Goal: Task Accomplishment & Management: Use online tool/utility

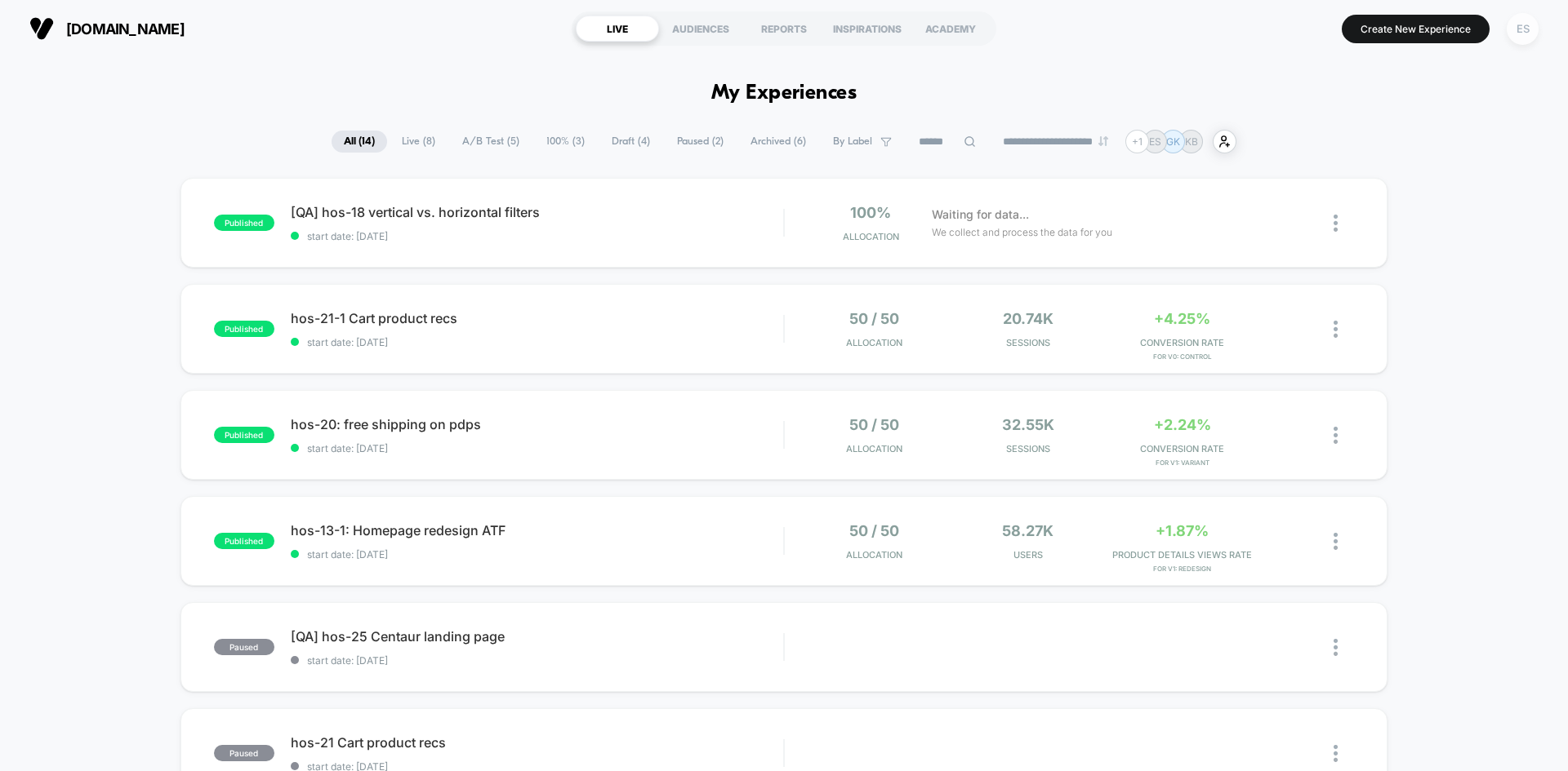
click at [1512, 40] on div "ES" at bounding box center [1522, 29] width 31 height 31
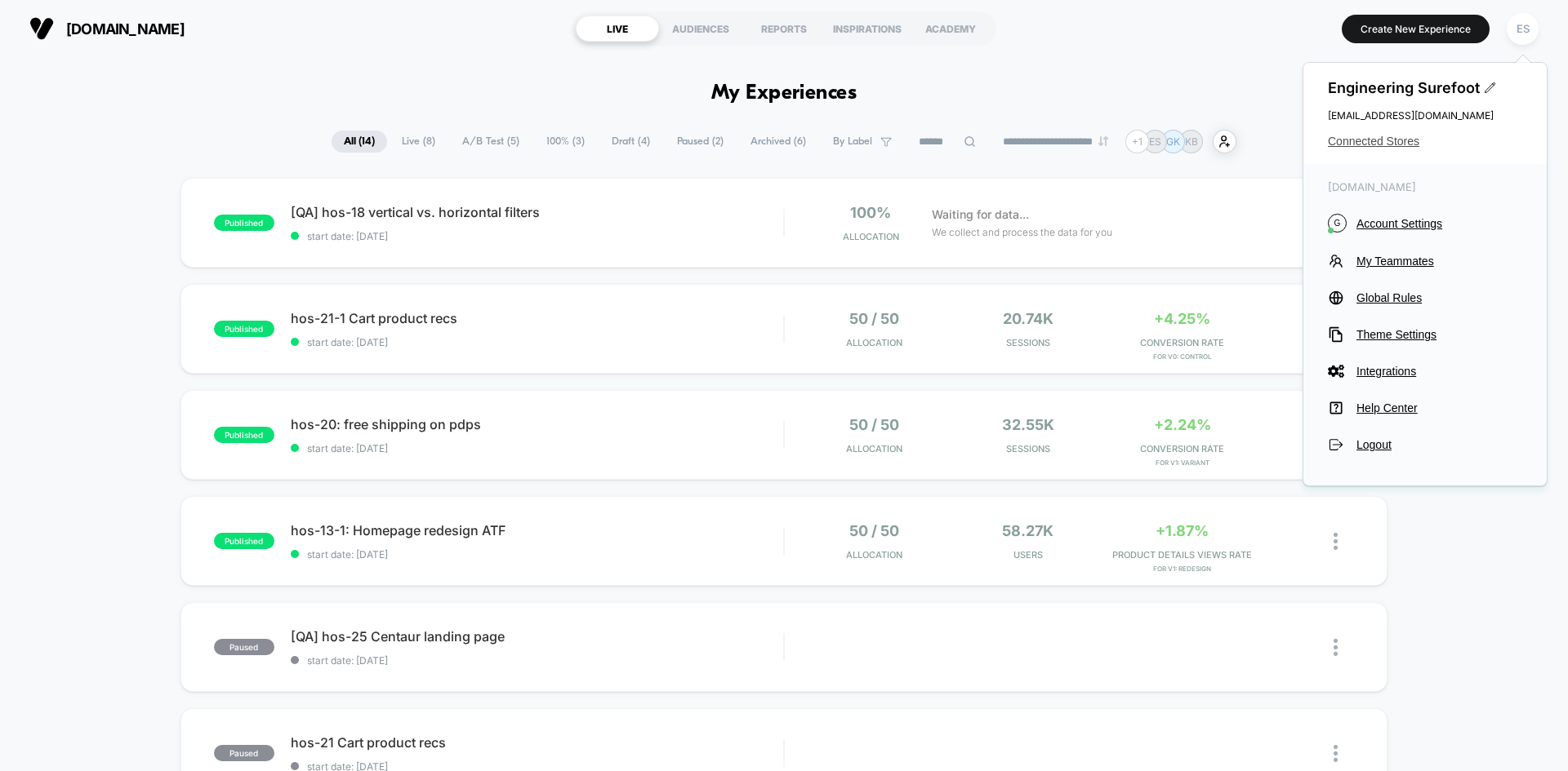
click at [1399, 146] on span "Connected Stores" at bounding box center [1425, 141] width 194 height 13
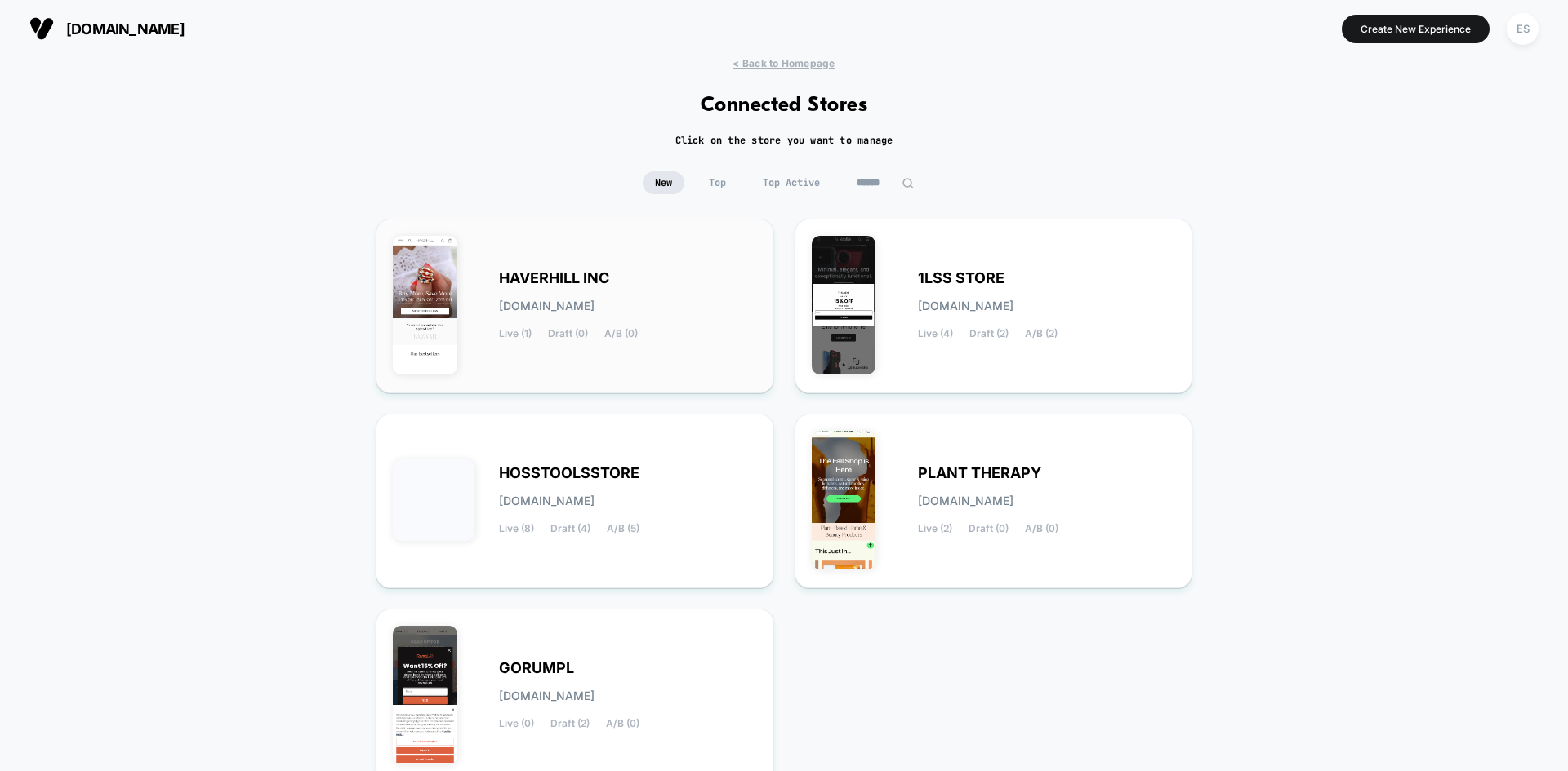
click at [560, 267] on div "HAVERHILL INC [DOMAIN_NAME] Live (1) Draft (0) A/B (0)" at bounding box center [575, 306] width 364 height 140
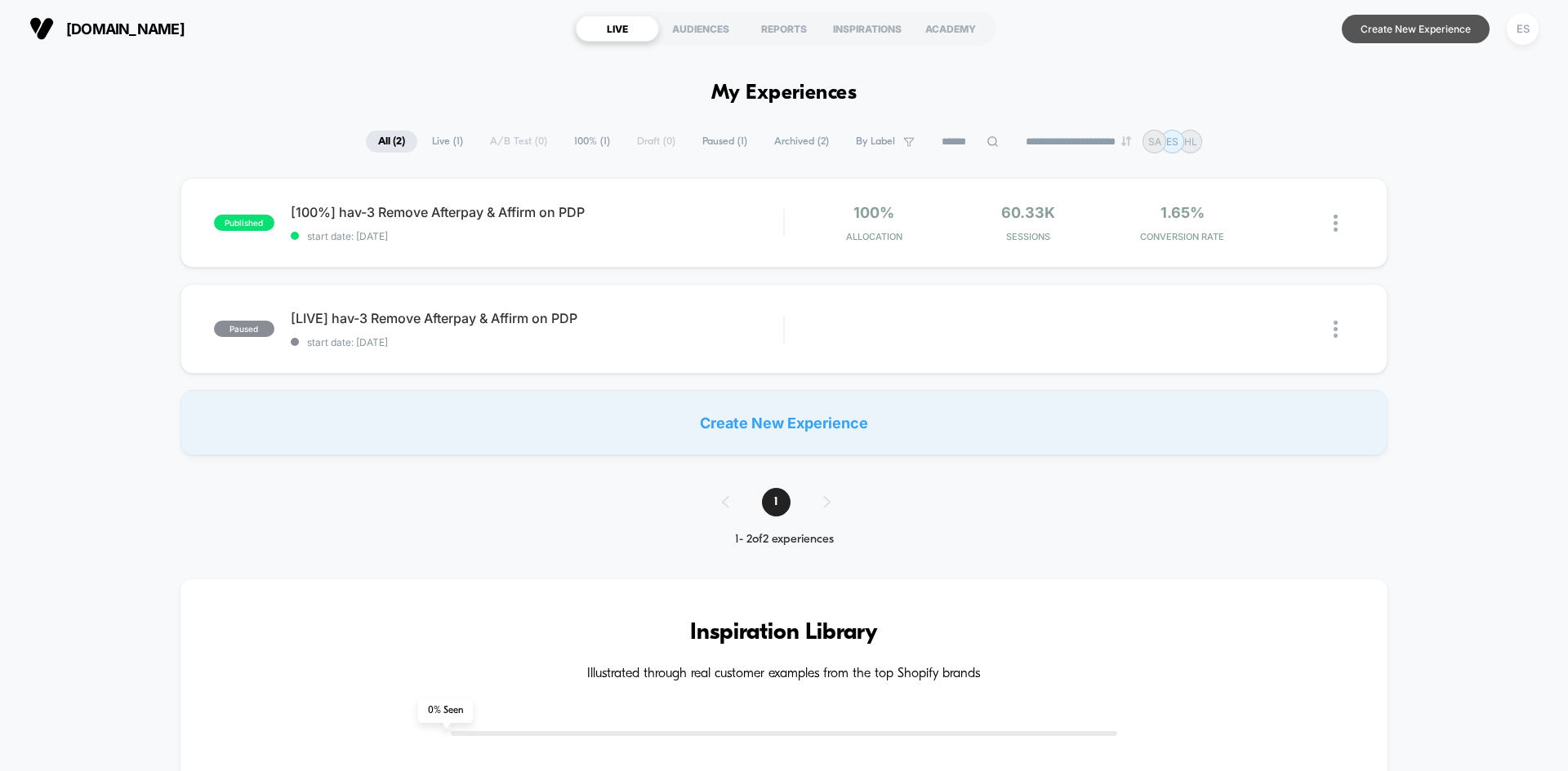
click at [1453, 42] on button "Create New Experience" at bounding box center [1415, 29] width 147 height 29
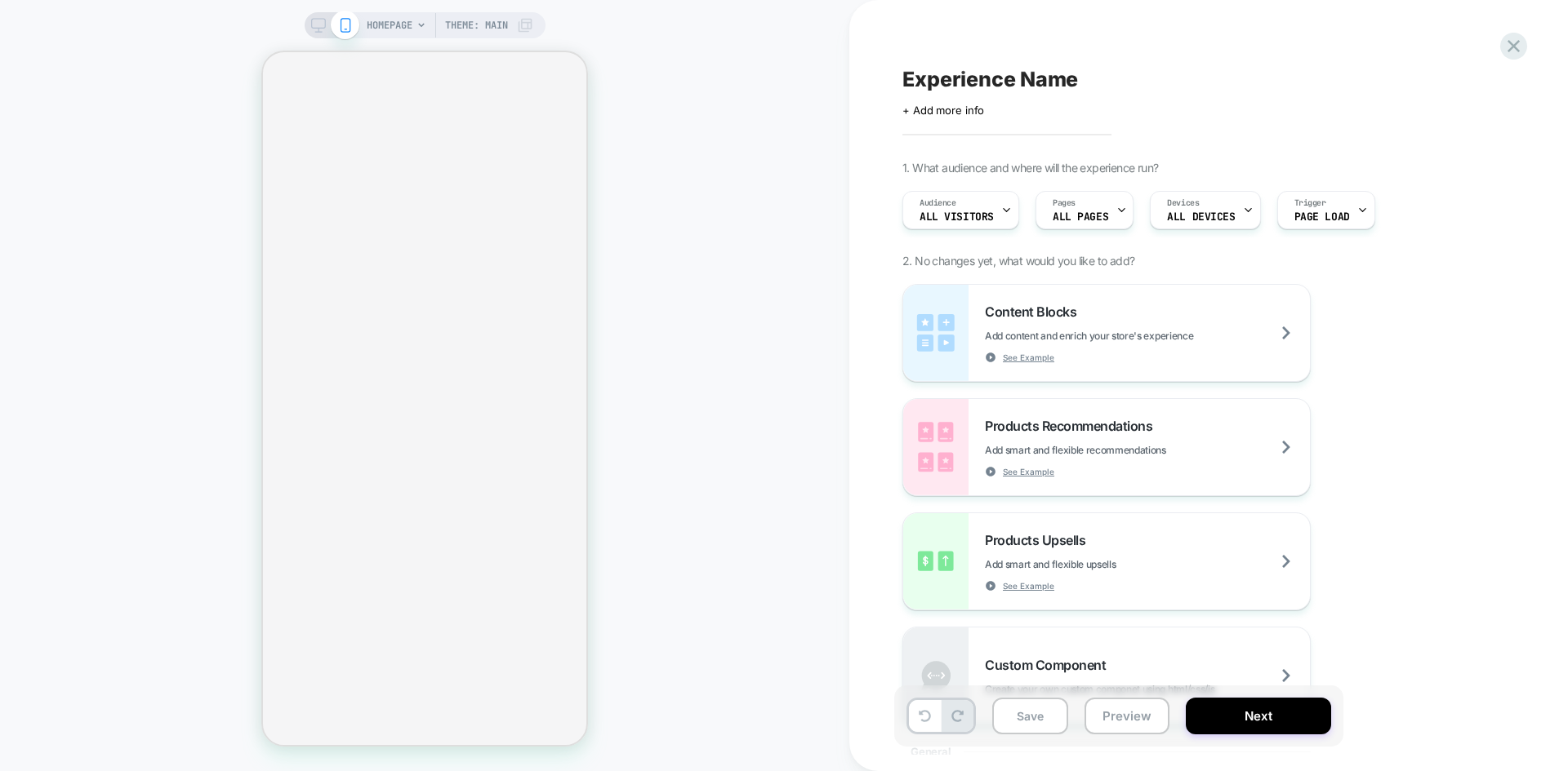
click at [980, 75] on span "Experience Name" at bounding box center [990, 78] width 175 height 24
click at [980, 75] on textarea "**********" at bounding box center [1016, 78] width 227 height 24
click at [1136, 75] on icon at bounding box center [1146, 79] width 21 height 21
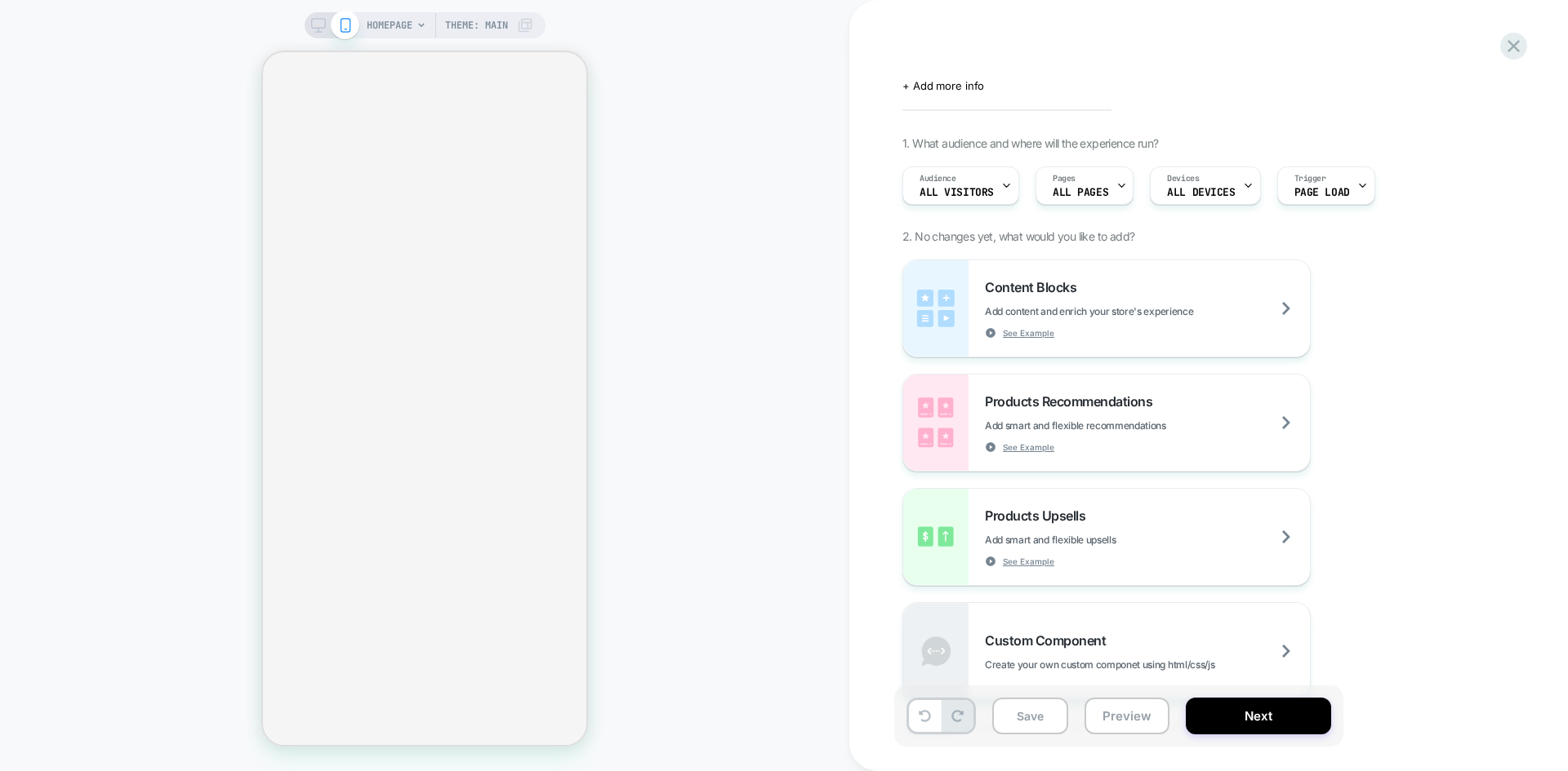
click at [943, 70] on div "Click to edit experience details + Add more info" at bounding box center [1082, 79] width 358 height 25
drag, startPoint x: 965, startPoint y: 58, endPoint x: 990, endPoint y: 59, distance: 25.0
click at [990, 59] on div "Click to edit experience details + Add more info 1. What audience and where wil…" at bounding box center [1199, 386] width 612 height 739
click at [1376, 85] on div "Click to edit experience details + Add more info" at bounding box center [1200, 79] width 596 height 27
click at [1512, 44] on icon at bounding box center [1513, 46] width 13 height 13
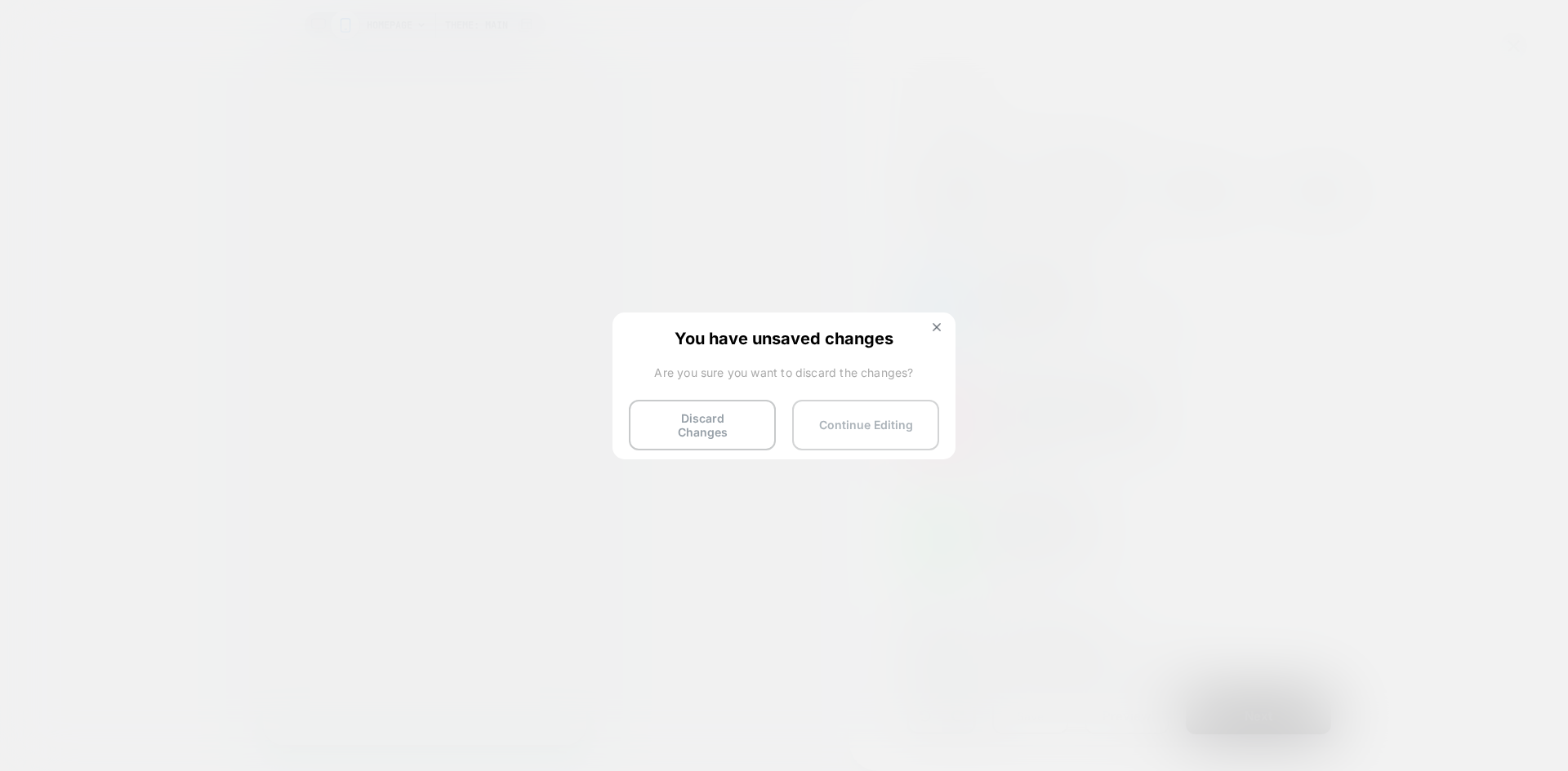
click at [868, 428] on button "Continue Editing" at bounding box center [865, 425] width 147 height 50
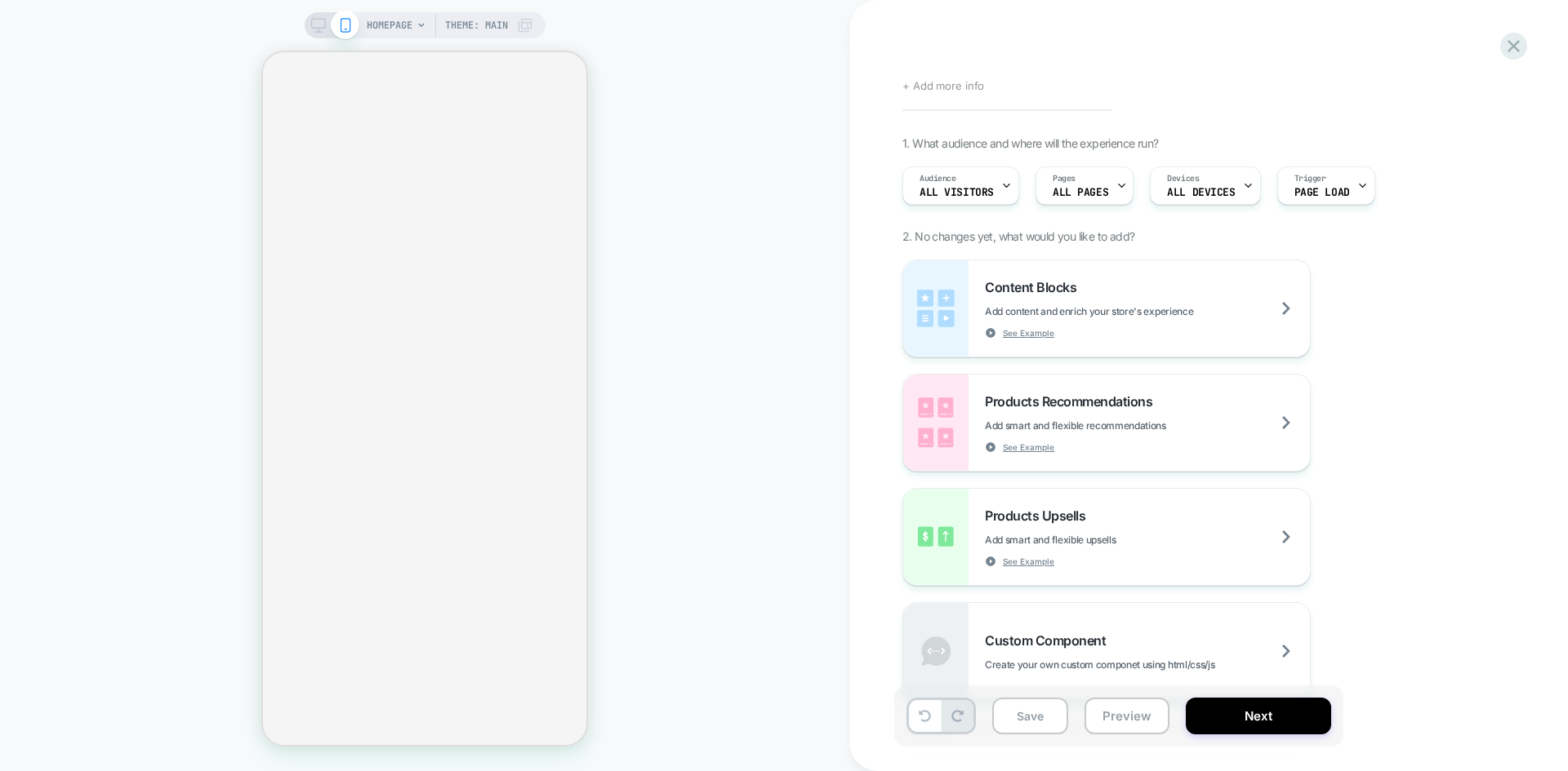
click at [948, 79] on span "+ Add more info" at bounding box center [943, 85] width 82 height 13
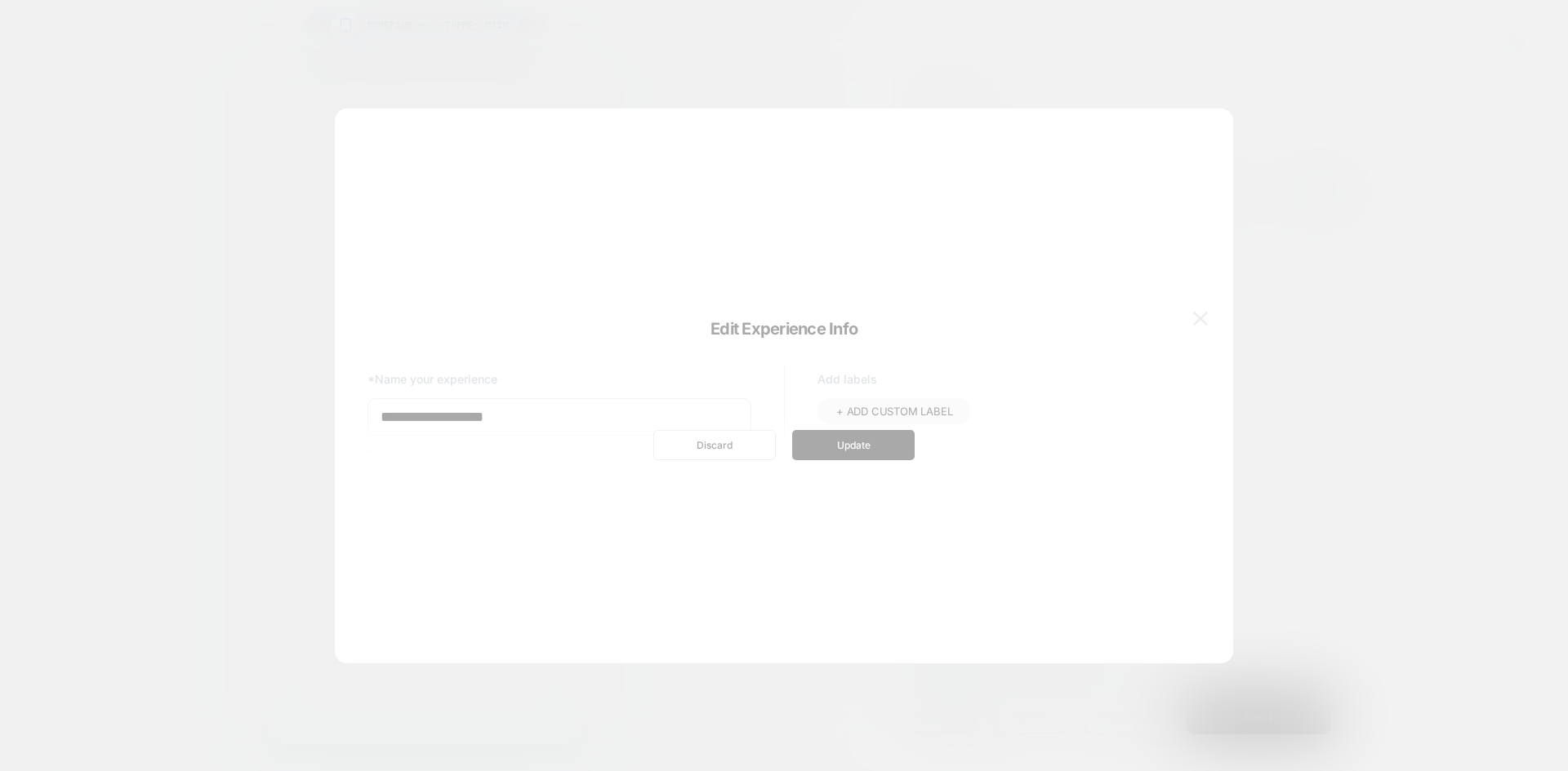
click at [1110, 75] on div at bounding box center [784, 386] width 1568 height 771
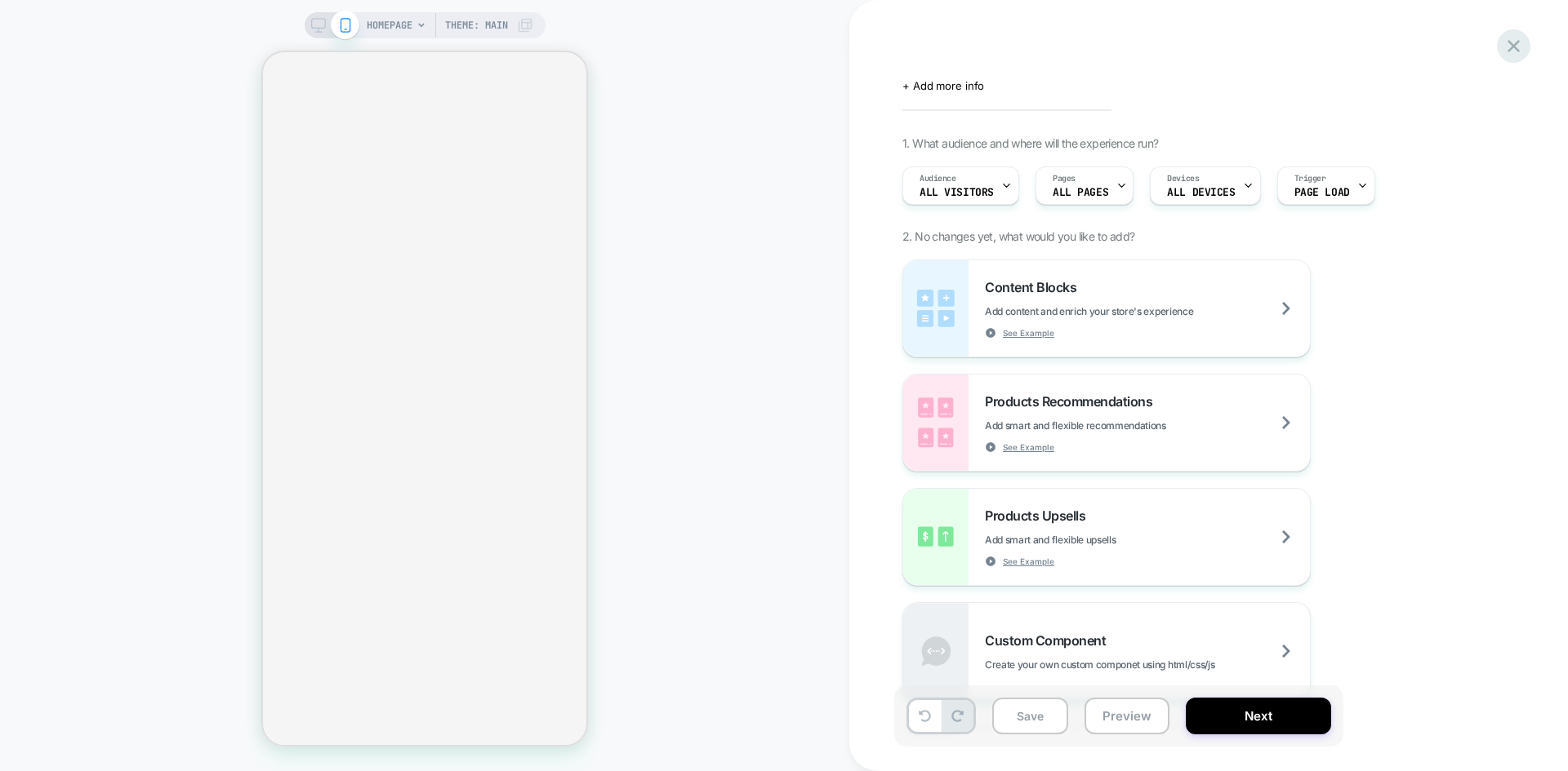
click at [1515, 51] on icon at bounding box center [1513, 46] width 22 height 22
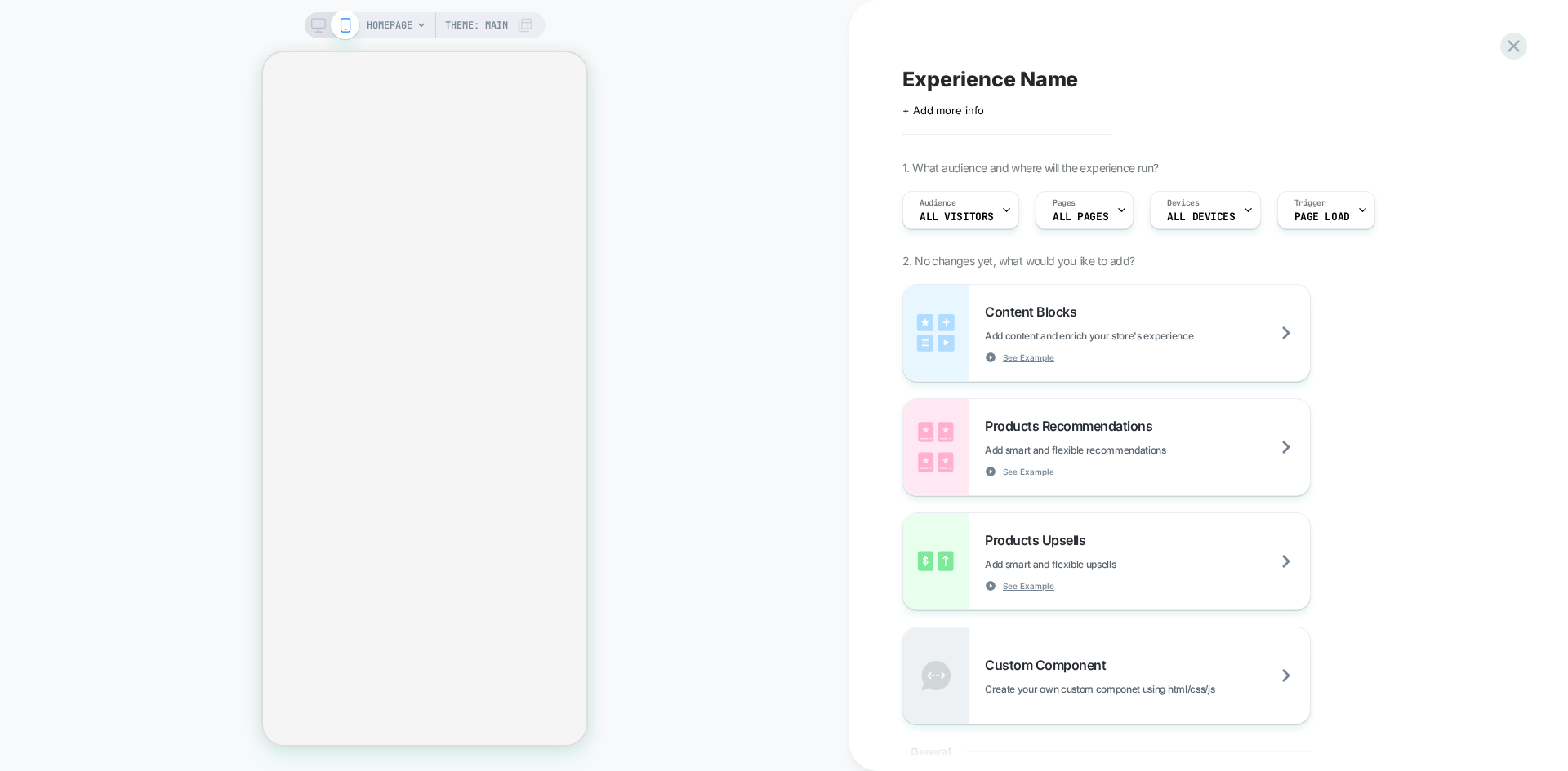
click at [1036, 83] on span "Experience Name" at bounding box center [990, 78] width 175 height 24
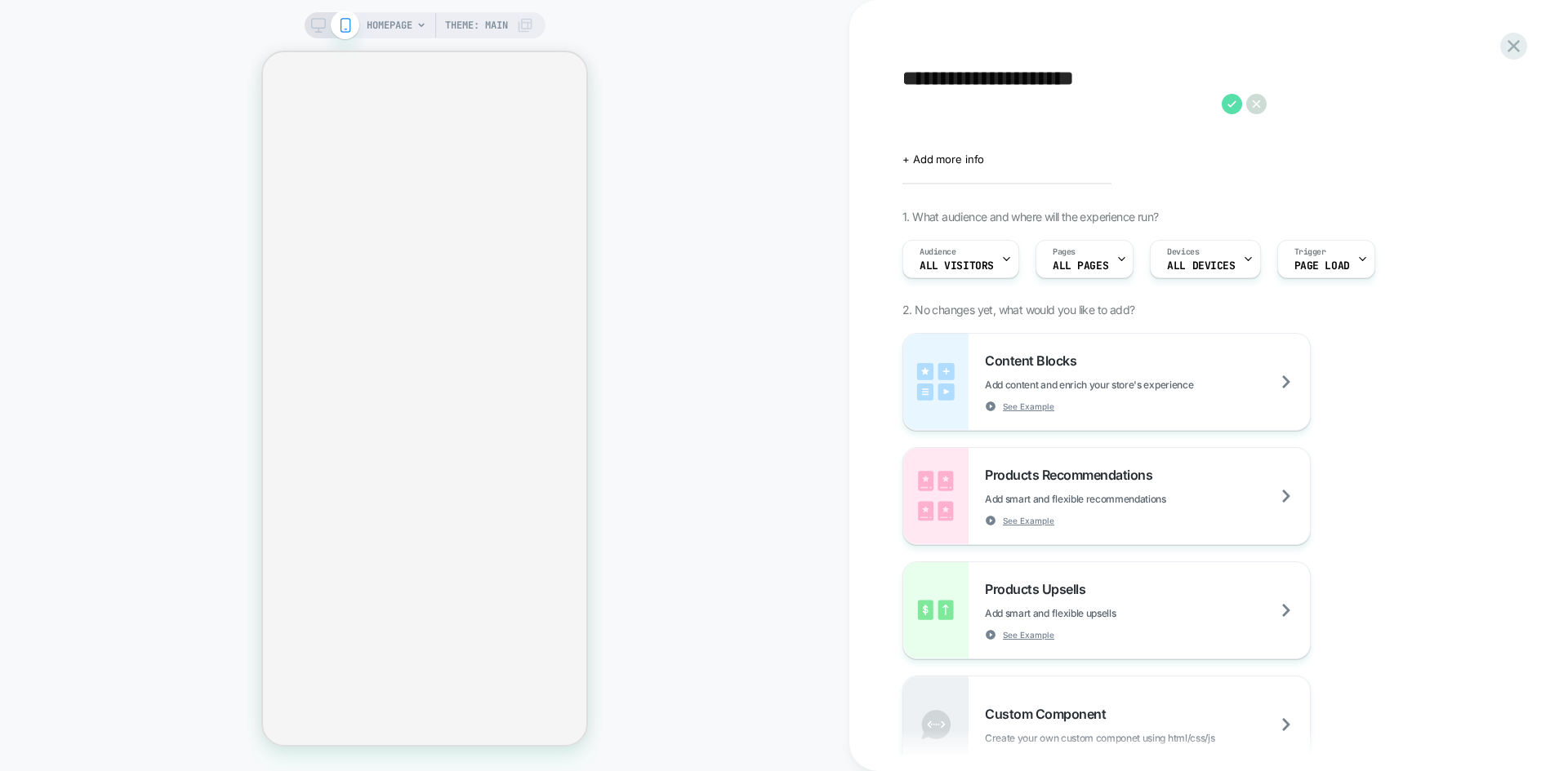
type textarea "**********"
click at [1226, 107] on icon at bounding box center [1232, 103] width 21 height 21
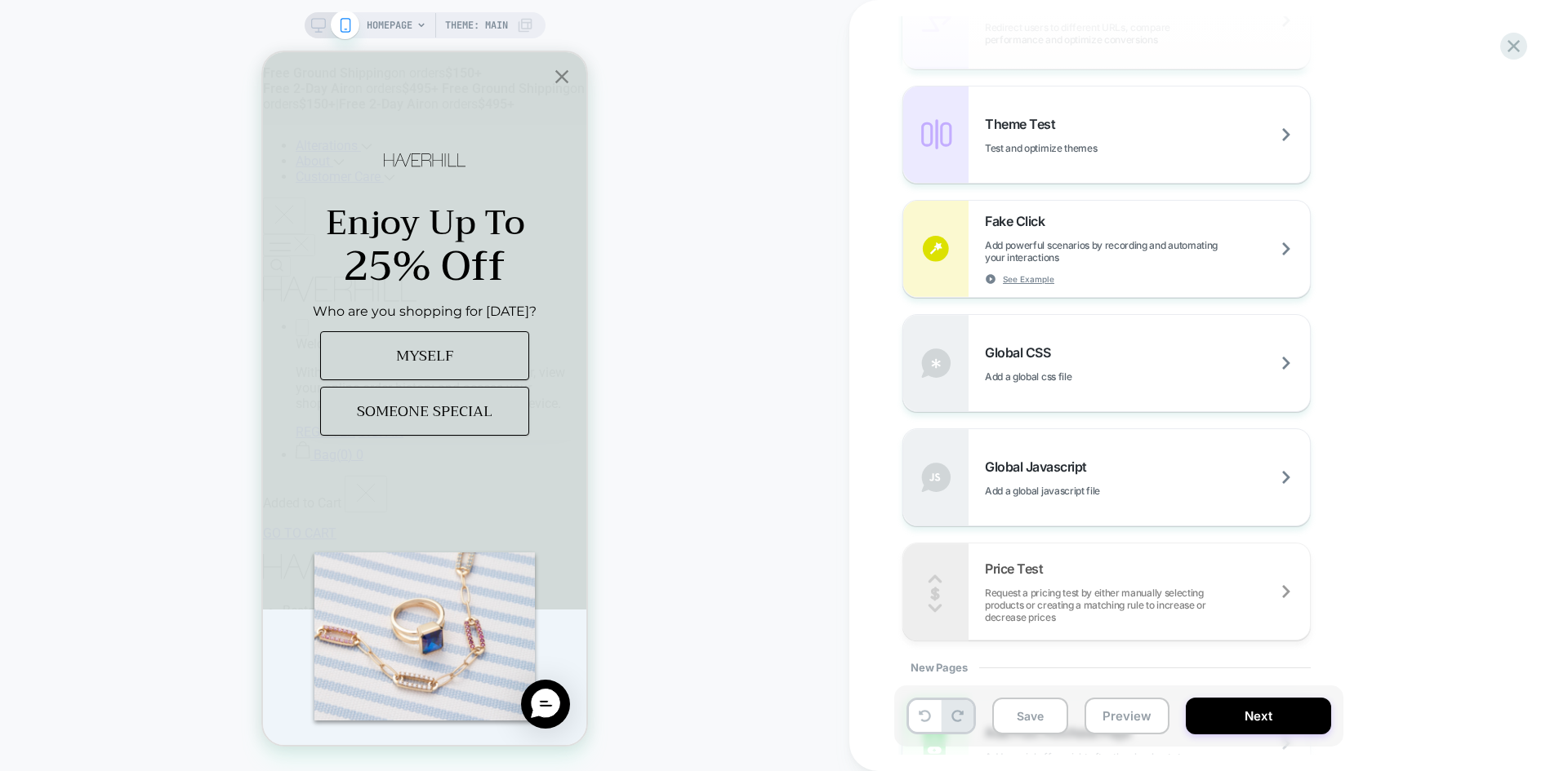
scroll to position [816, 0]
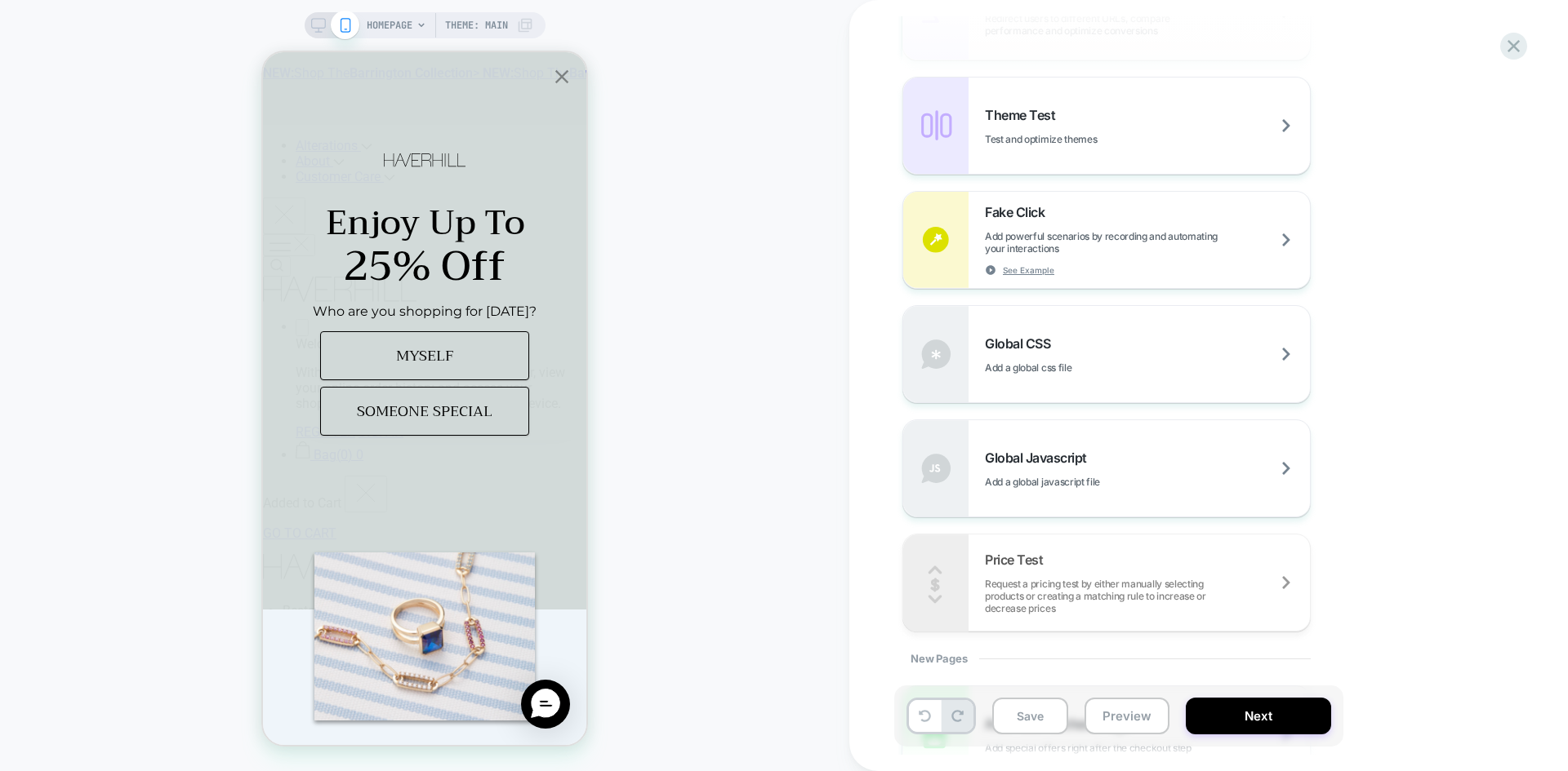
click at [1161, 502] on div "Global Javascript Add a global javascript file" at bounding box center [1106, 468] width 406 height 96
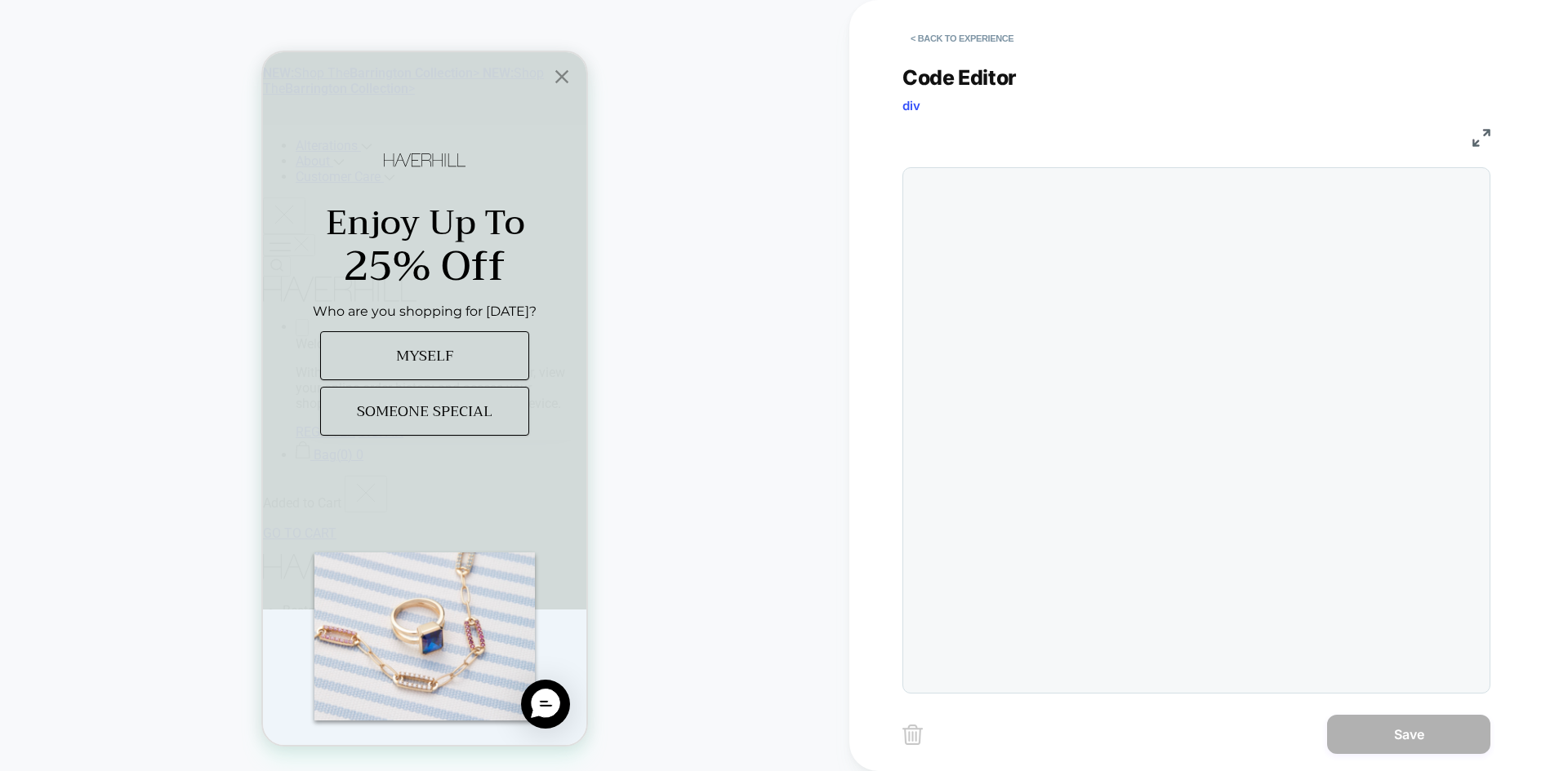
click at [1011, 199] on div at bounding box center [1197, 430] width 588 height 527
drag, startPoint x: 1020, startPoint y: 372, endPoint x: 1044, endPoint y: 332, distance: 46.6
click at [1027, 359] on div at bounding box center [1228, 430] width 504 height 509
type textarea "**********"
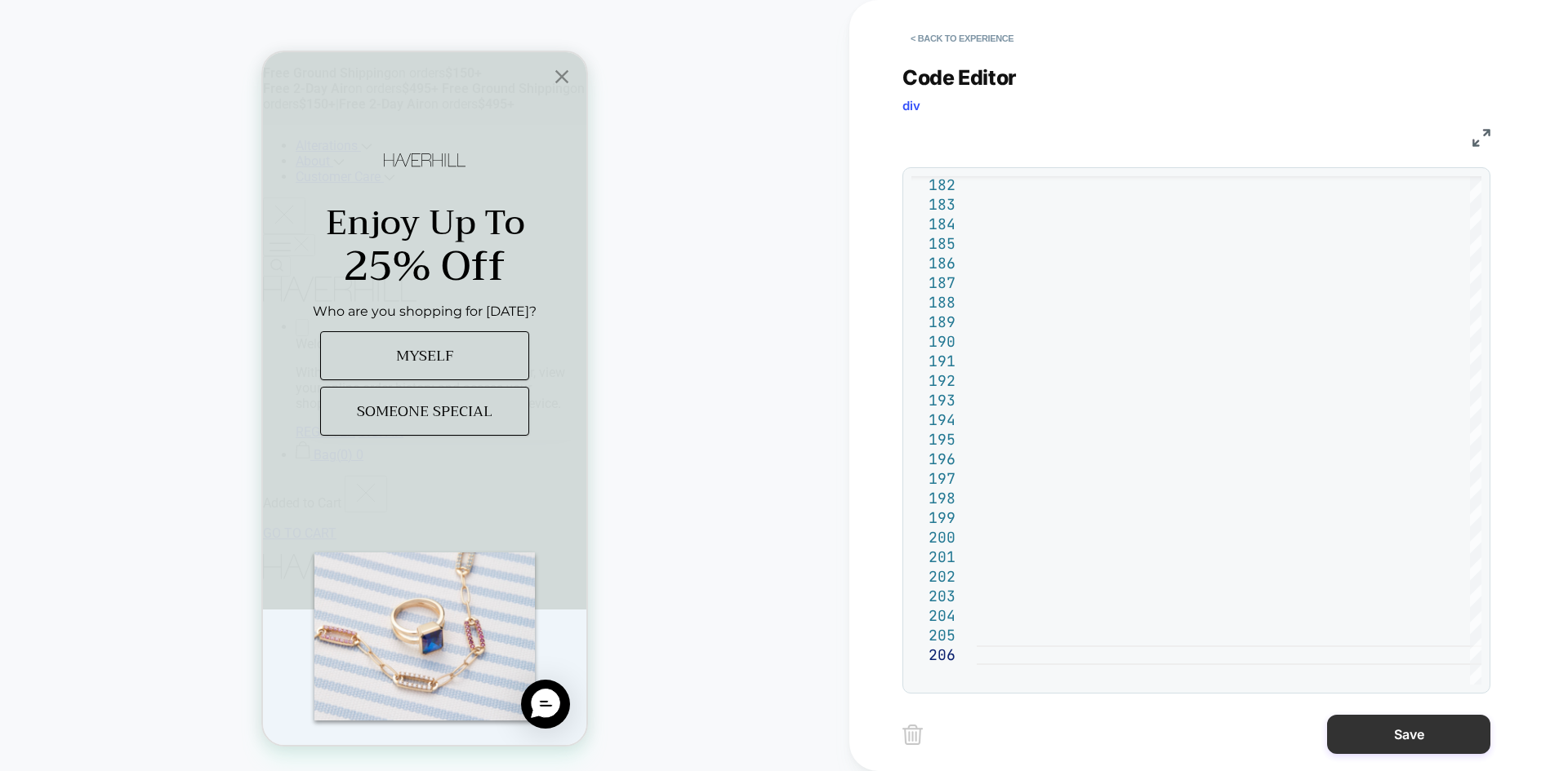
click at [1390, 742] on button "Save" at bounding box center [1409, 735] width 164 height 40
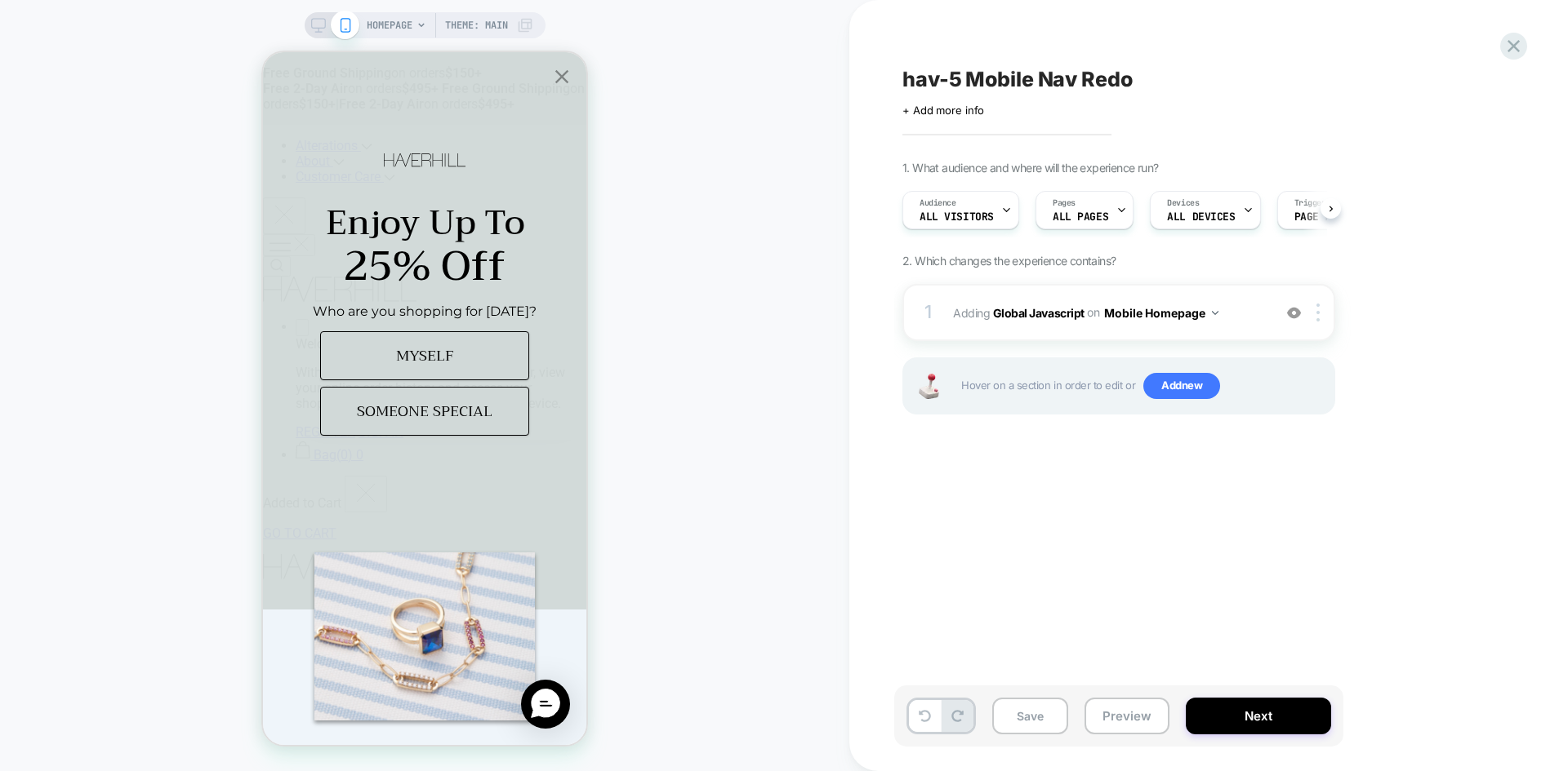
scroll to position [0, 1]
click at [1061, 694] on div "Save Preview Next" at bounding box center [1118, 716] width 449 height 61
click at [1043, 717] on button "Save" at bounding box center [1029, 715] width 76 height 37
click at [1313, 723] on button "Next" at bounding box center [1259, 715] width 146 height 37
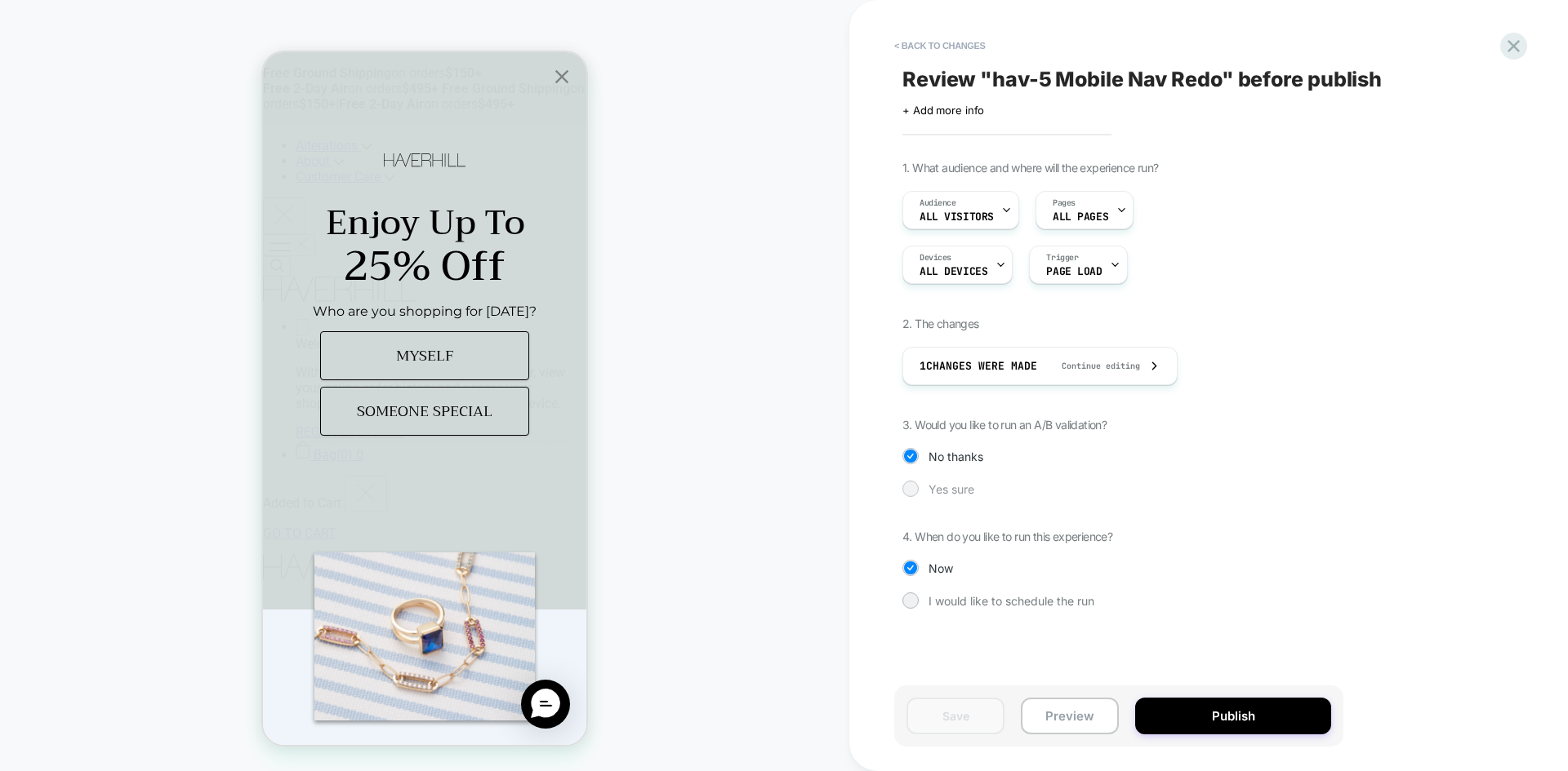
click at [918, 484] on div "Yes sure" at bounding box center [1118, 489] width 432 height 16
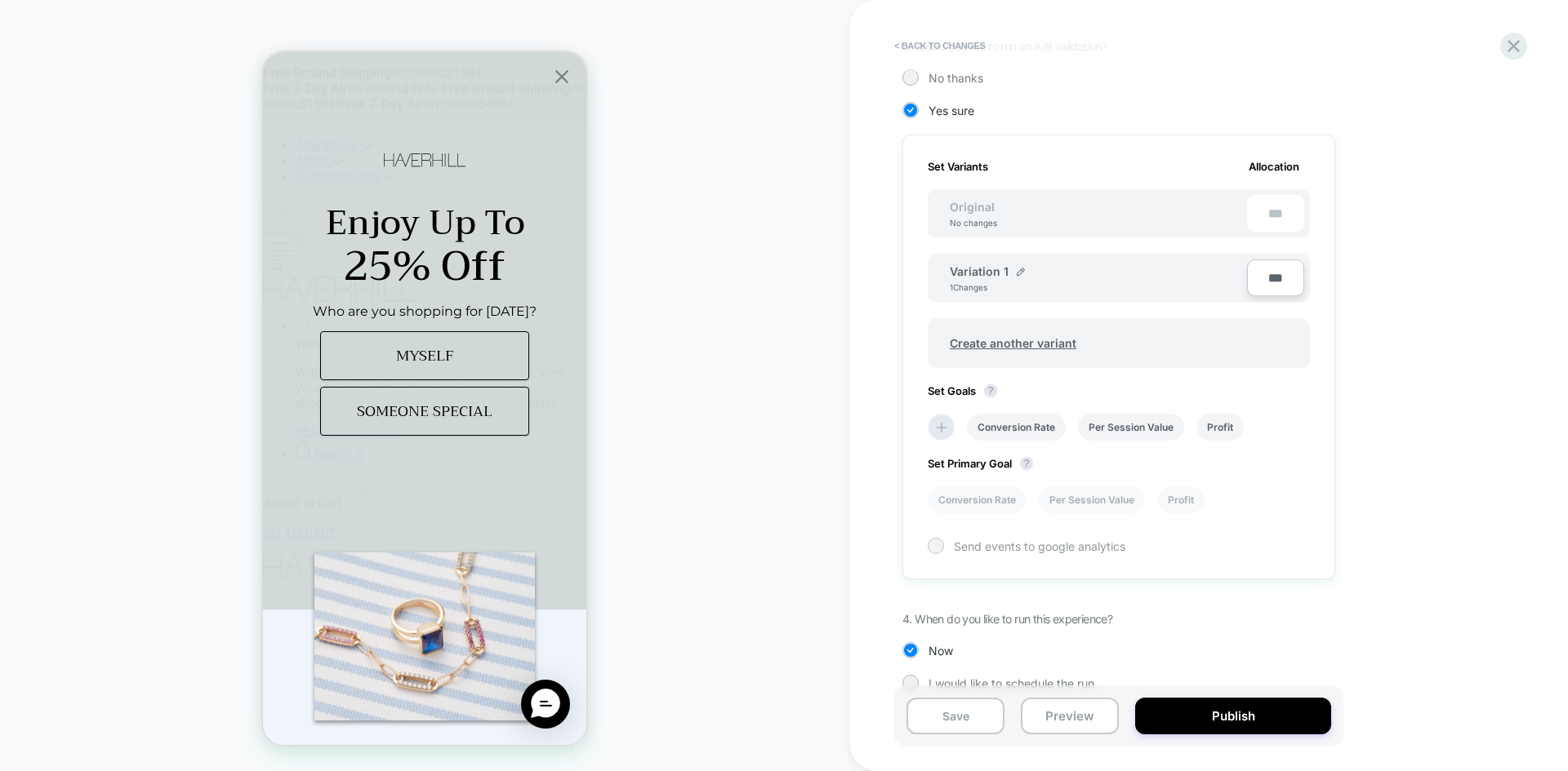
scroll to position [404, 0]
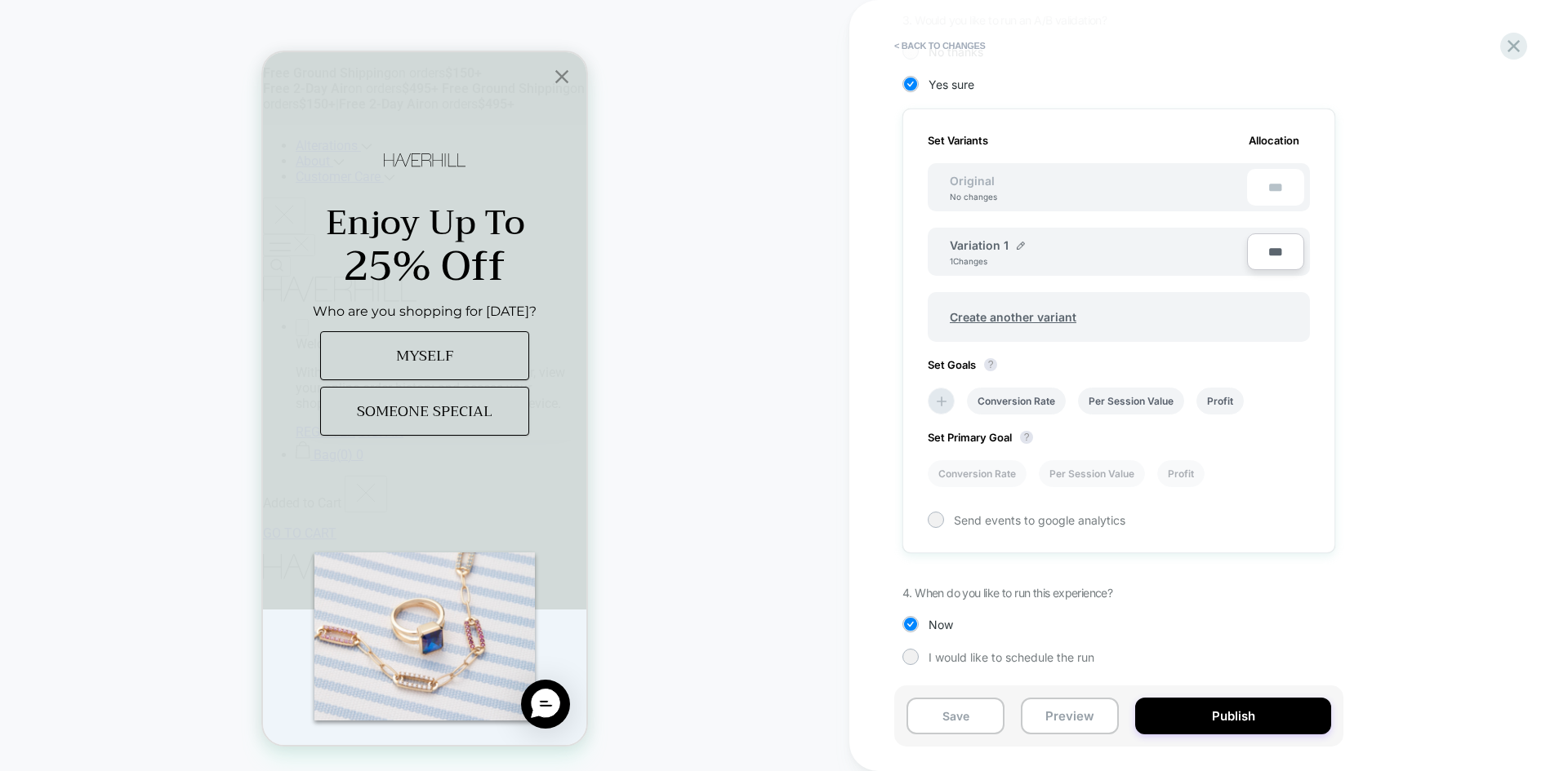
click at [1011, 244] on div "Variation 1" at bounding box center [987, 244] width 76 height 13
click at [1019, 246] on img at bounding box center [1020, 245] width 8 height 8
click at [1019, 246] on input "**********" at bounding box center [1009, 253] width 119 height 31
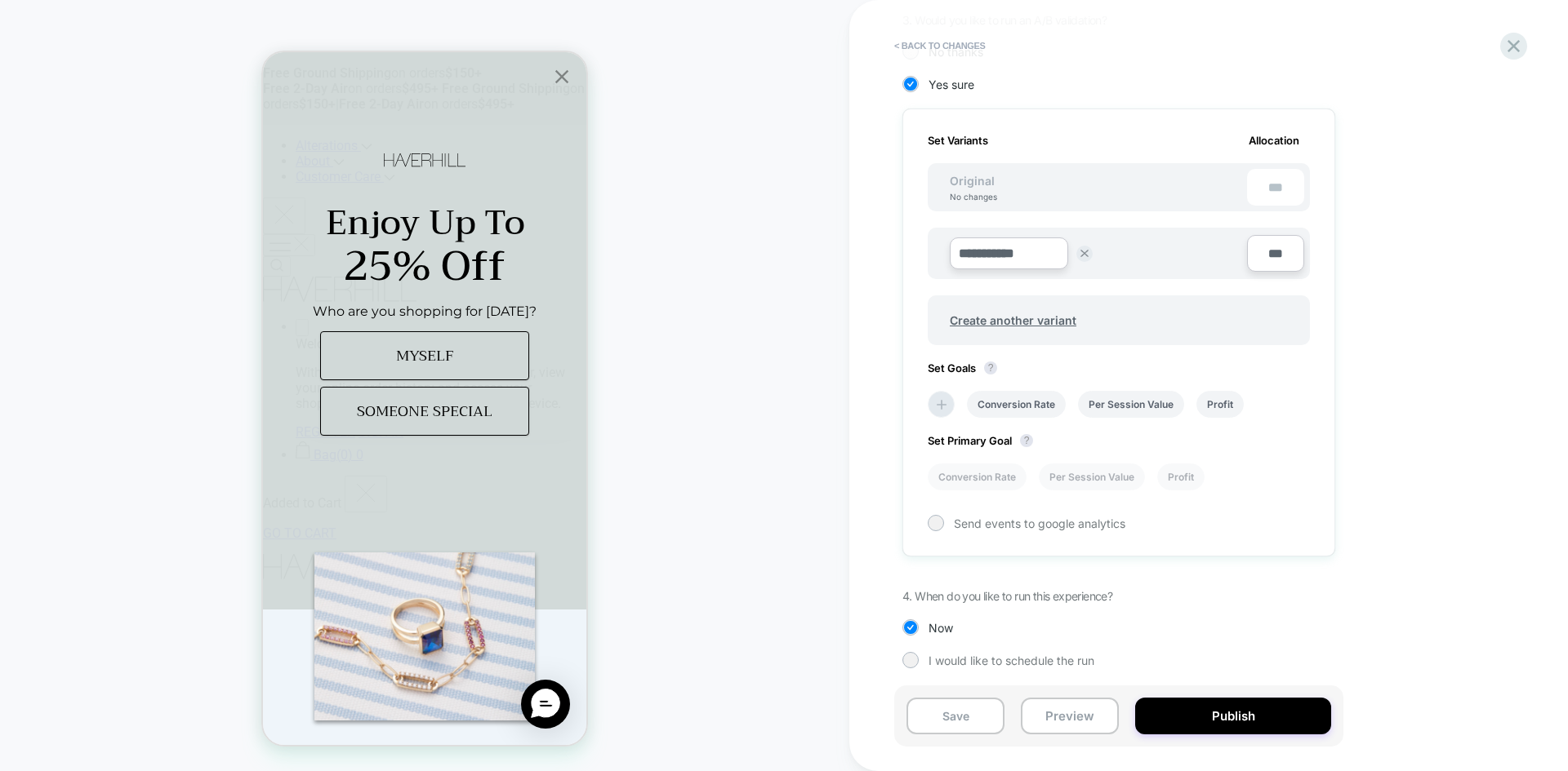
paste input "*"
click at [995, 238] on input "**********" at bounding box center [1009, 253] width 119 height 31
click at [1002, 254] on input "**********" at bounding box center [1009, 253] width 119 height 31
paste input
type input "**********"
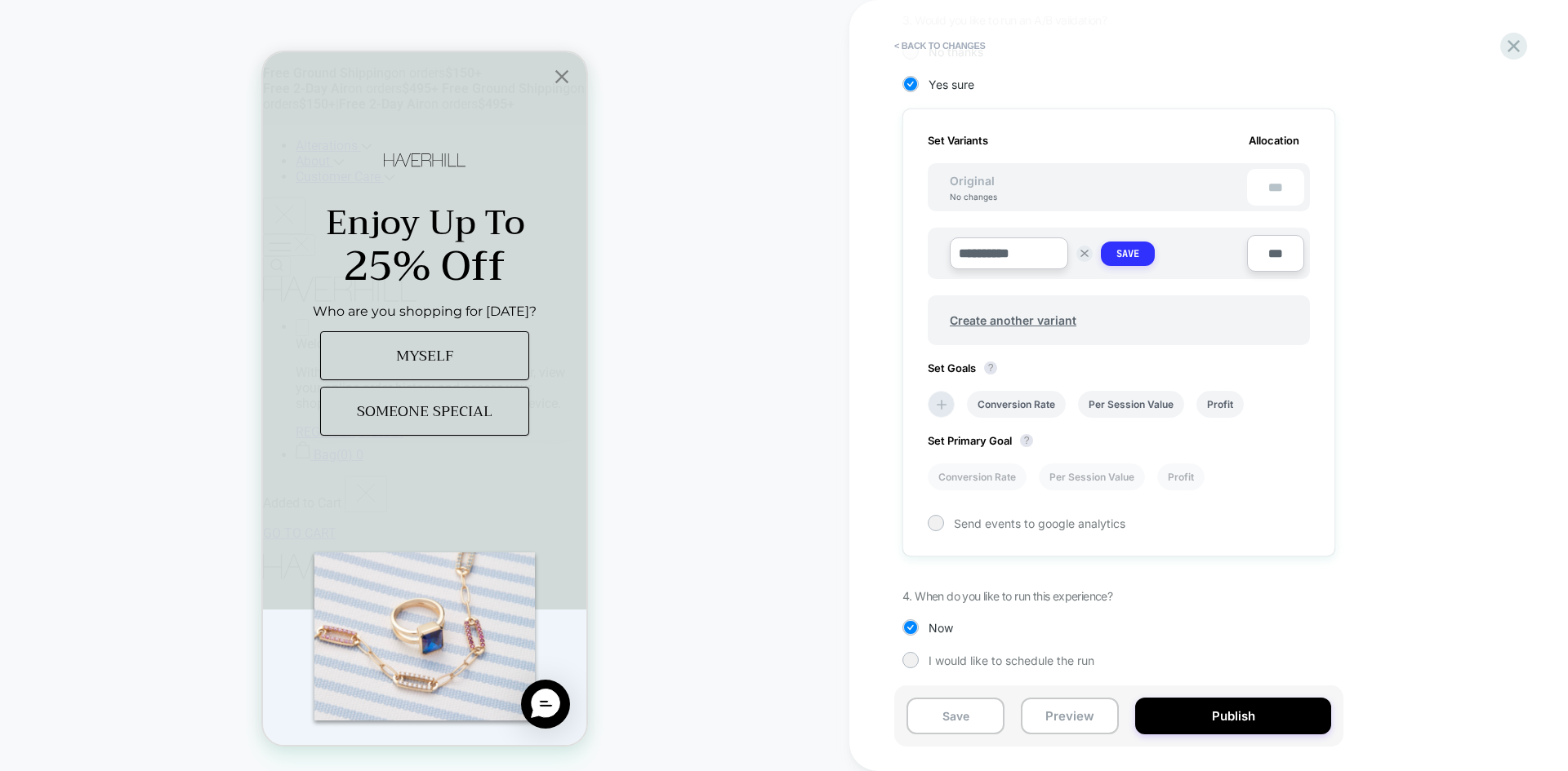
click at [1135, 262] on button "Save" at bounding box center [1127, 253] width 54 height 24
click at [991, 315] on span "Create another variant" at bounding box center [1012, 316] width 159 height 39
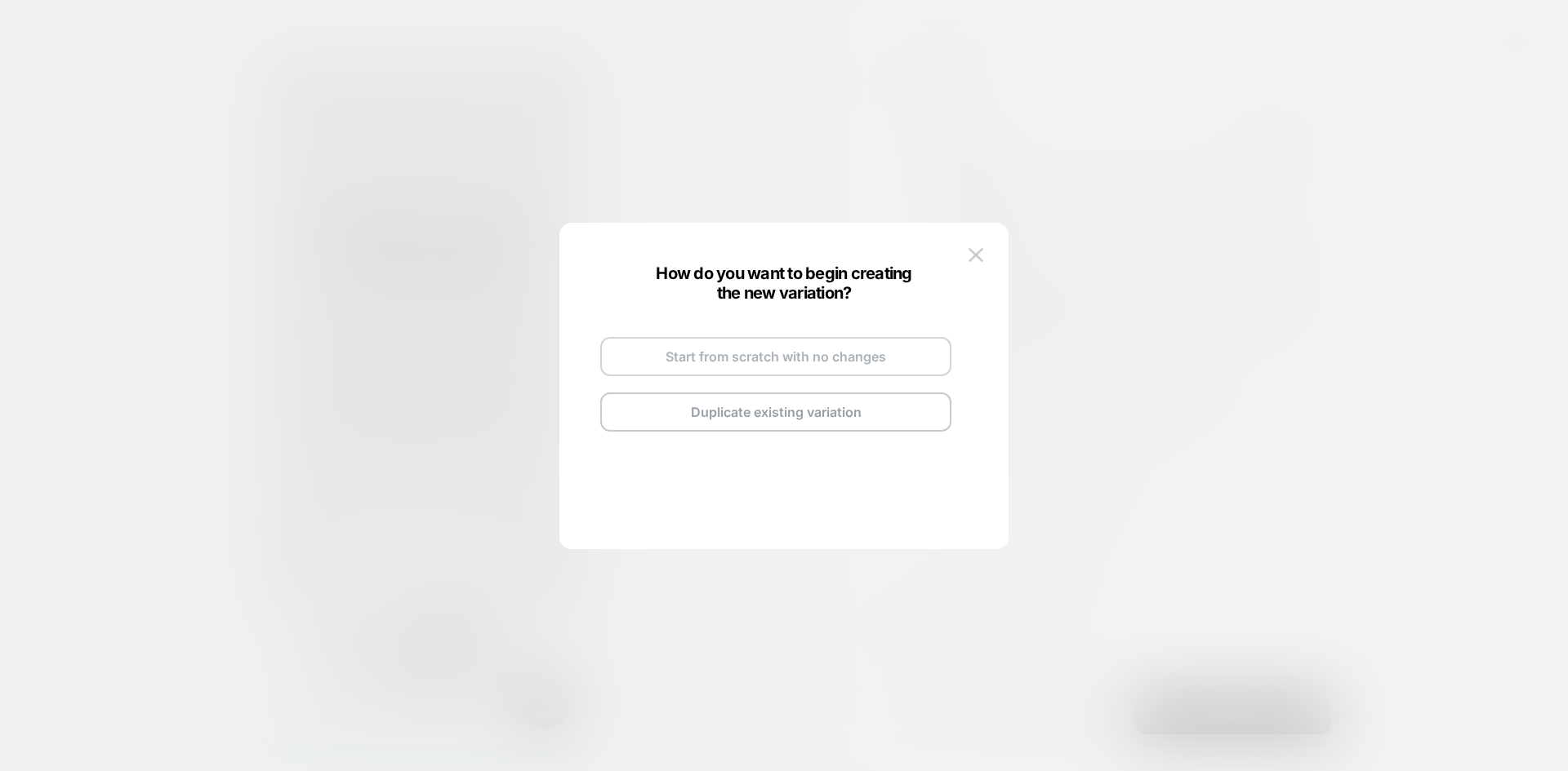
click at [762, 359] on button "Start from scratch with no changes" at bounding box center [775, 357] width 352 height 40
click at [872, 398] on button "Go and Edit the New Variation" at bounding box center [775, 389] width 352 height 40
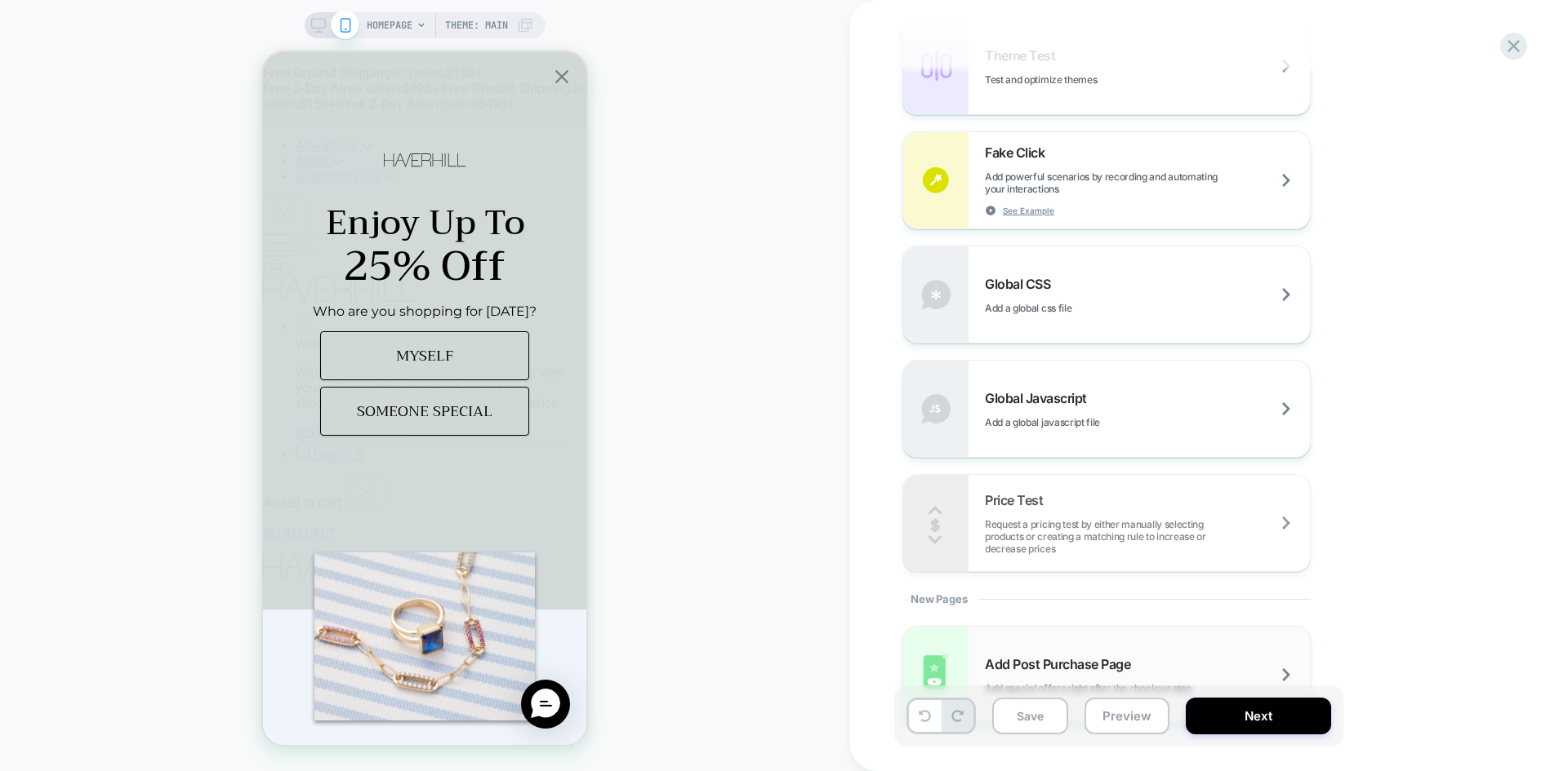
scroll to position [935, 0]
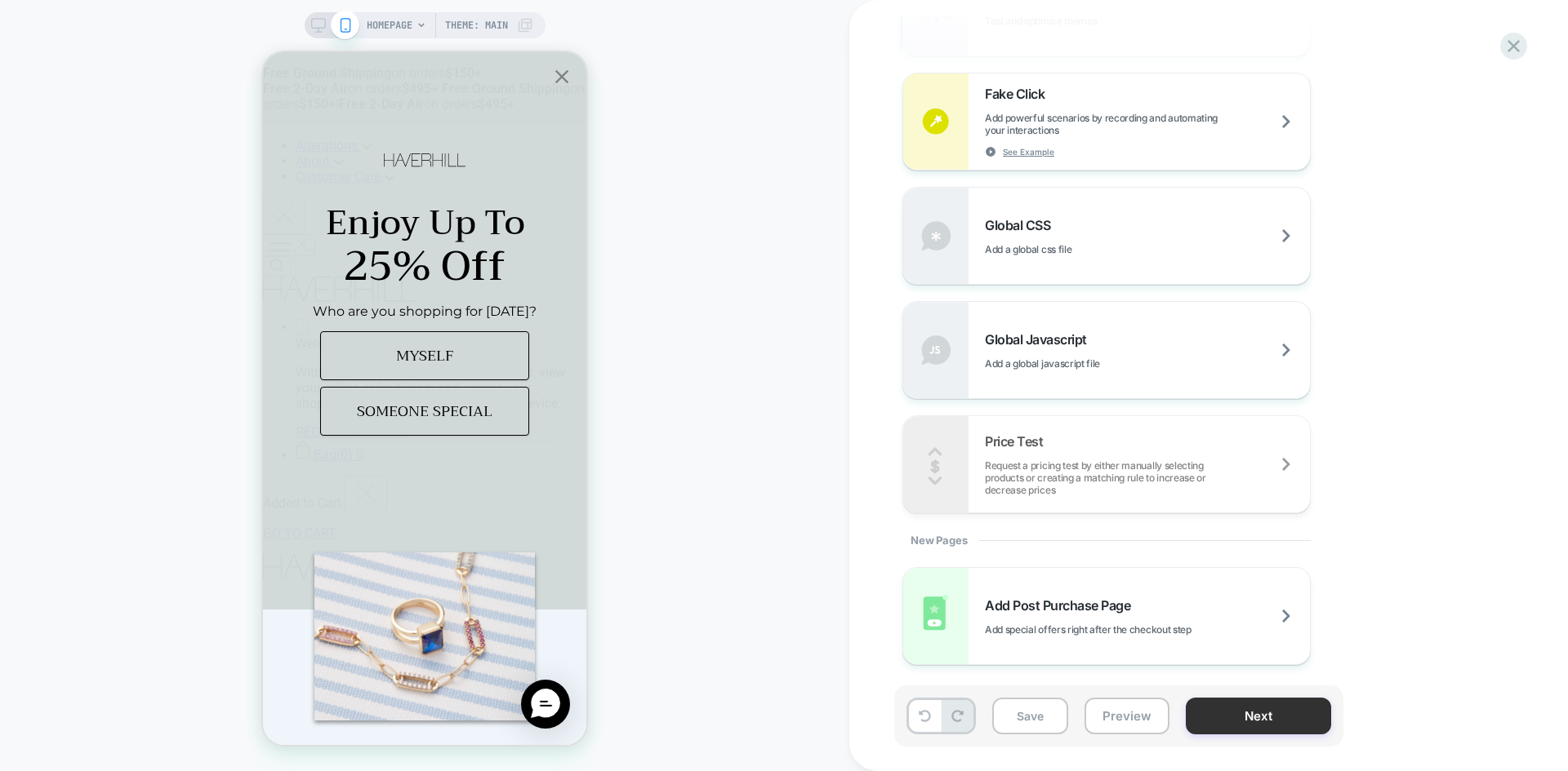
click at [1226, 718] on button "Next" at bounding box center [1259, 715] width 146 height 37
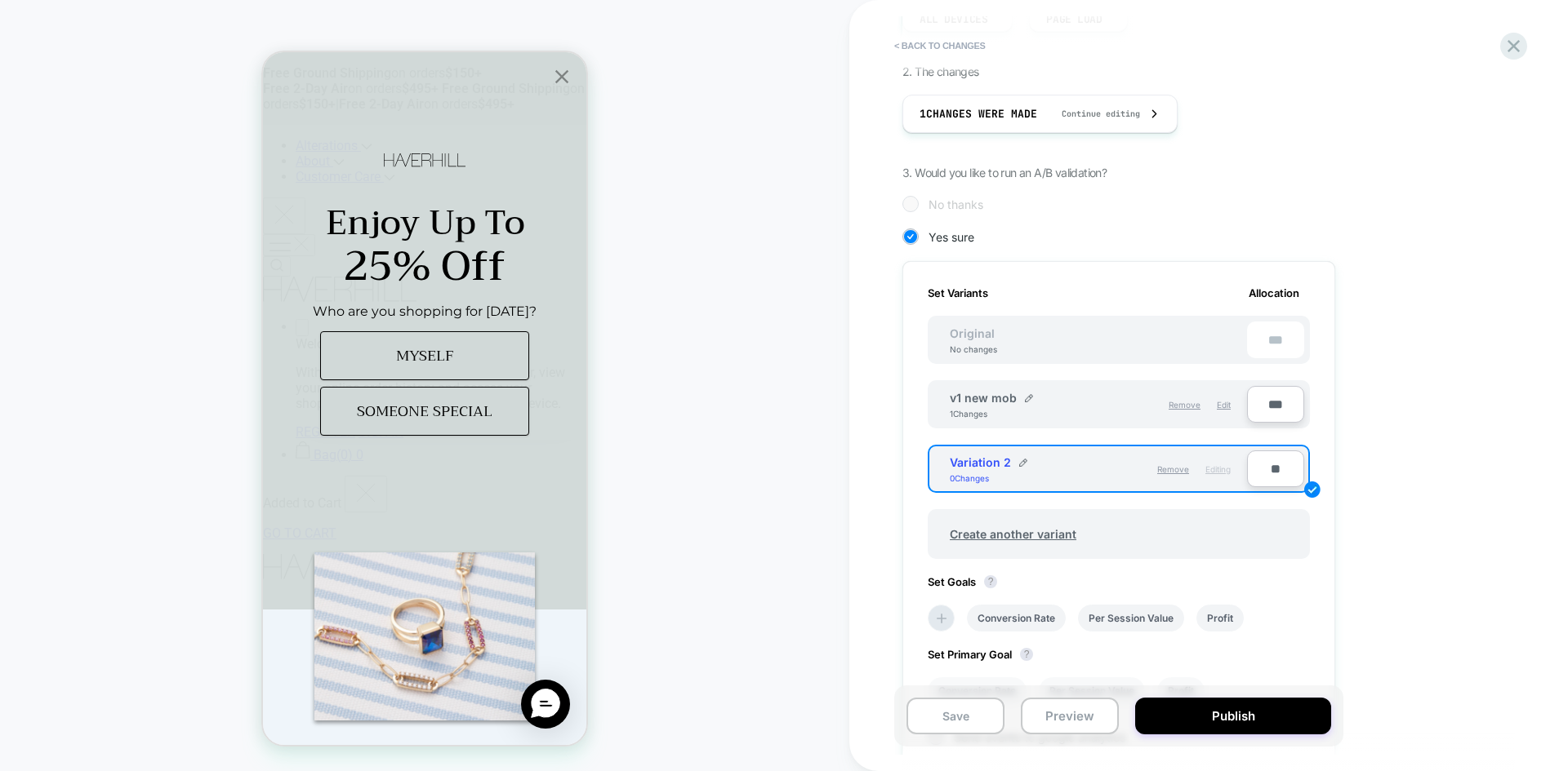
scroll to position [469, 0]
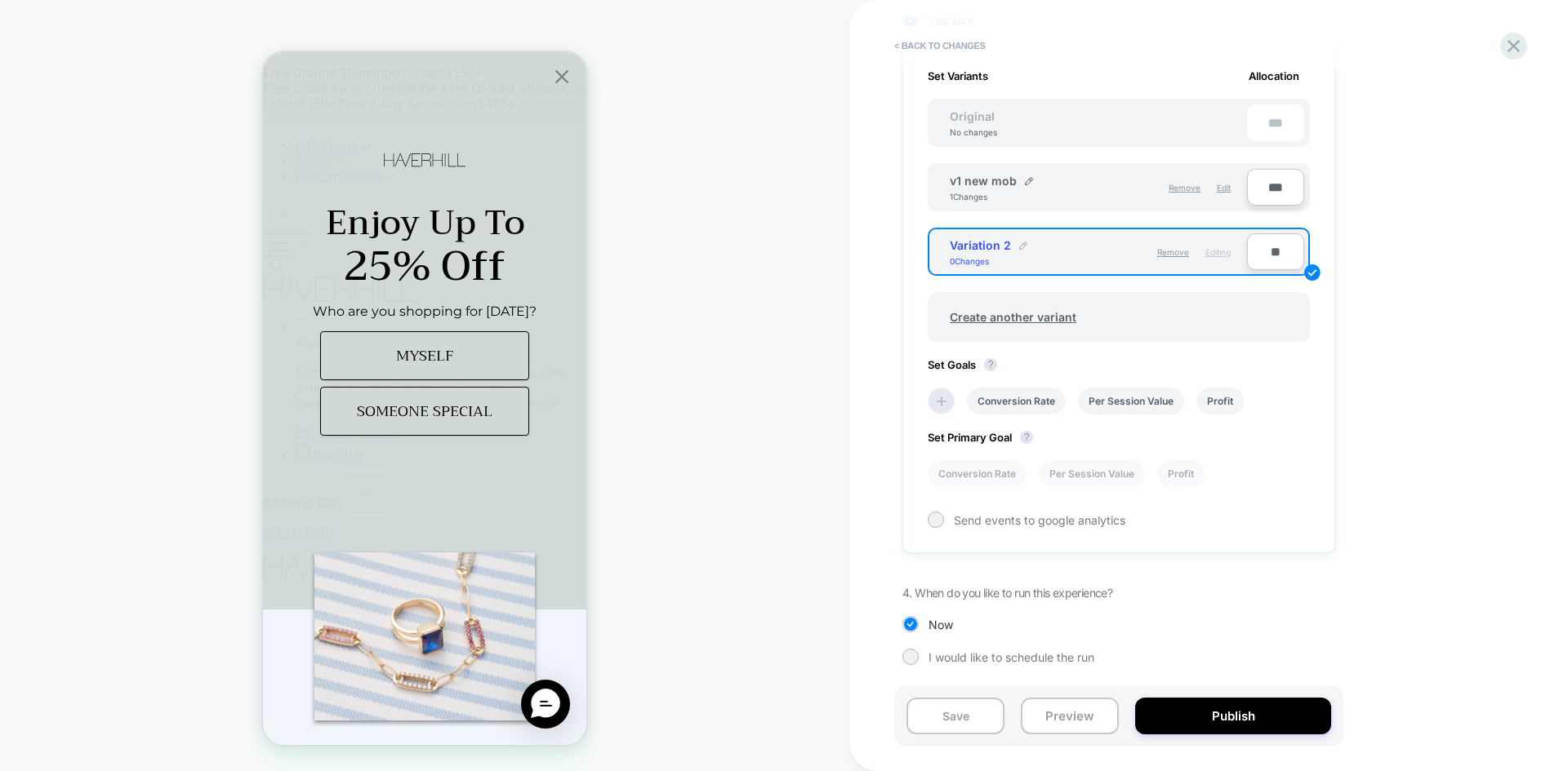
click at [1019, 240] on div at bounding box center [1022, 244] width 8 height 13
click at [1000, 262] on input "**********" at bounding box center [1009, 253] width 119 height 31
paste input
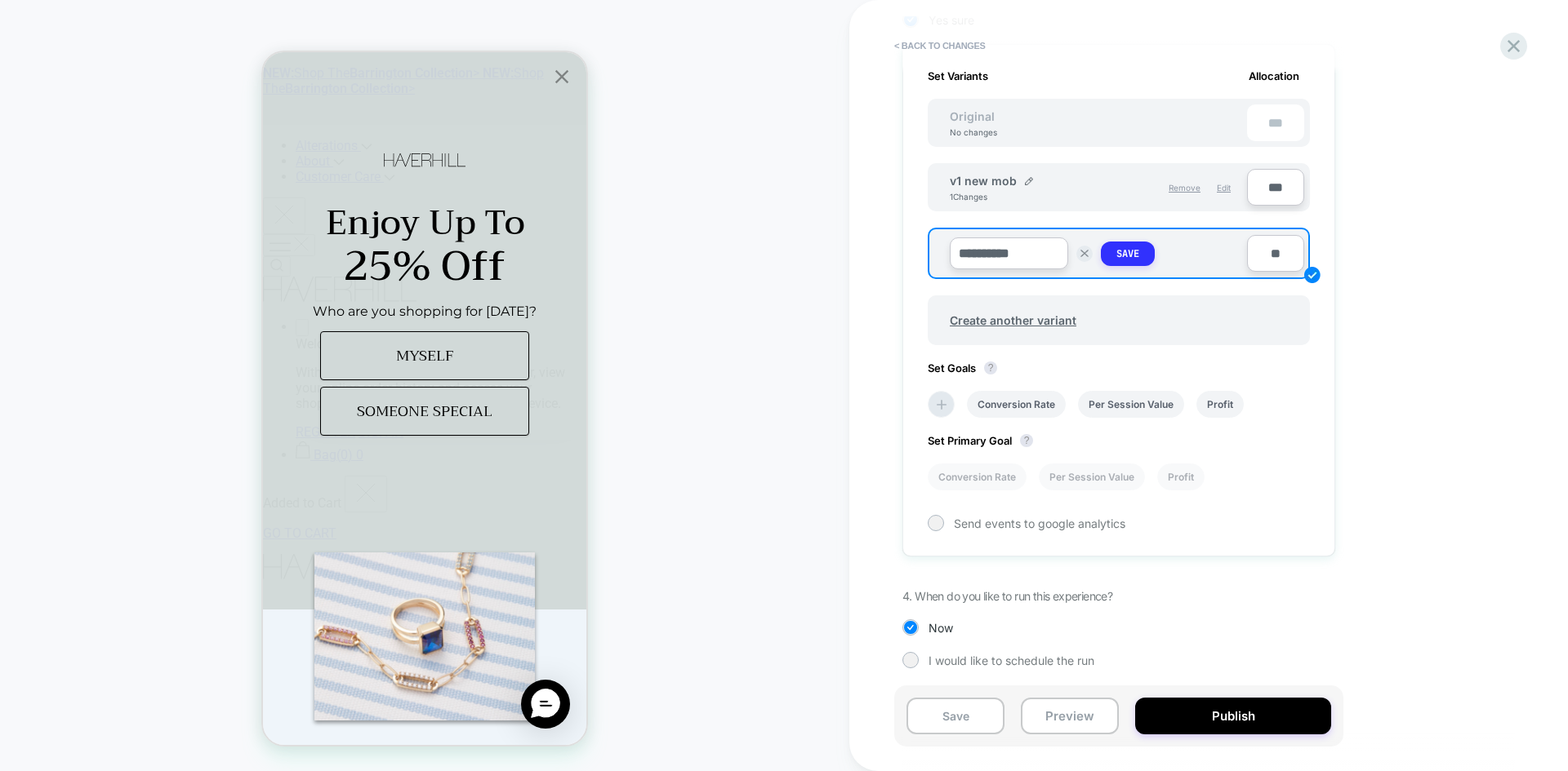
type input "**********"
click at [1135, 253] on strong "Save" at bounding box center [1127, 253] width 22 height 13
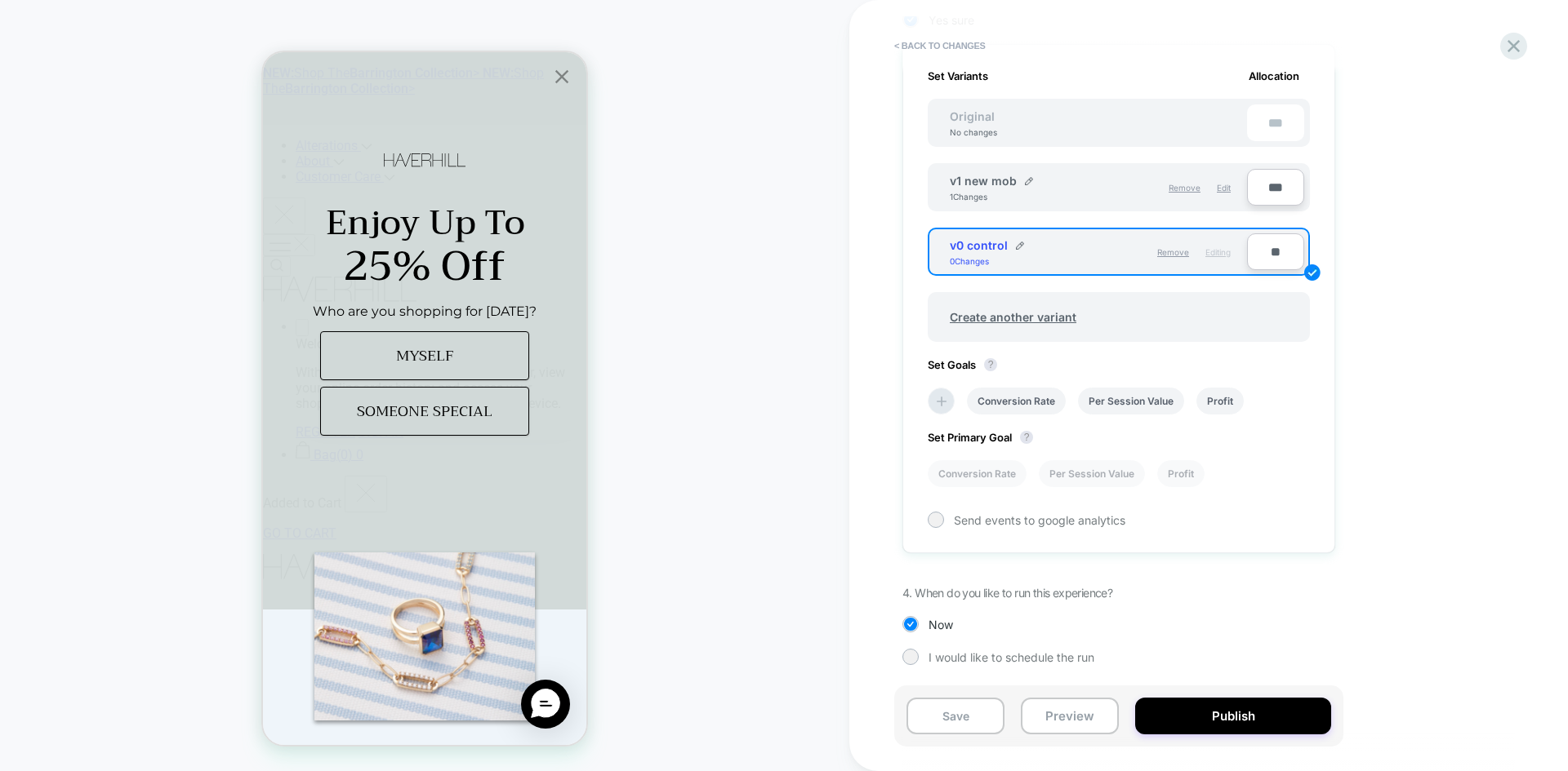
click at [1258, 256] on input "**" at bounding box center [1276, 252] width 58 height 37
type input "**"
type input "***"
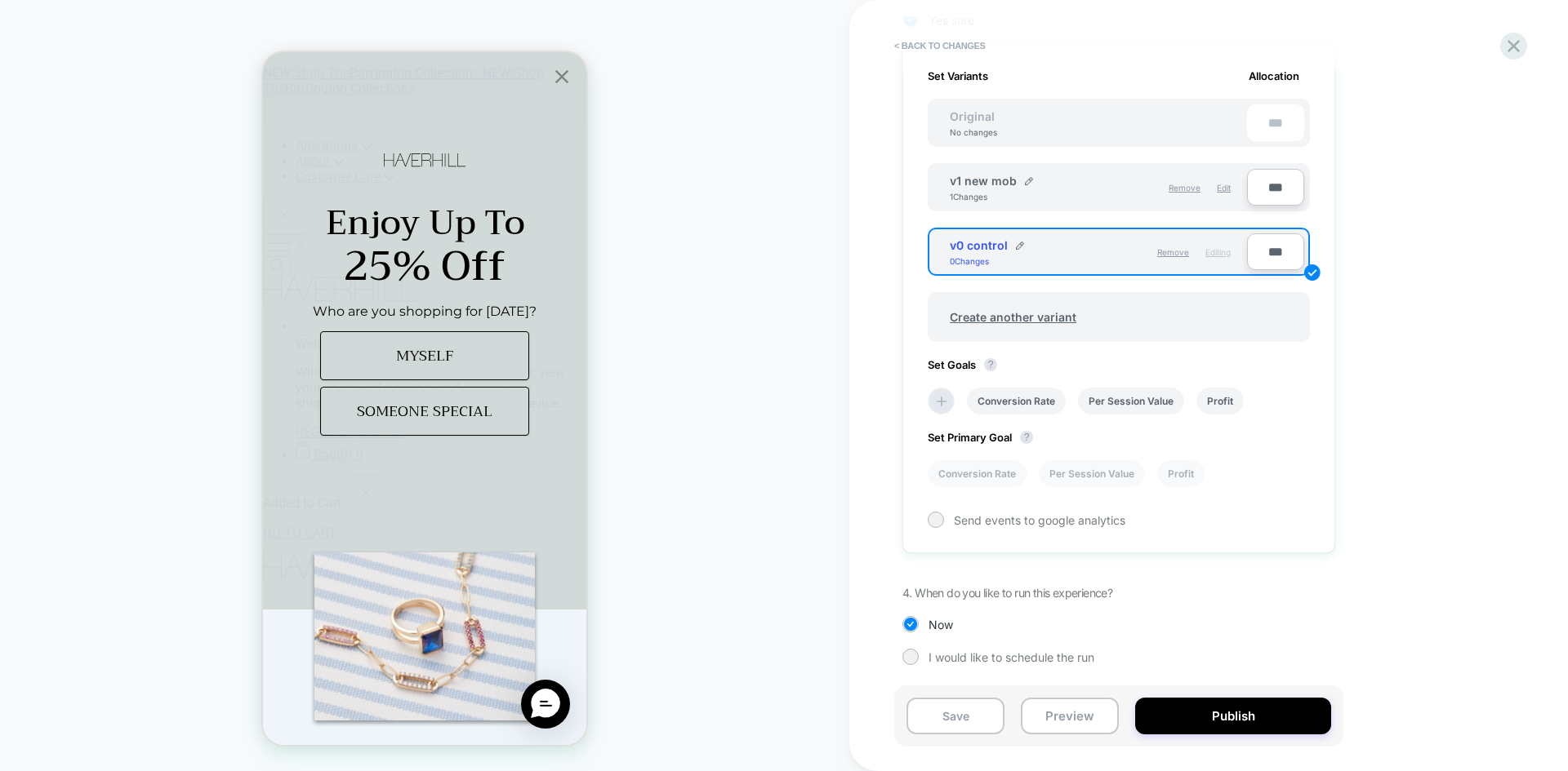
type input "**"
type input "***"
click at [1225, 189] on span "Edit" at bounding box center [1223, 187] width 13 height 10
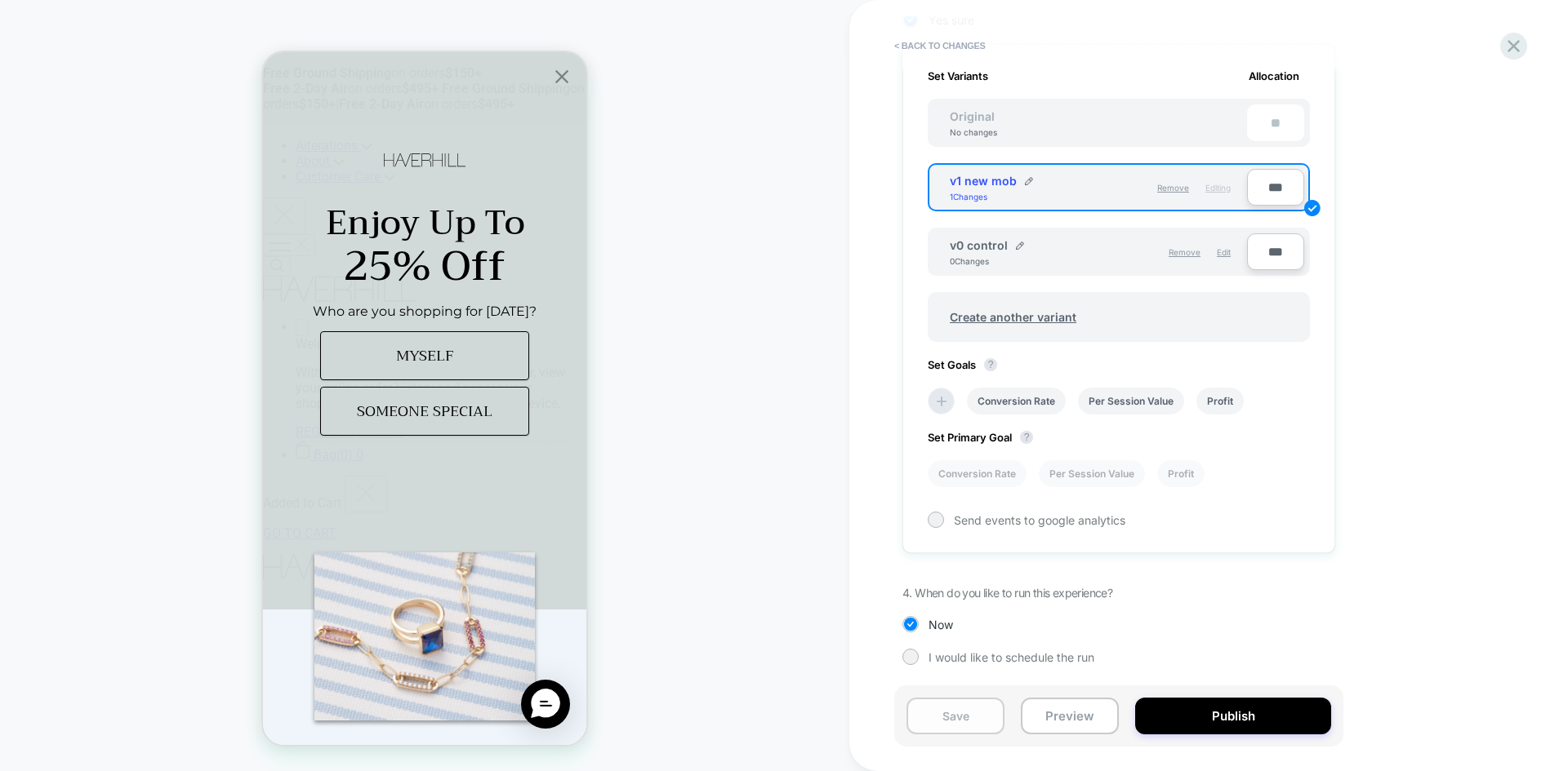
click at [958, 730] on button "Save" at bounding box center [955, 715] width 98 height 37
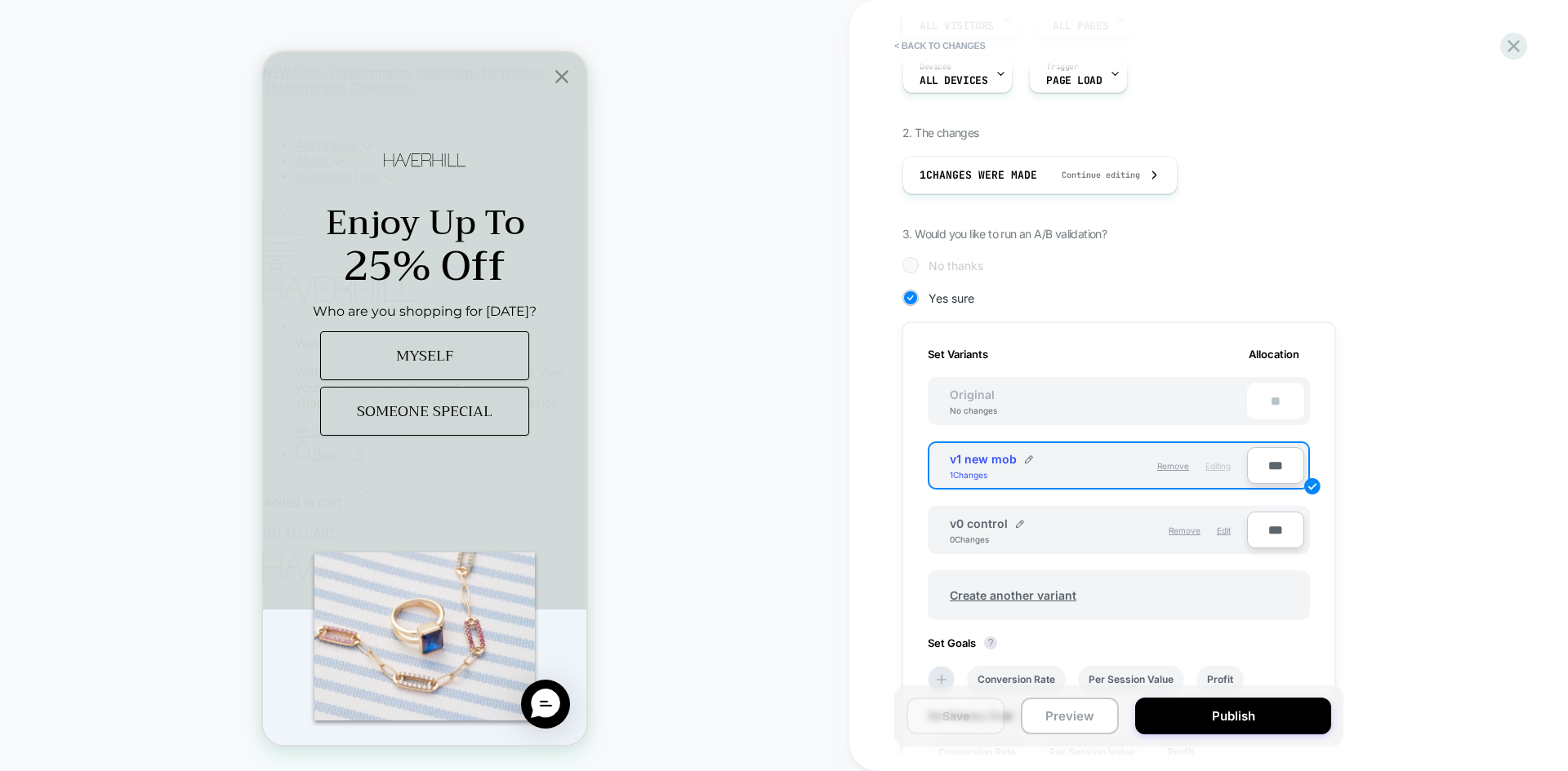
scroll to position [0, 0]
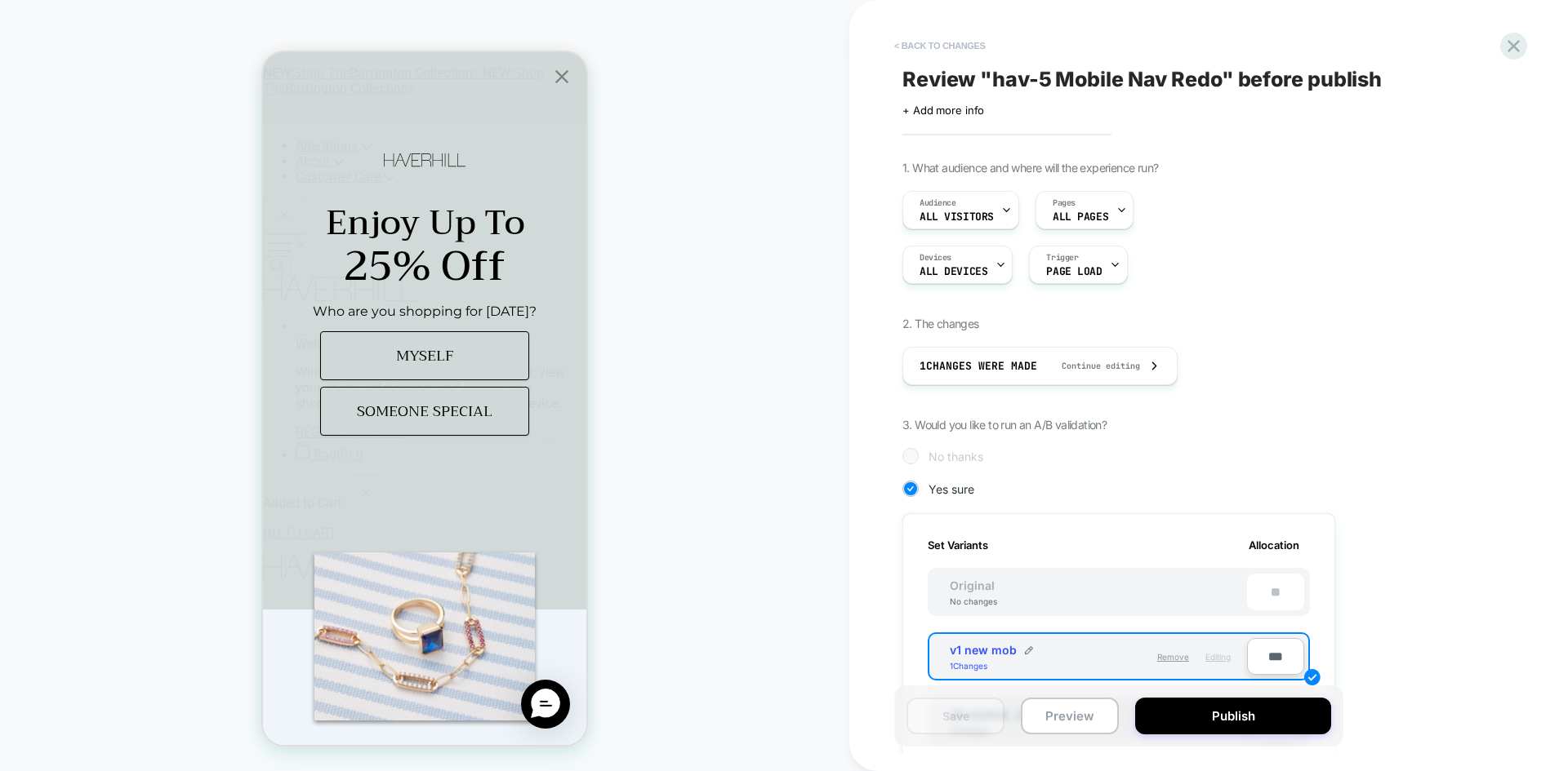
click at [920, 40] on button "< Back to changes" at bounding box center [940, 45] width 108 height 26
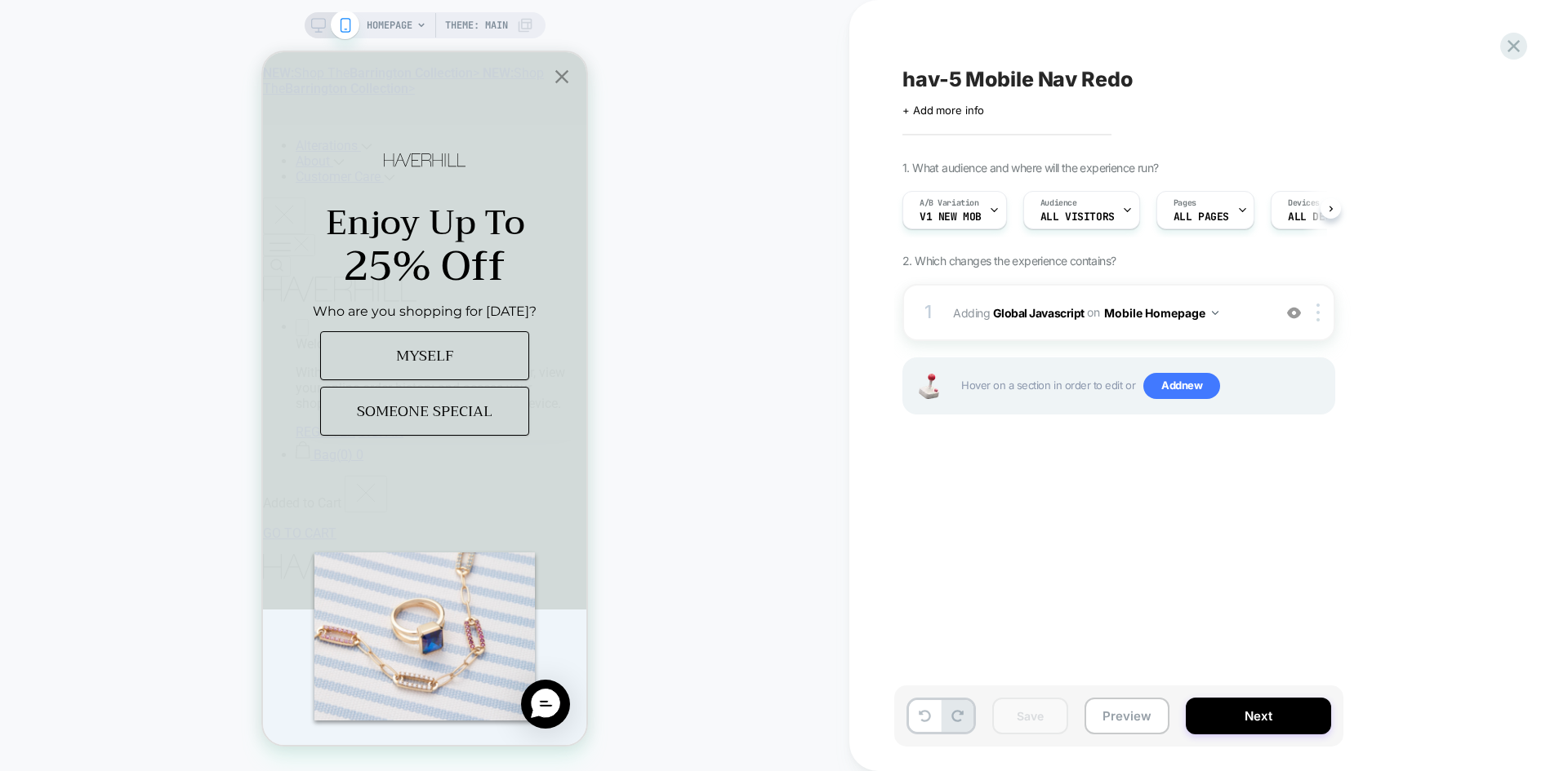
scroll to position [0, 1]
click at [1139, 717] on button "Preview" at bounding box center [1127, 715] width 85 height 37
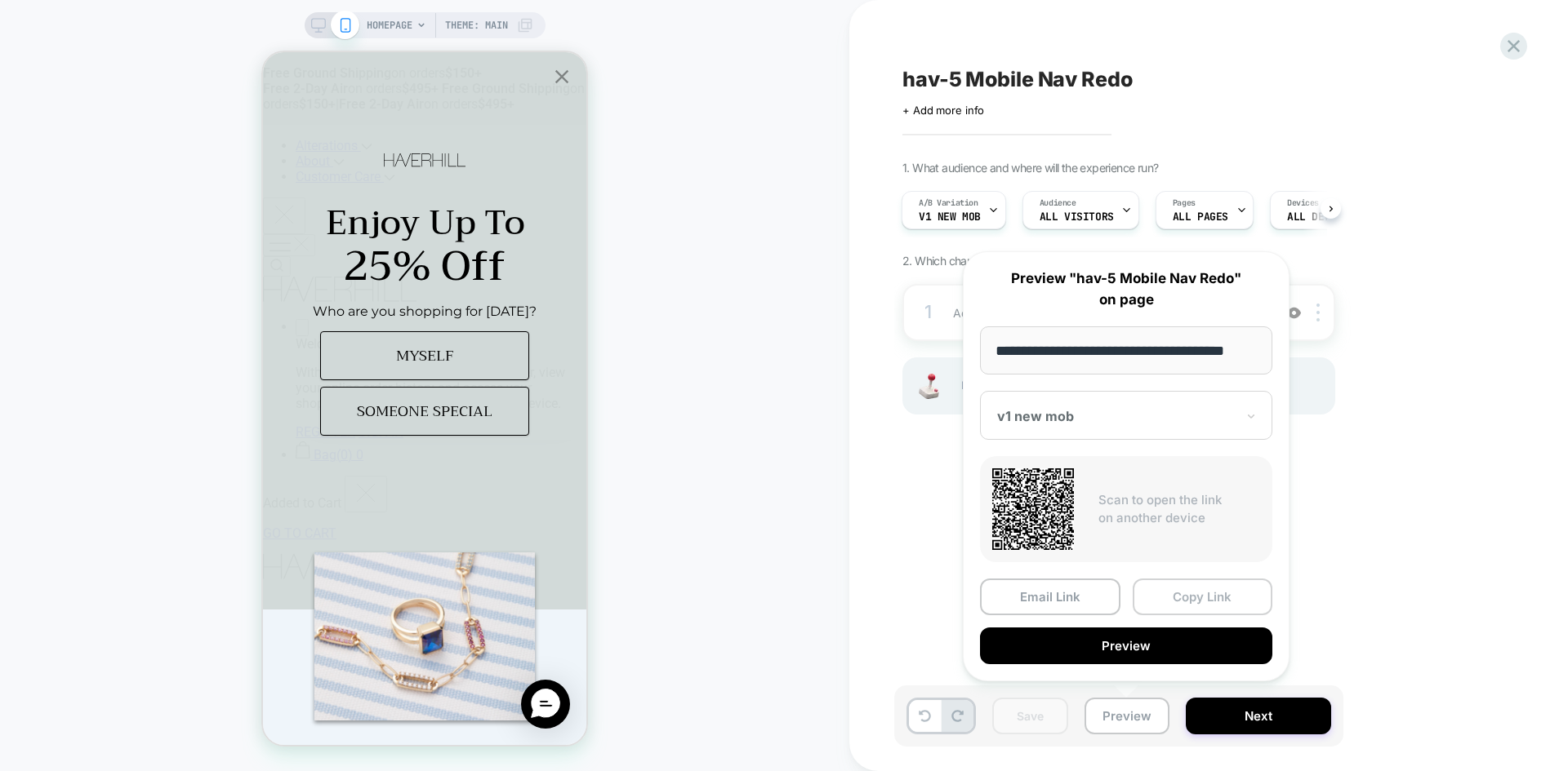
scroll to position [0, 0]
click at [1214, 579] on button "Copy Link" at bounding box center [1203, 597] width 140 height 37
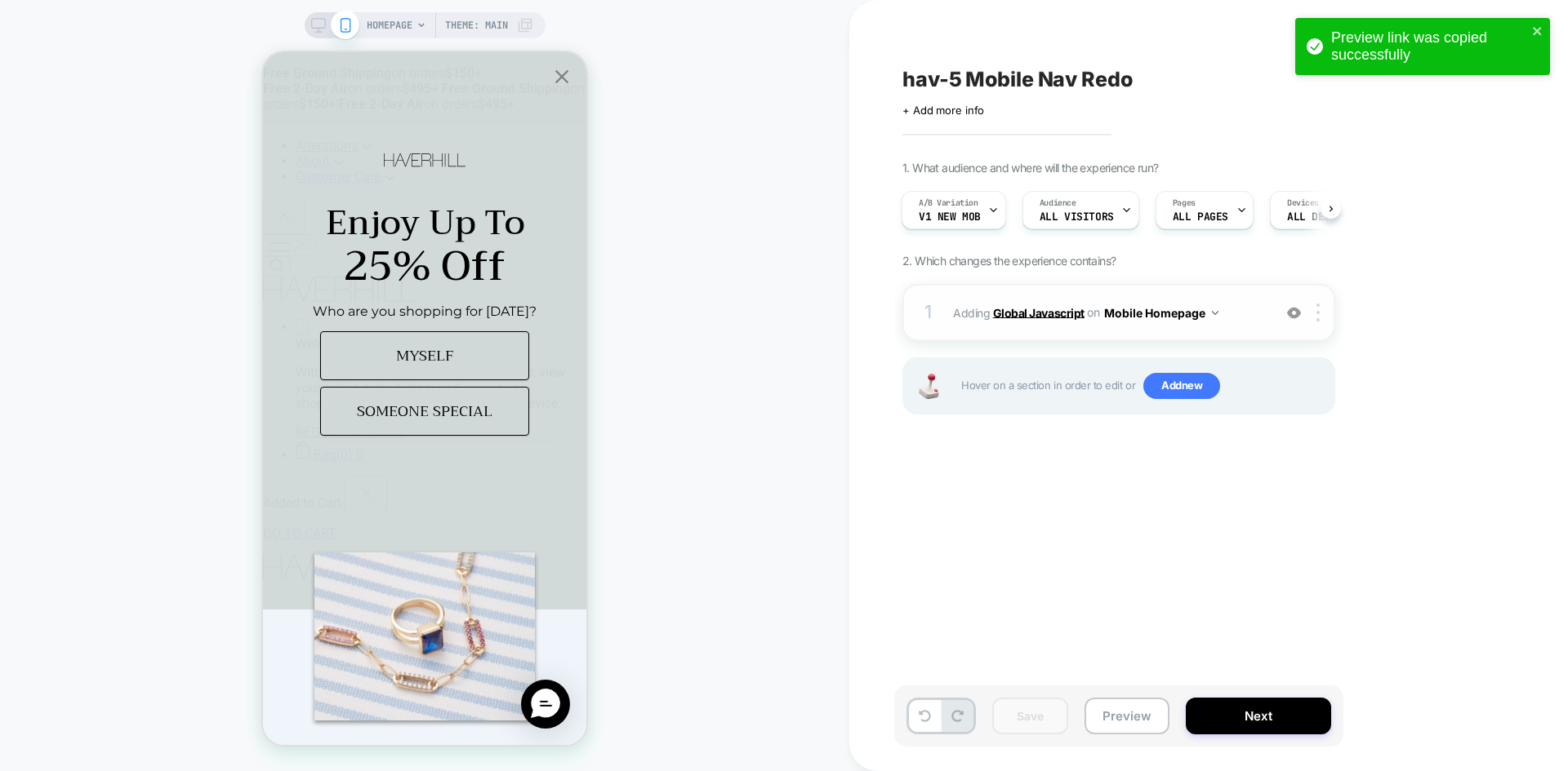
click at [1005, 308] on b "Global Javascript" at bounding box center [1038, 312] width 92 height 13
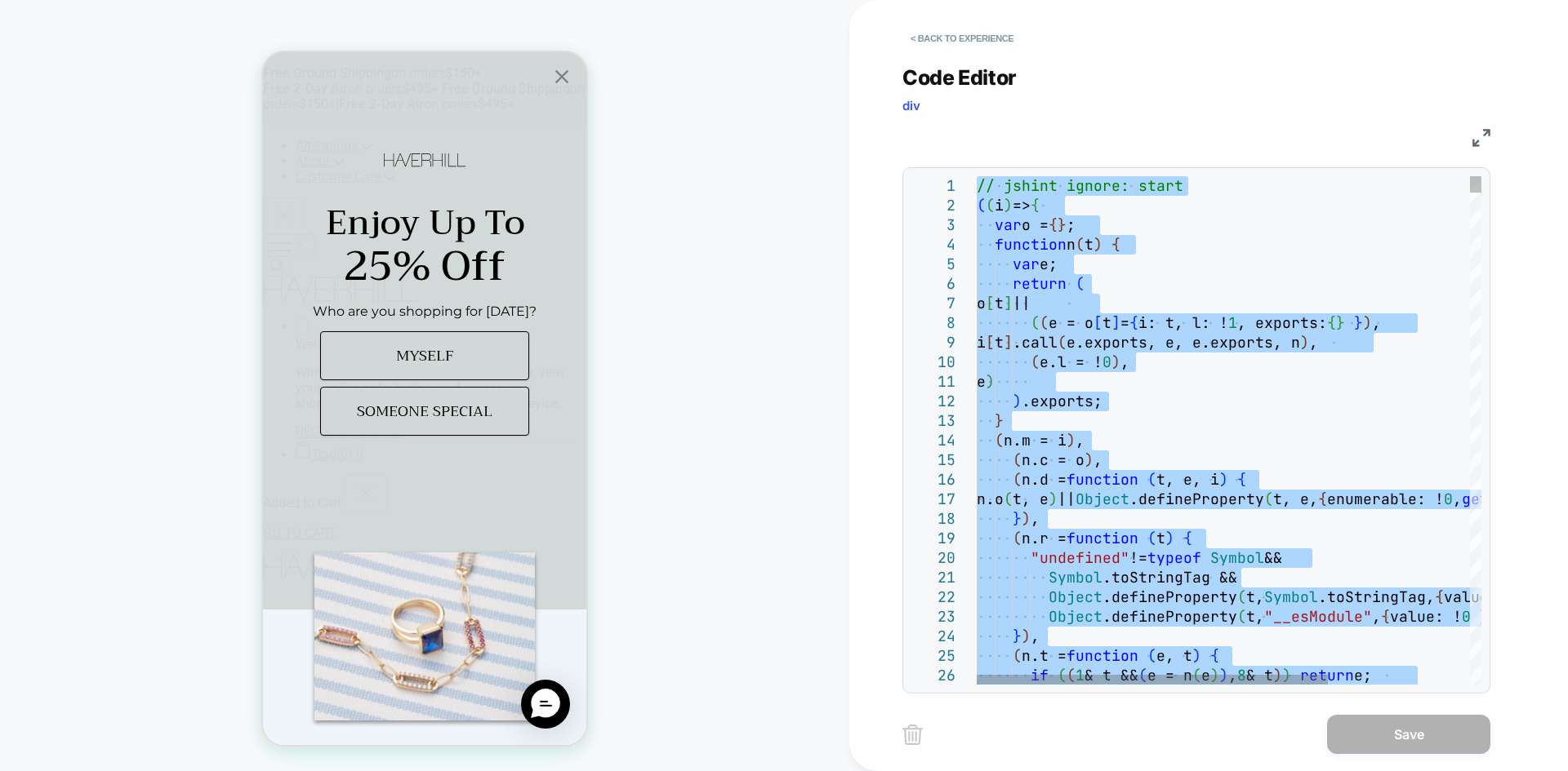
type textarea "**********"
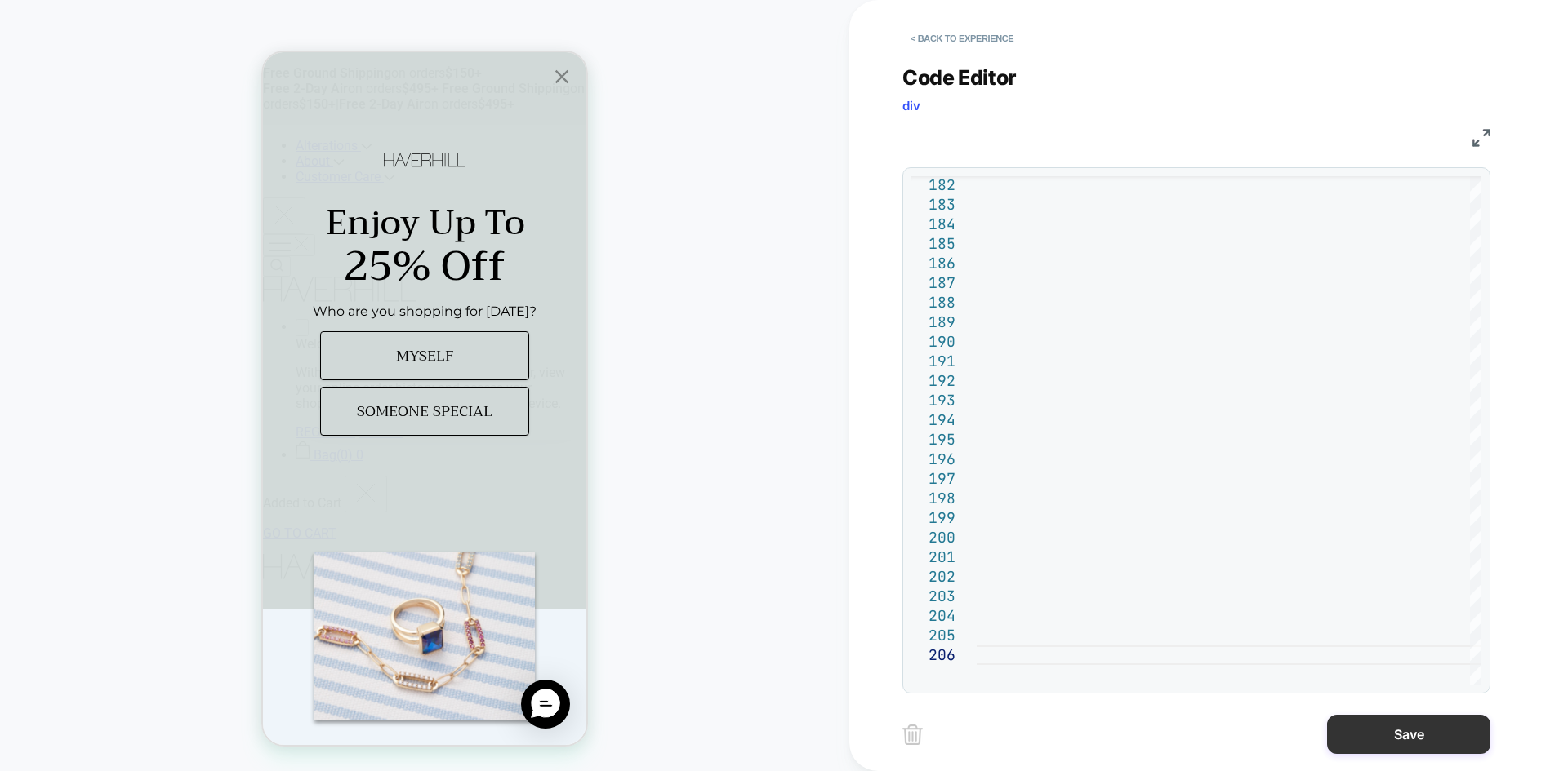
click at [1402, 720] on button "Save" at bounding box center [1409, 735] width 164 height 40
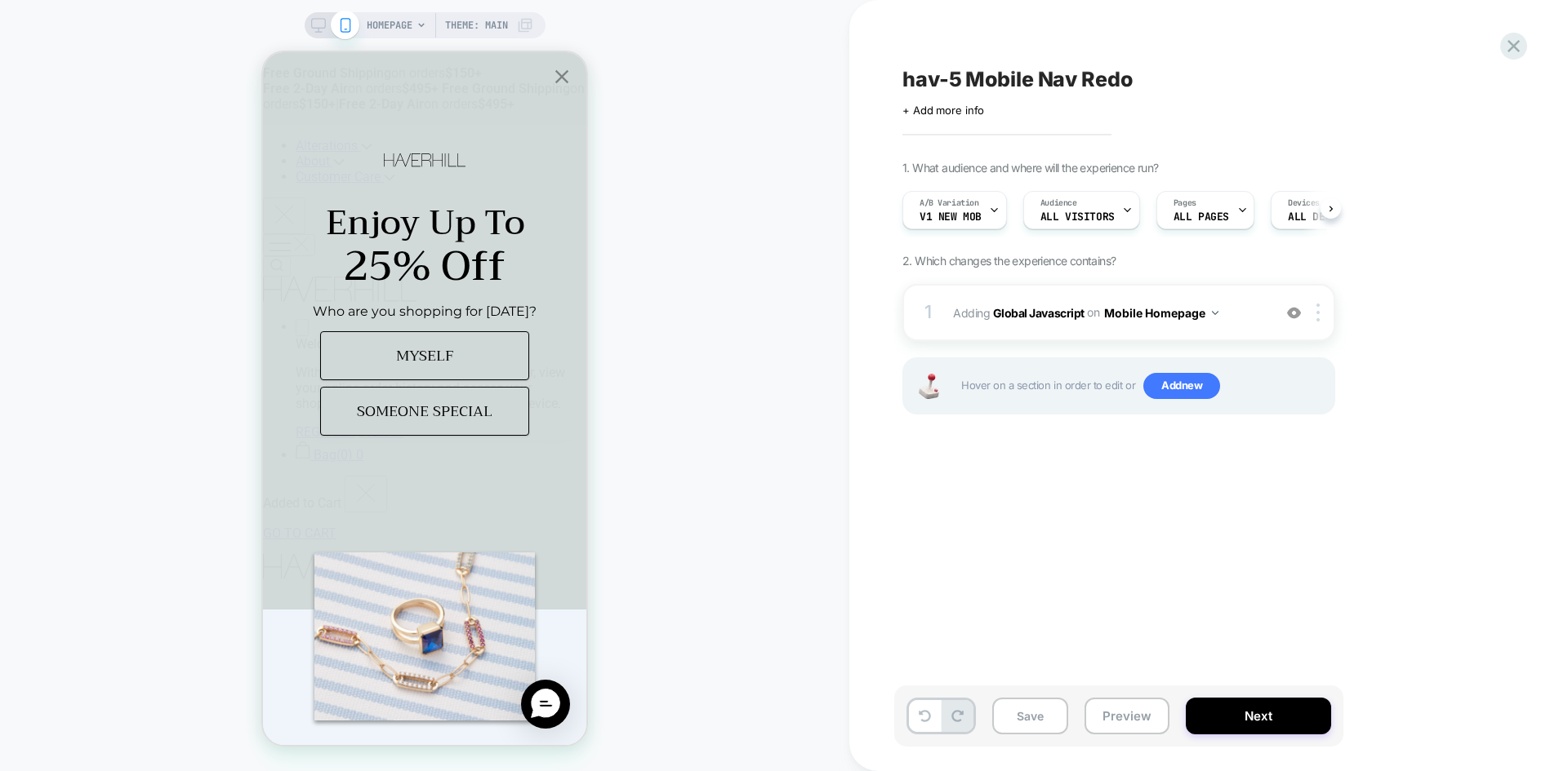
scroll to position [0, 1]
click at [1045, 715] on button "Save" at bounding box center [1029, 715] width 76 height 37
drag, startPoint x: 1126, startPoint y: 721, endPoint x: 911, endPoint y: 715, distance: 215.1
click at [1126, 723] on button "Preview" at bounding box center [1127, 715] width 85 height 37
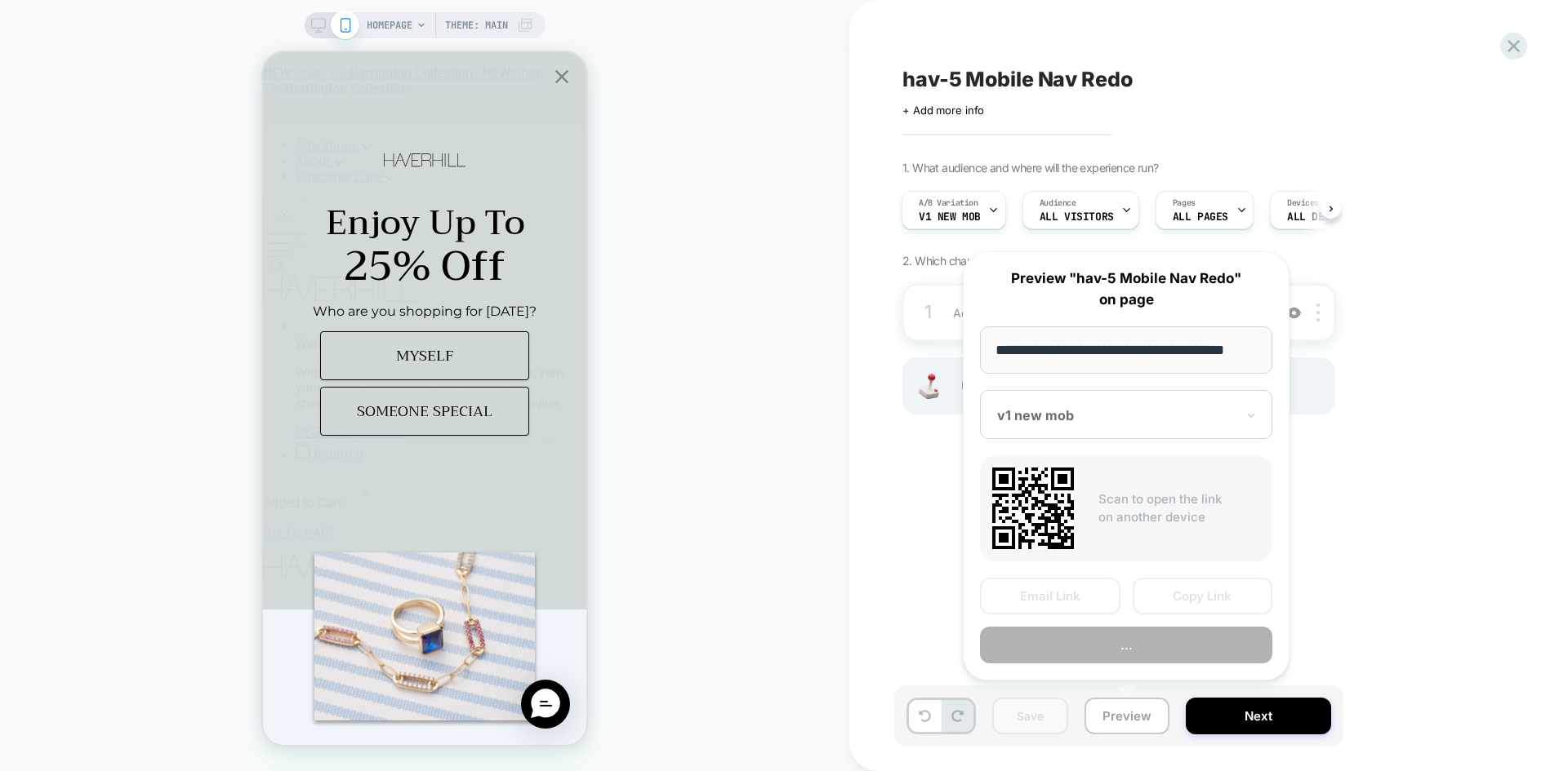
scroll to position [0, 10]
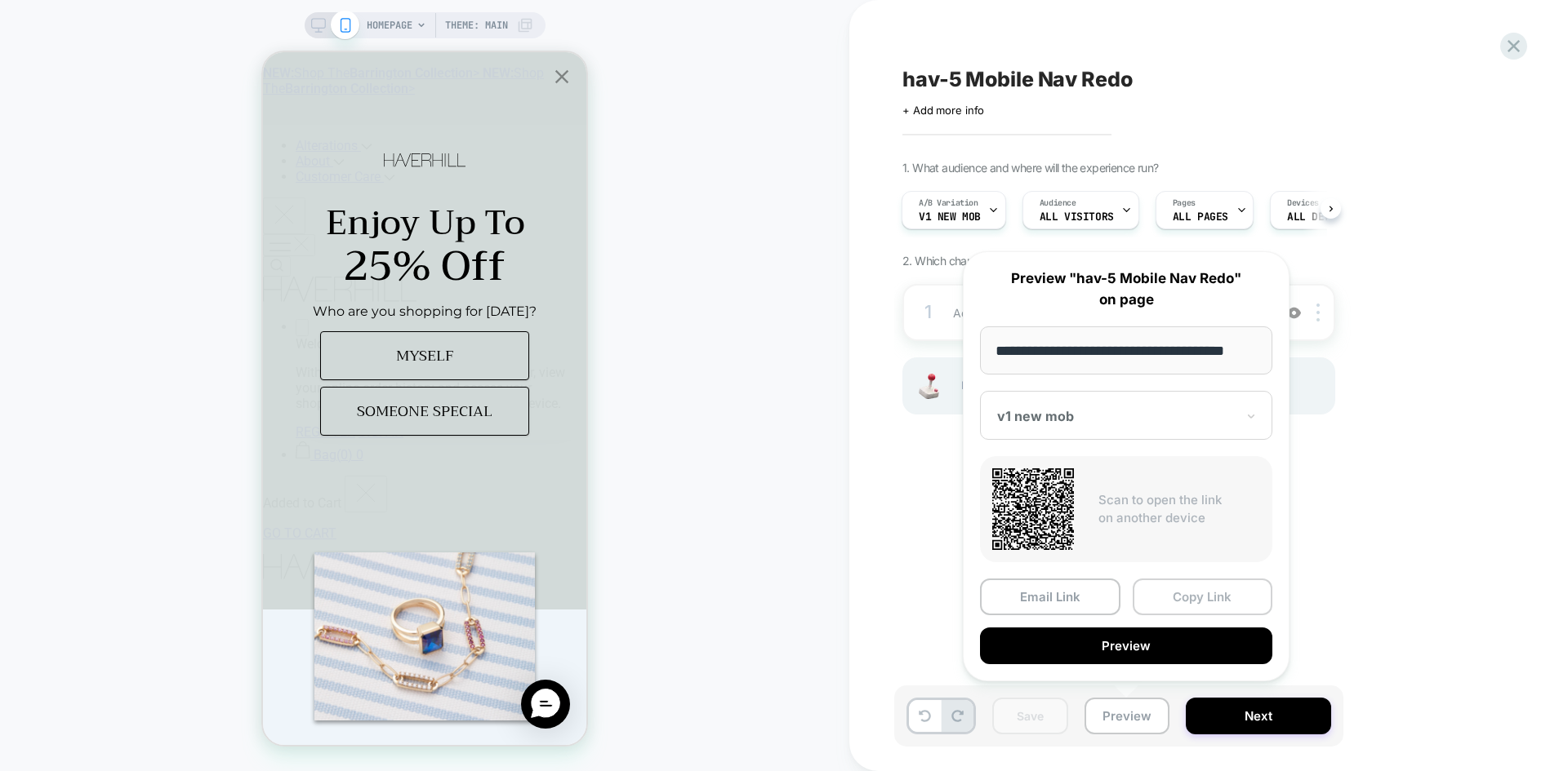
click at [1198, 598] on button "Copy Link" at bounding box center [1203, 597] width 140 height 37
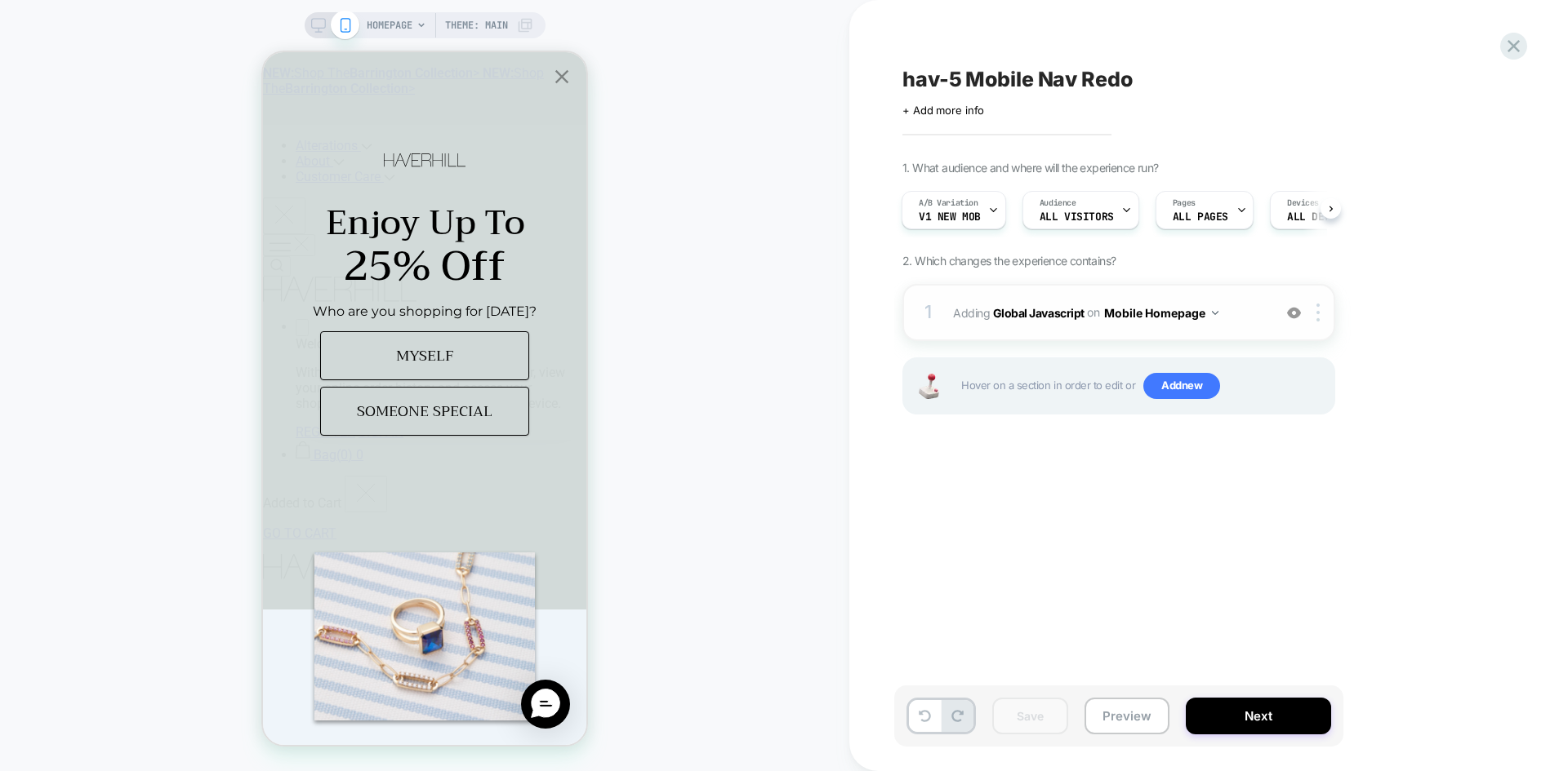
click at [1160, 323] on button "Mobile Homepage" at bounding box center [1161, 313] width 114 height 23
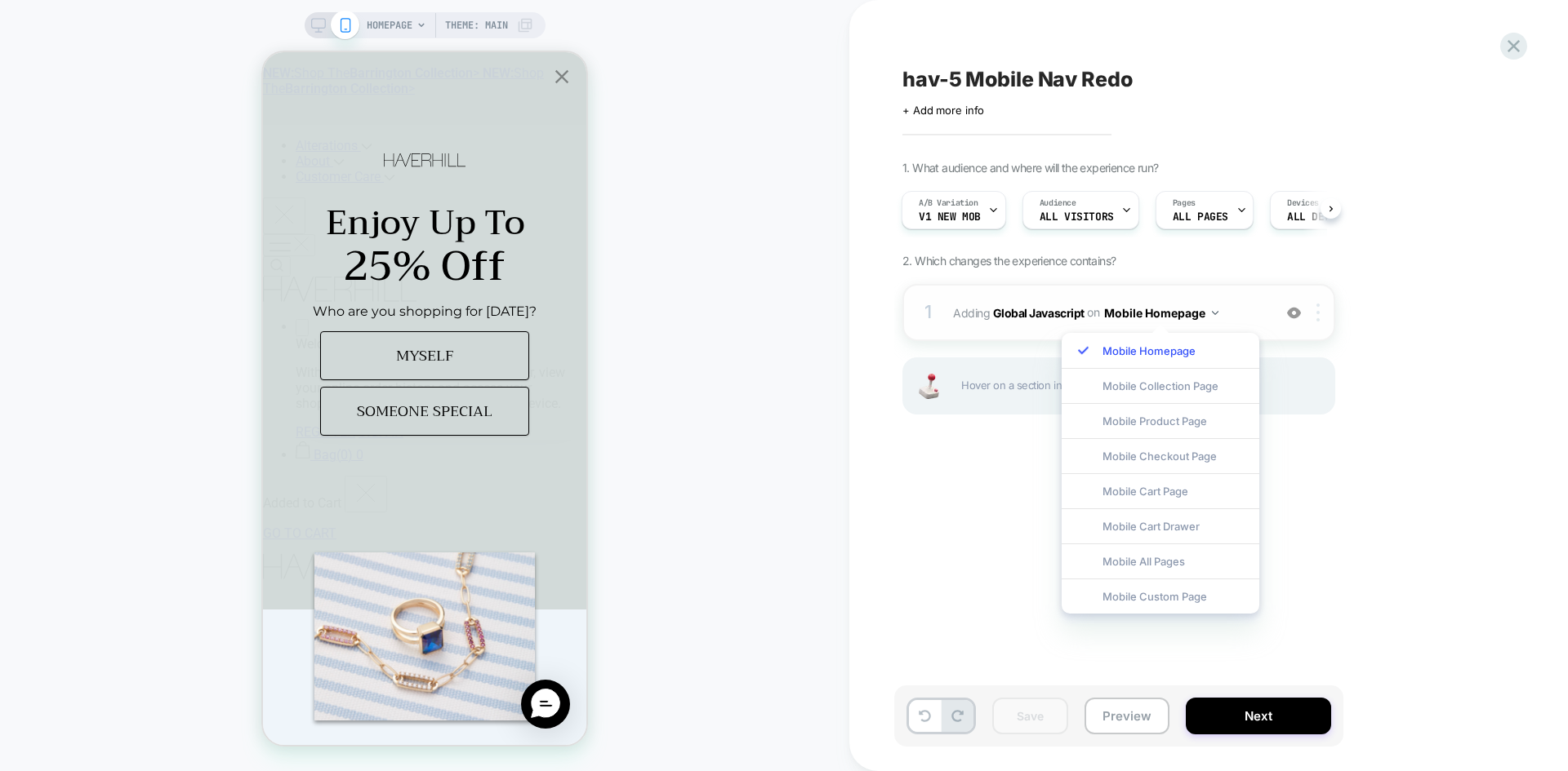
click at [1308, 314] on div at bounding box center [1306, 313] width 53 height 18
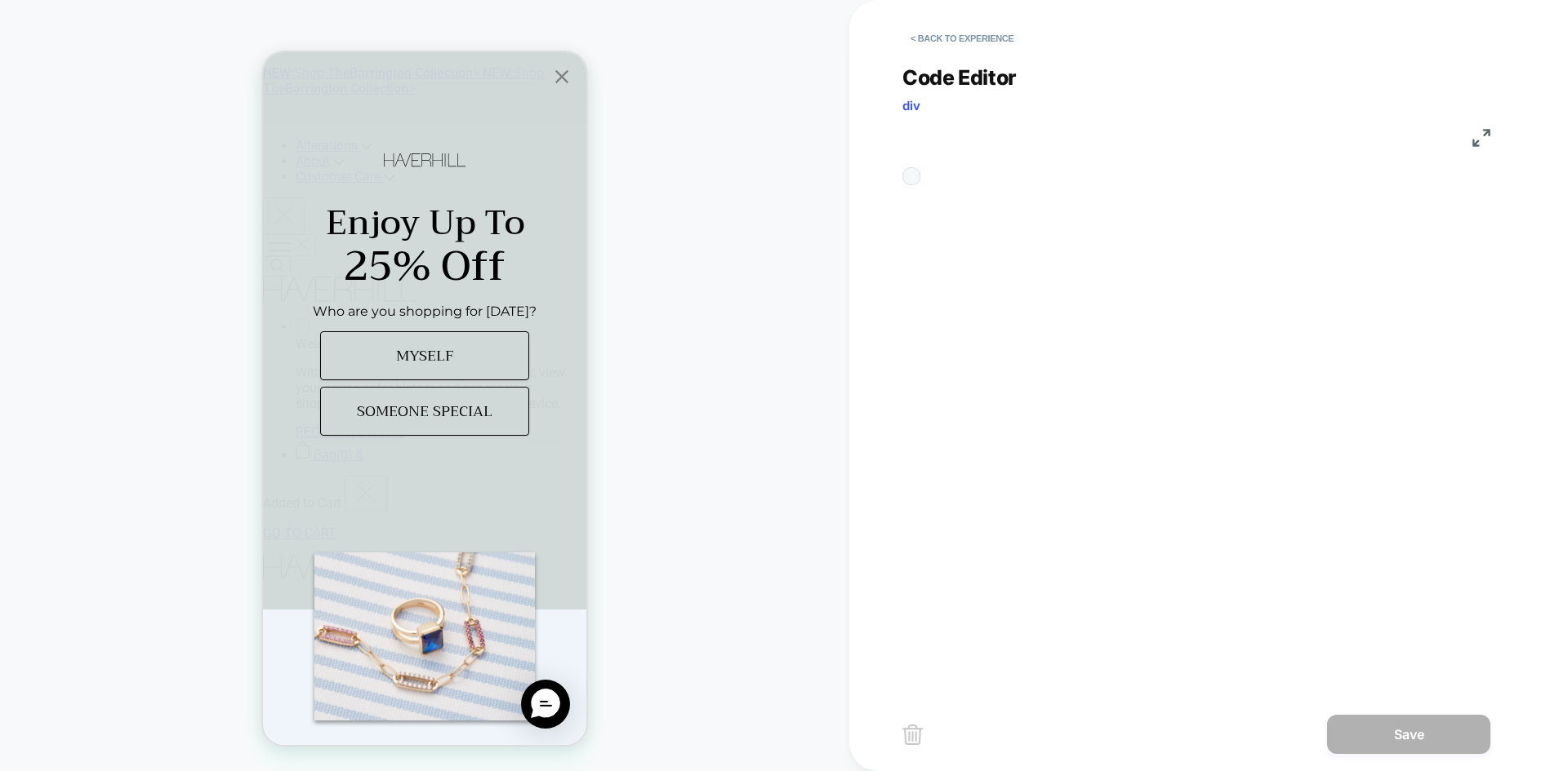
click at [911, 176] on div "**********" at bounding box center [911, 176] width 0 height 0
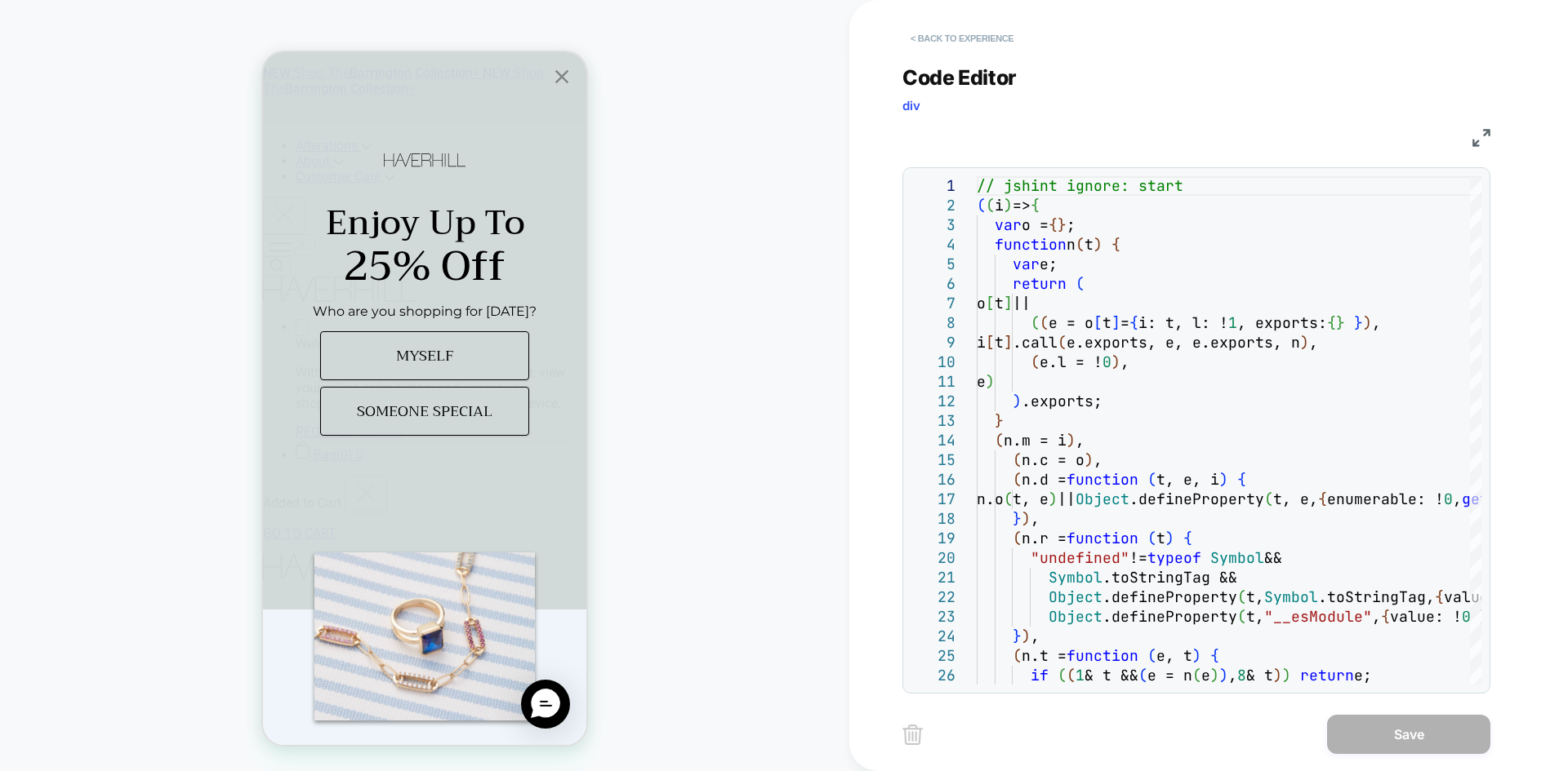
click at [970, 39] on button "< Back to experience" at bounding box center [962, 38] width 120 height 26
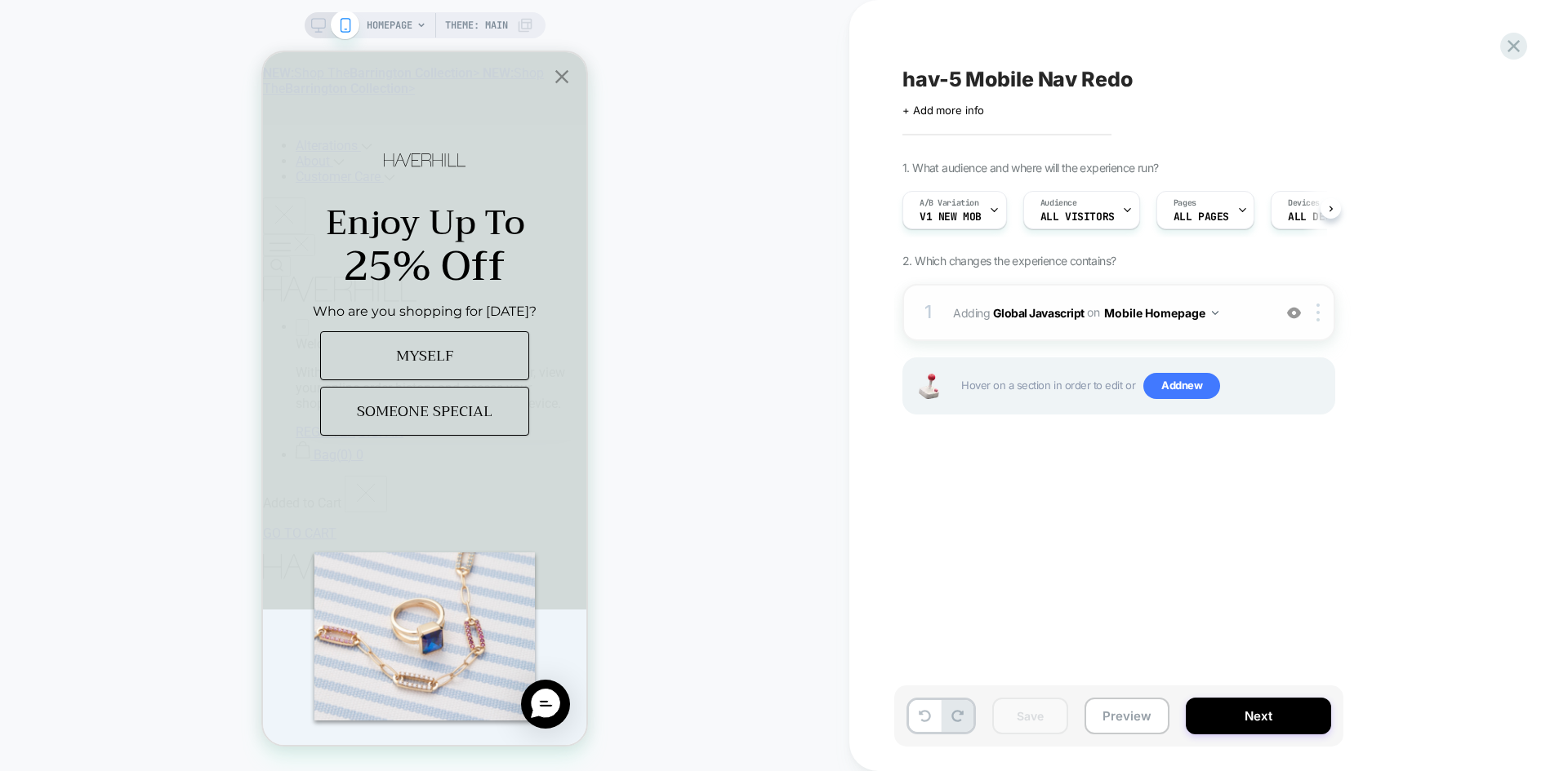
scroll to position [0, 1]
click at [1313, 313] on div at bounding box center [1321, 313] width 27 height 18
click at [1323, 316] on div at bounding box center [1321, 313] width 27 height 18
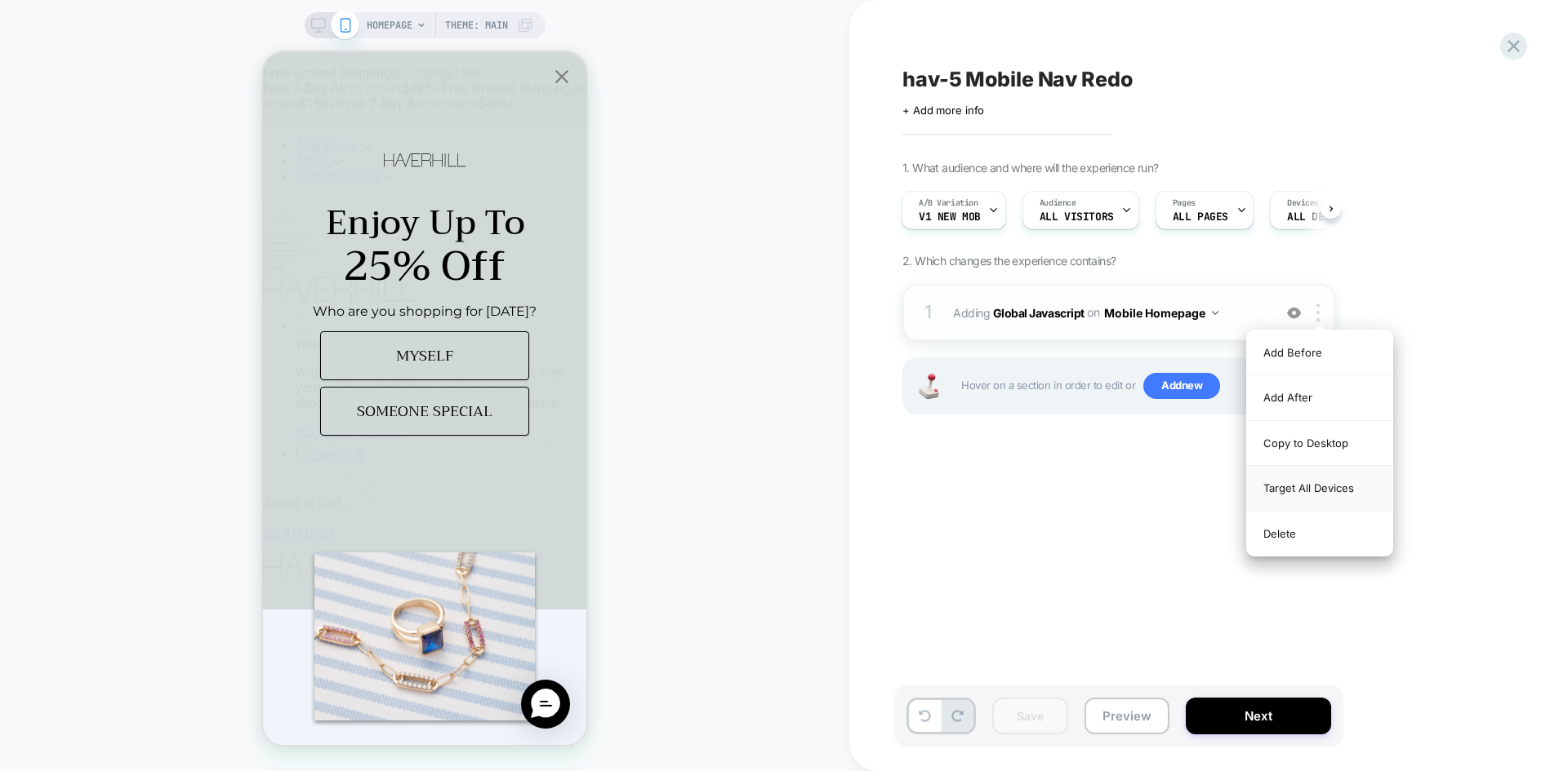
click at [1341, 484] on div "Target All Devices" at bounding box center [1320, 489] width 146 height 45
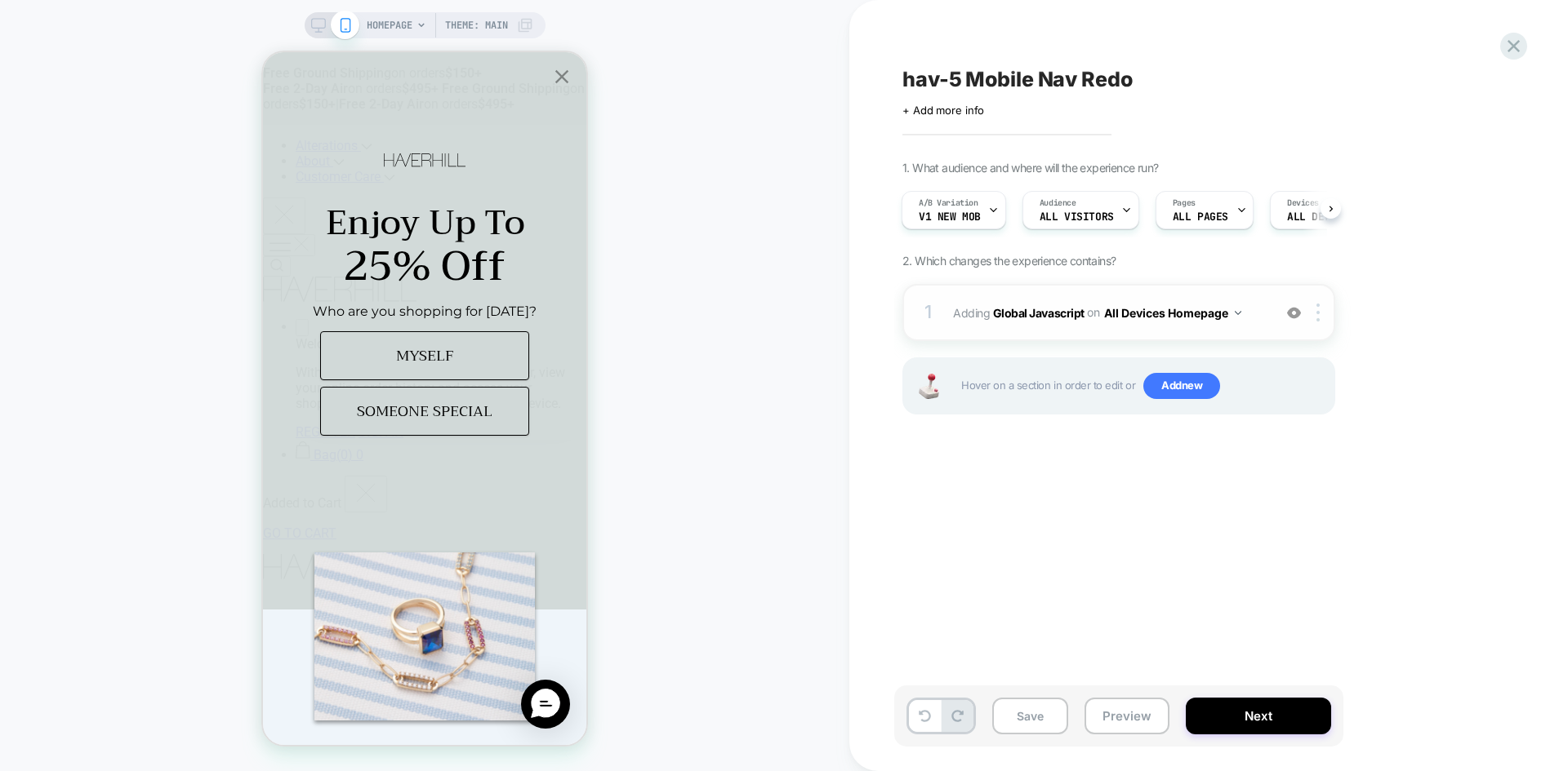
click at [1189, 316] on button "All Devices Homepage" at bounding box center [1172, 313] width 138 height 23
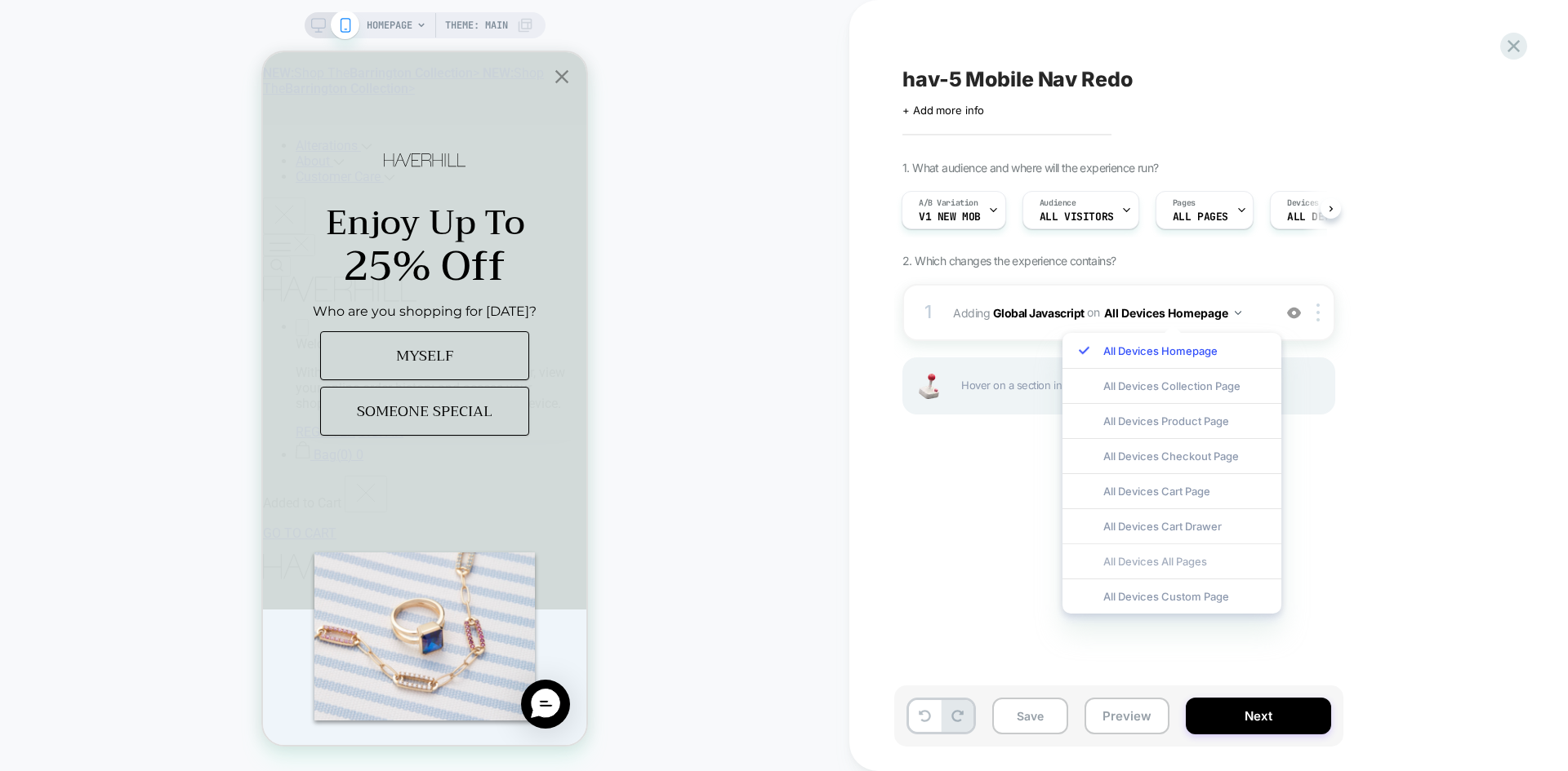
click at [1198, 564] on div "All Devices All Pages" at bounding box center [1172, 561] width 218 height 35
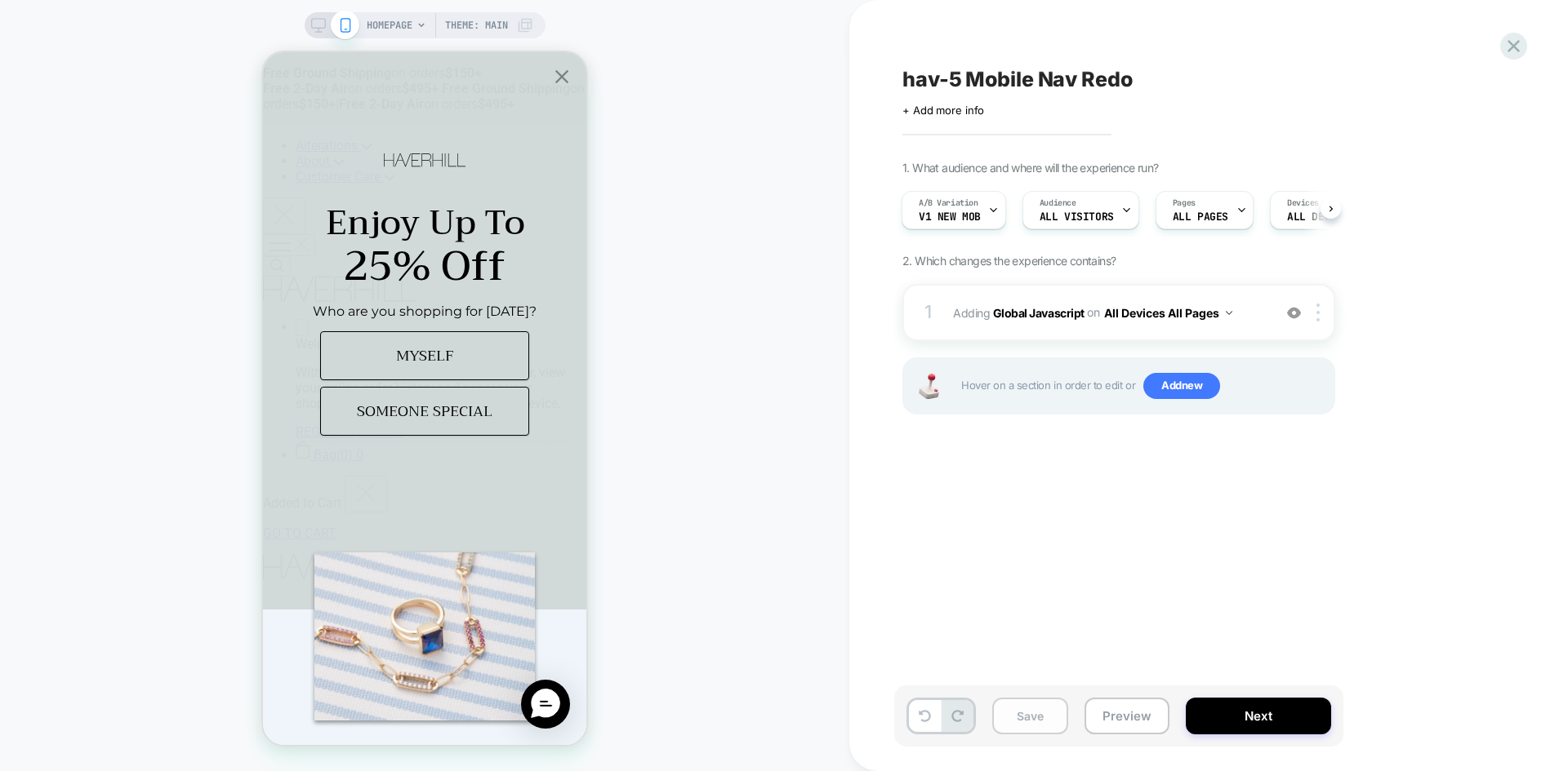
click at [1059, 724] on button "Save" at bounding box center [1029, 715] width 76 height 37
click at [1018, 330] on div "1 Adding Global Javascript on All Devices All Pages Add Before Add After Target…" at bounding box center [1118, 313] width 432 height 58
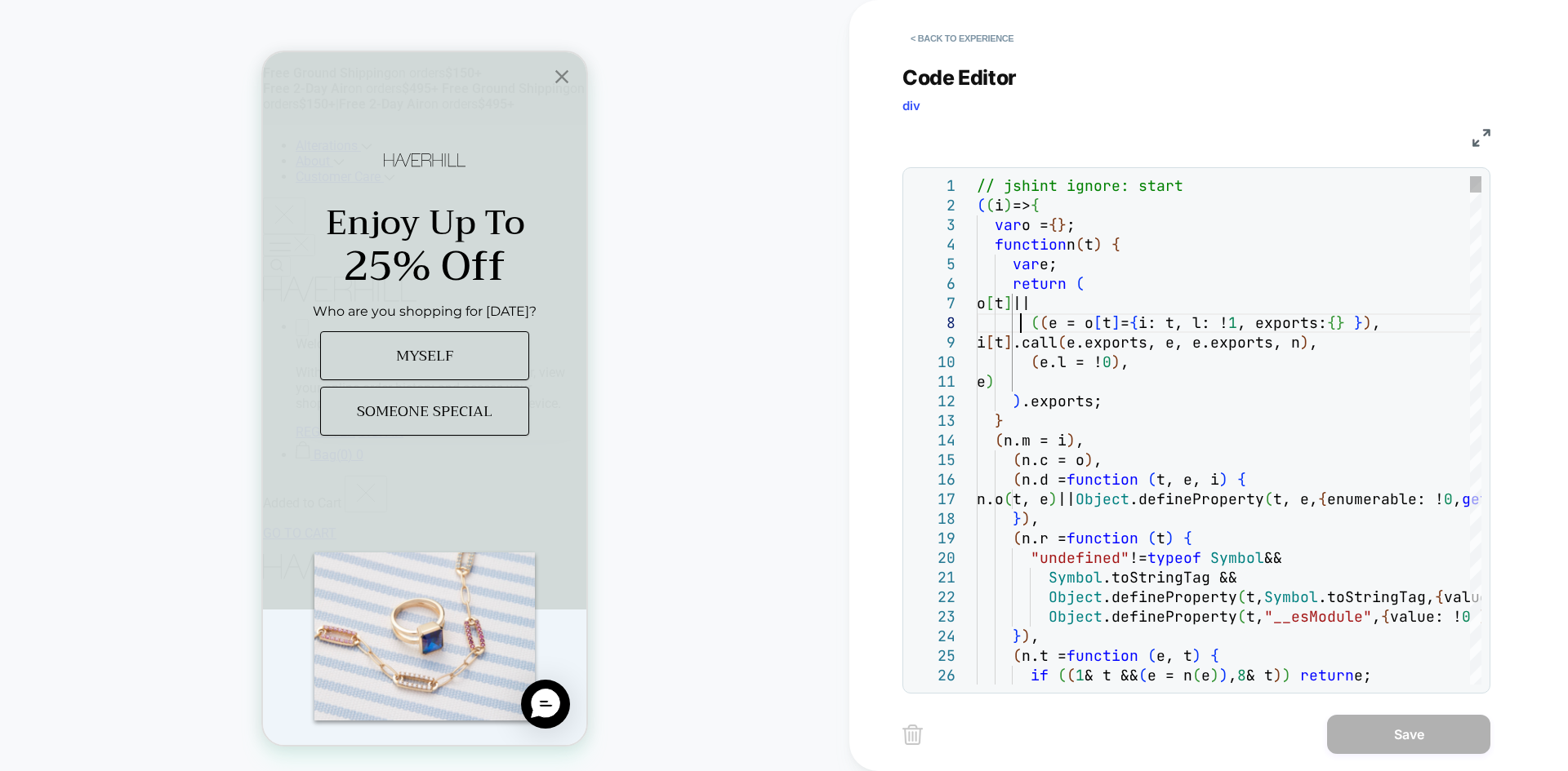
scroll to position [0, 0]
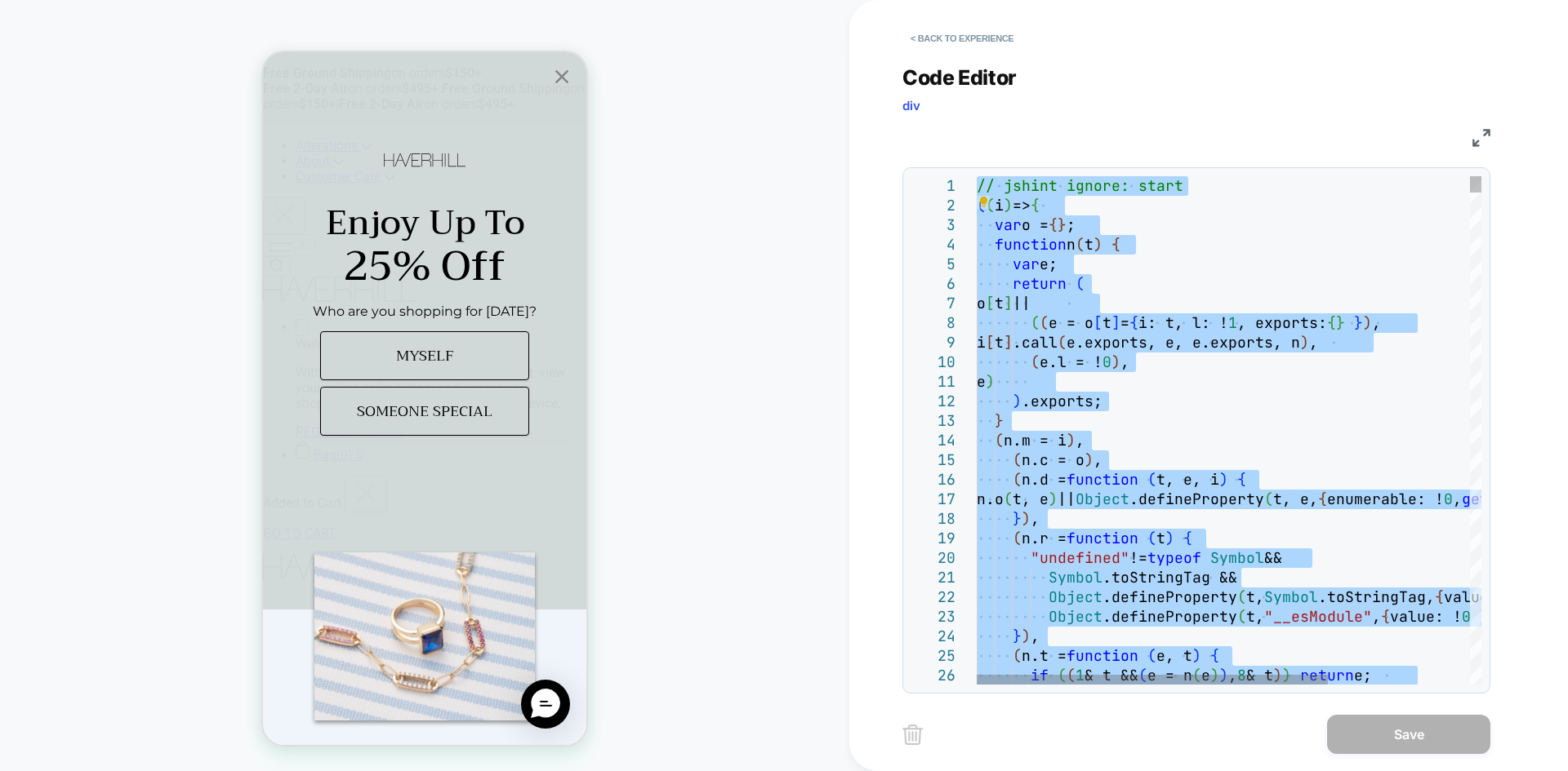
type textarea "**********"
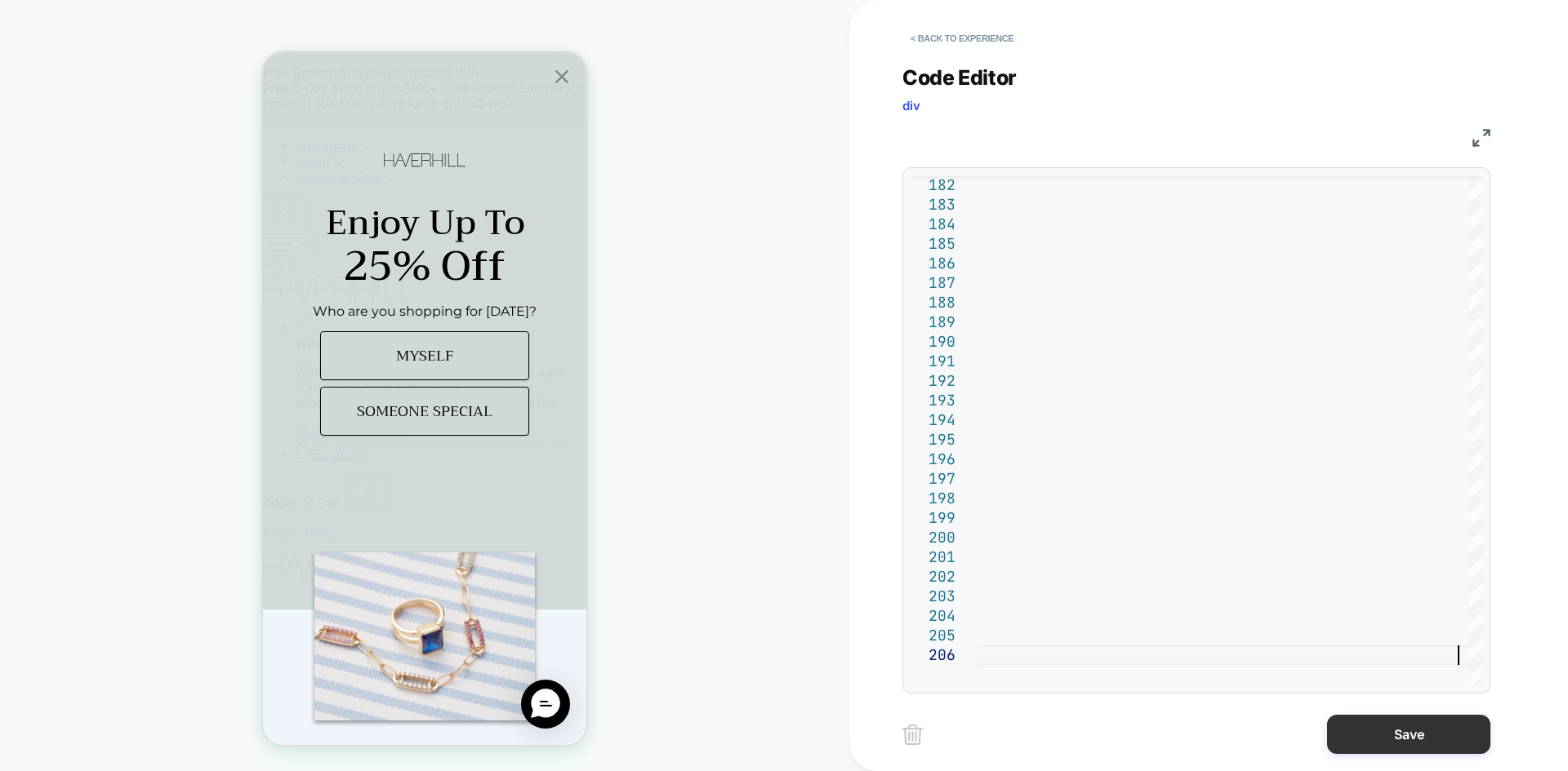
click at [1428, 720] on button "Save" at bounding box center [1409, 735] width 164 height 40
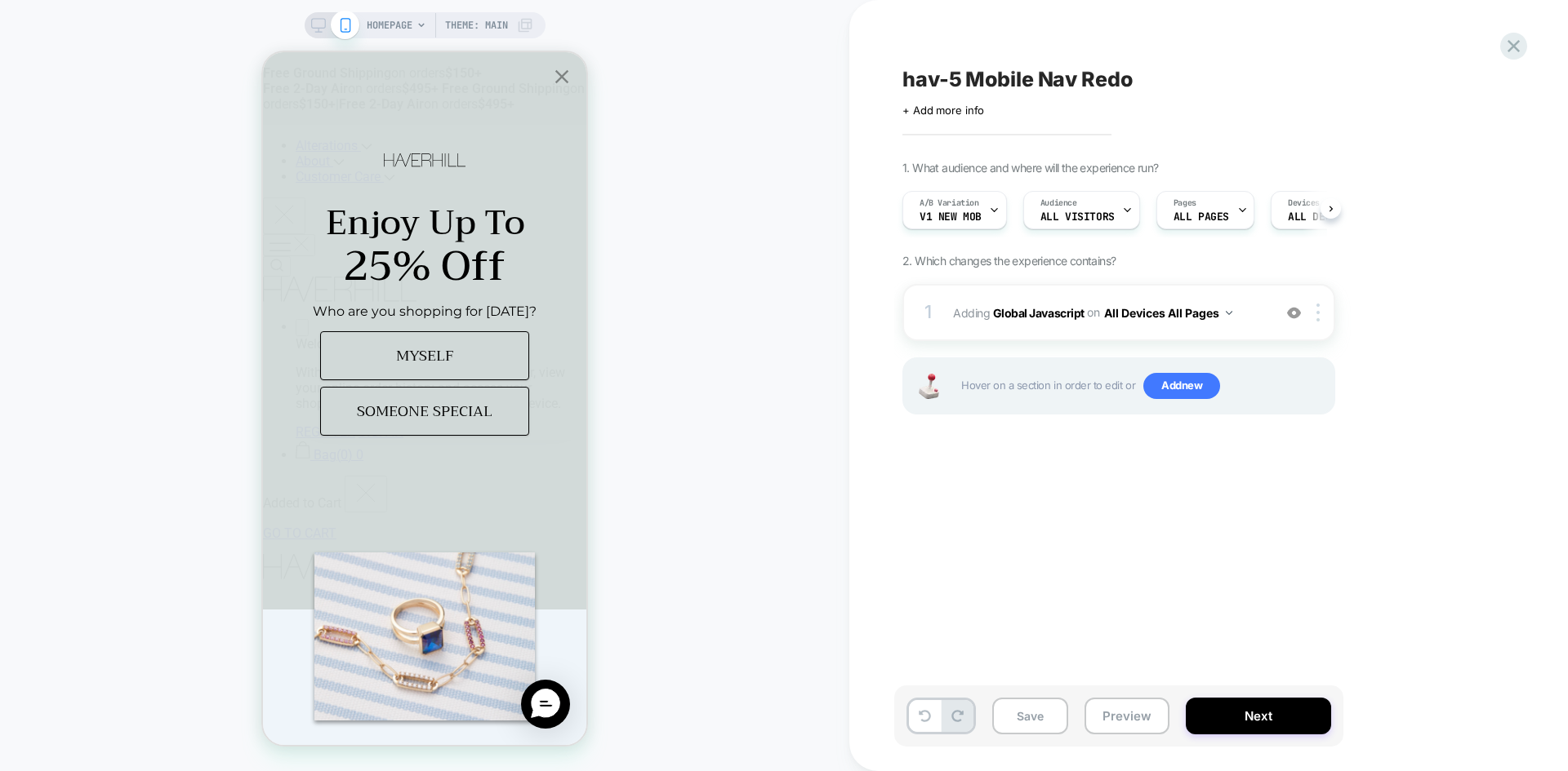
scroll to position [0, 1]
click at [1022, 713] on button "Save" at bounding box center [1029, 715] width 76 height 37
click at [1135, 723] on button "Preview" at bounding box center [1127, 715] width 85 height 37
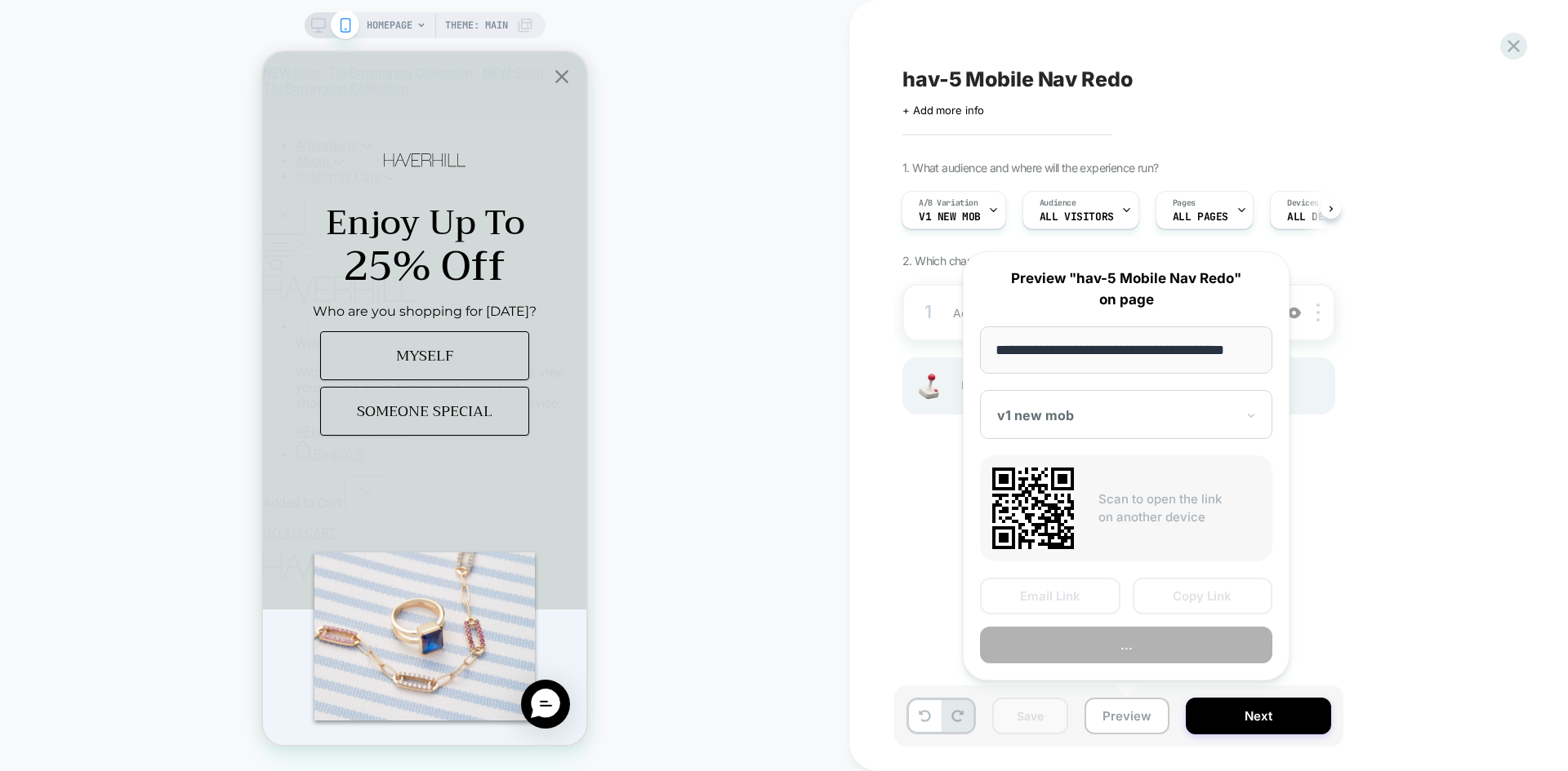
scroll to position [0, 10]
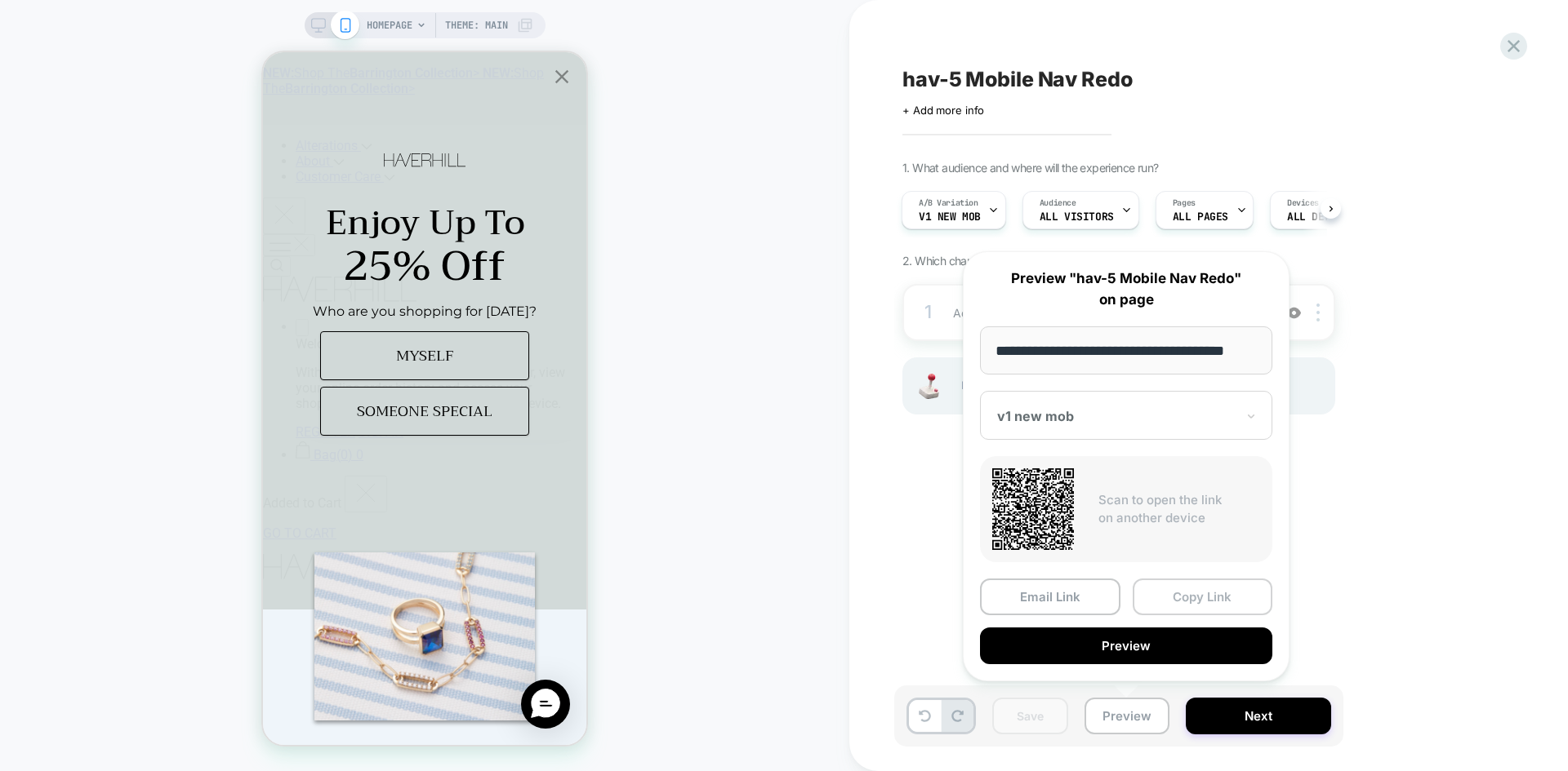
click at [1186, 615] on button "Copy Link" at bounding box center [1203, 597] width 140 height 37
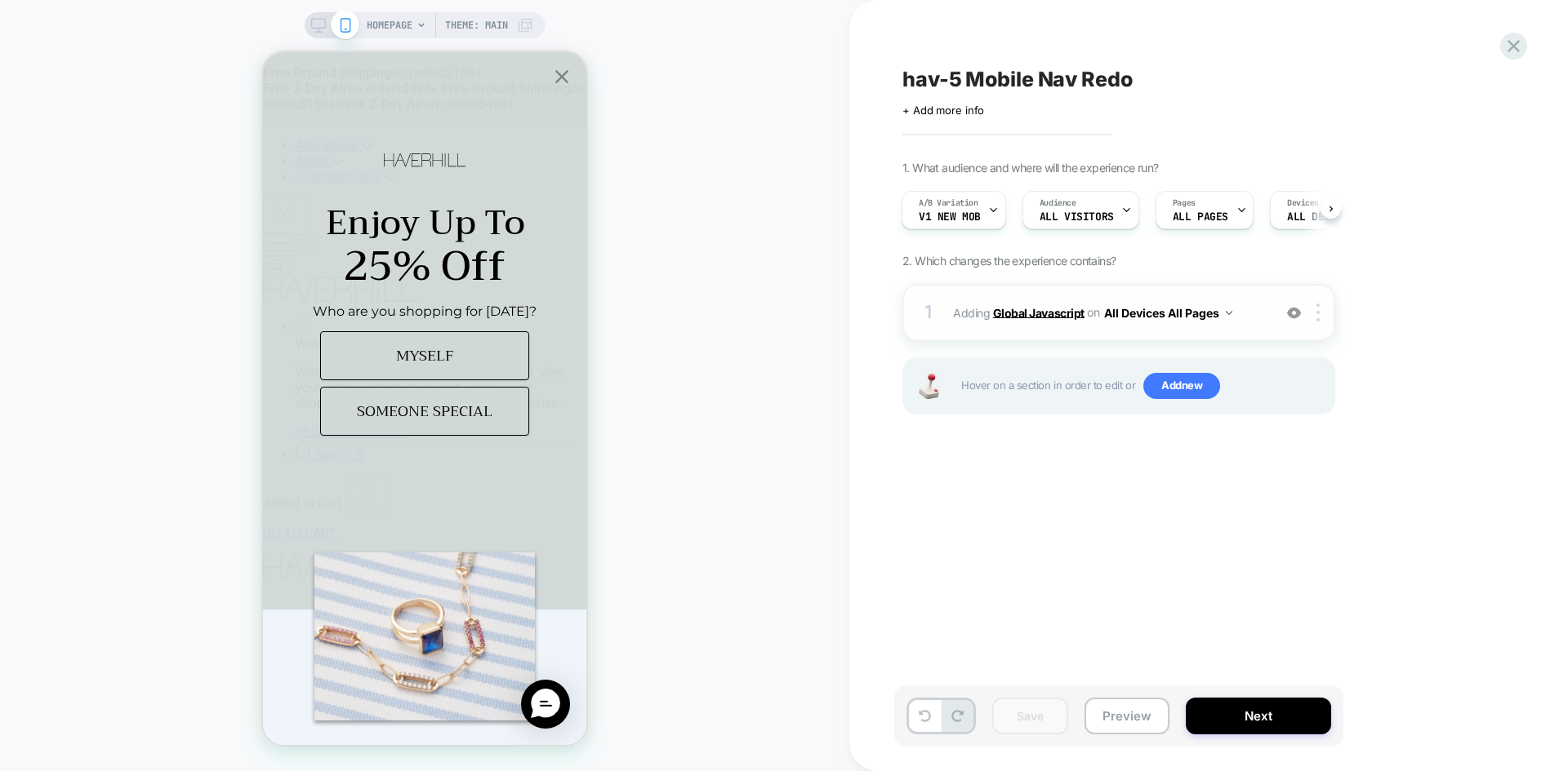
click at [1062, 315] on b "Global Javascript" at bounding box center [1038, 312] width 92 height 13
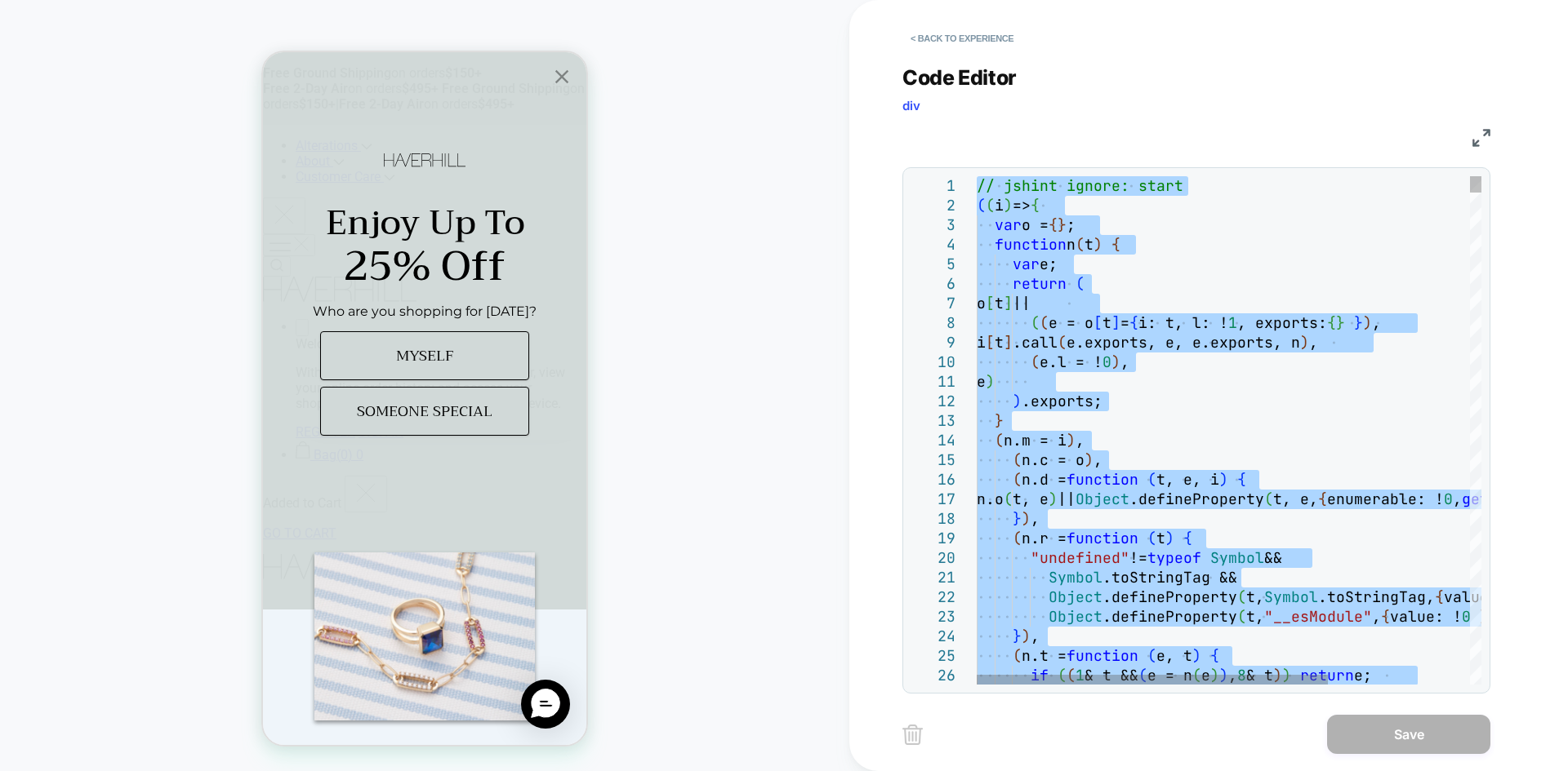
type textarea "**********"
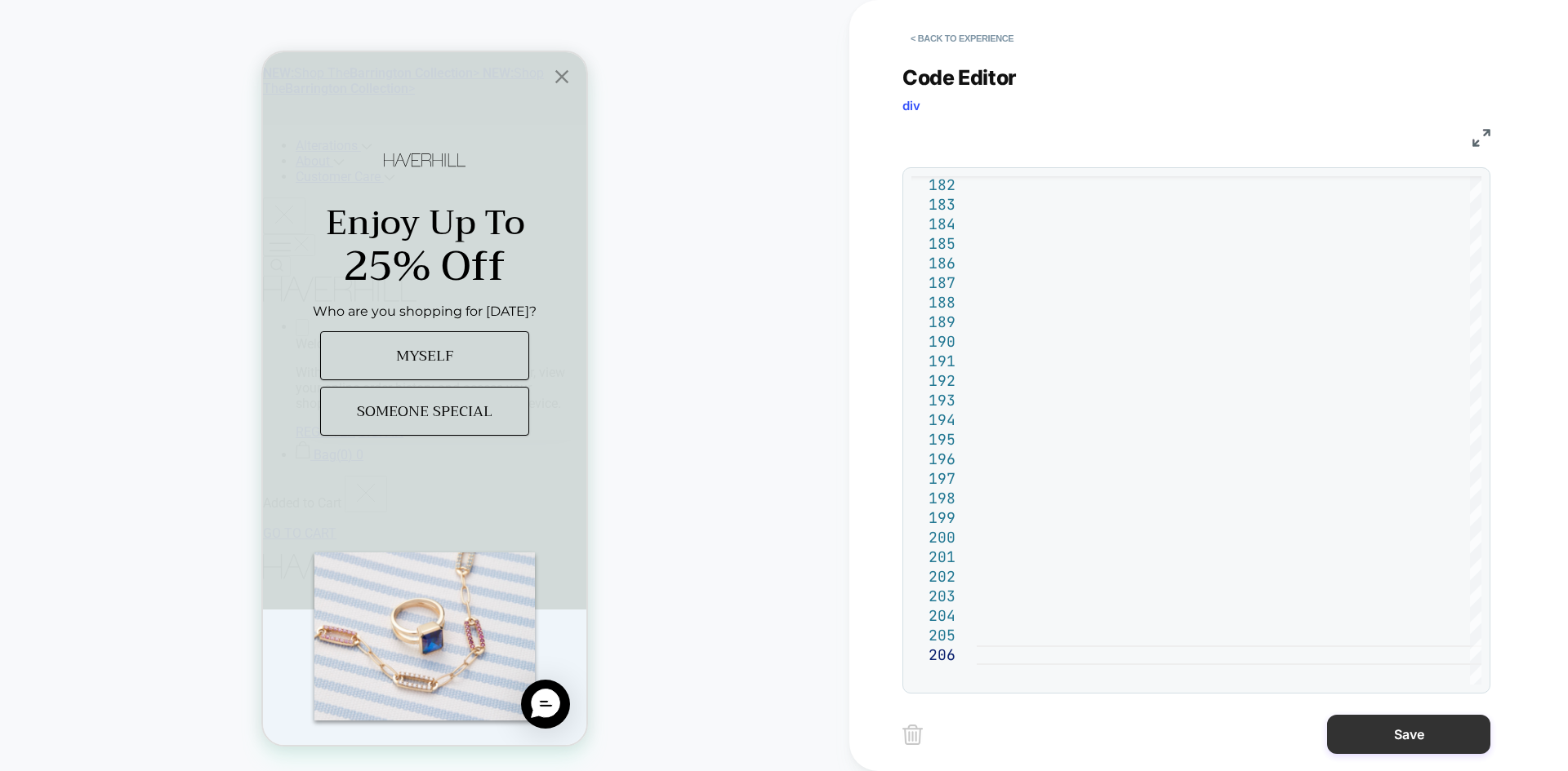
click at [1383, 731] on button "Save" at bounding box center [1409, 735] width 164 height 40
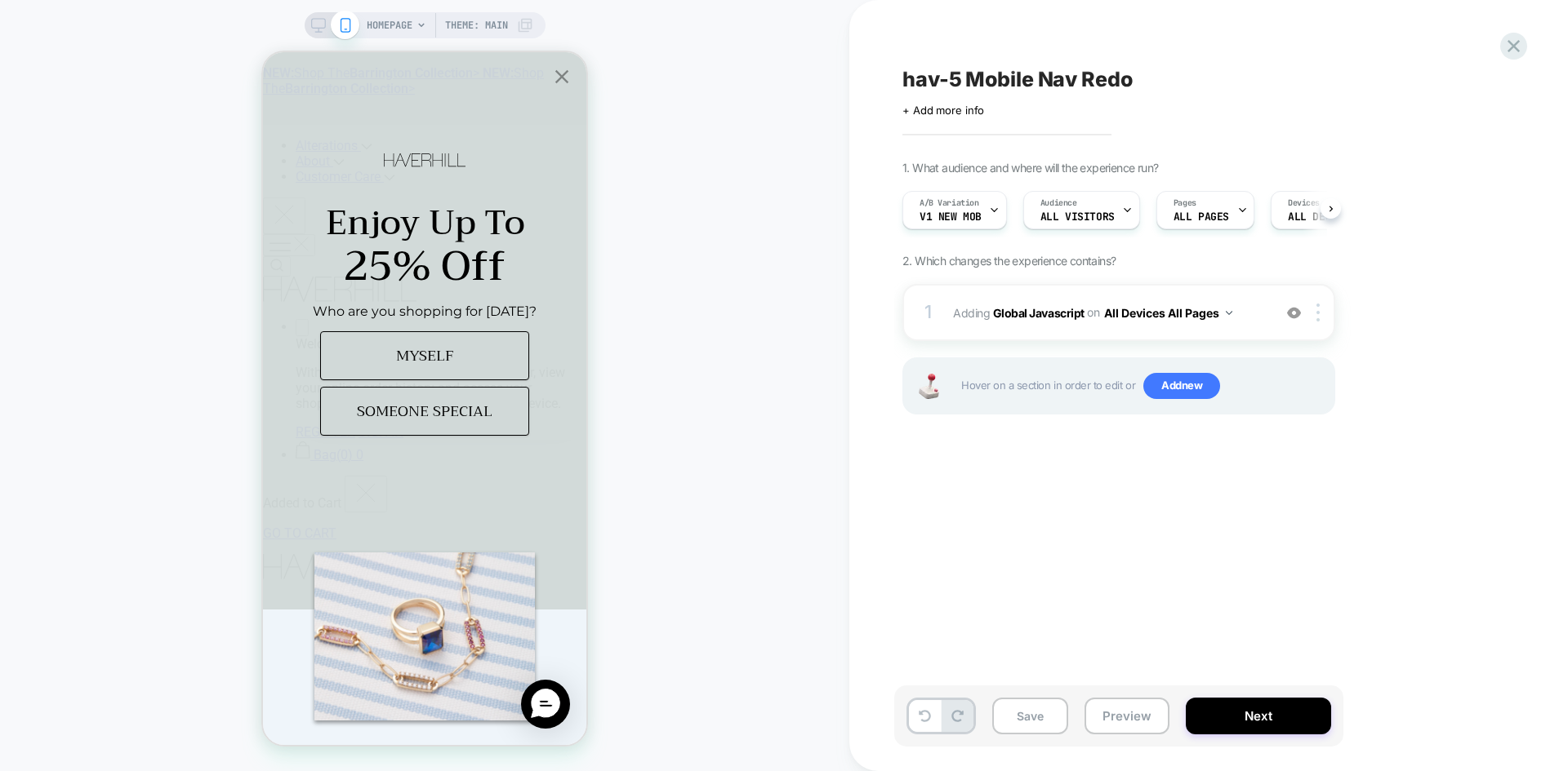
scroll to position [0, 1]
click at [1148, 731] on button "Preview" at bounding box center [1127, 715] width 85 height 37
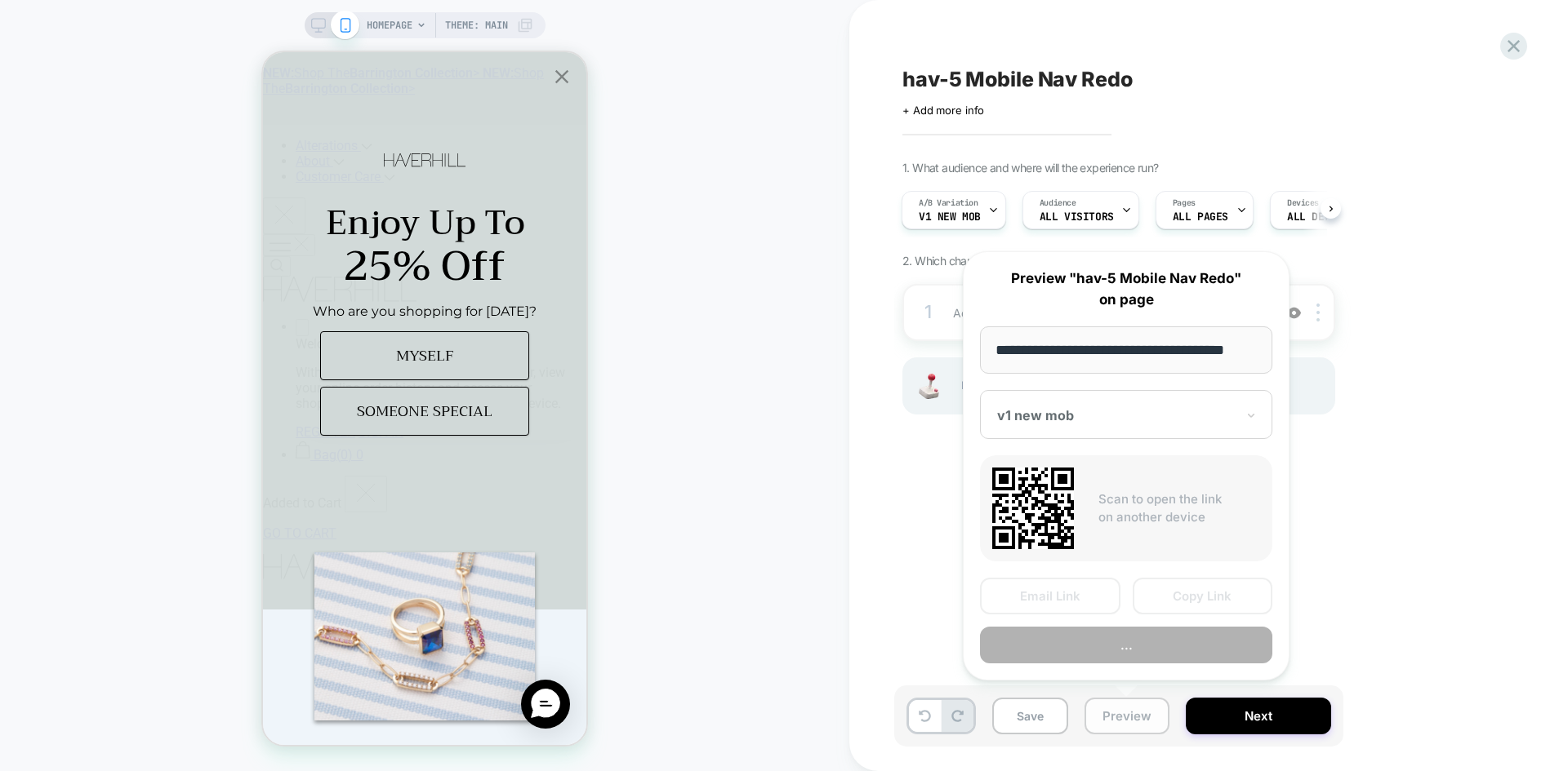
scroll to position [0, 10]
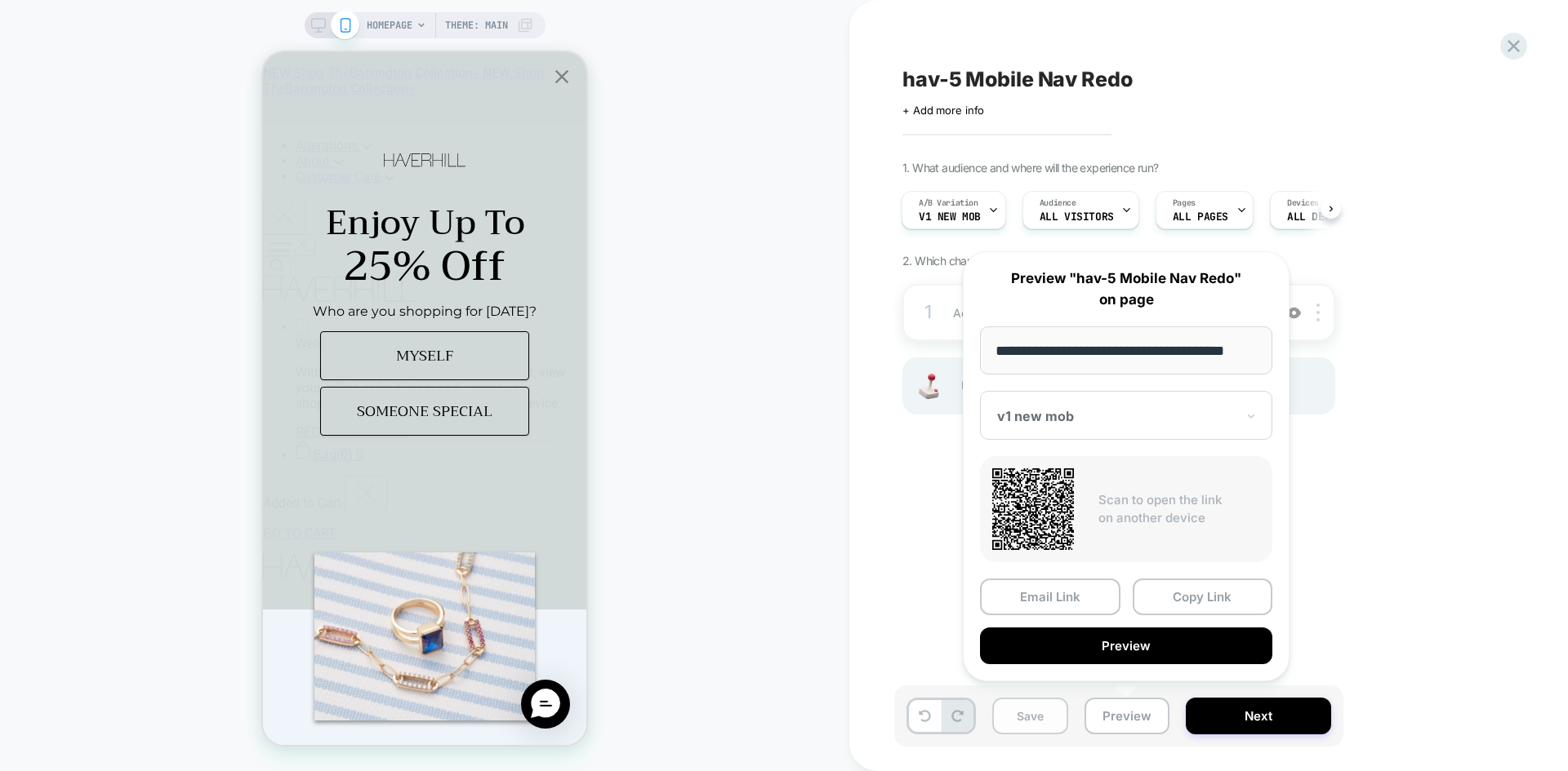
click at [1019, 713] on button "Save" at bounding box center [1029, 715] width 76 height 37
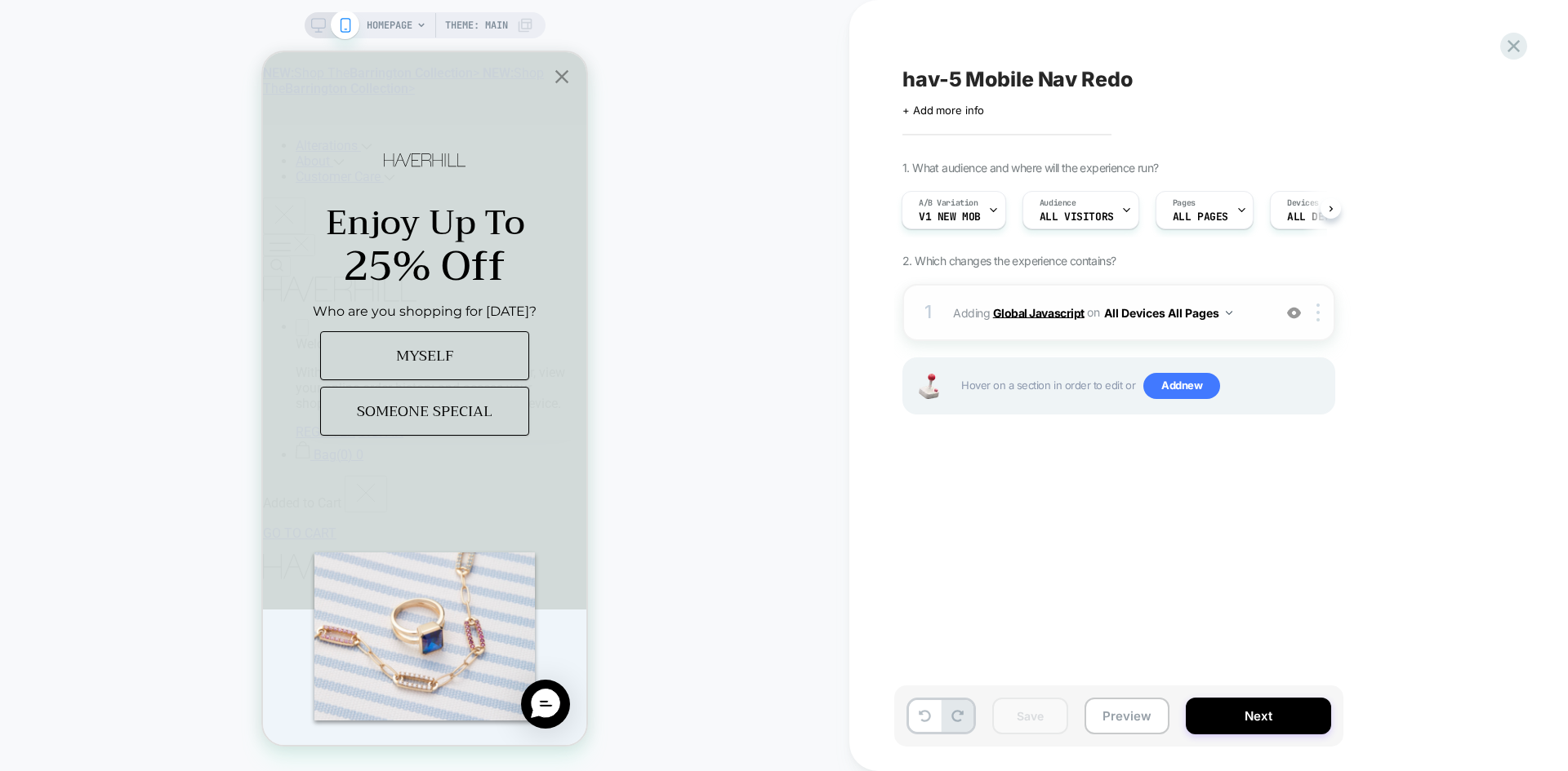
click at [1036, 319] on b "Global Javascript" at bounding box center [1038, 312] width 92 height 13
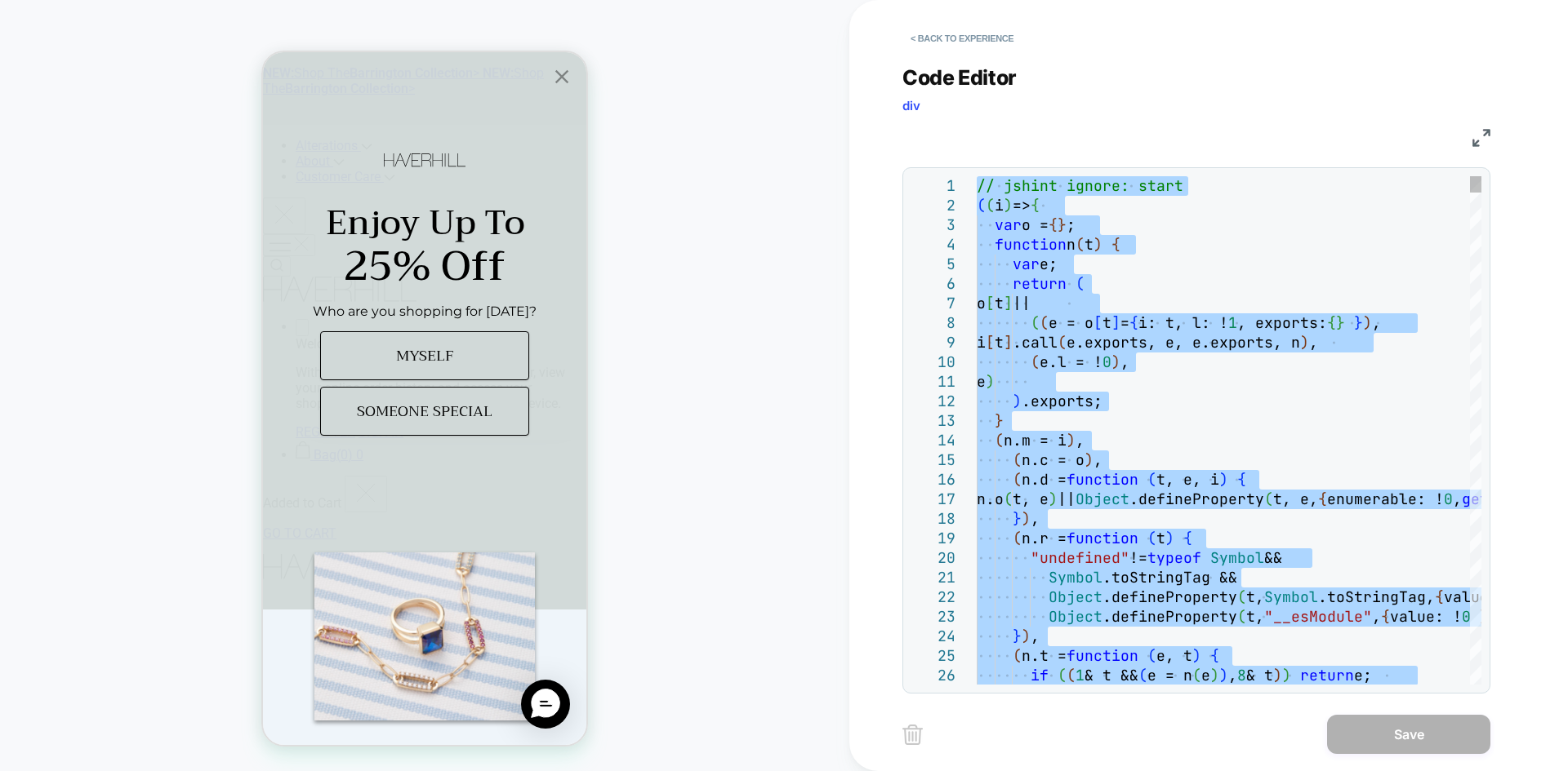
type textarea "**********"
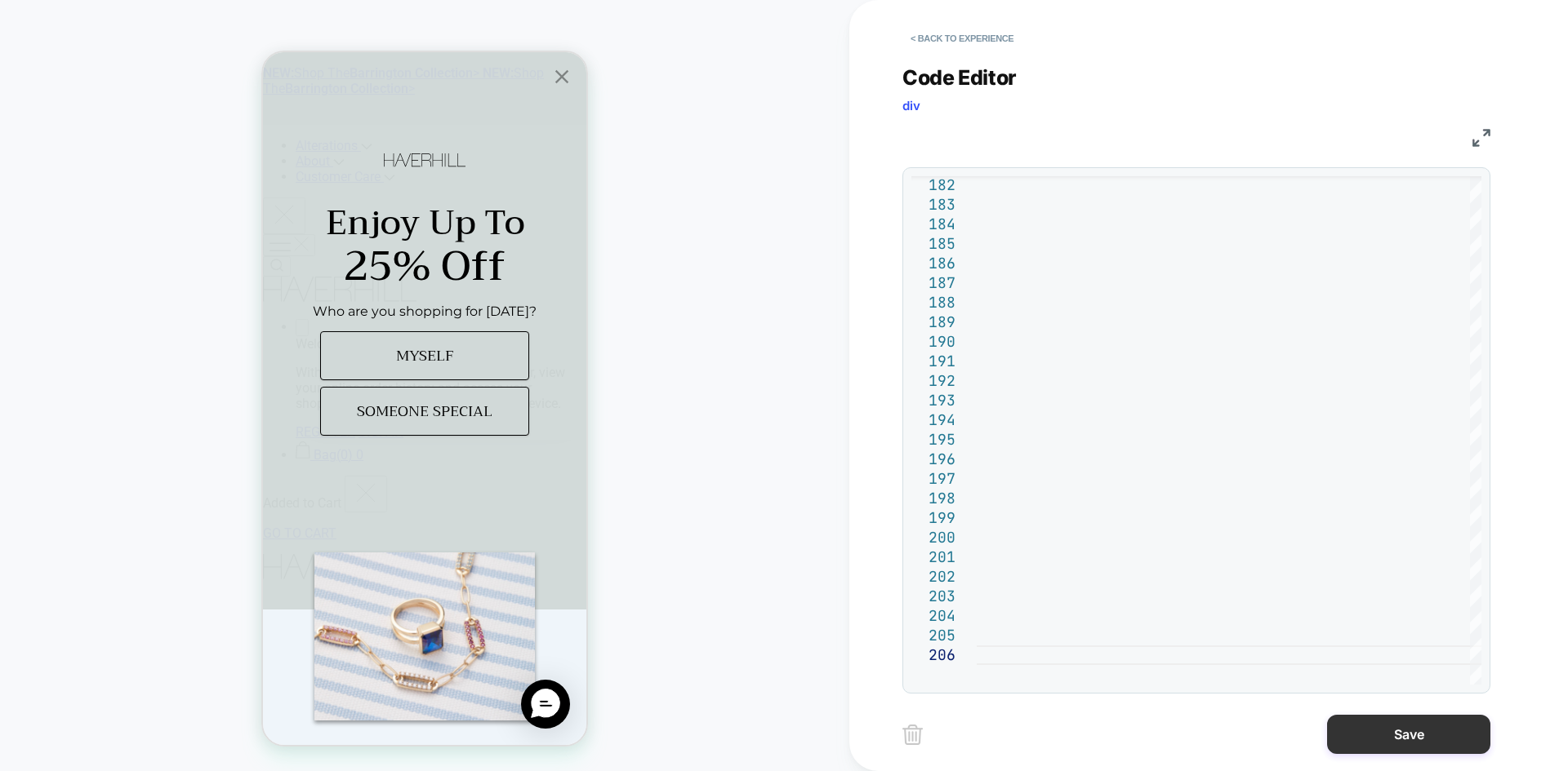
click at [1384, 750] on button "Save" at bounding box center [1409, 735] width 164 height 40
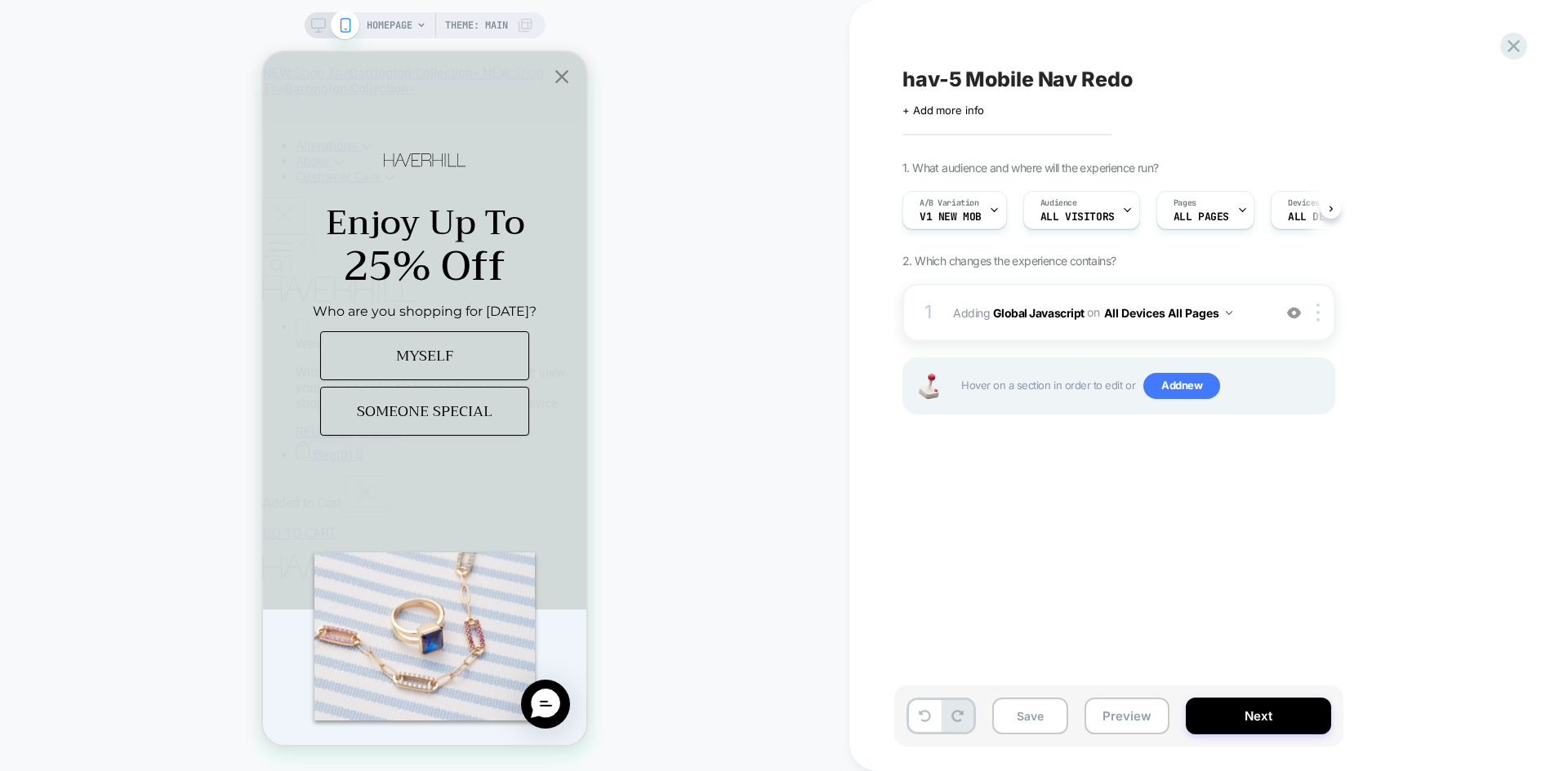
scroll to position [0, 1]
click at [1035, 716] on button "Save" at bounding box center [1029, 715] width 76 height 37
click at [1046, 326] on div "1 Adding Global Javascript on All Devices All Pages Add Before Add After Target…" at bounding box center [1118, 313] width 432 height 58
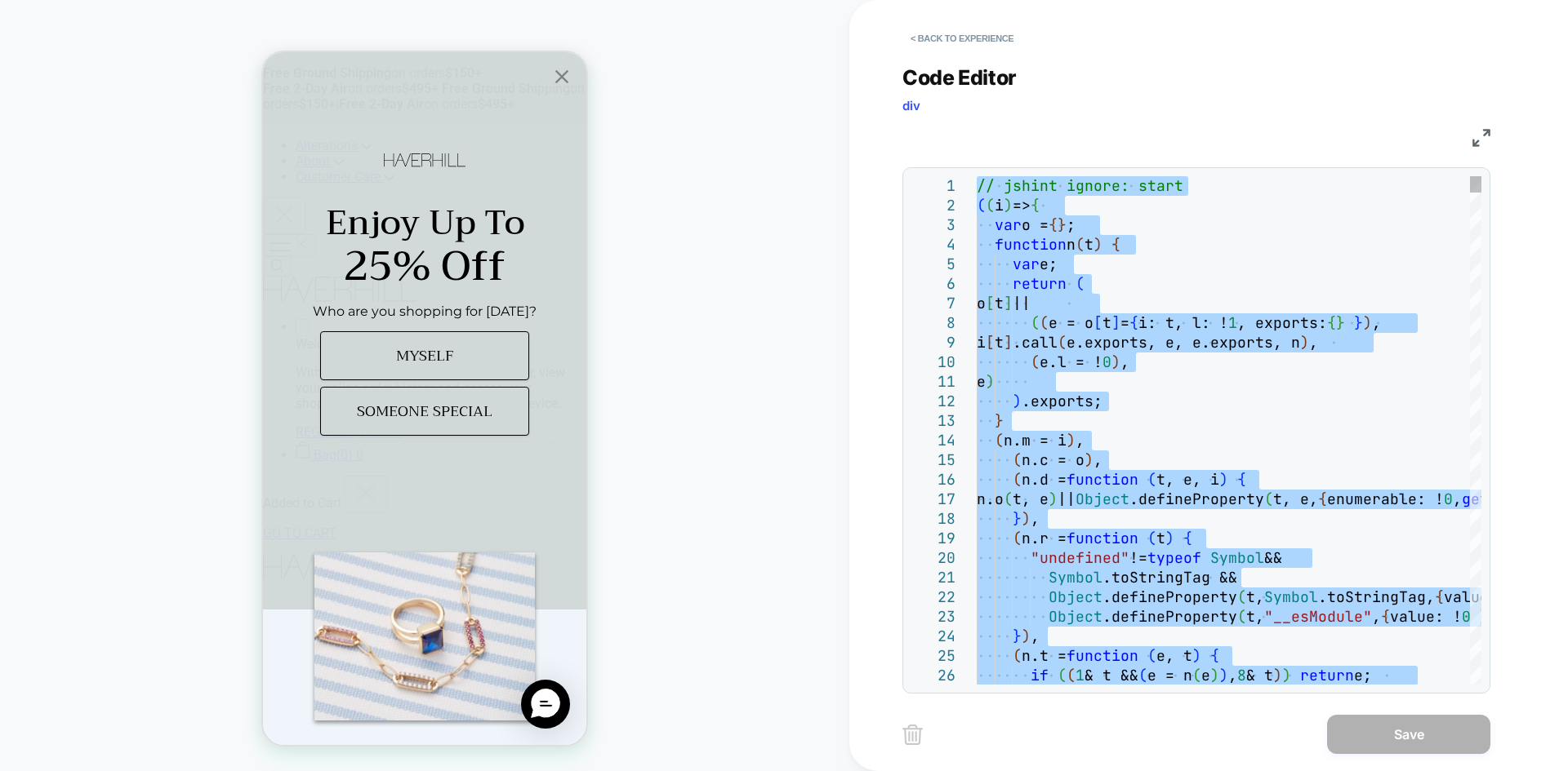
type textarea "**********"
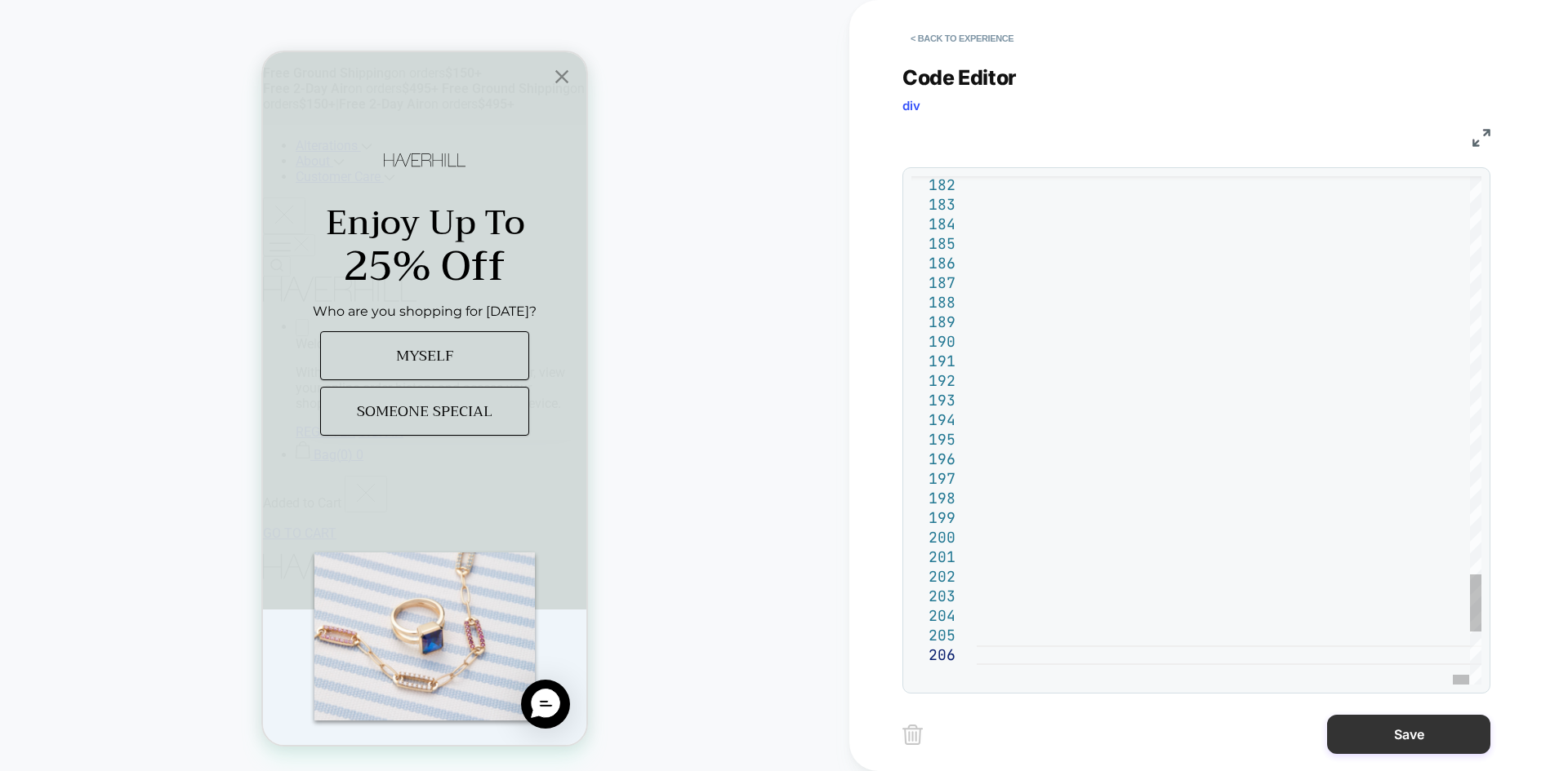
click at [1393, 745] on button "Save" at bounding box center [1409, 735] width 164 height 40
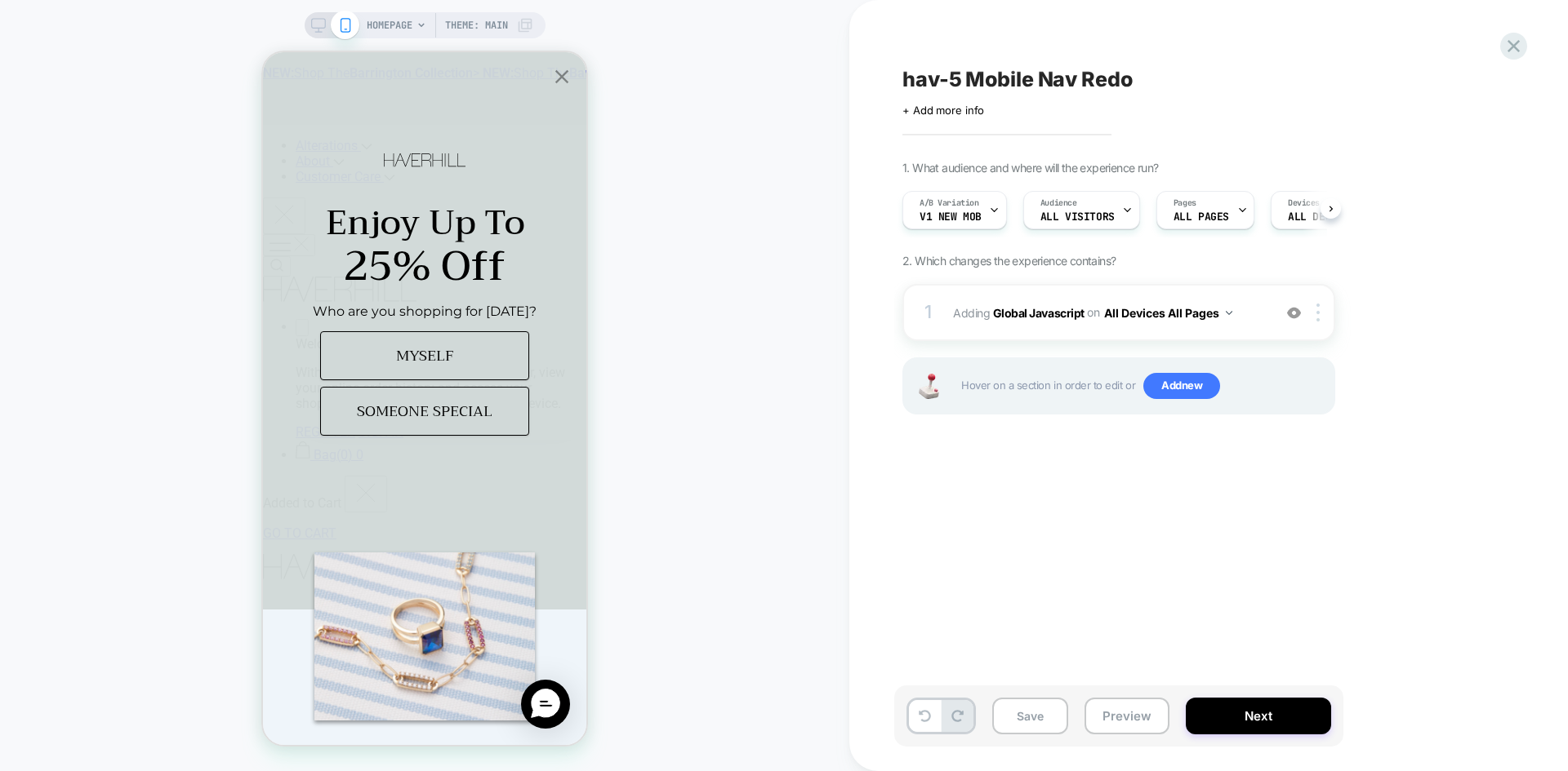
scroll to position [0, 1]
click at [1033, 714] on button "Save" at bounding box center [1029, 715] width 76 height 37
click at [1038, 315] on b "Global Javascript" at bounding box center [1038, 312] width 92 height 13
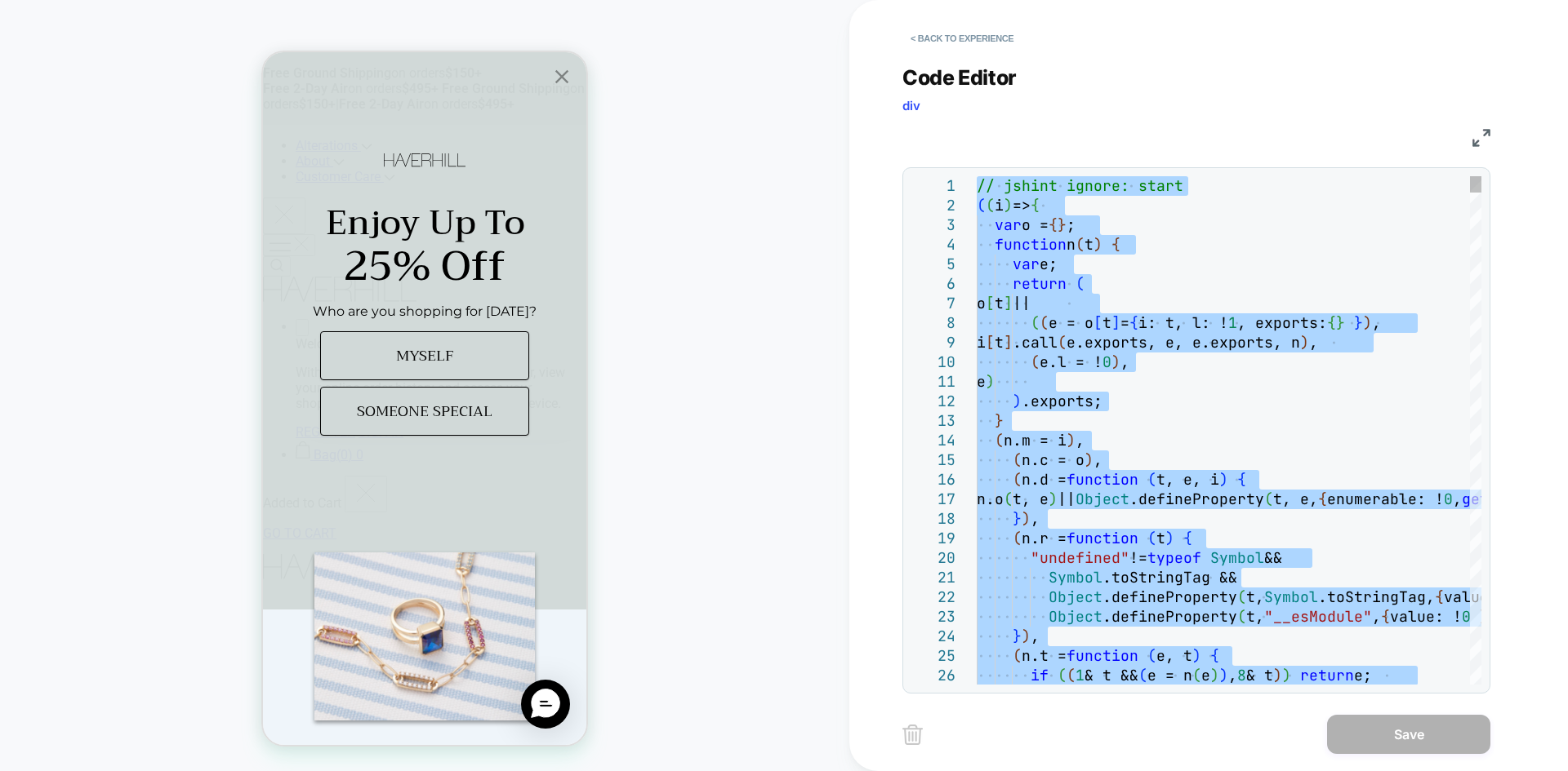
type textarea "**********"
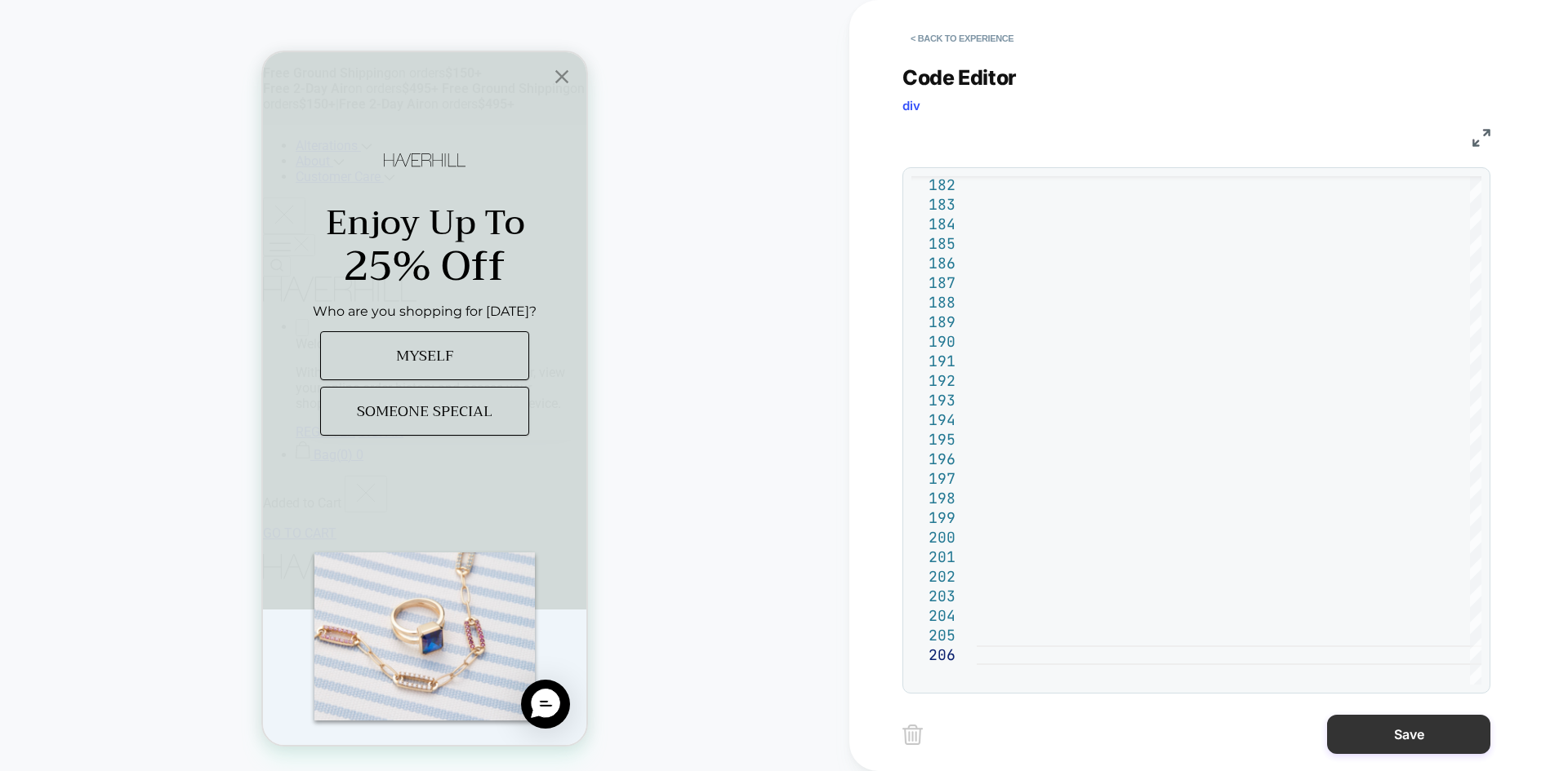
click at [1371, 737] on button "Save" at bounding box center [1409, 735] width 164 height 40
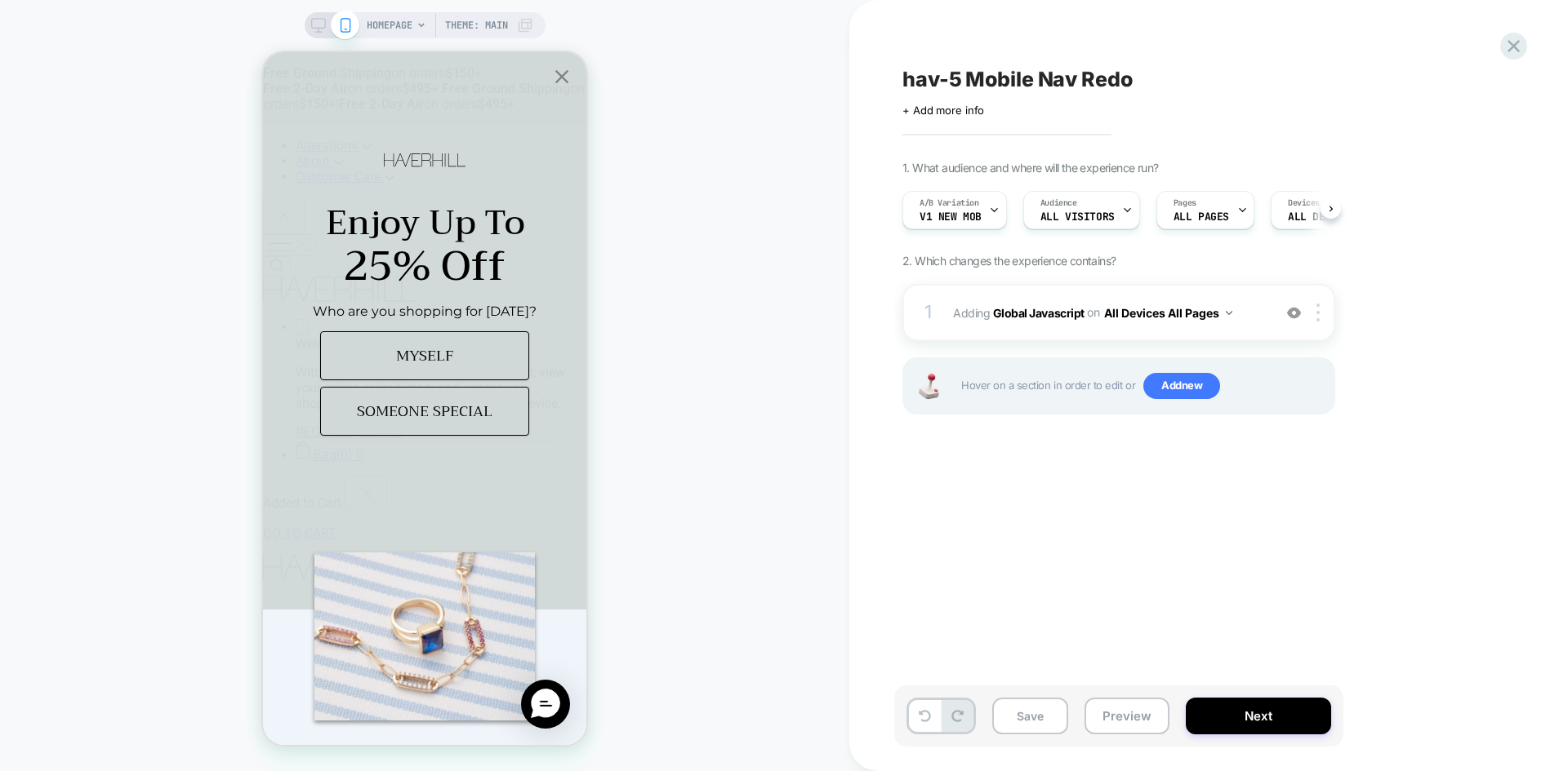
scroll to position [0, 1]
click at [1080, 715] on div "Save Preview Next" at bounding box center [1118, 716] width 449 height 61
click at [1062, 721] on button "Save" at bounding box center [1029, 715] width 76 height 37
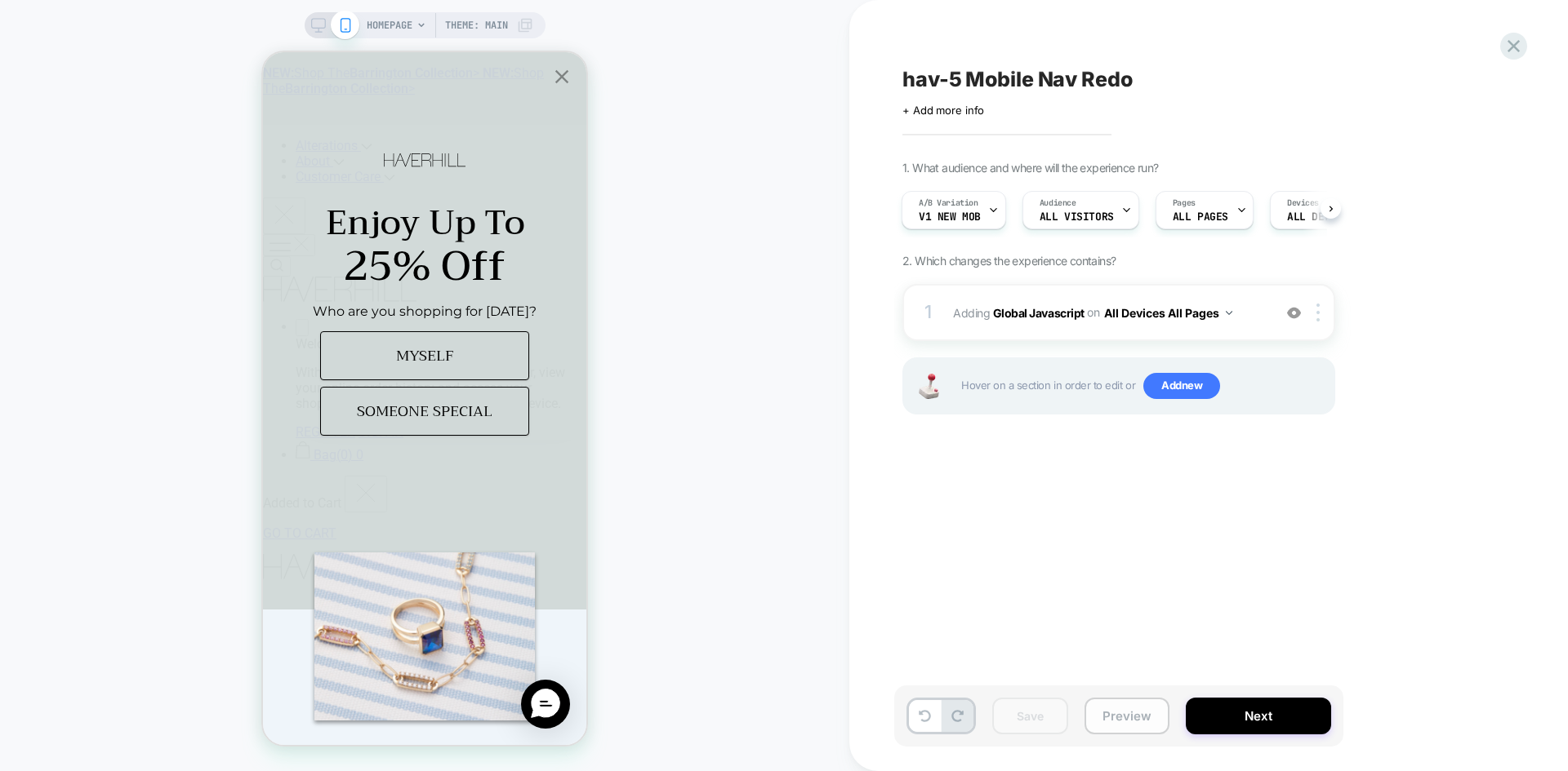
click at [1145, 719] on button "Preview" at bounding box center [1127, 715] width 85 height 37
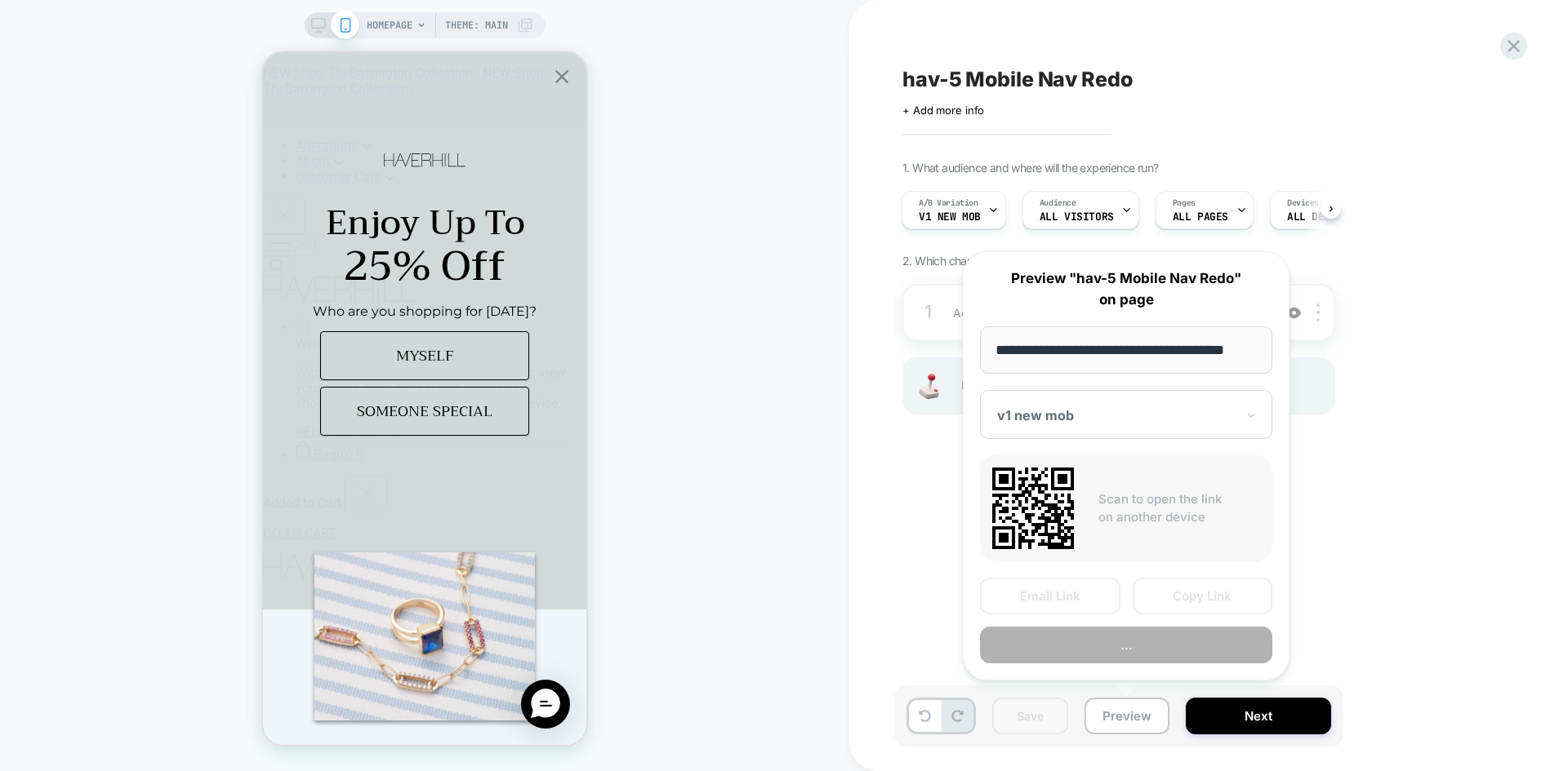
scroll to position [0, 10]
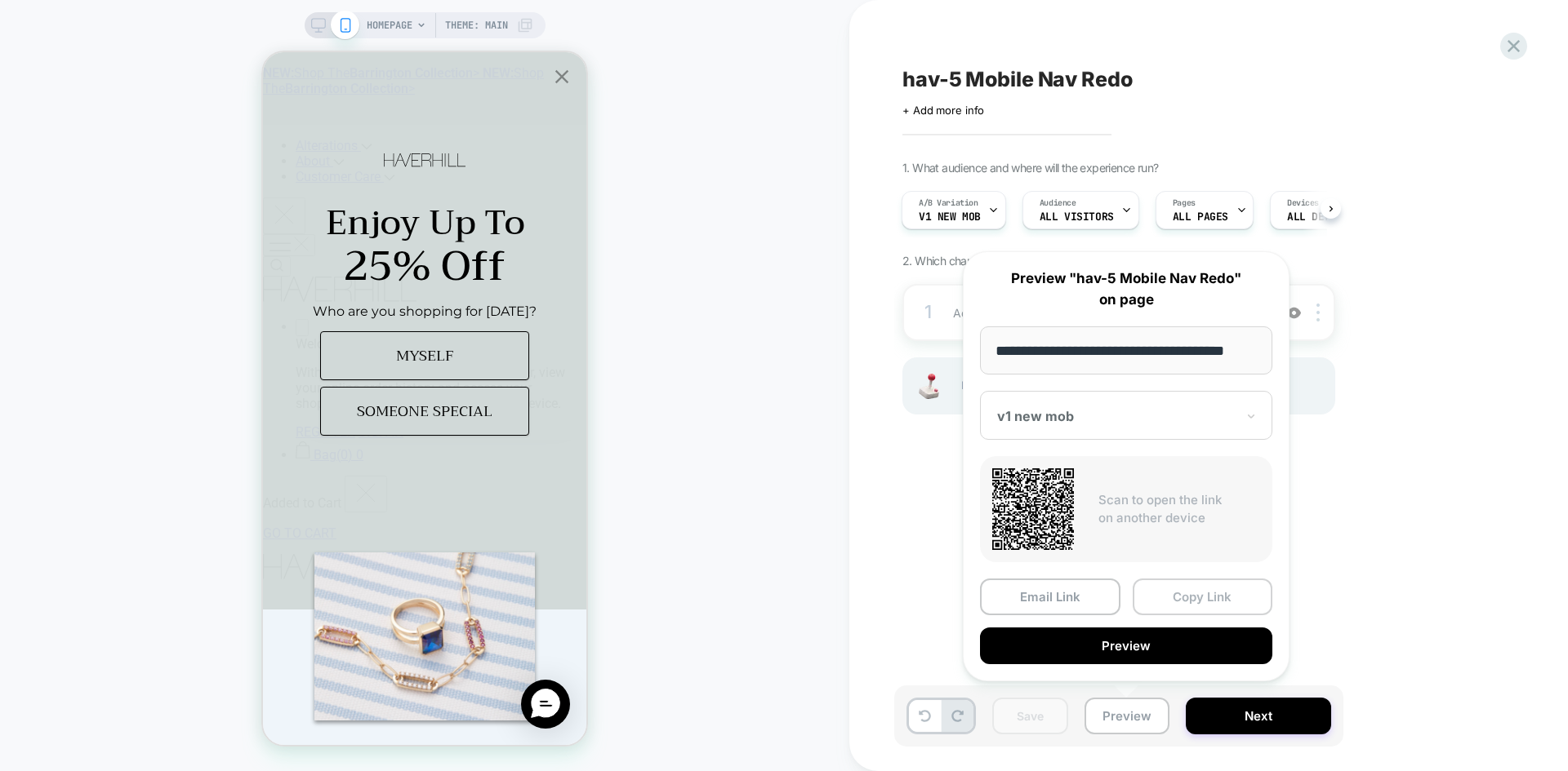
click at [1203, 587] on button "Copy Link" at bounding box center [1203, 597] width 140 height 37
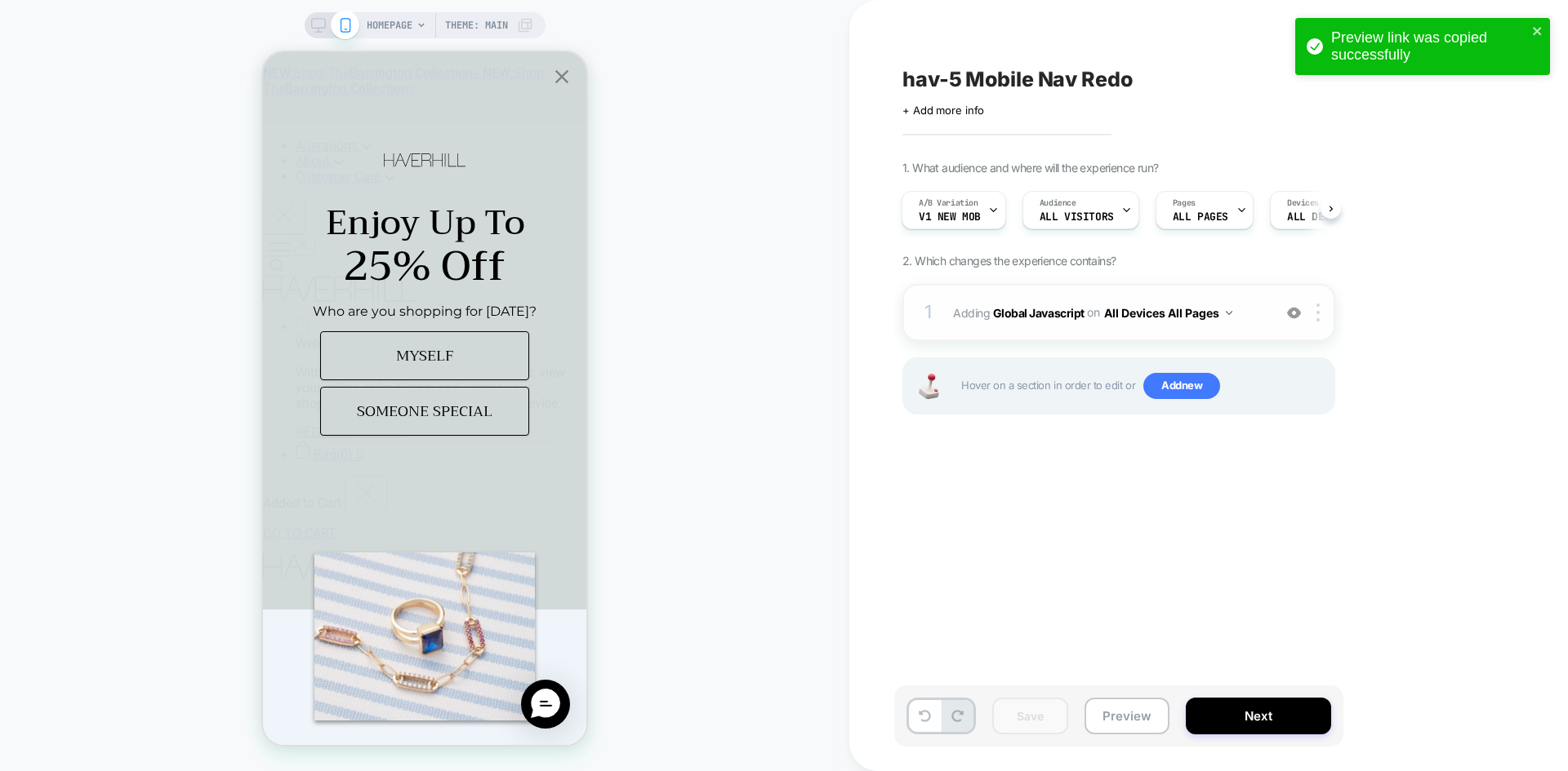
click at [1011, 322] on span "Adding Global Javascript on All Devices All Pages" at bounding box center [1109, 313] width 311 height 23
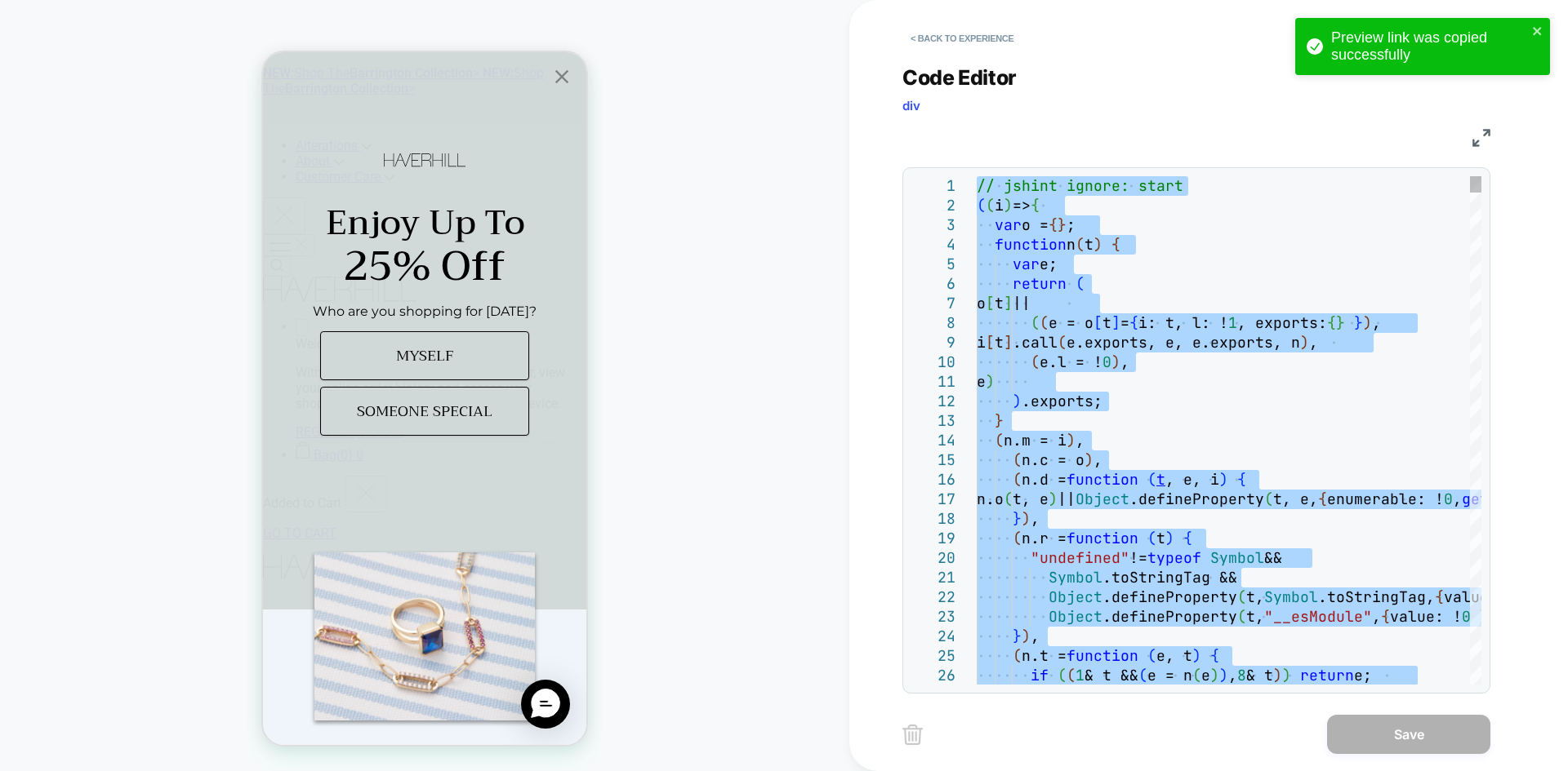
type textarea "**********"
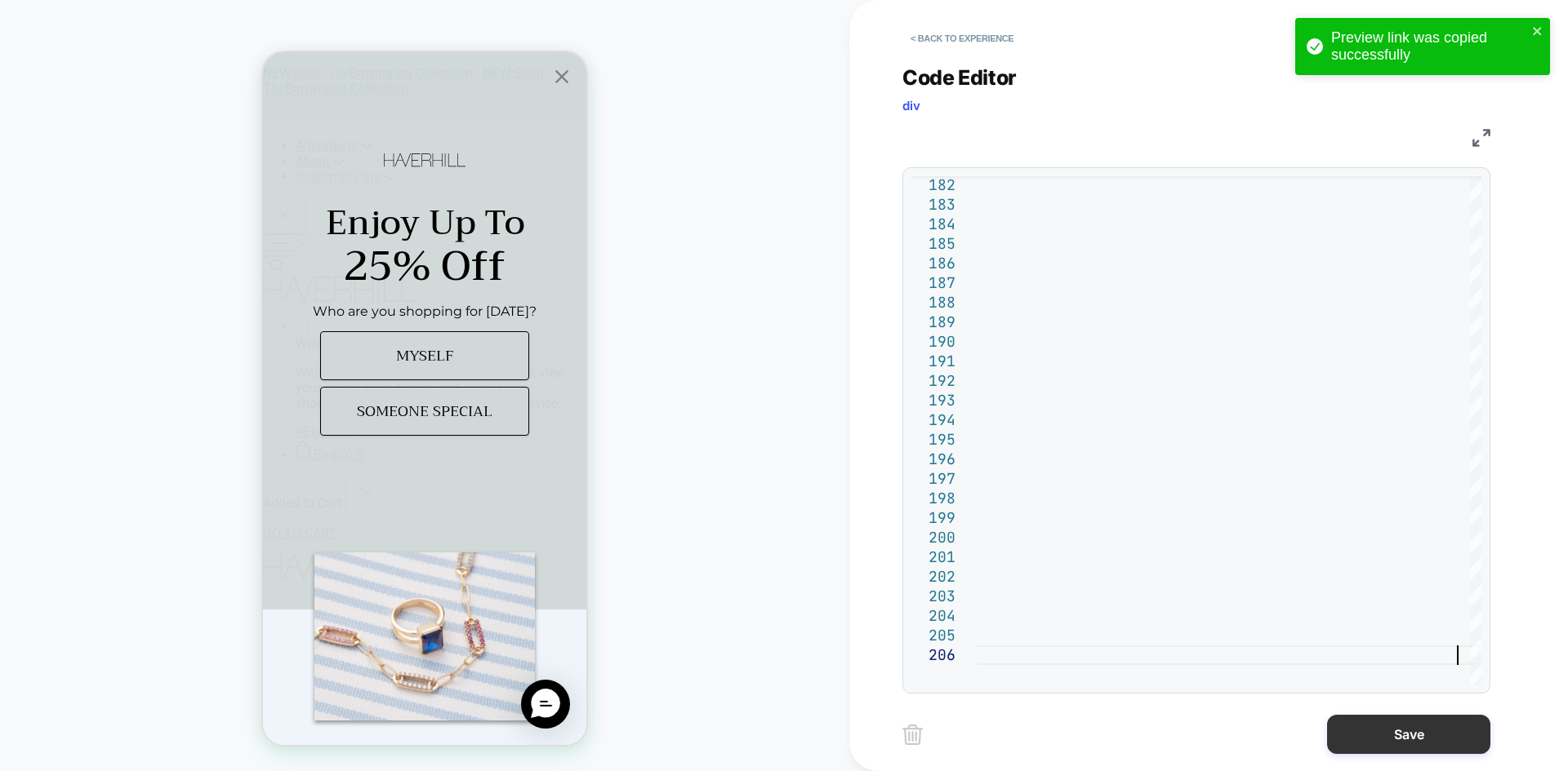
click at [1429, 732] on button "Save" at bounding box center [1409, 735] width 164 height 40
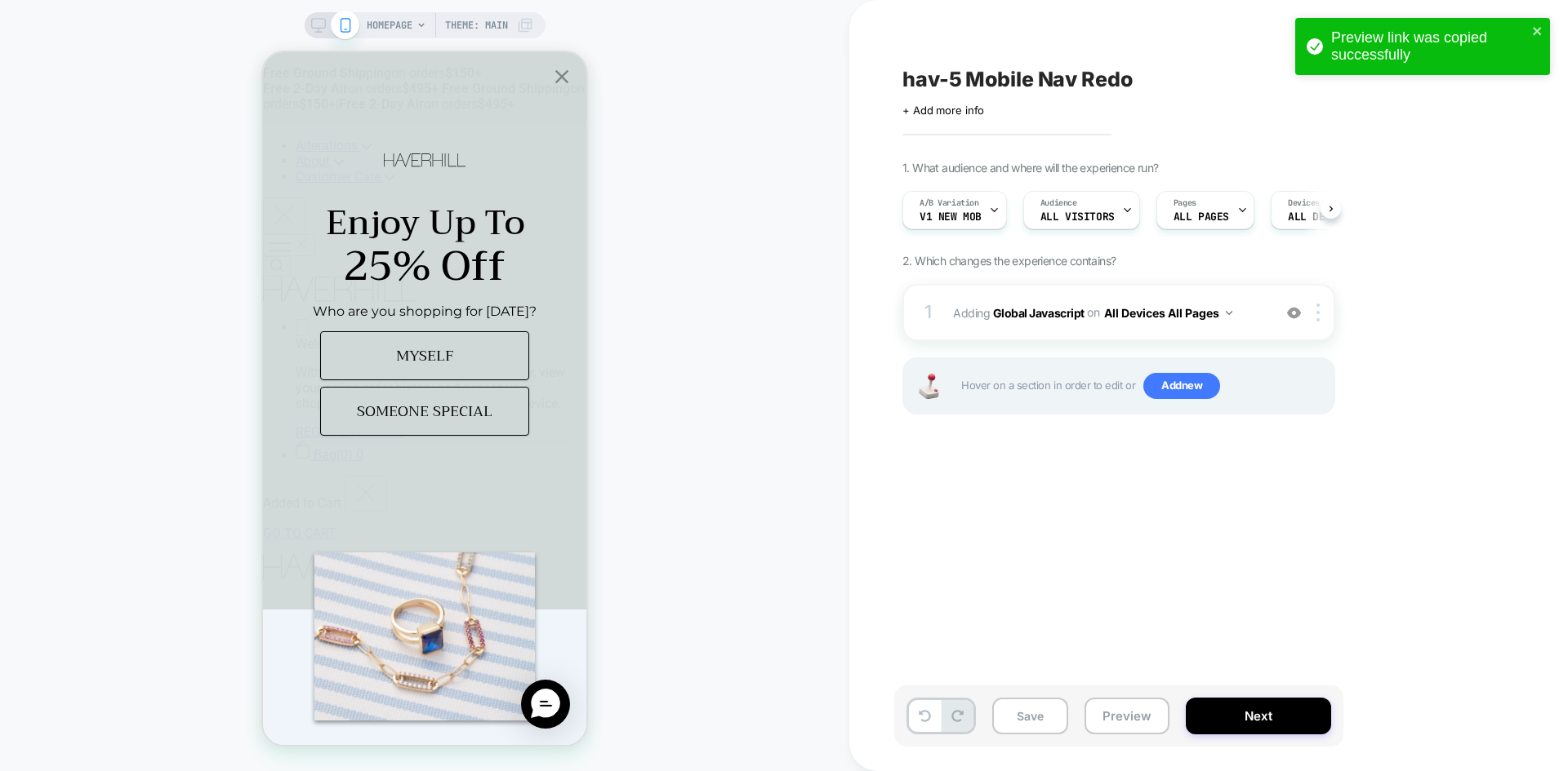
scroll to position [0, 1]
click at [1045, 711] on button "Save" at bounding box center [1029, 715] width 76 height 37
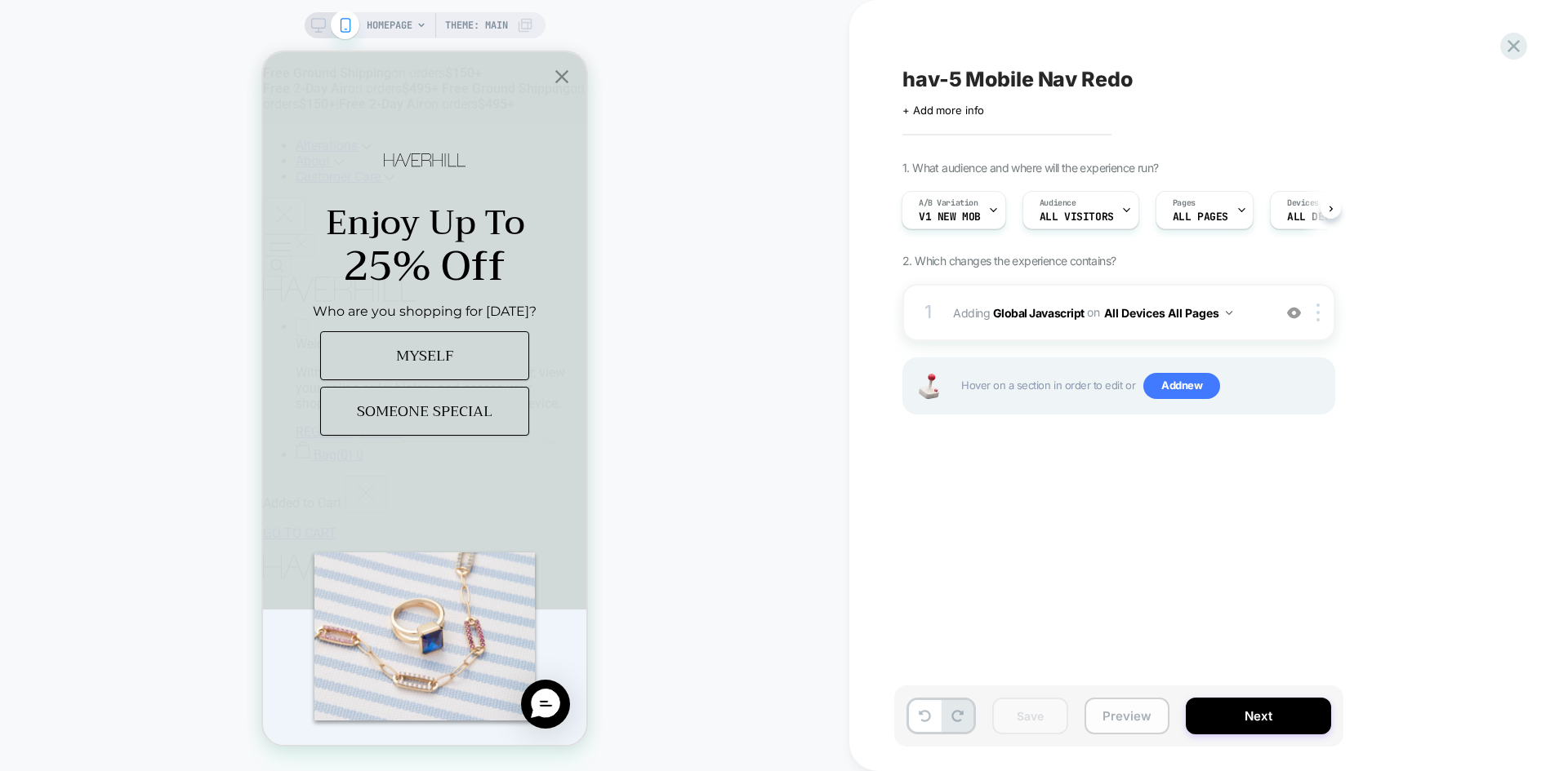
click at [1109, 716] on button "Preview" at bounding box center [1127, 715] width 85 height 37
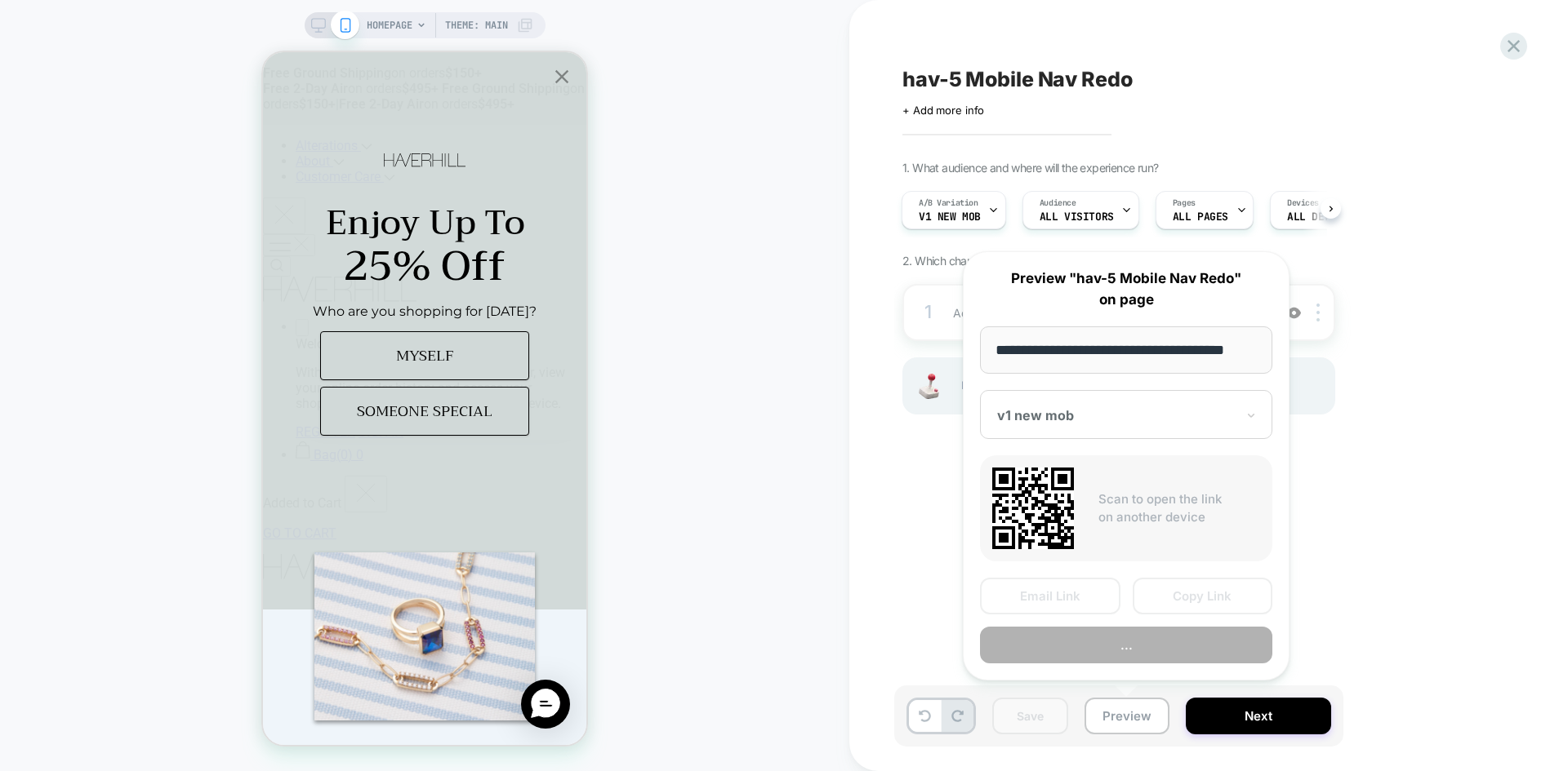
scroll to position [0, 10]
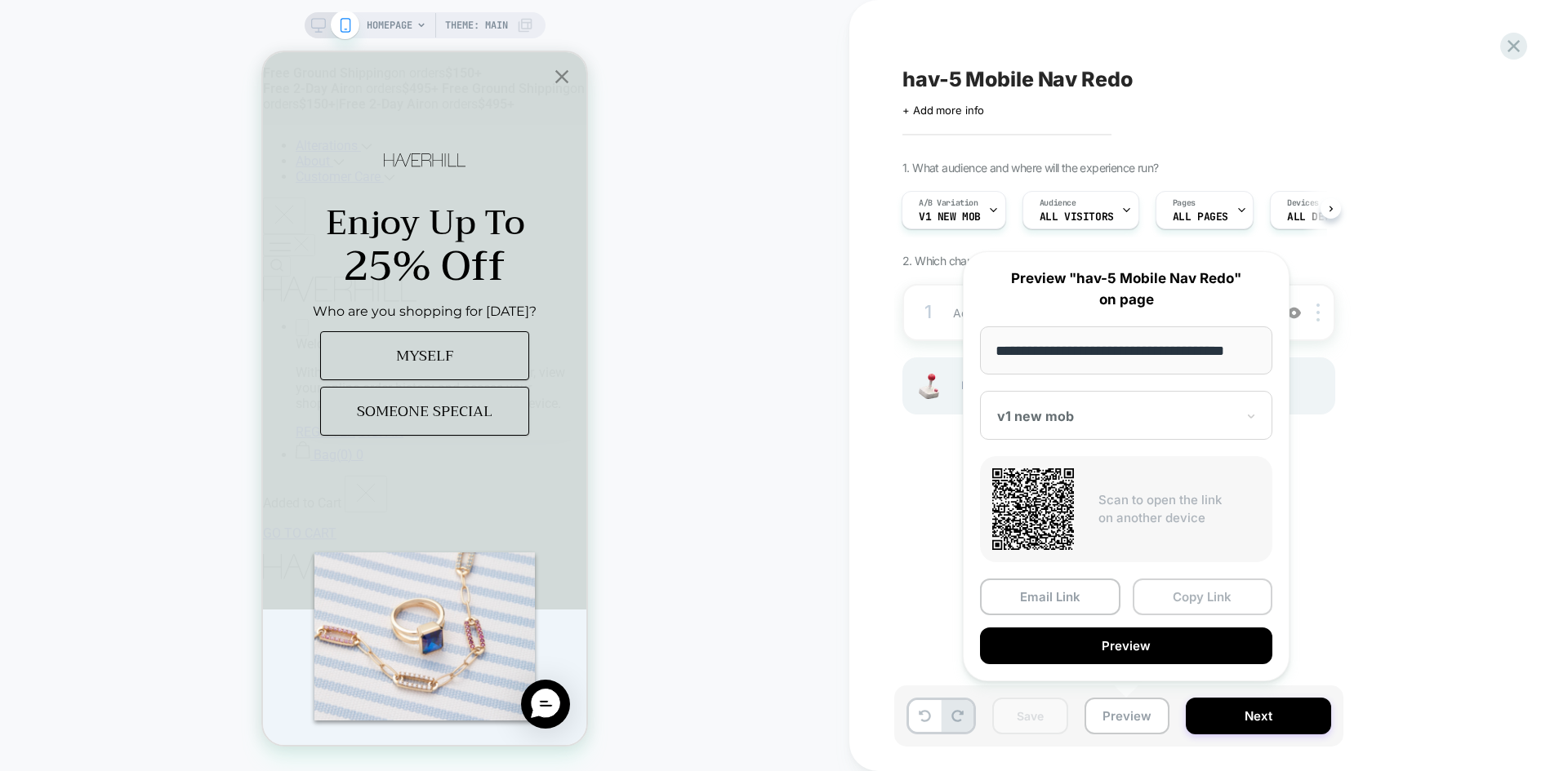
click at [1192, 598] on button "Copy Link" at bounding box center [1203, 597] width 140 height 37
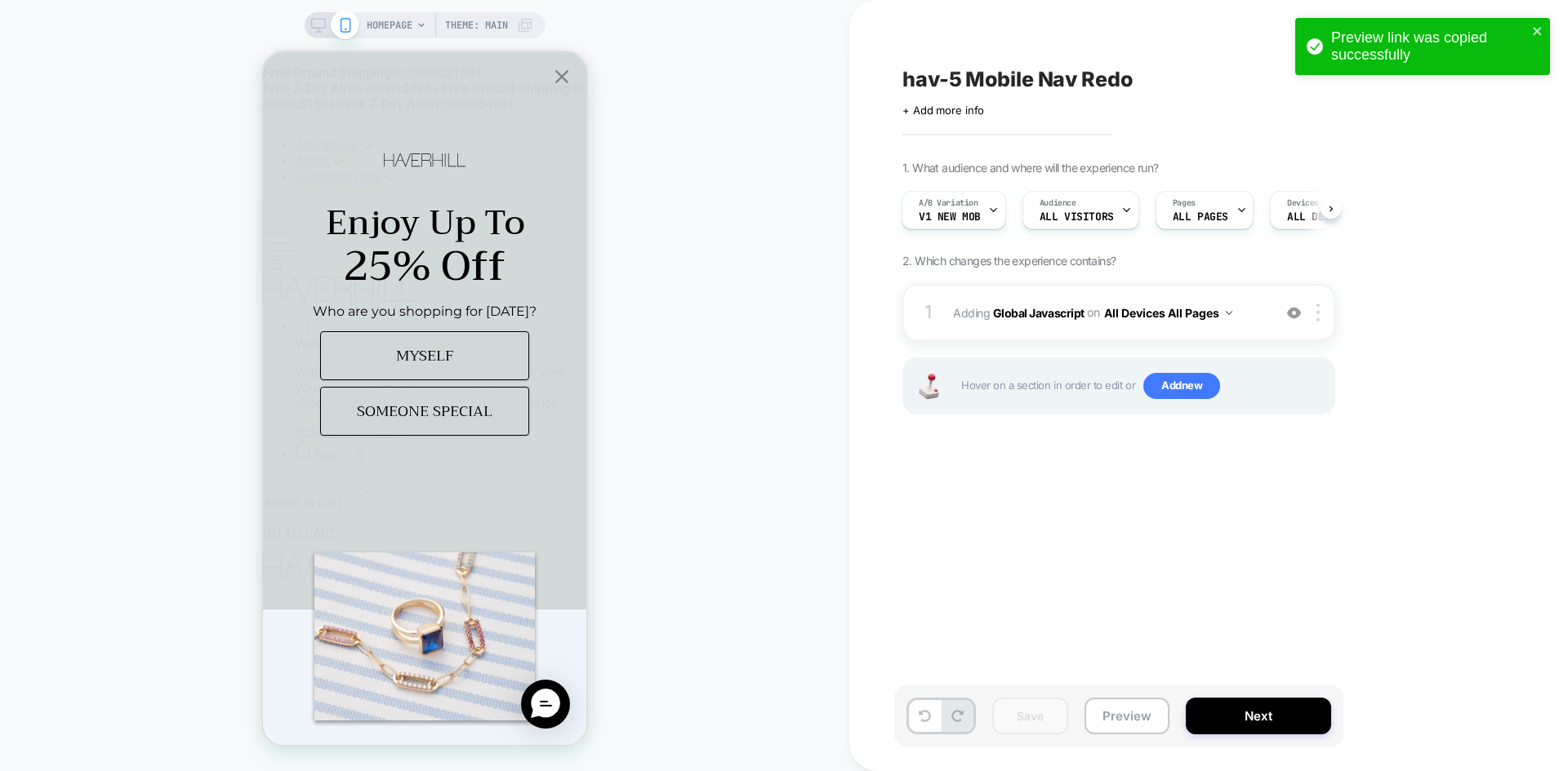
click at [1059, 321] on span "Adding Global Javascript on All Devices All Pages" at bounding box center [1109, 313] width 311 height 23
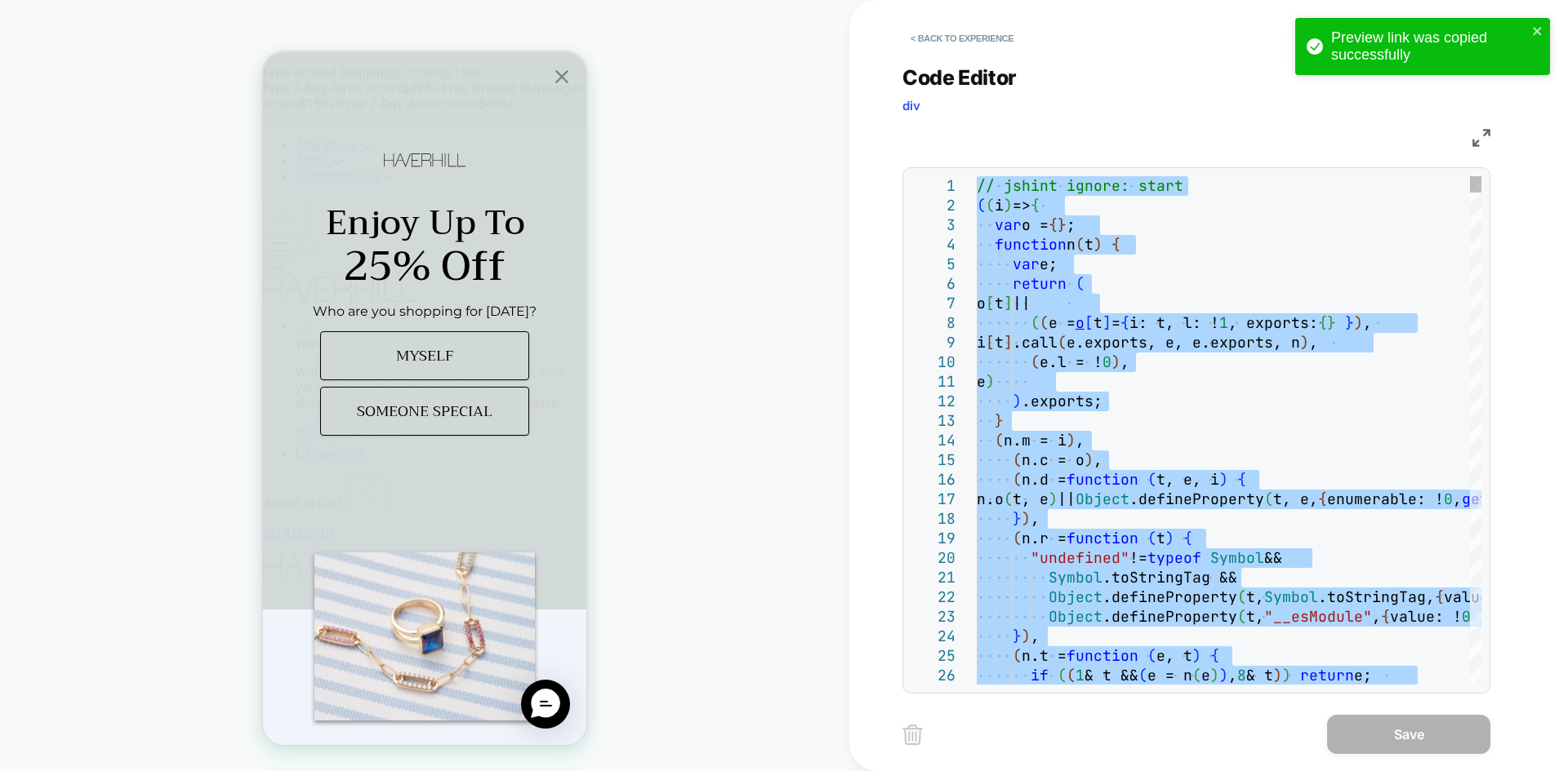
type textarea "**********"
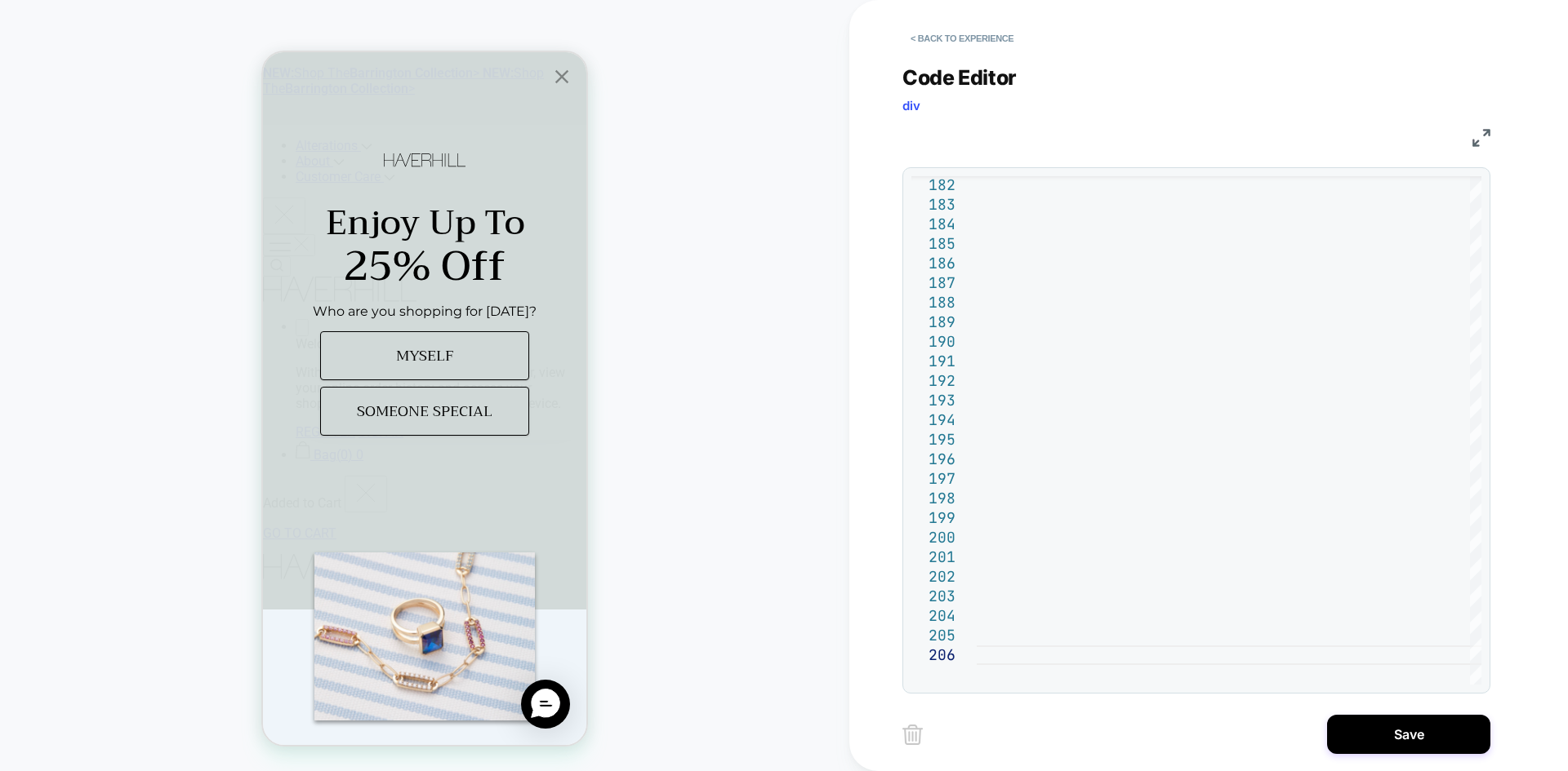
click at [1364, 759] on div "< Back to experience Code Editor div JS 182 183 184 185 186 187 188 189 190 191…" at bounding box center [1208, 386] width 612 height 771
click at [1388, 730] on button "Save" at bounding box center [1409, 735] width 164 height 40
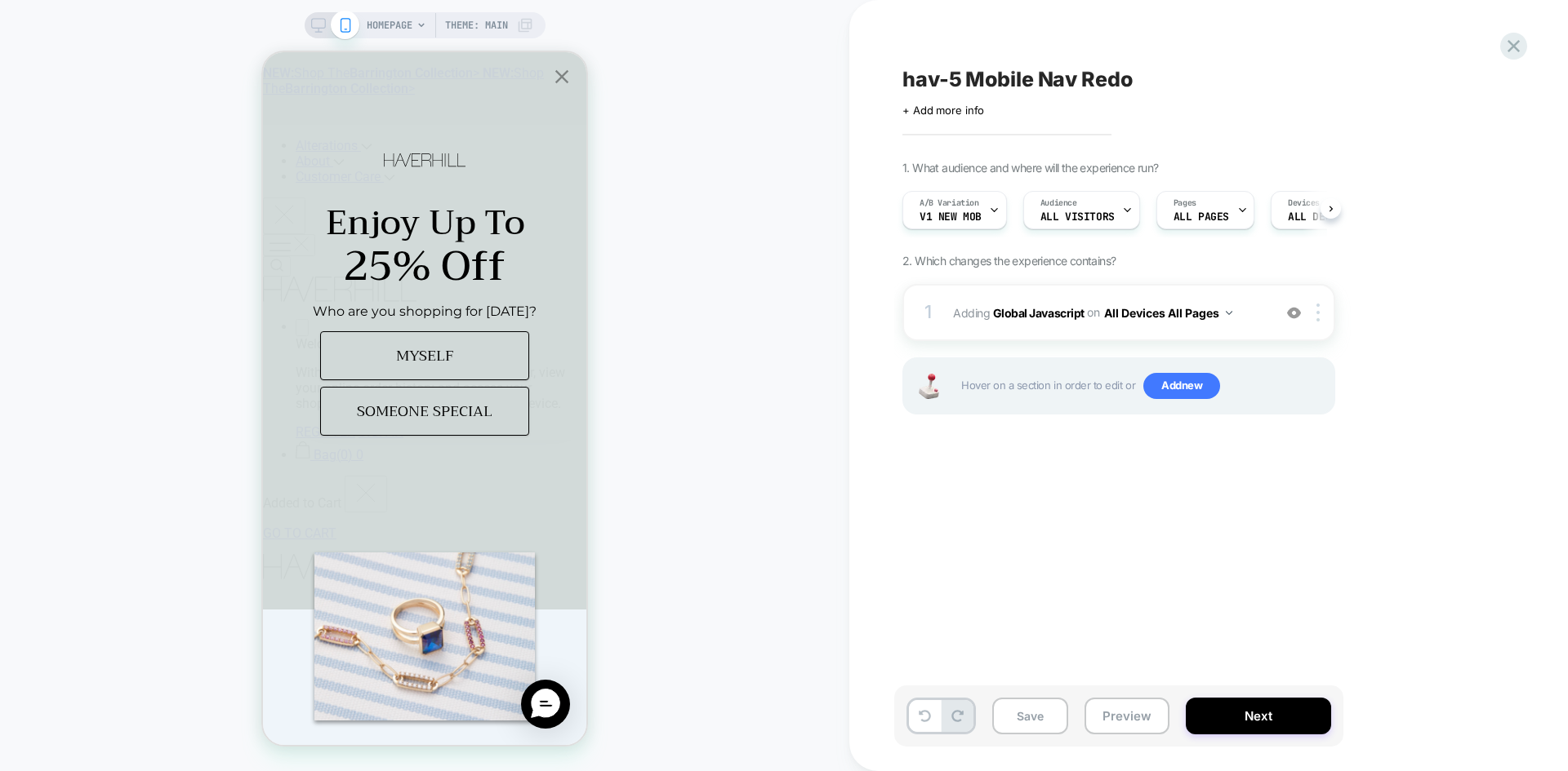
scroll to position [0, 1]
click at [1083, 719] on div "Save Preview Next" at bounding box center [1118, 716] width 449 height 61
click at [1052, 723] on button "Save" at bounding box center [1029, 715] width 76 height 37
click at [1100, 713] on button "Preview" at bounding box center [1127, 715] width 85 height 37
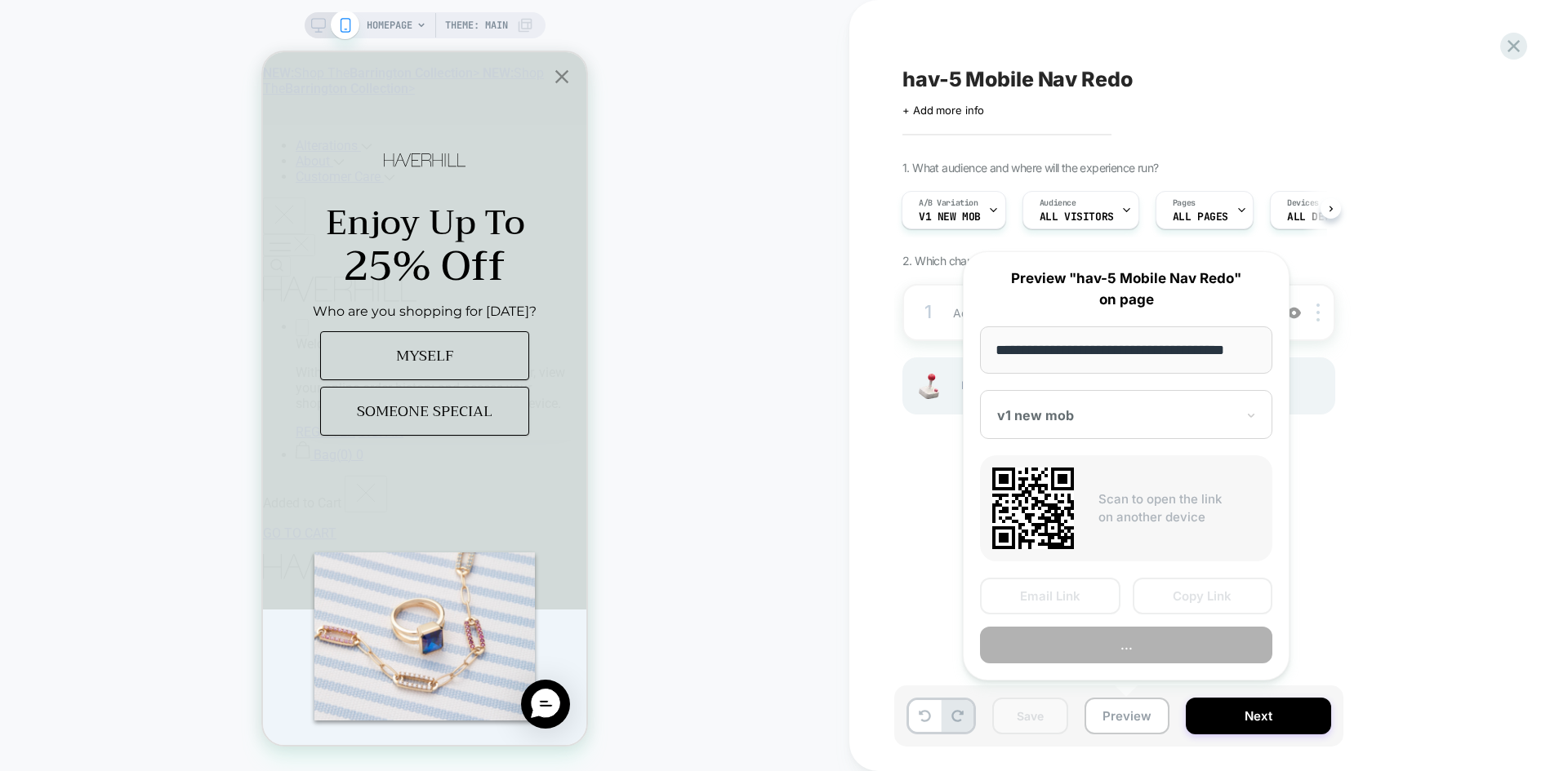
scroll to position [0, 10]
drag, startPoint x: 1145, startPoint y: 596, endPoint x: 1154, endPoint y: 598, distance: 9.2
click at [1153, 598] on button "Copy Link" at bounding box center [1203, 597] width 140 height 37
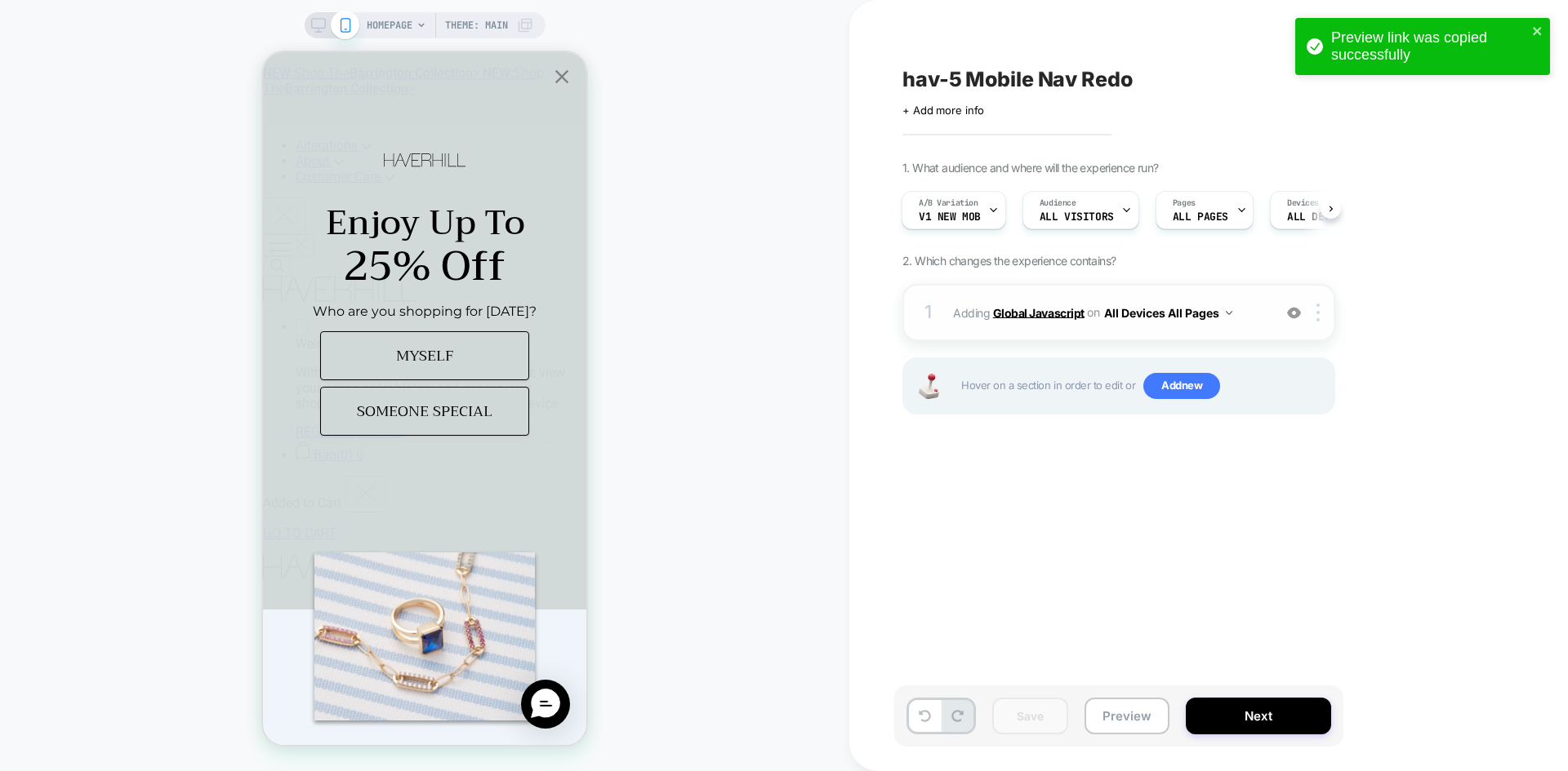
click at [1047, 315] on b "Global Javascript" at bounding box center [1038, 312] width 92 height 13
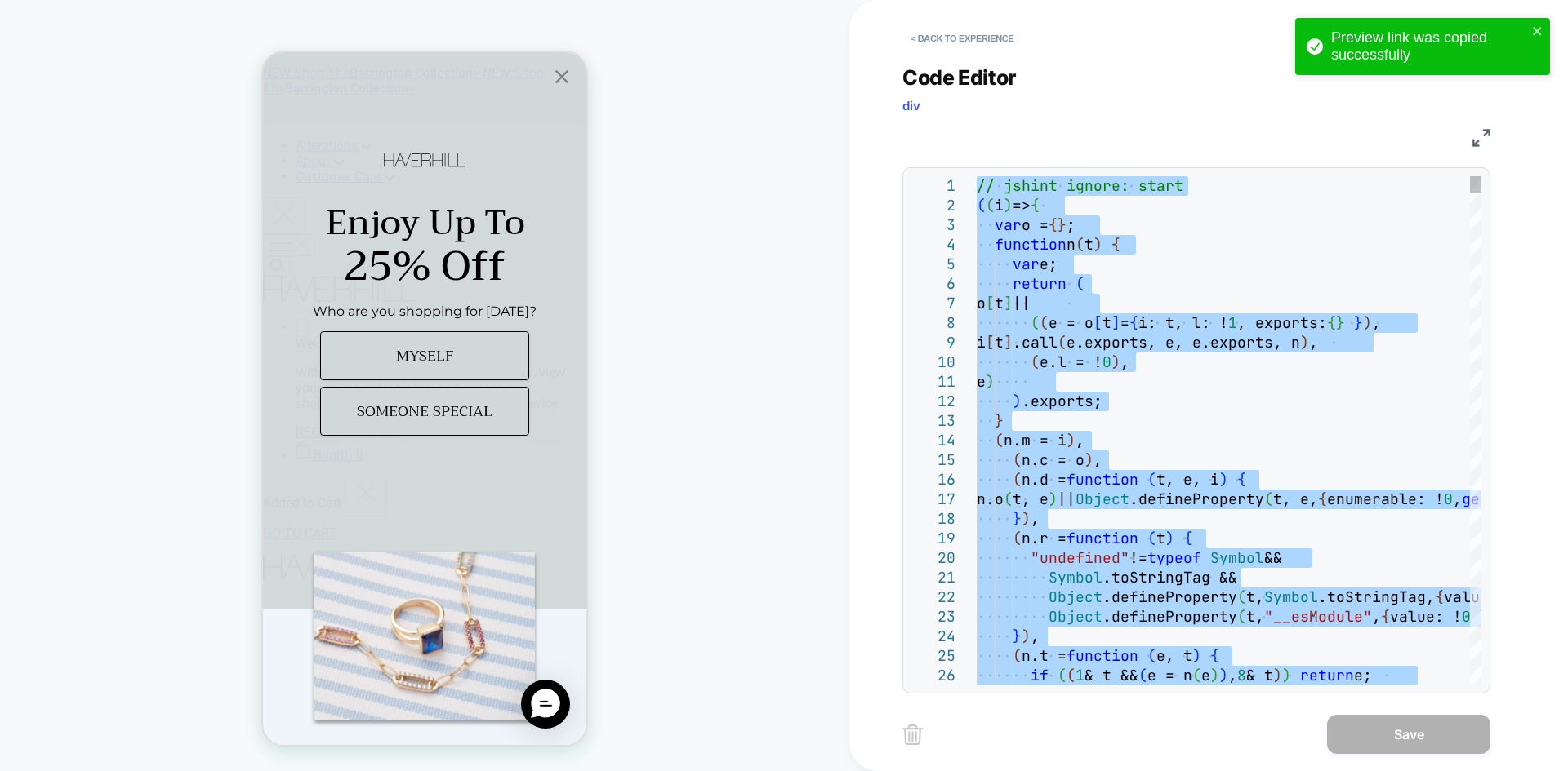
type textarea "**********"
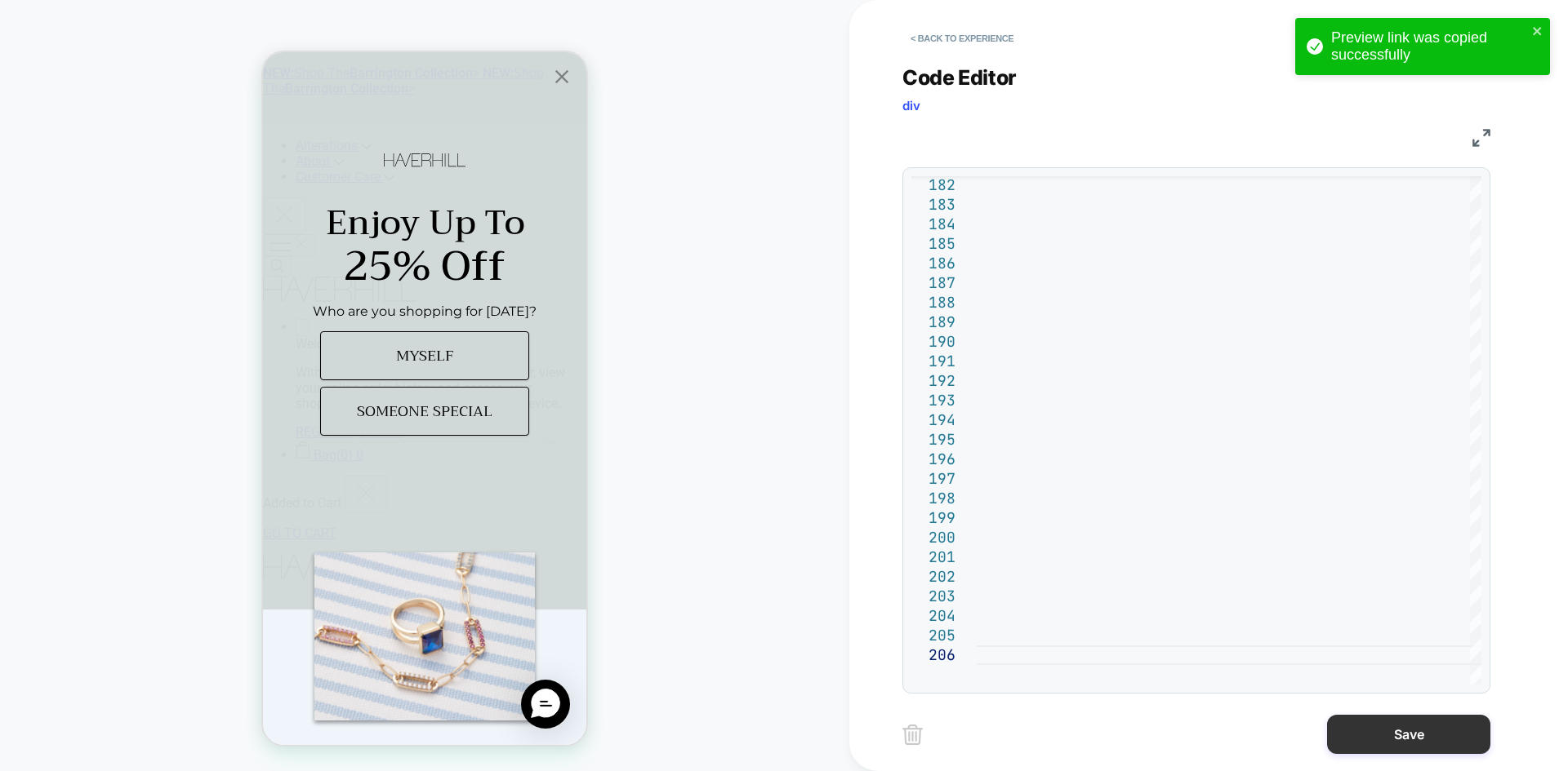
click at [1394, 724] on button "Save" at bounding box center [1409, 735] width 164 height 40
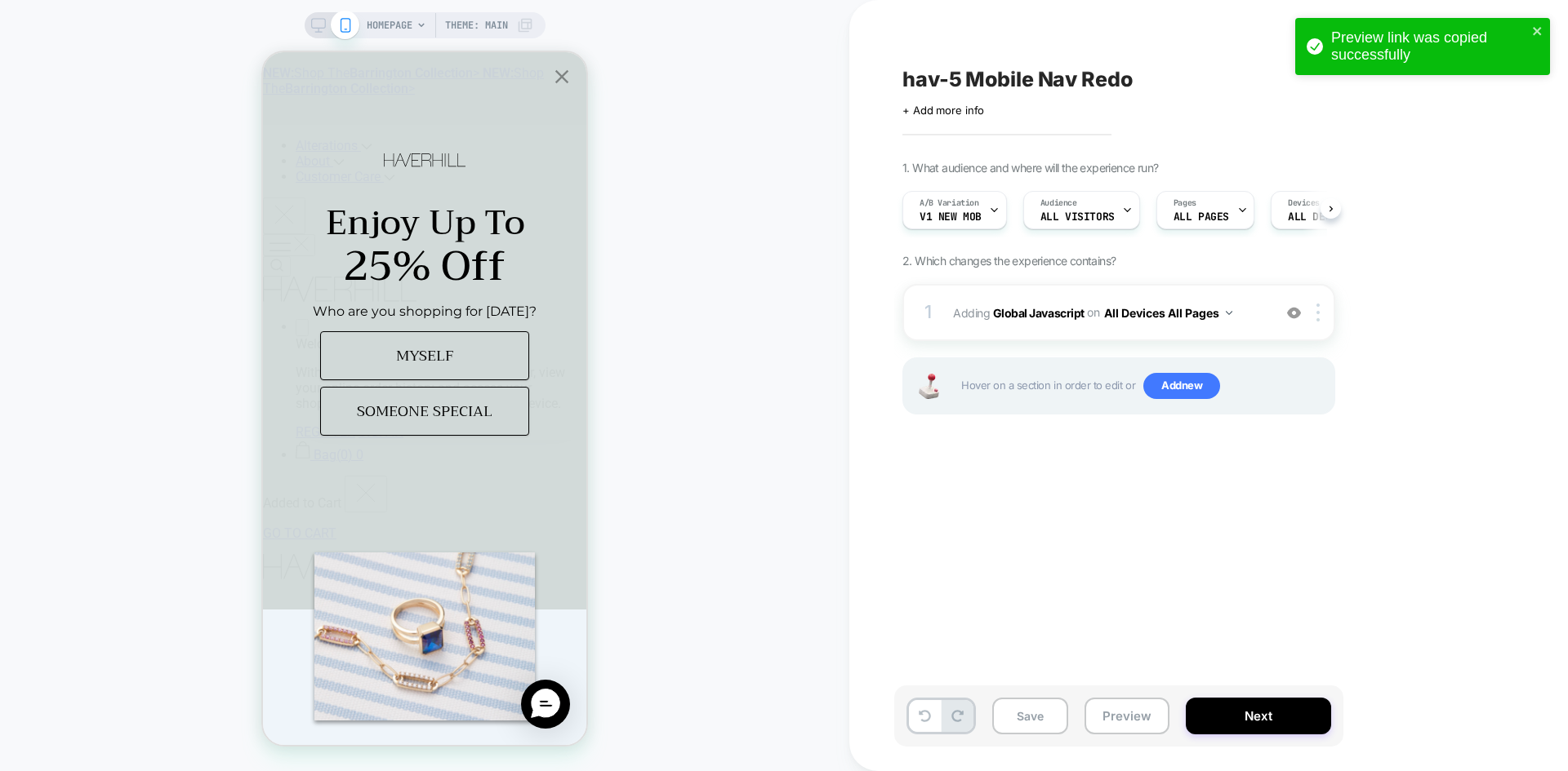
scroll to position [0, 1]
click at [1020, 734] on div "Save Preview Next" at bounding box center [1118, 716] width 449 height 61
click at [1020, 727] on button "Save" at bounding box center [1029, 715] width 76 height 37
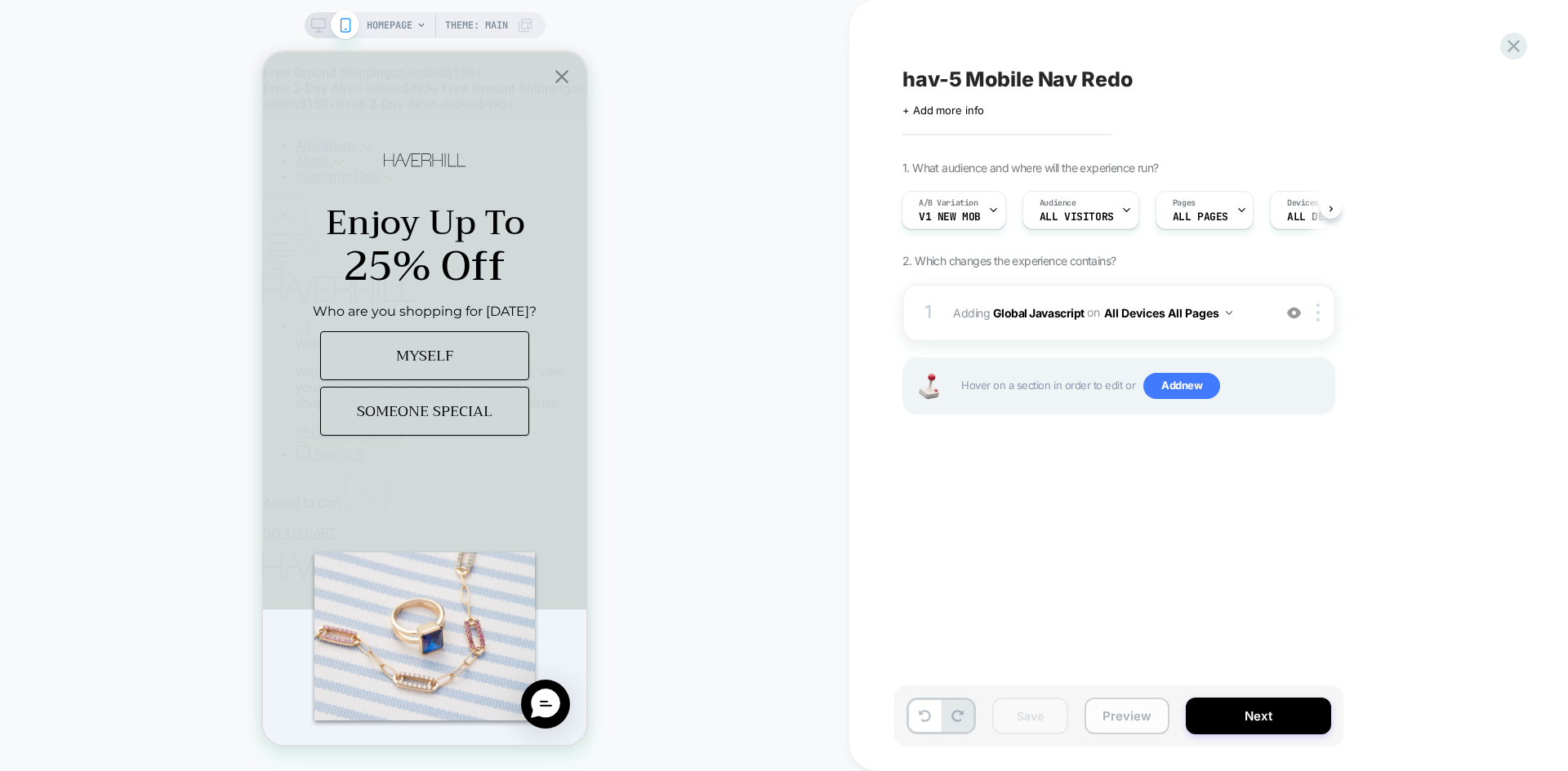
click at [1132, 719] on button "Preview" at bounding box center [1127, 715] width 85 height 37
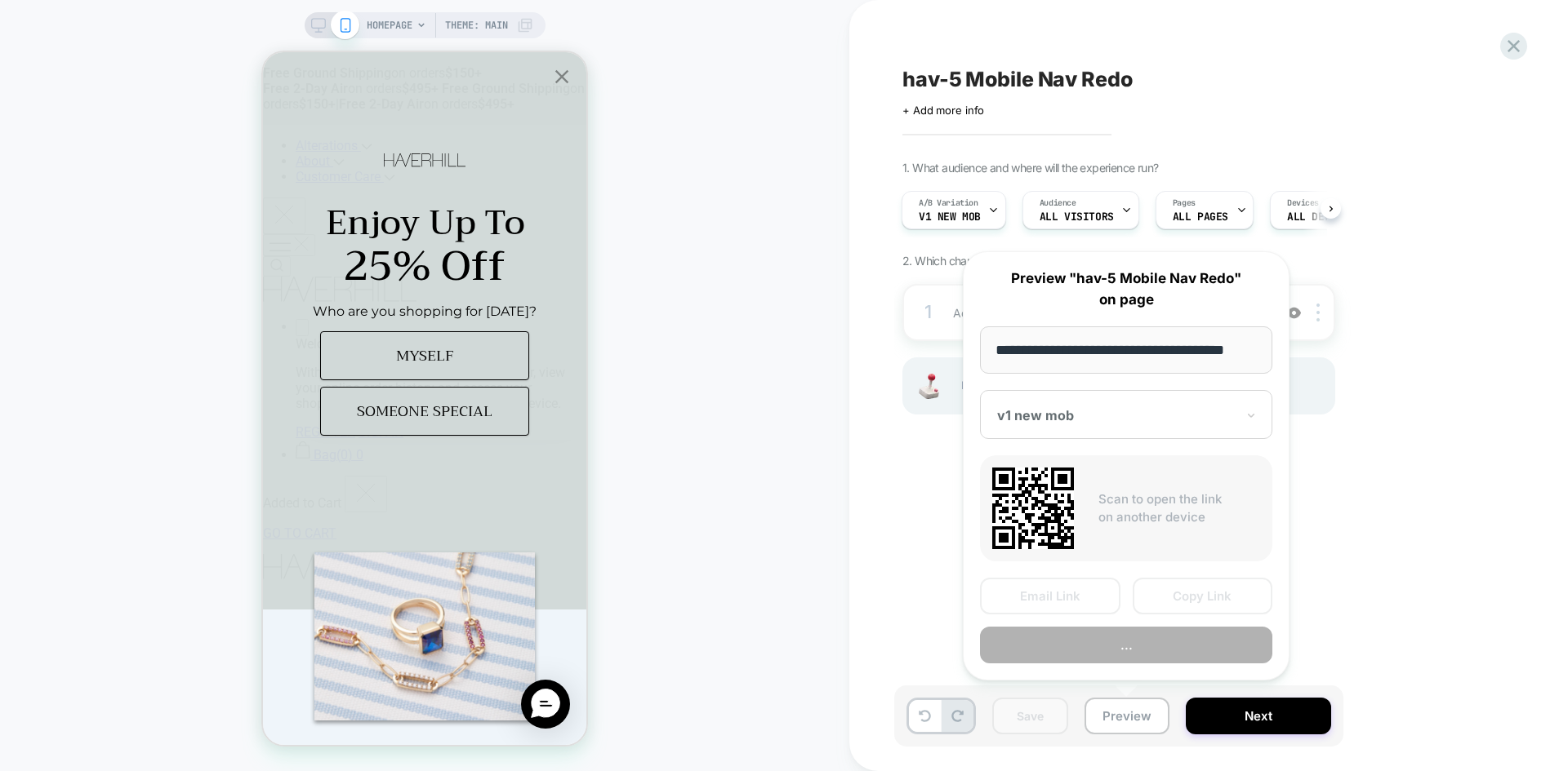
scroll to position [0, 10]
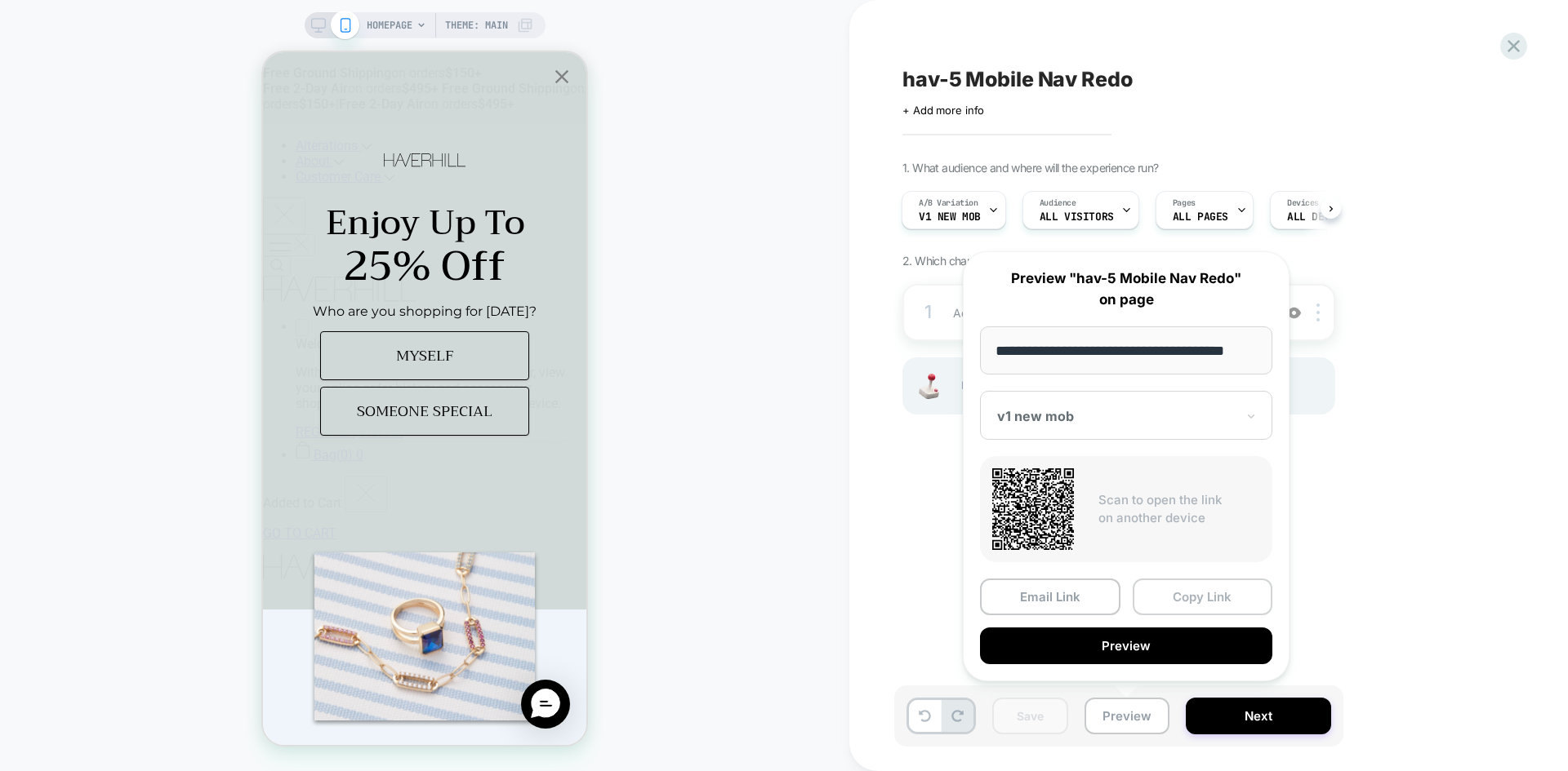
click at [1199, 615] on button "Copy Link" at bounding box center [1203, 597] width 140 height 37
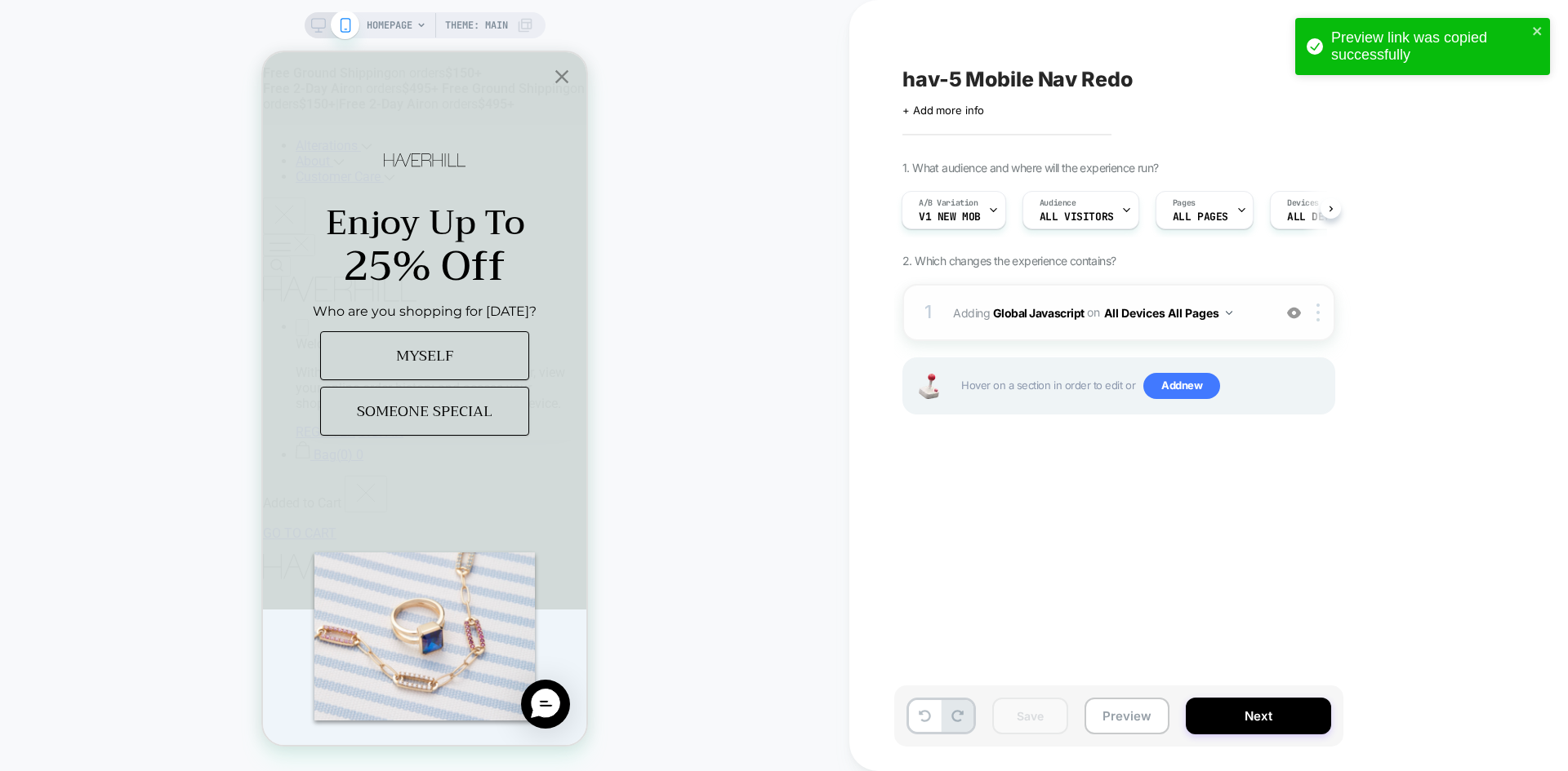
click at [1041, 320] on span "Adding Global Javascript on All Devices All Pages" at bounding box center [1109, 313] width 311 height 23
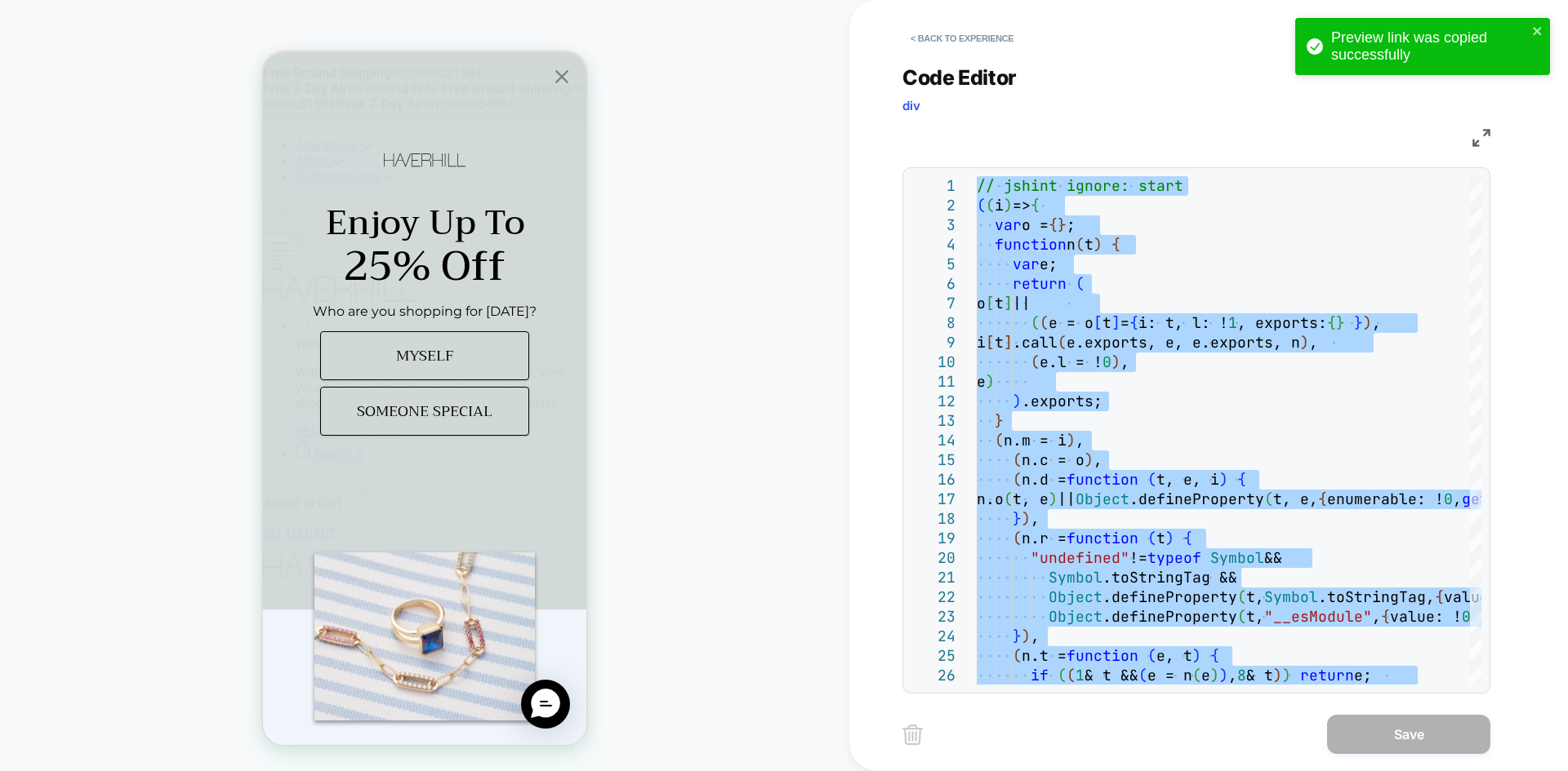
type textarea "**********"
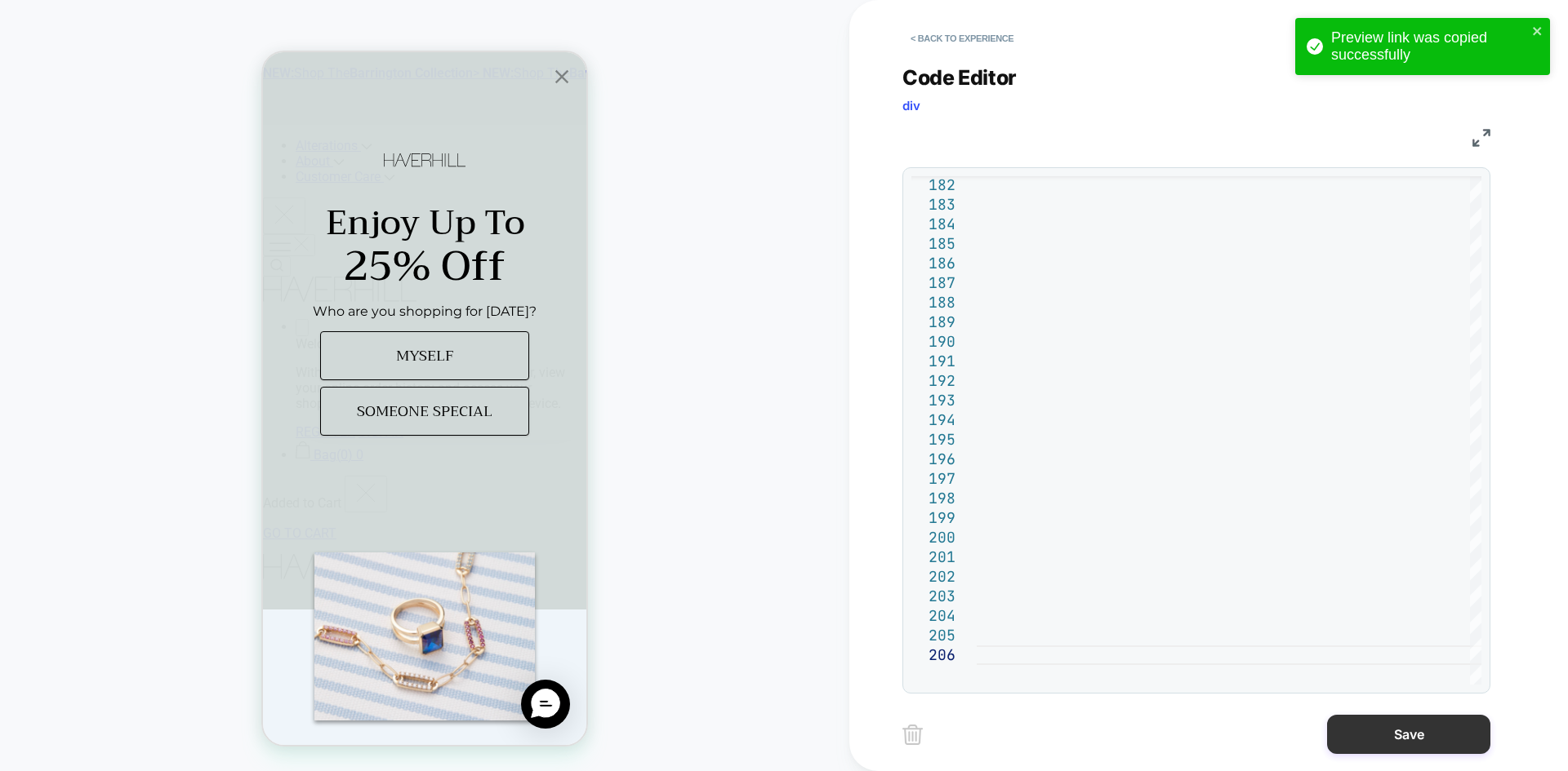
click at [1402, 748] on button "Save" at bounding box center [1409, 735] width 164 height 40
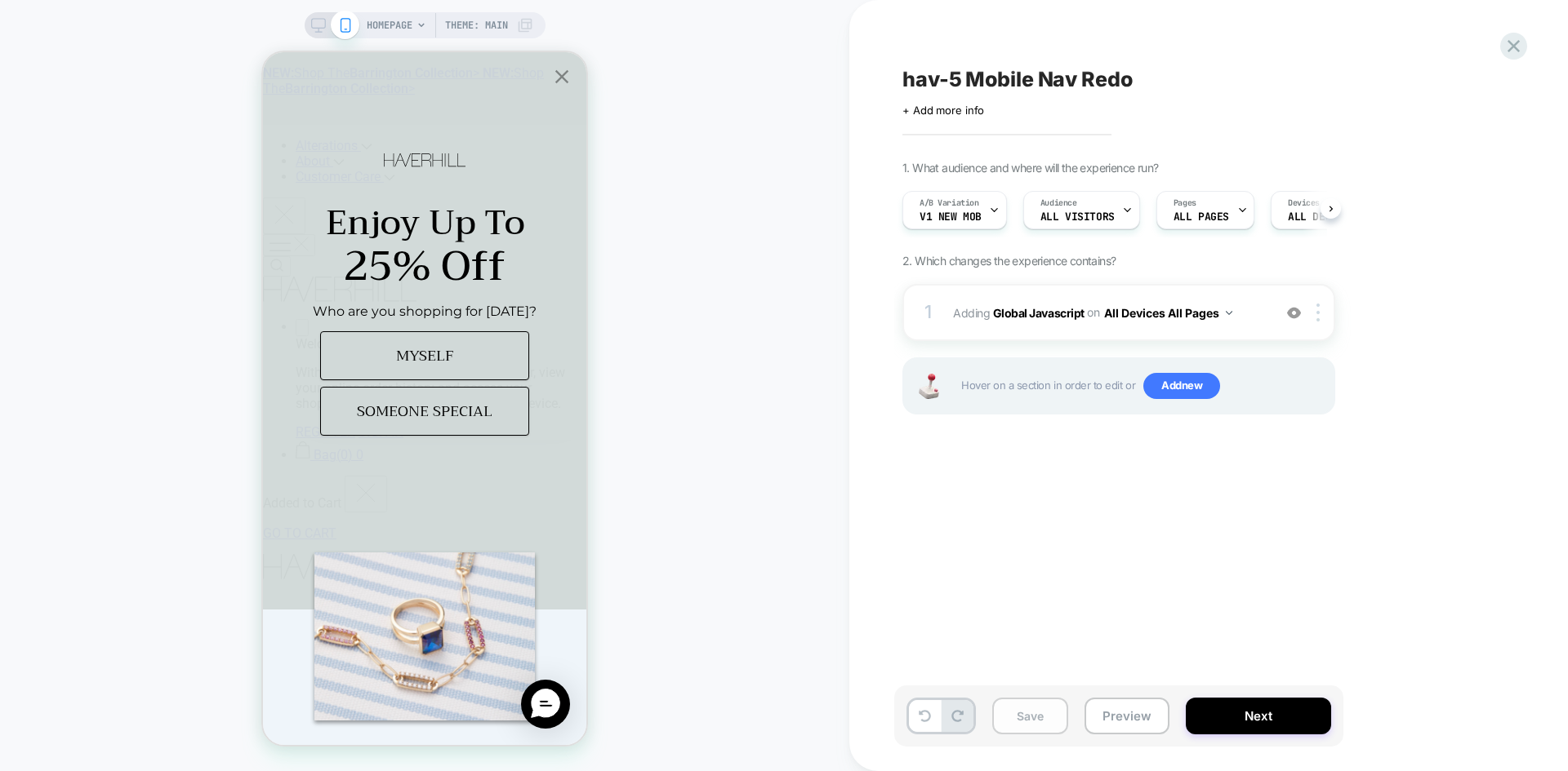
scroll to position [0, 1]
click at [1045, 717] on button "Save" at bounding box center [1029, 715] width 76 height 37
click at [1119, 721] on button "Preview" at bounding box center [1127, 715] width 85 height 37
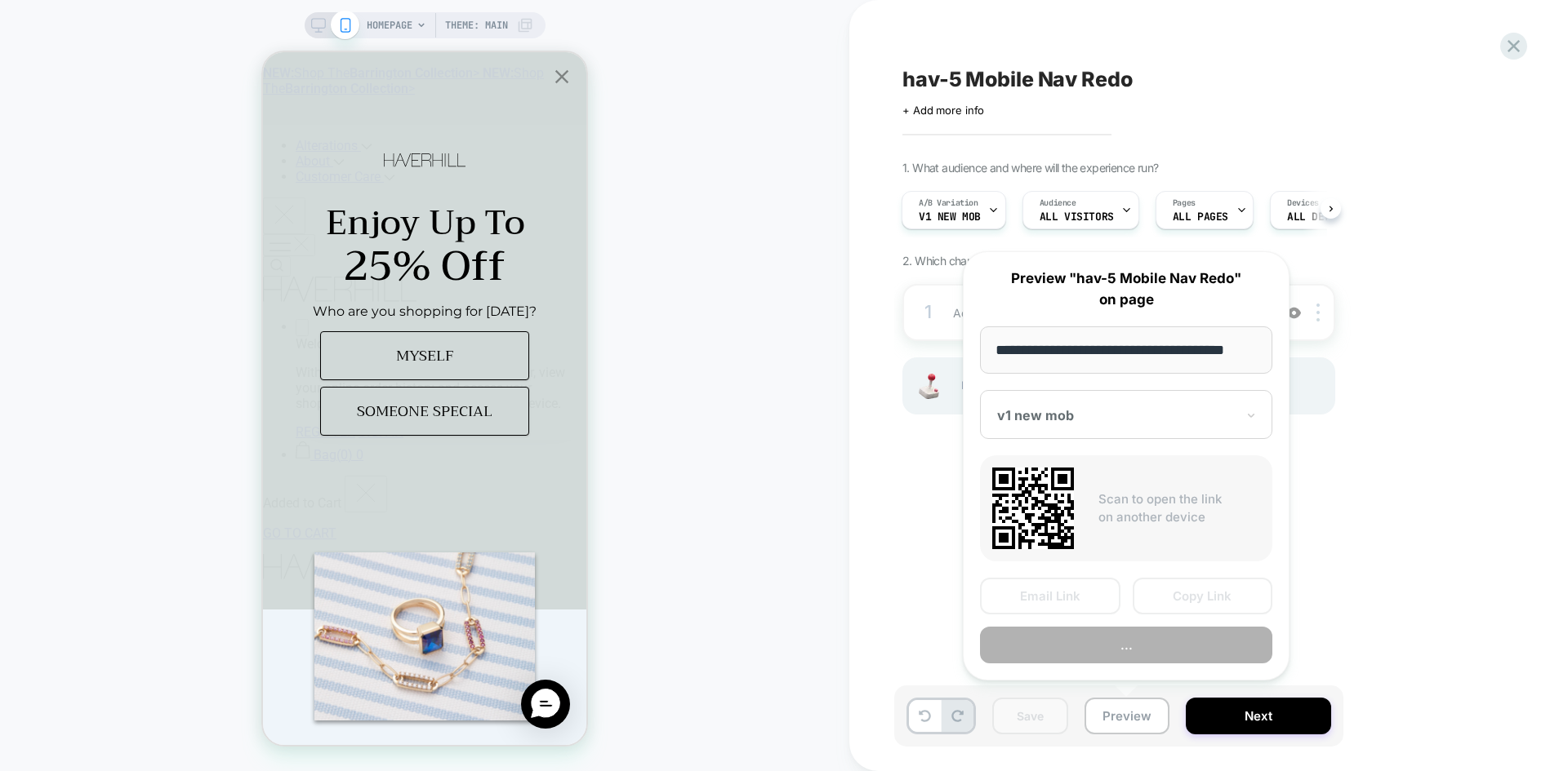
scroll to position [0, 10]
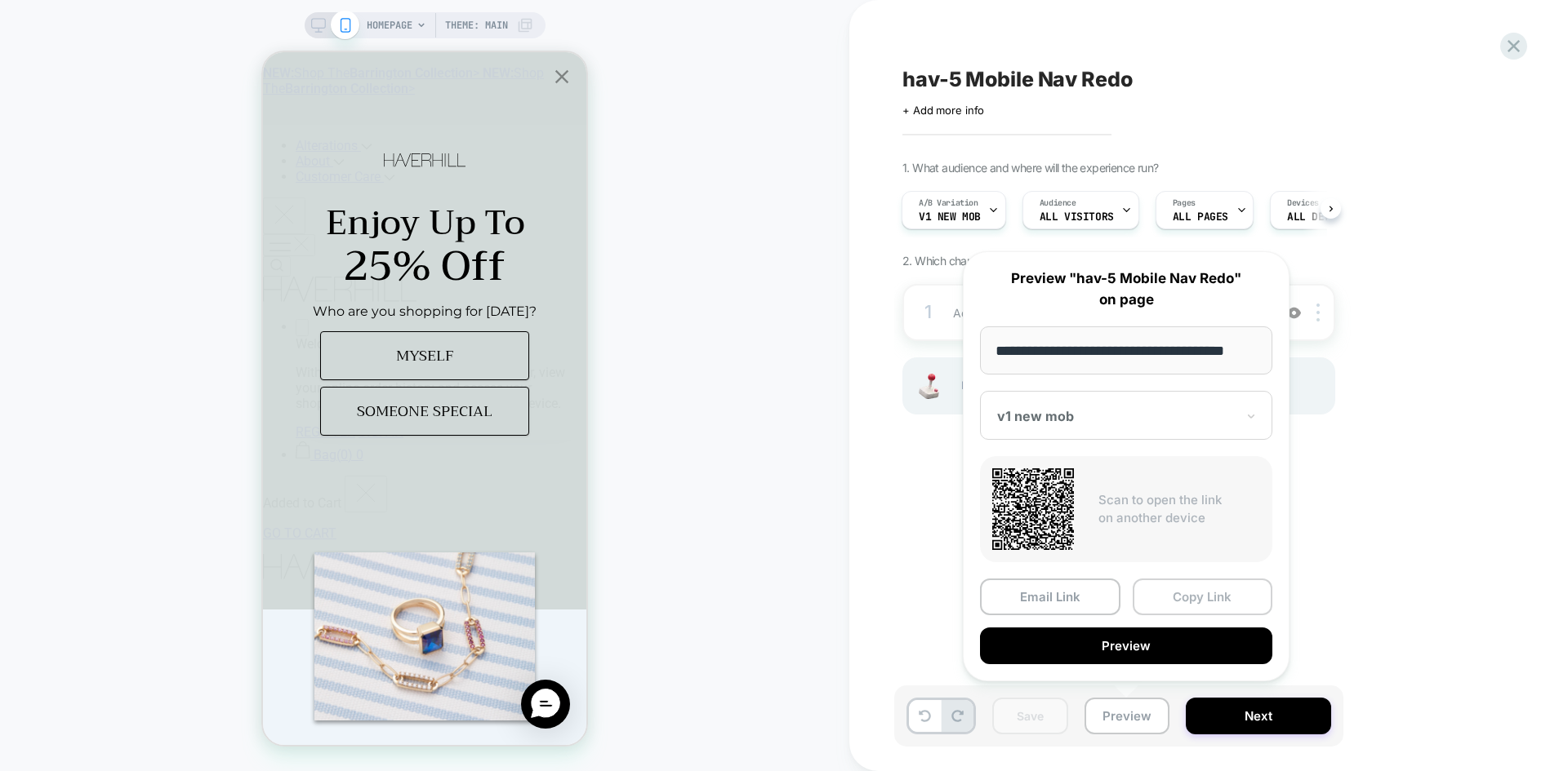
click at [1213, 612] on button "Copy Link" at bounding box center [1203, 597] width 140 height 37
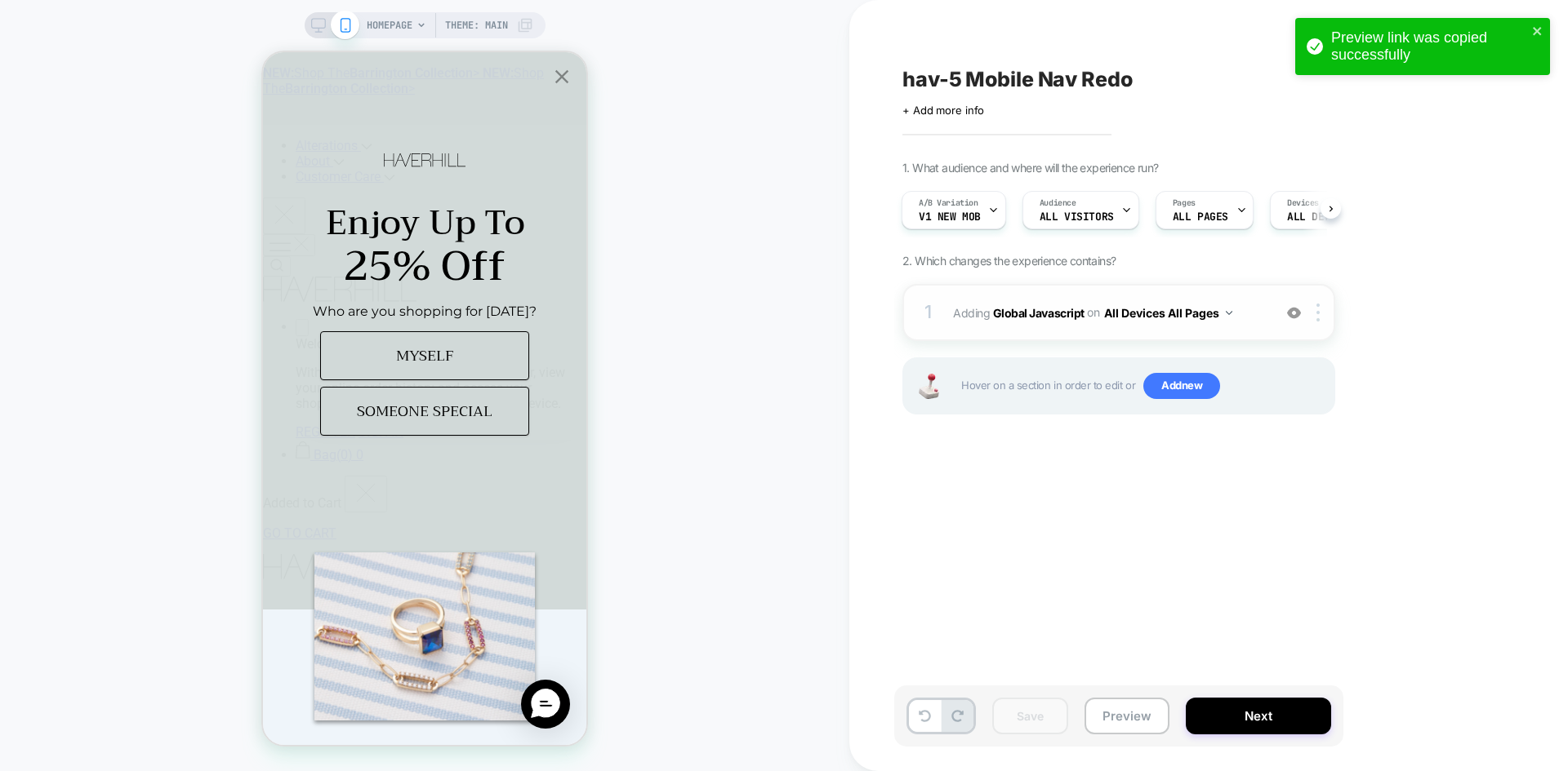
click at [1068, 322] on span "Adding Global Javascript on All Devices All Pages" at bounding box center [1109, 313] width 311 height 23
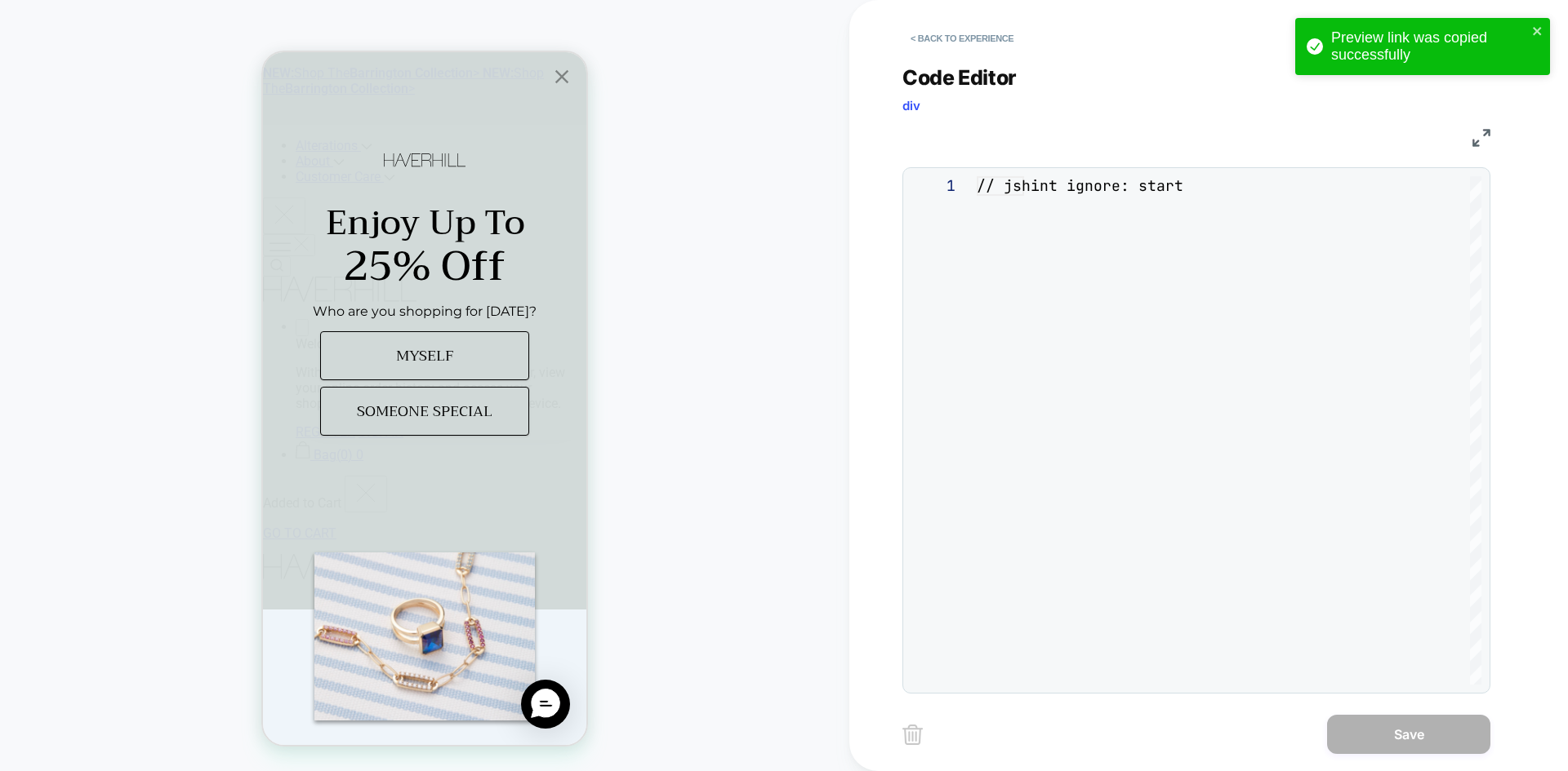
click at [1107, 330] on div "**********" at bounding box center [1197, 369] width 588 height 649
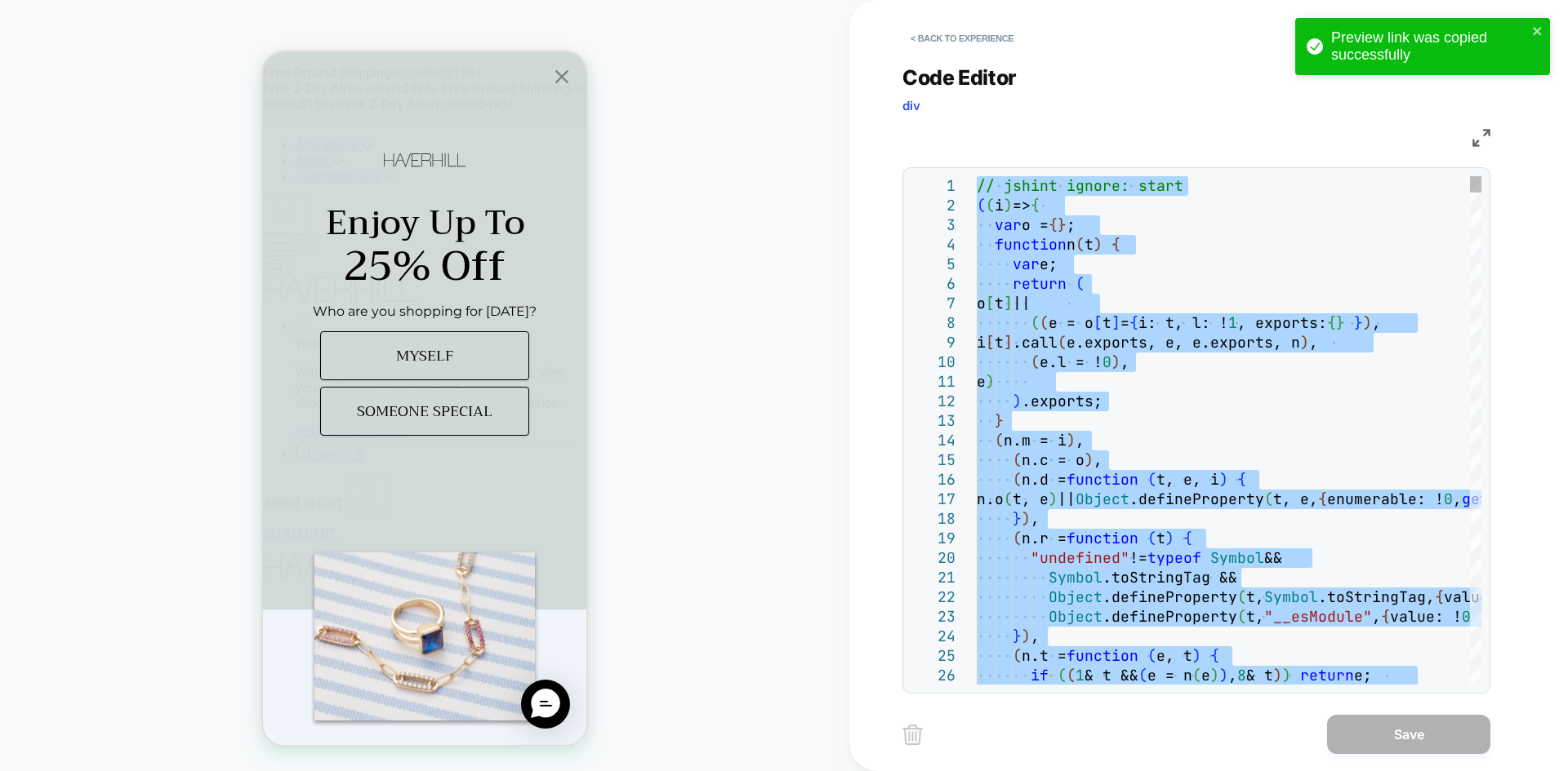
type textarea "**********"
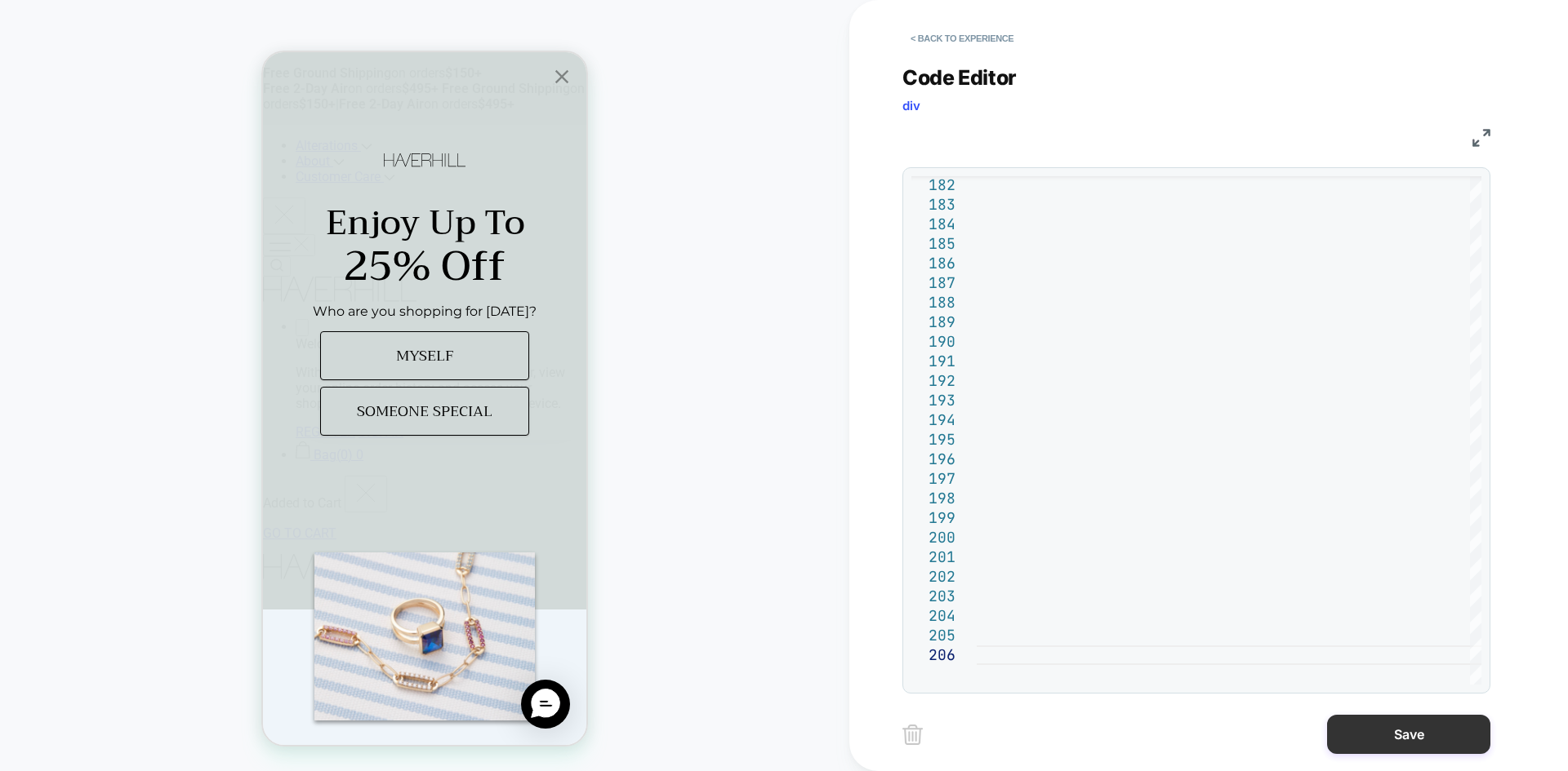
click at [1375, 735] on button "Save" at bounding box center [1409, 735] width 164 height 40
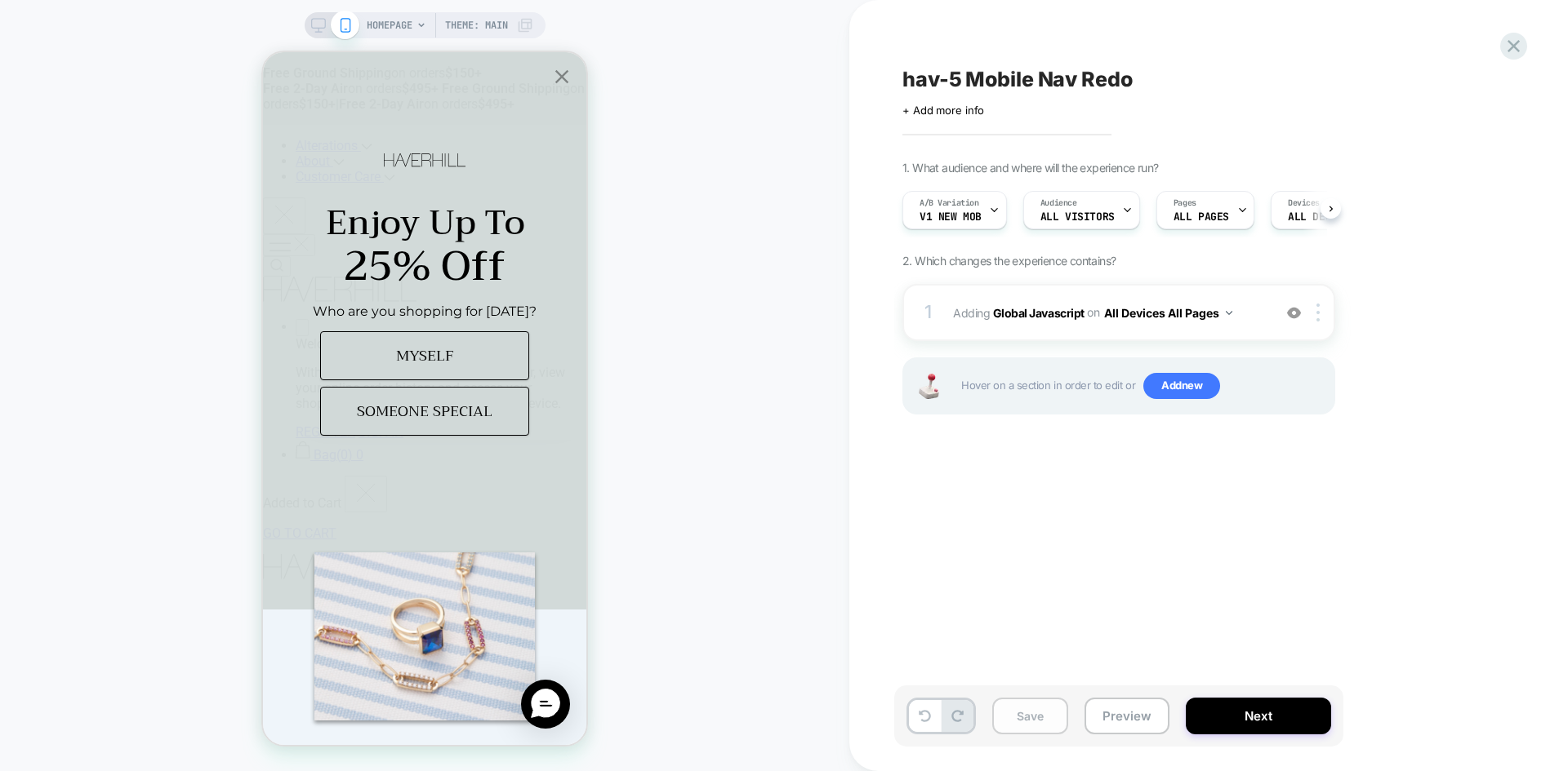
scroll to position [0, 1]
click at [1054, 708] on button "Save" at bounding box center [1029, 715] width 76 height 37
click at [1134, 711] on button "Preview" at bounding box center [1127, 715] width 85 height 37
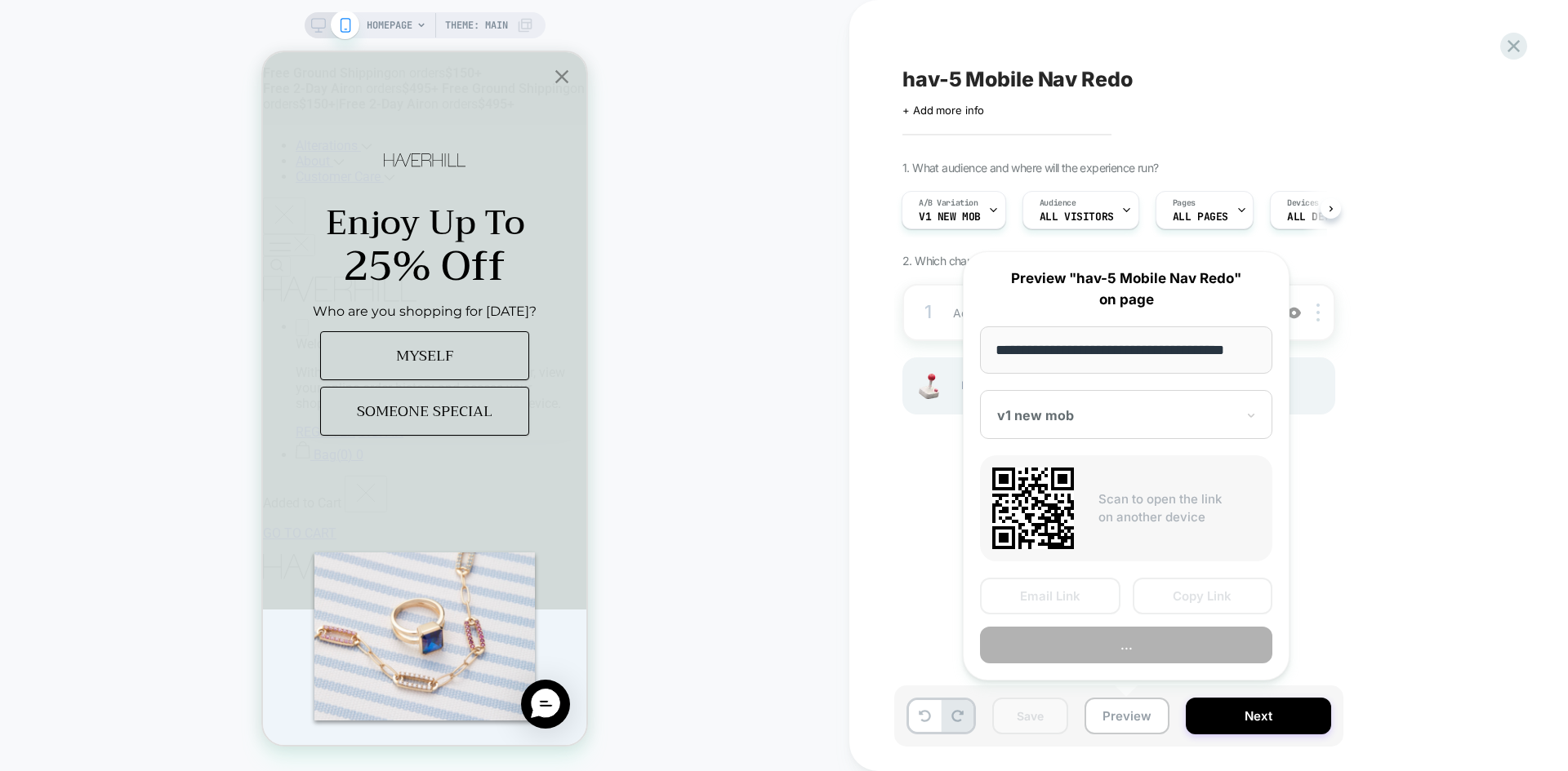
scroll to position [0, 10]
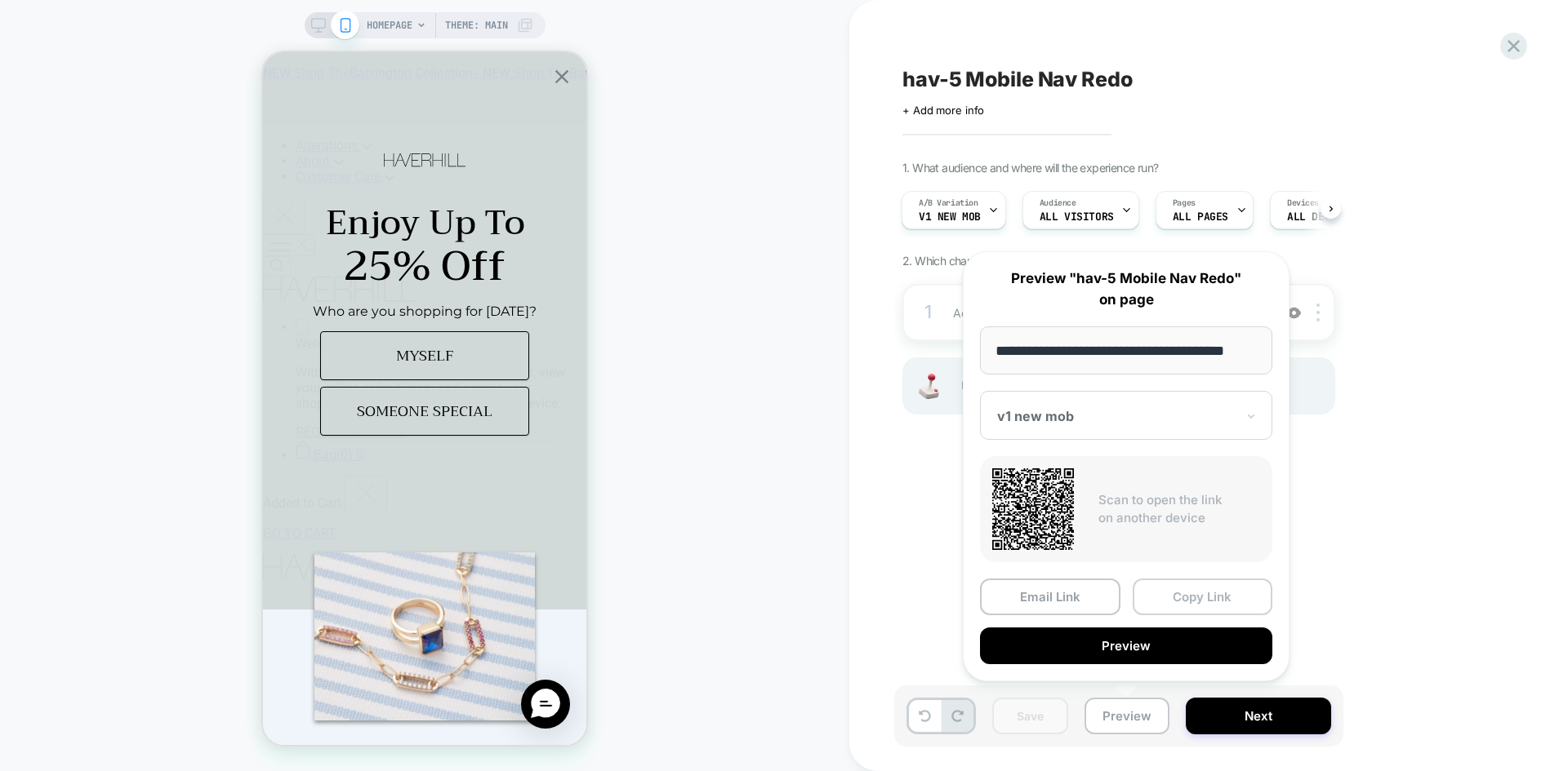
click at [1200, 602] on button "Copy Link" at bounding box center [1203, 597] width 140 height 37
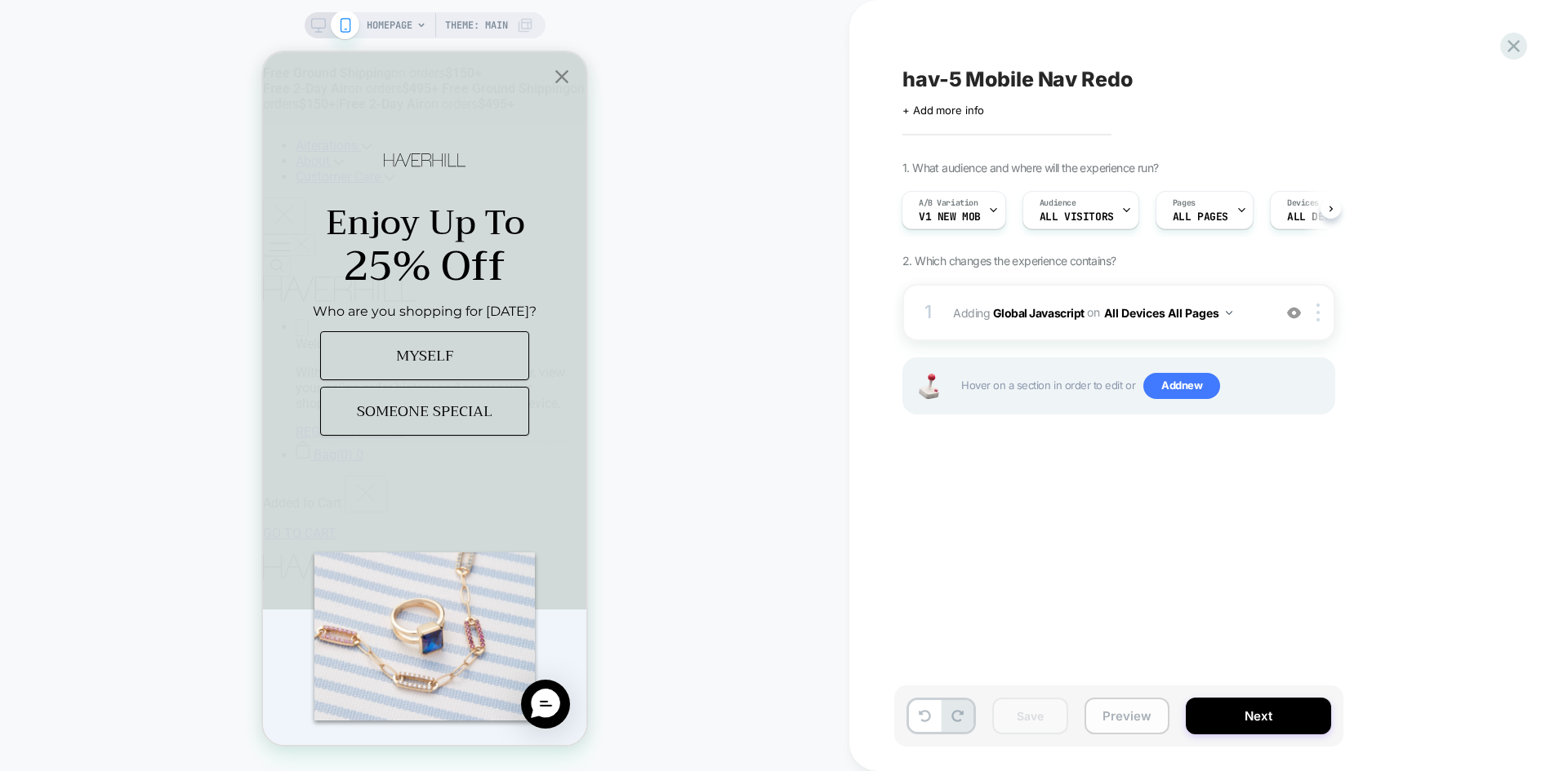
click at [1124, 718] on button "Preview" at bounding box center [1127, 715] width 85 height 37
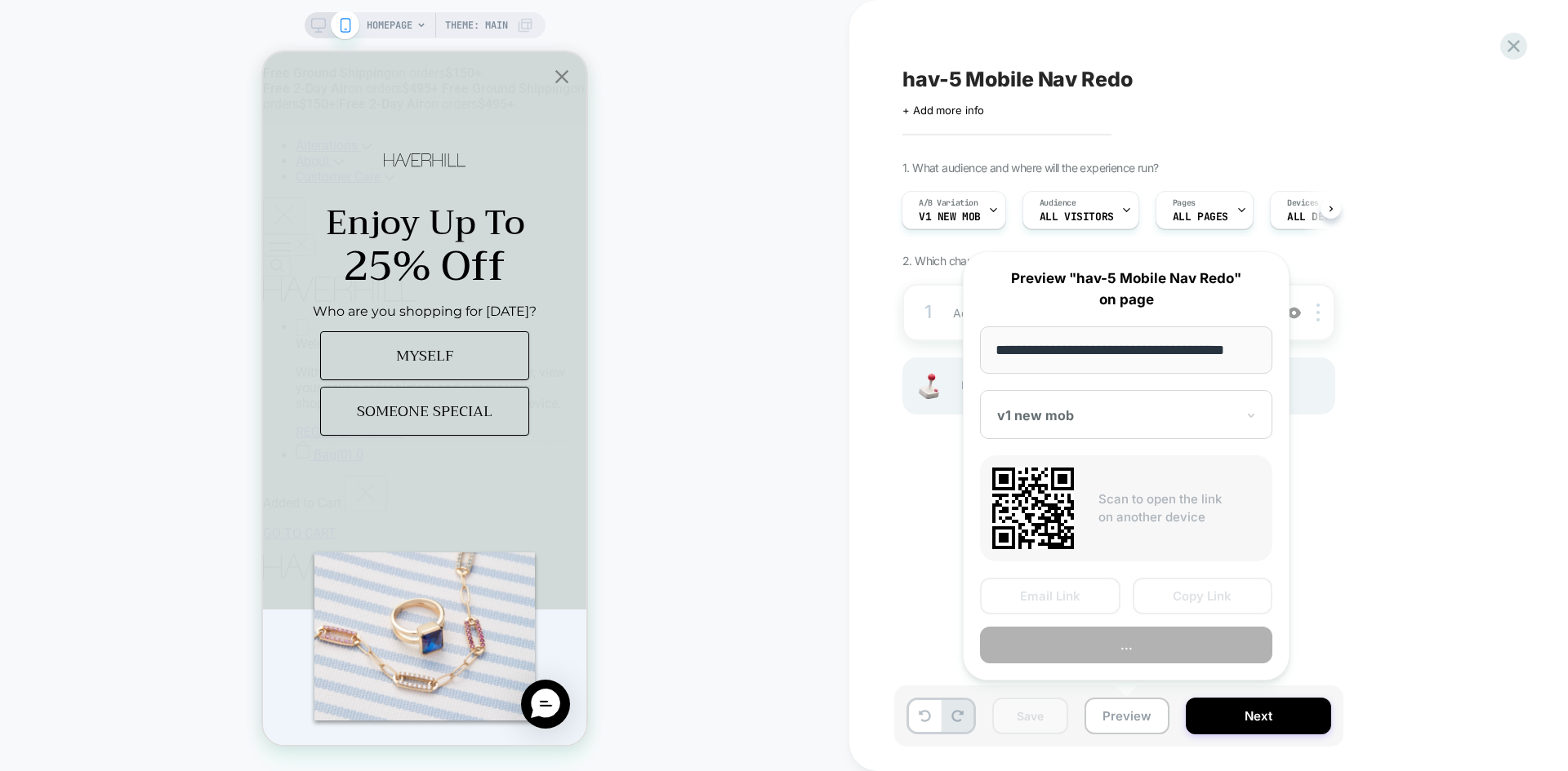
scroll to position [0, 10]
click at [1209, 586] on button "Copy Link" at bounding box center [1203, 597] width 140 height 37
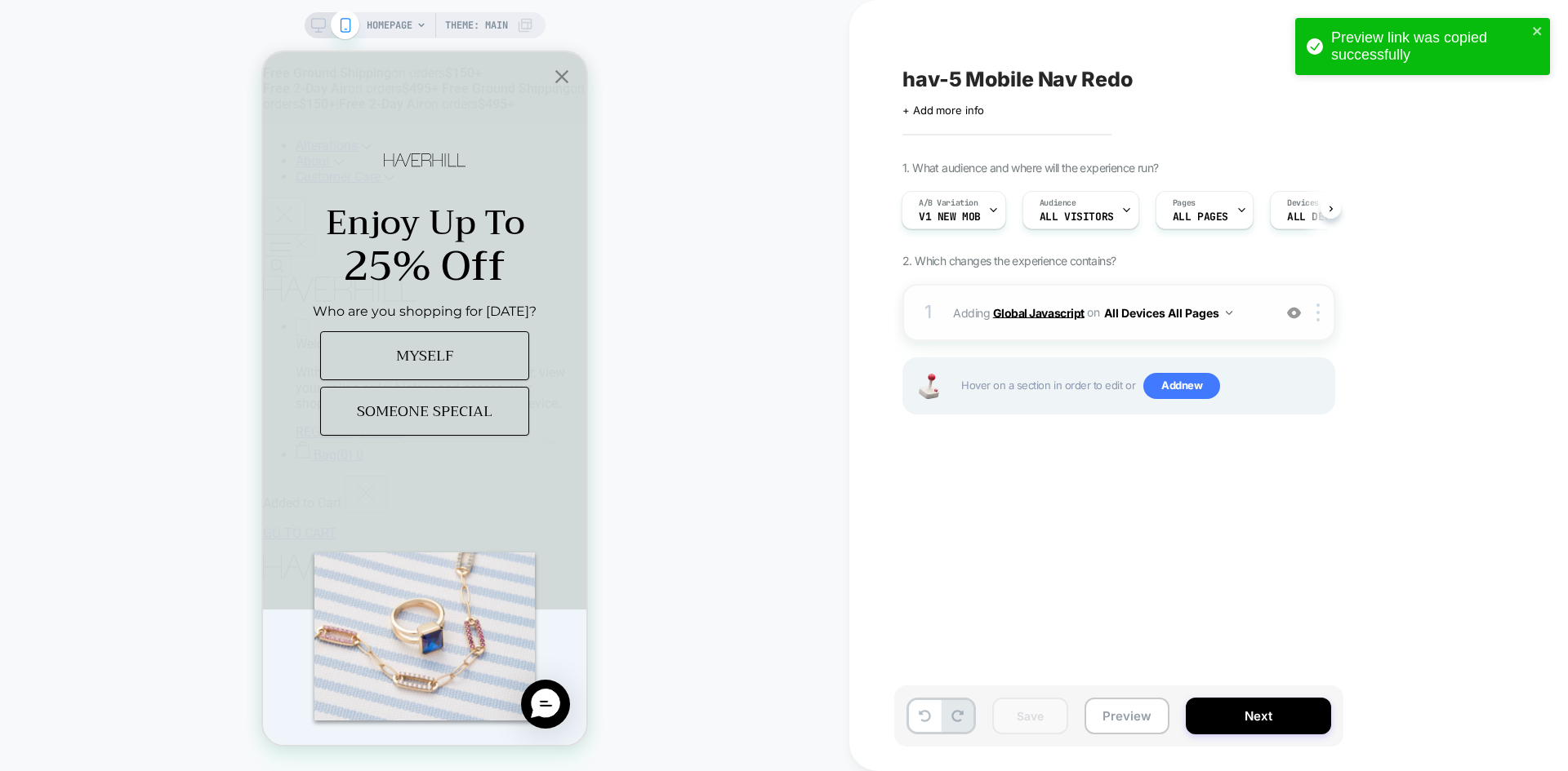
click at [1045, 314] on b "Global Javascript" at bounding box center [1038, 312] width 92 height 13
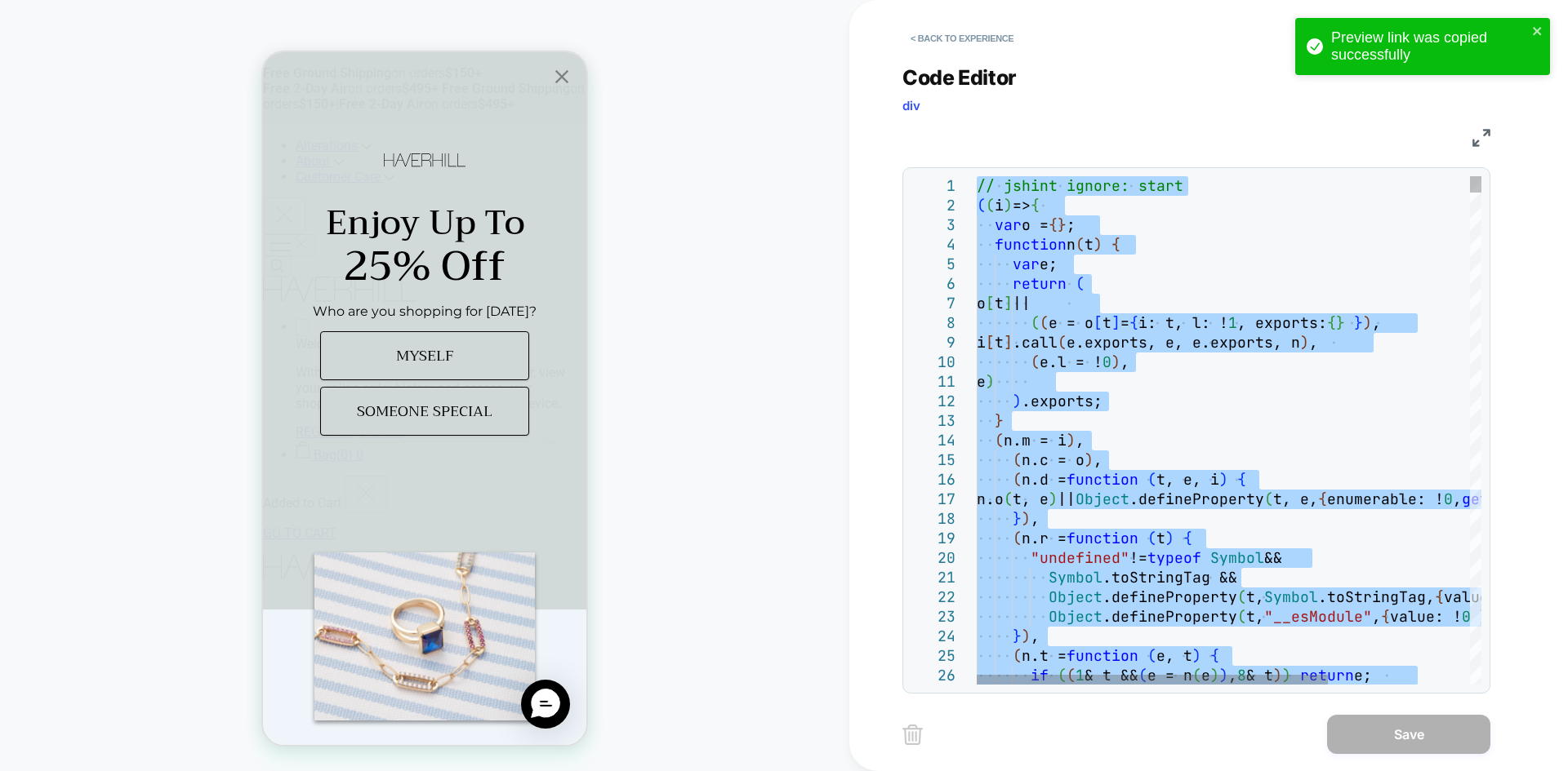
type textarea "**********"
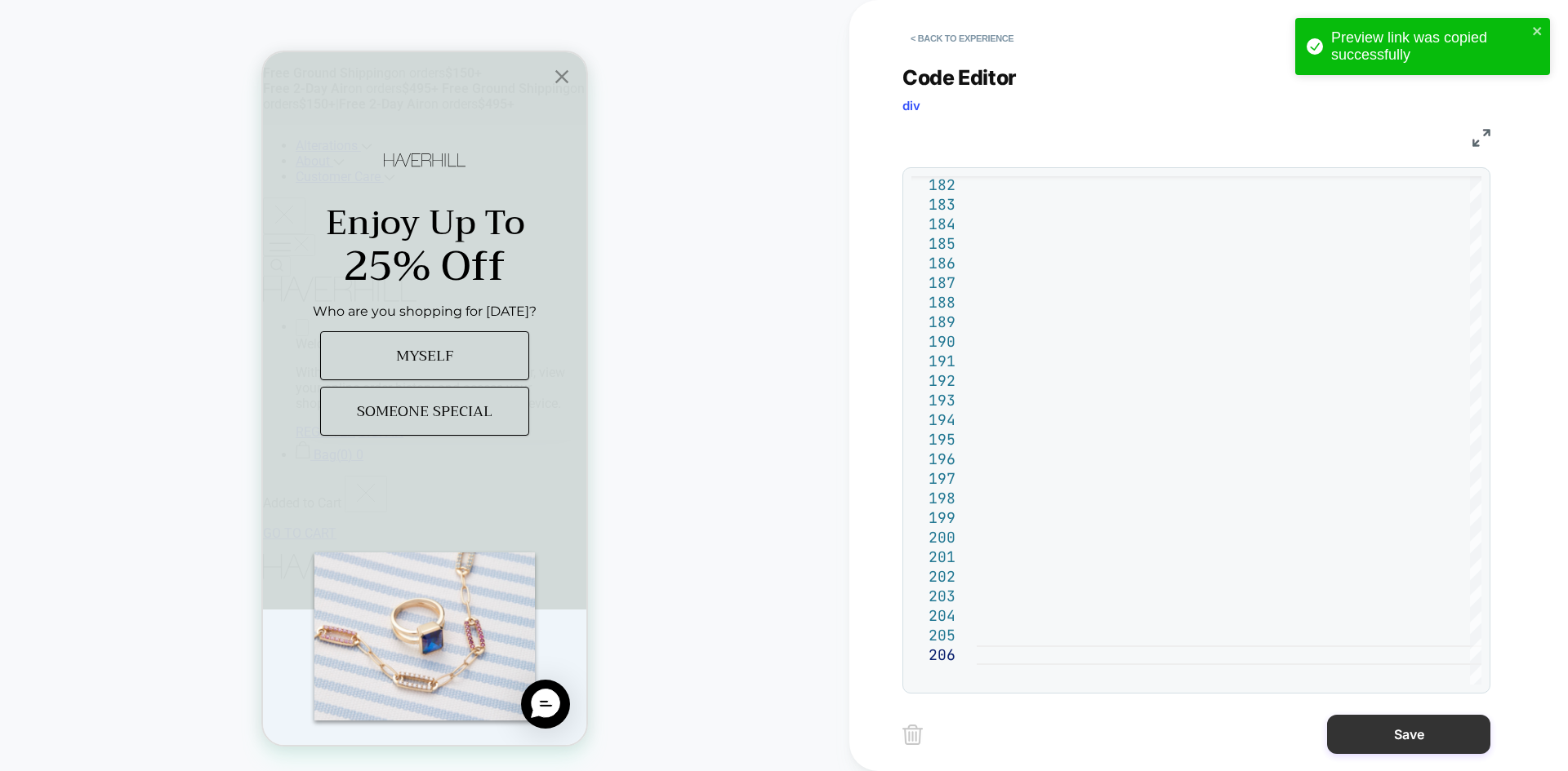
click at [1383, 734] on button "Save" at bounding box center [1409, 735] width 164 height 40
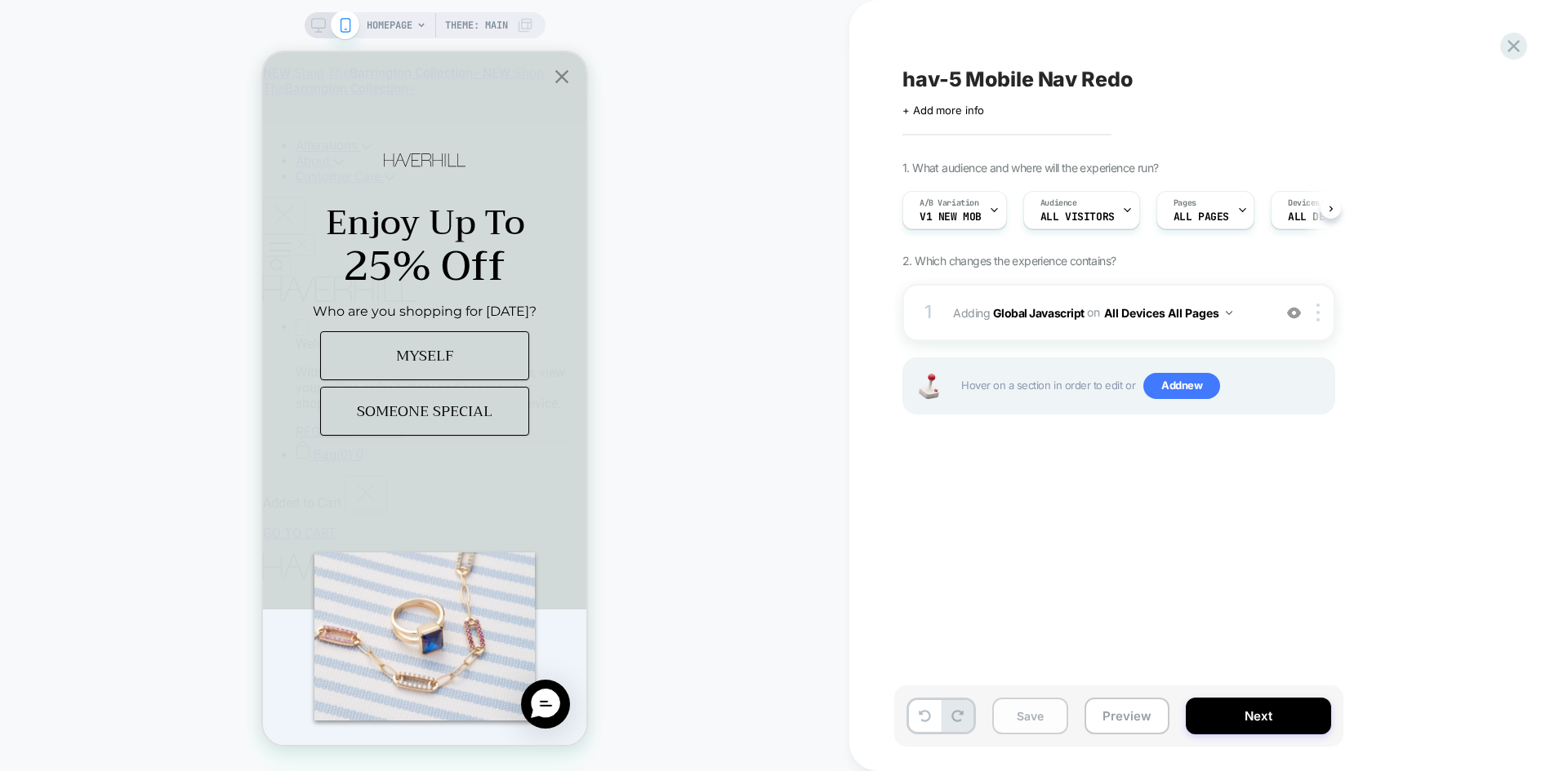
scroll to position [0, 1]
click at [1004, 701] on button "Save" at bounding box center [1029, 715] width 76 height 37
click at [1125, 706] on button "Preview" at bounding box center [1127, 715] width 85 height 37
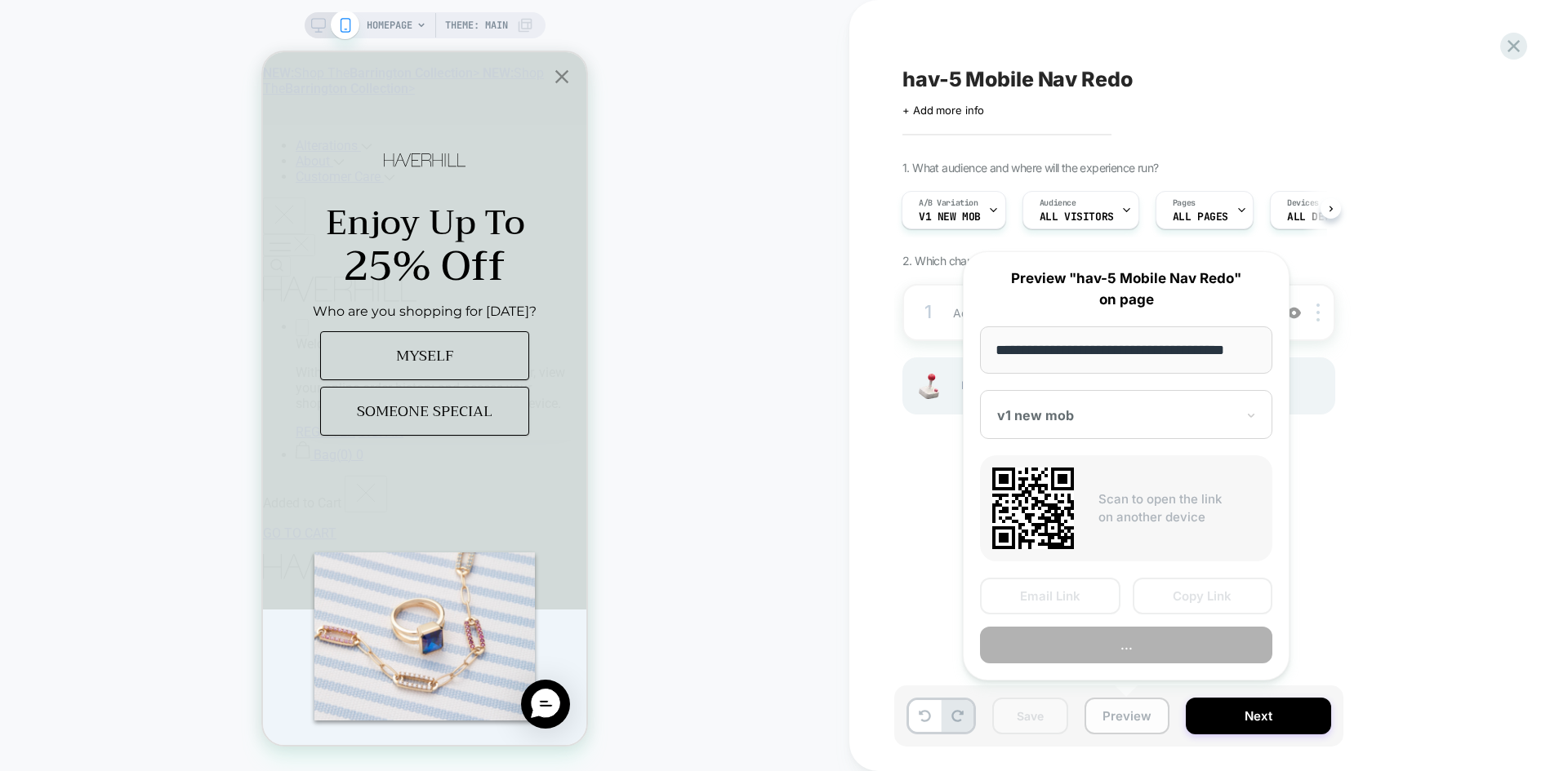
scroll to position [0, 10]
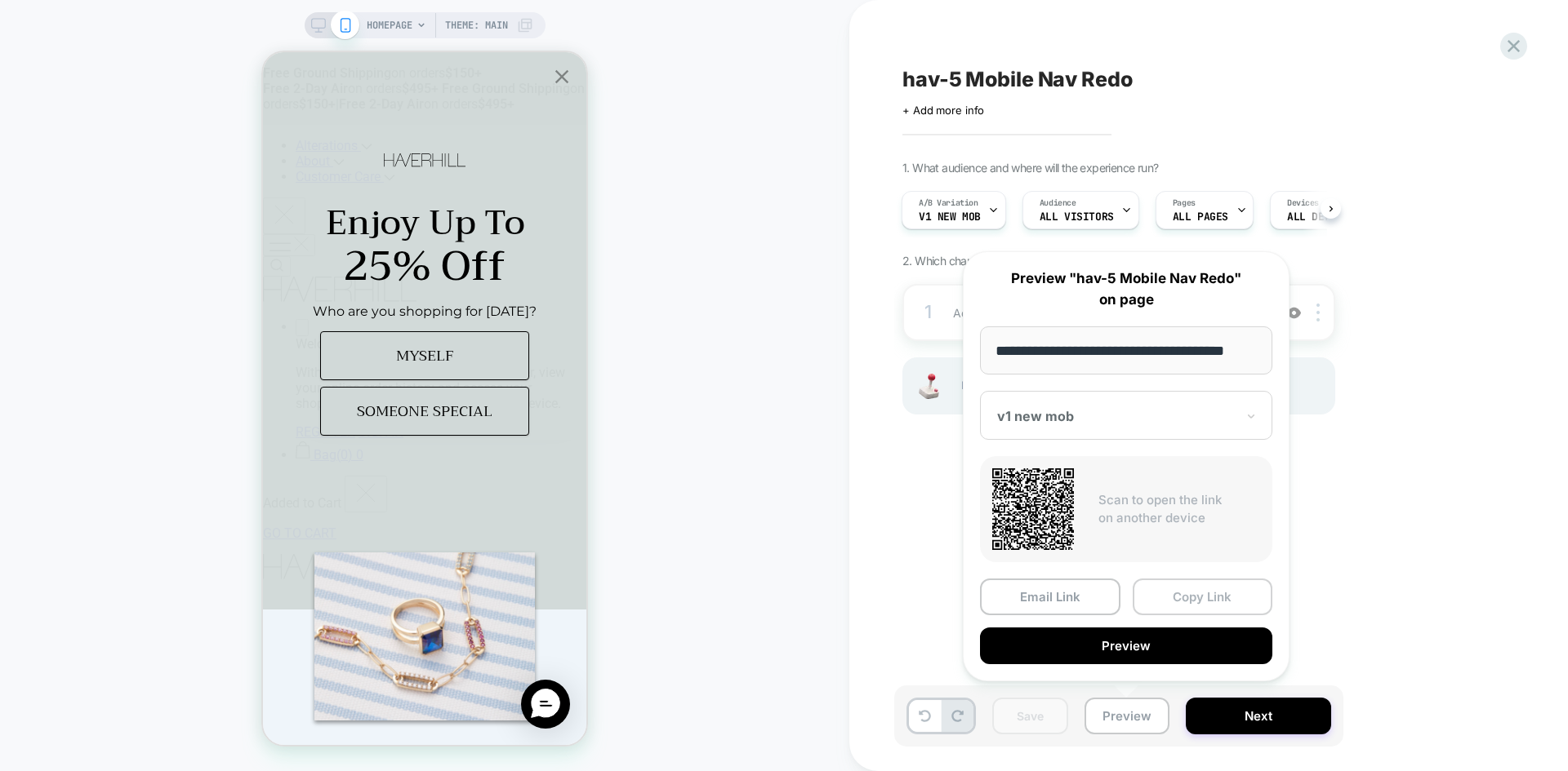
click at [1188, 606] on button "Copy Link" at bounding box center [1203, 597] width 140 height 37
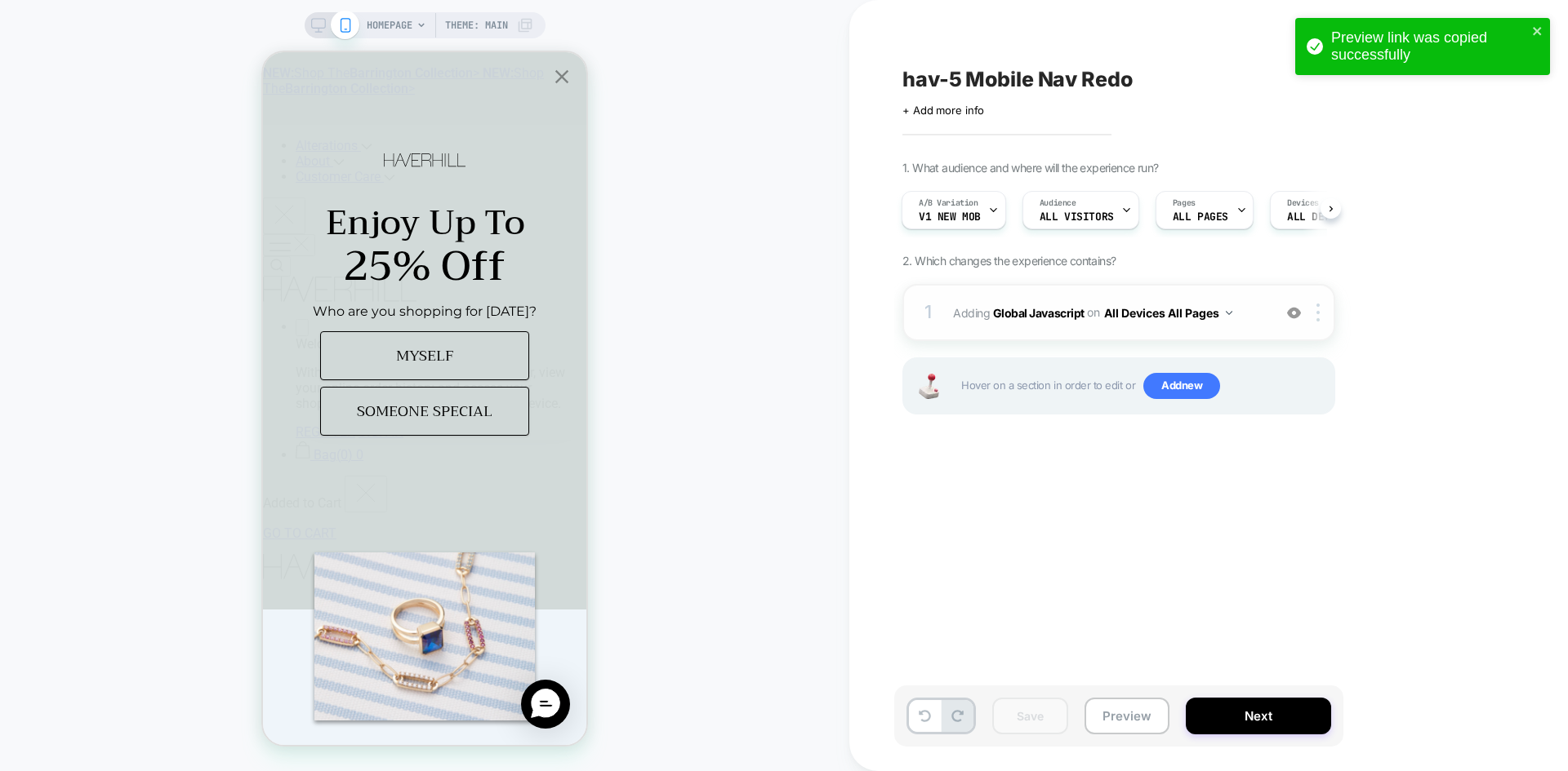
click at [1027, 301] on span "Adding Global Javascript on All Devices All Pages" at bounding box center [1109, 313] width 311 height 23
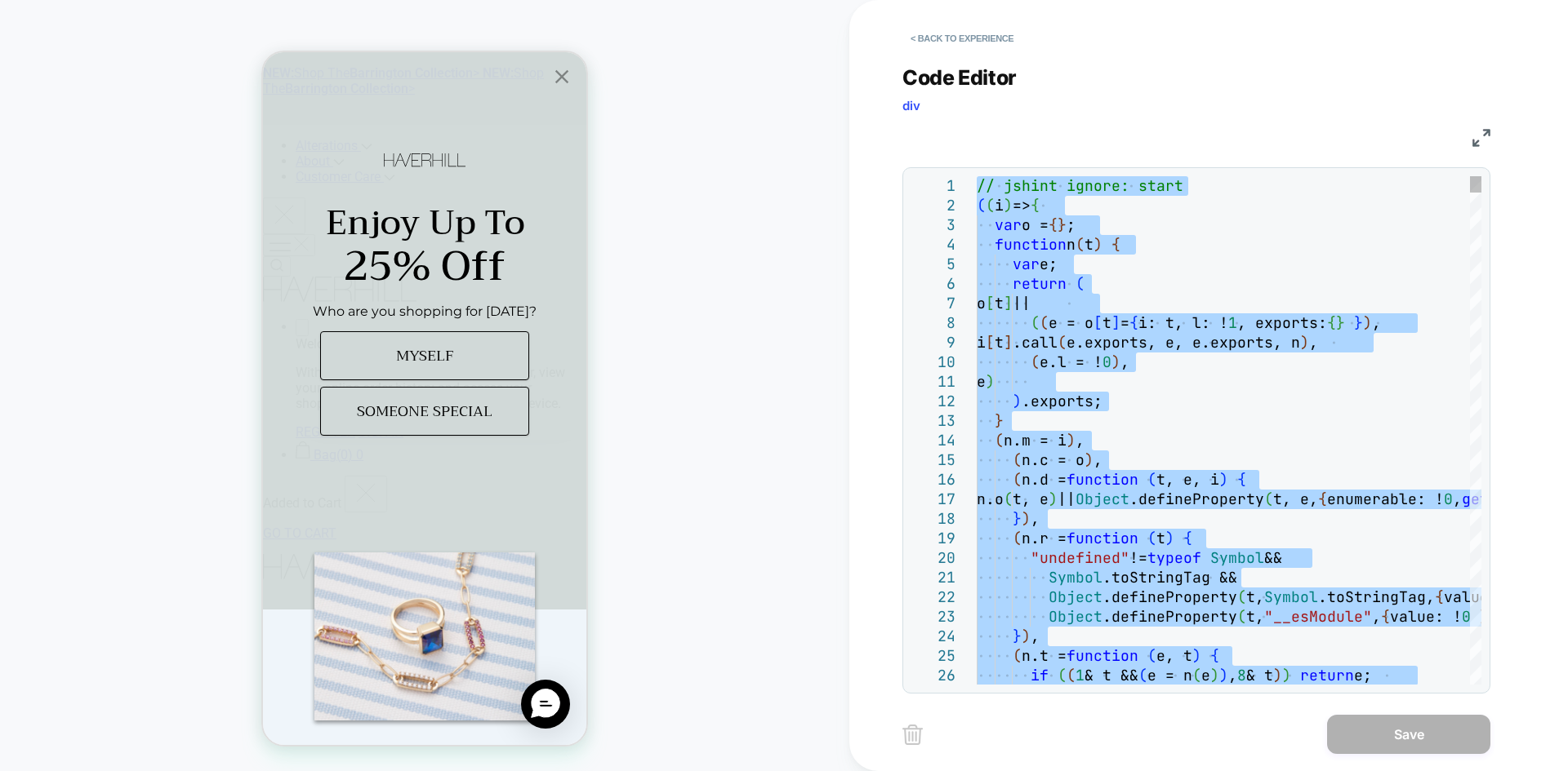
type textarea "**********"
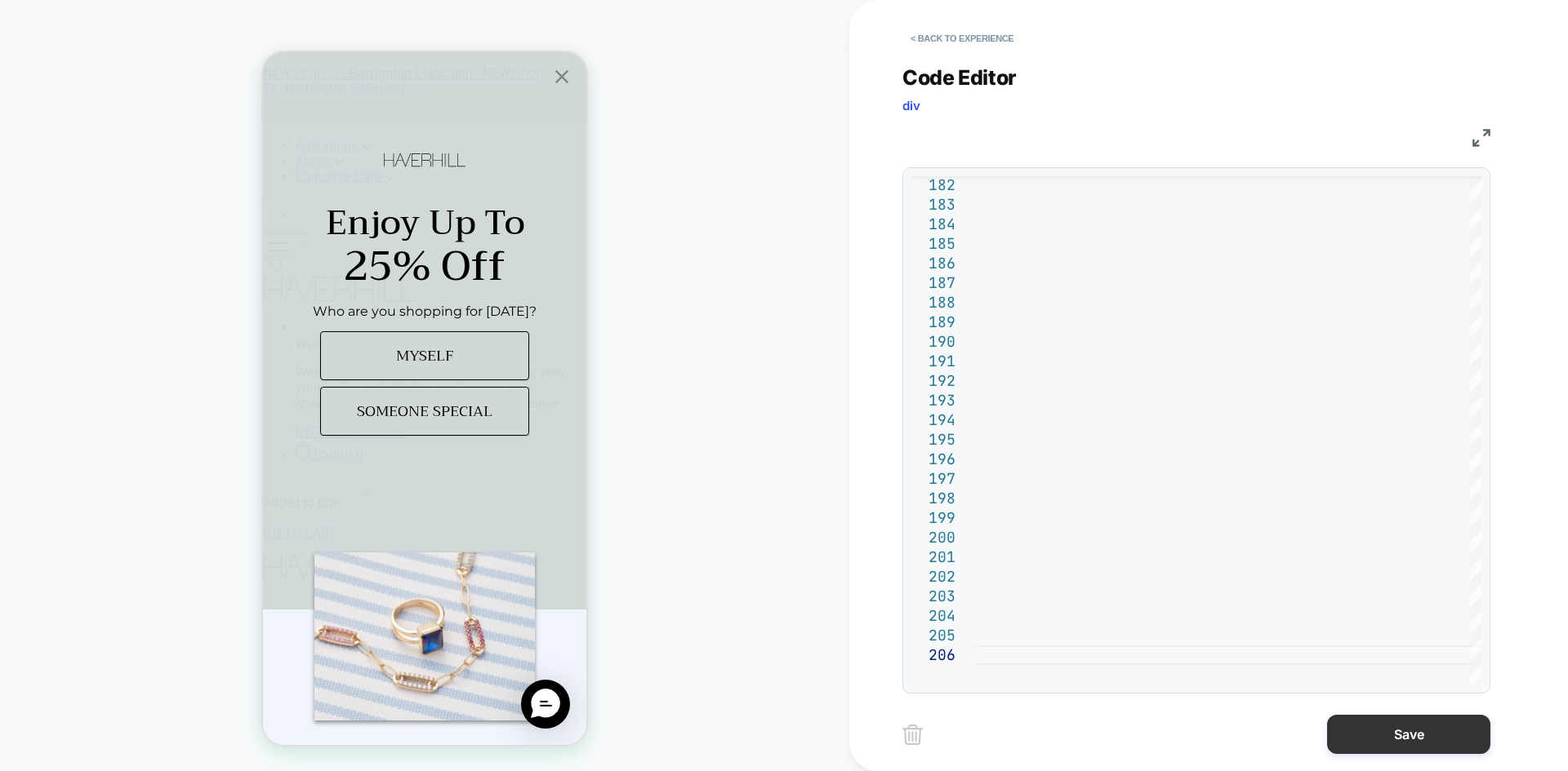
click at [1365, 751] on button "Save" at bounding box center [1409, 735] width 164 height 40
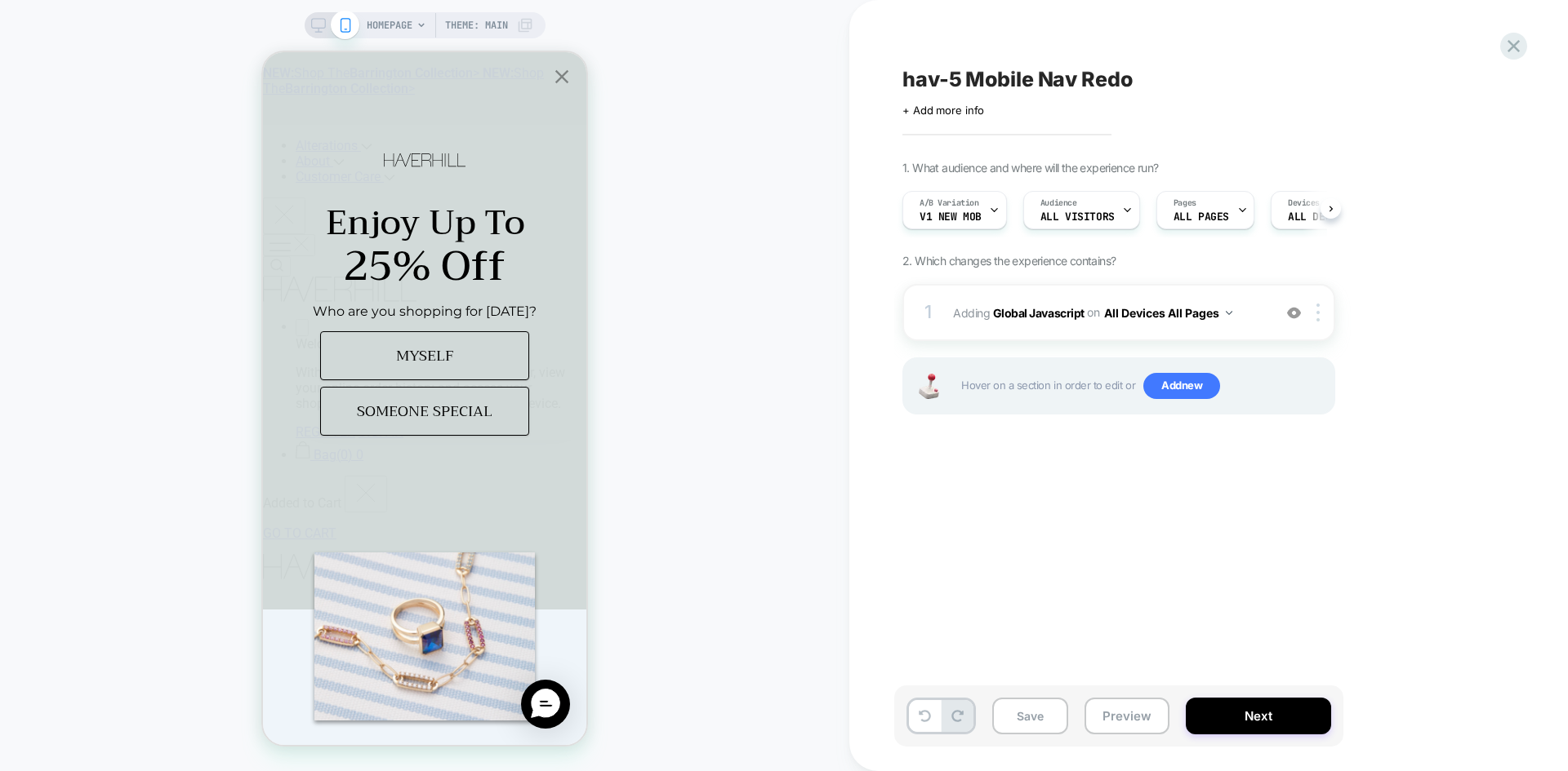
scroll to position [0, 1]
click at [1027, 715] on button "Save" at bounding box center [1029, 715] width 76 height 37
click at [1147, 722] on button "Preview" at bounding box center [1127, 715] width 85 height 37
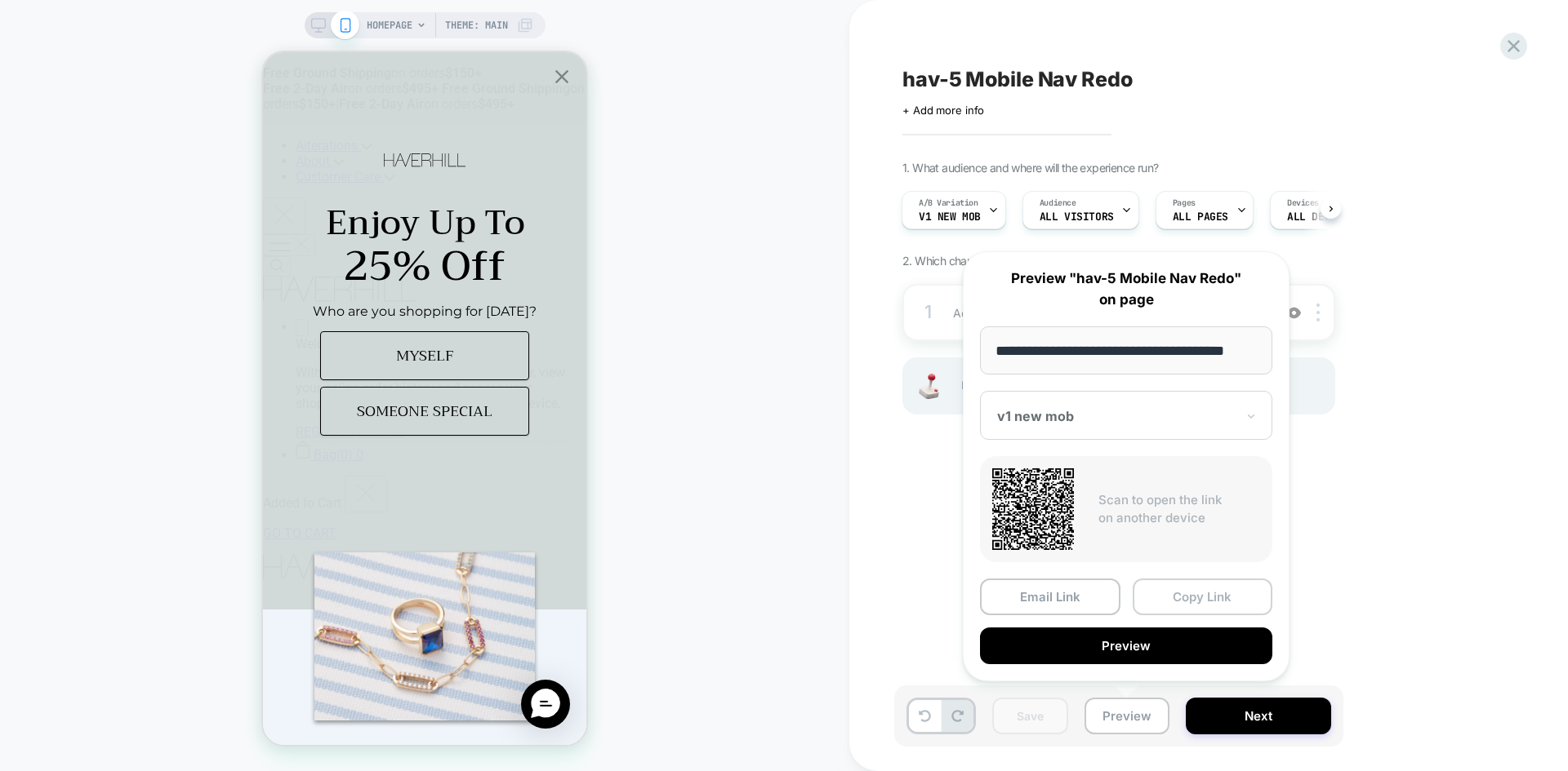
scroll to position [0, 0]
click at [1229, 605] on button "Copy Link" at bounding box center [1203, 597] width 140 height 37
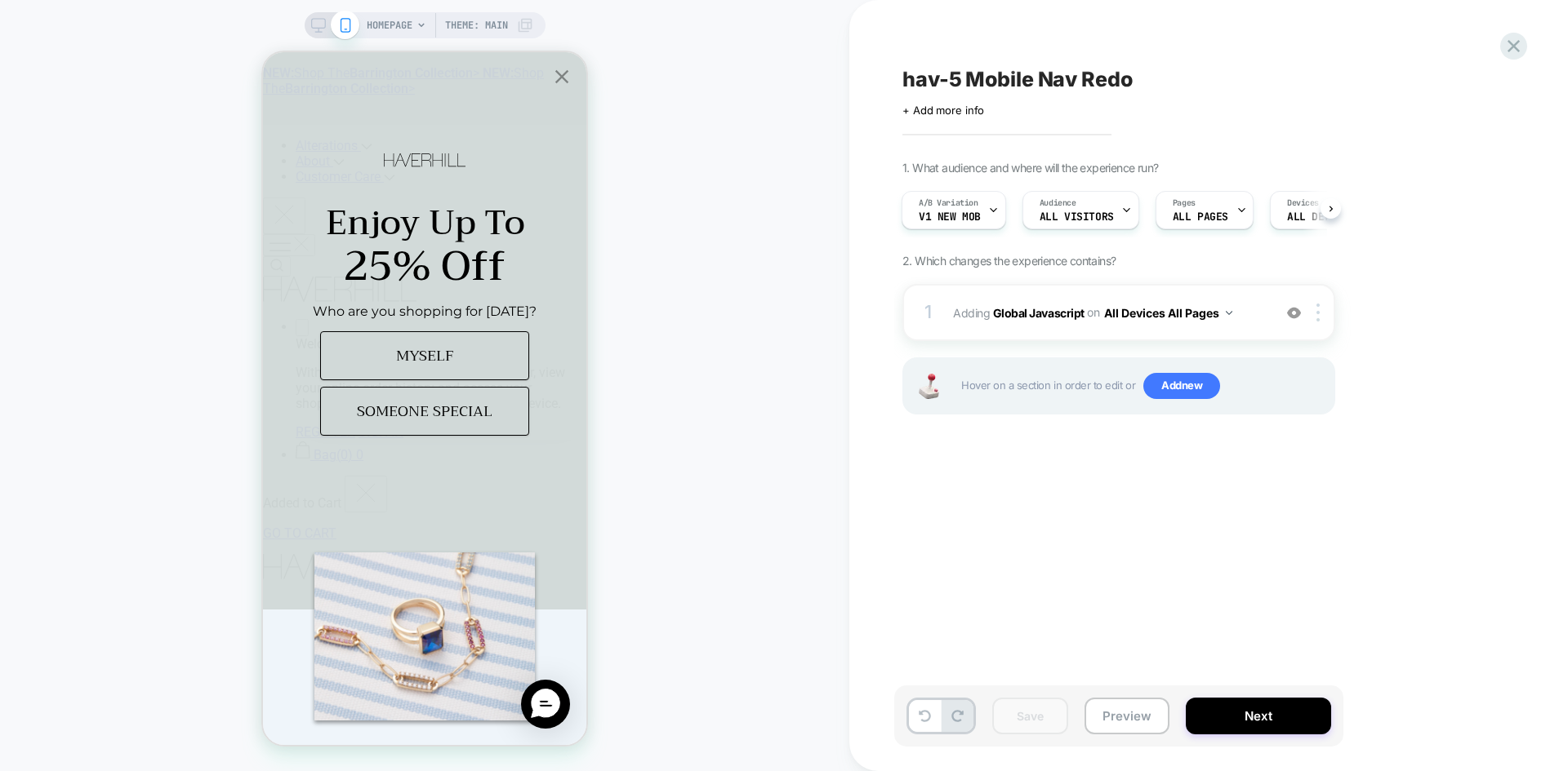
click at [1243, 736] on div "Save Preview Next" at bounding box center [1118, 716] width 449 height 61
click at [1243, 717] on button "Next" at bounding box center [1259, 715] width 146 height 37
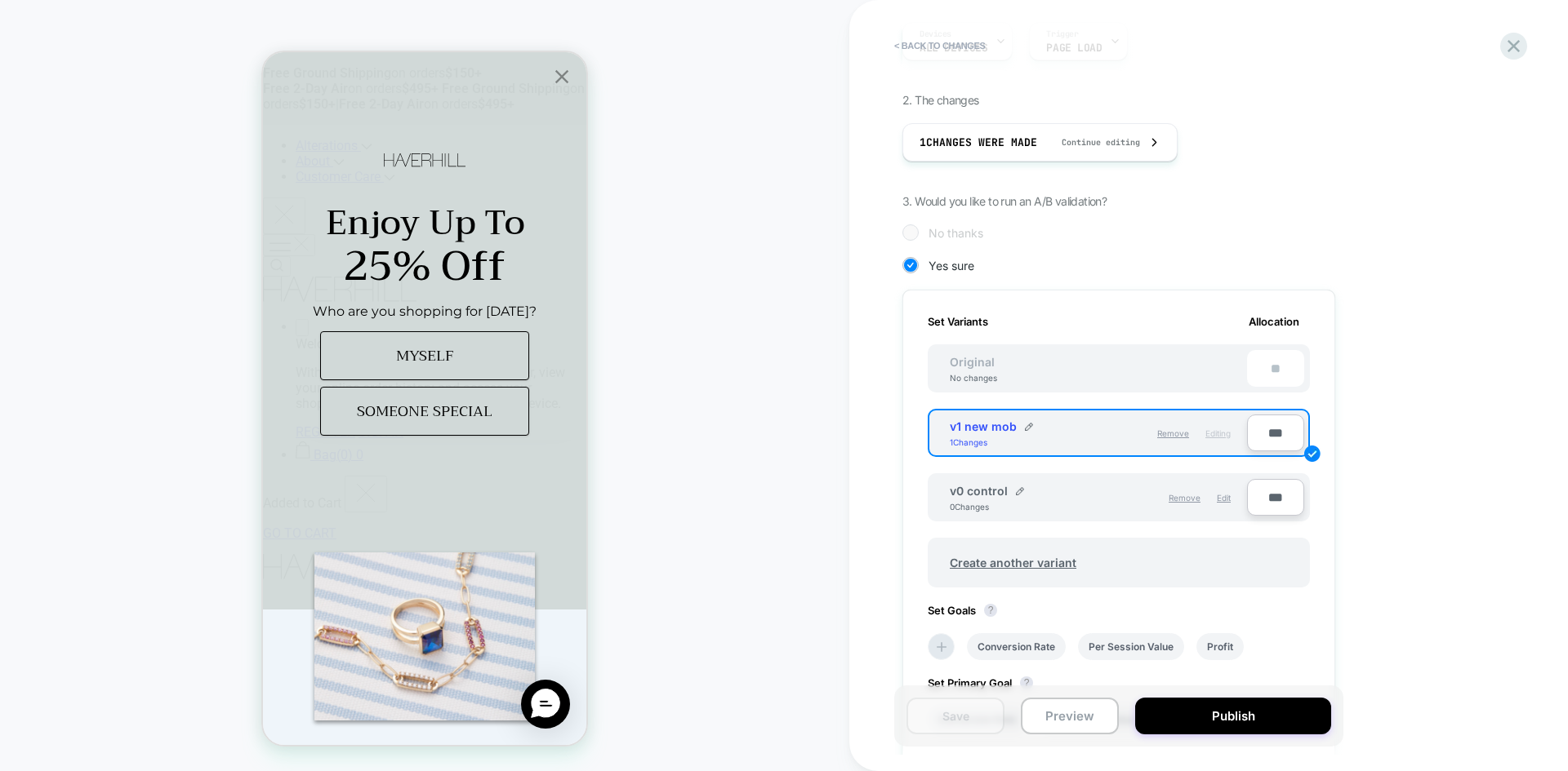
scroll to position [244, 0]
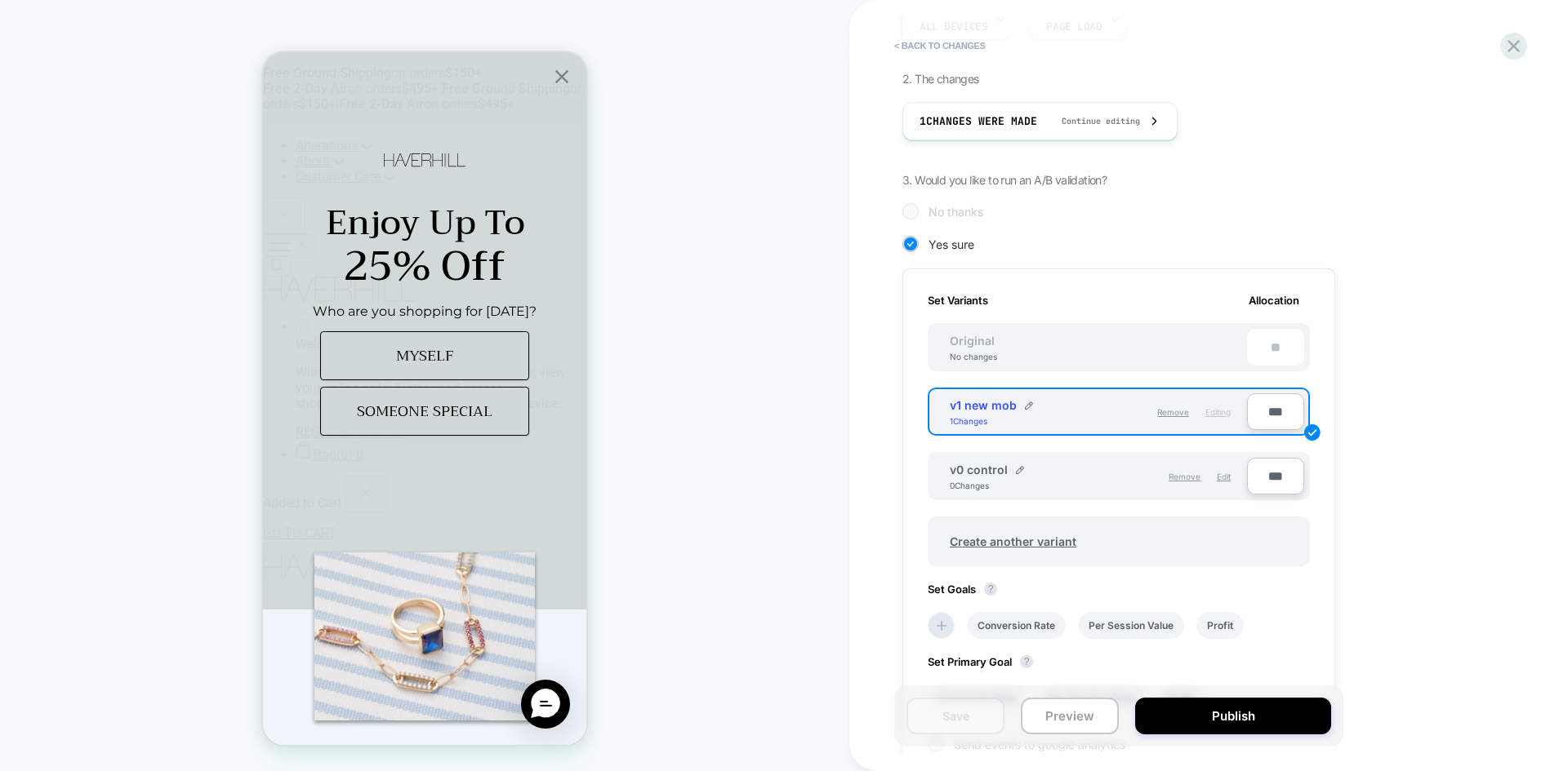
click at [1233, 474] on div "Remove Edit" at bounding box center [1168, 476] width 140 height 28
click at [1229, 476] on span "Edit" at bounding box center [1223, 476] width 13 height 10
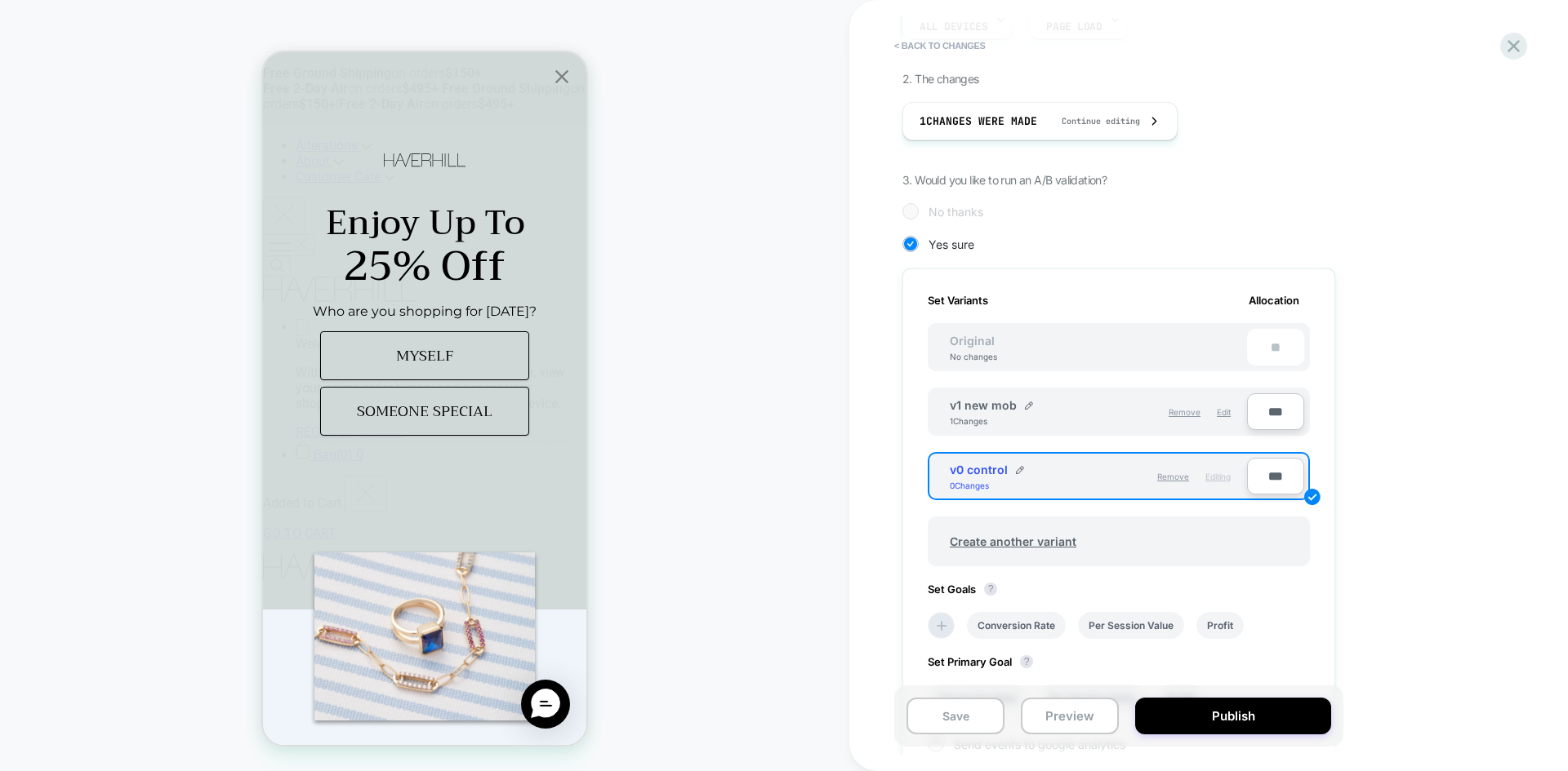
click at [1212, 696] on div "Save Preview Publish" at bounding box center [1118, 716] width 449 height 61
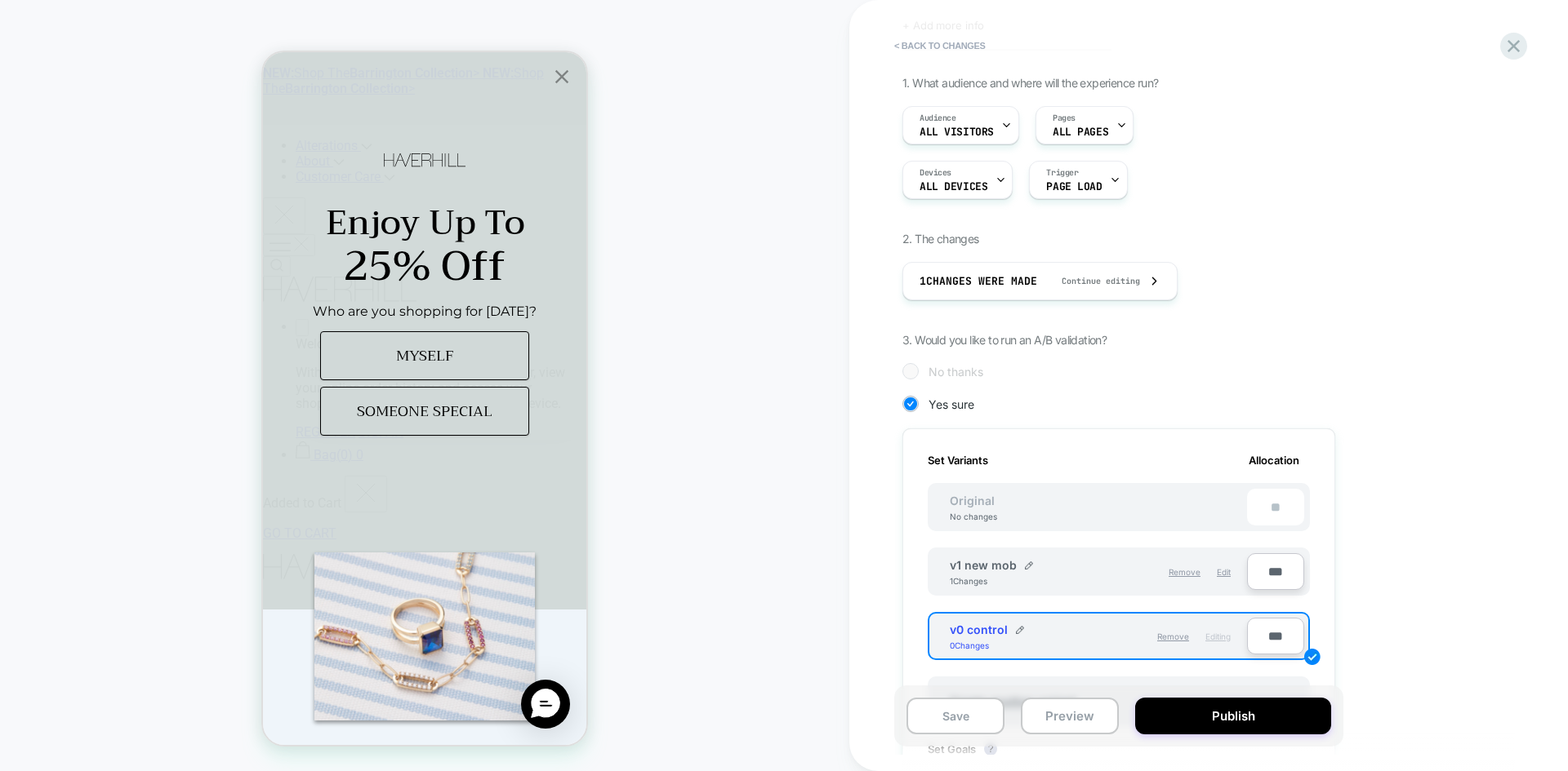
scroll to position [0, 0]
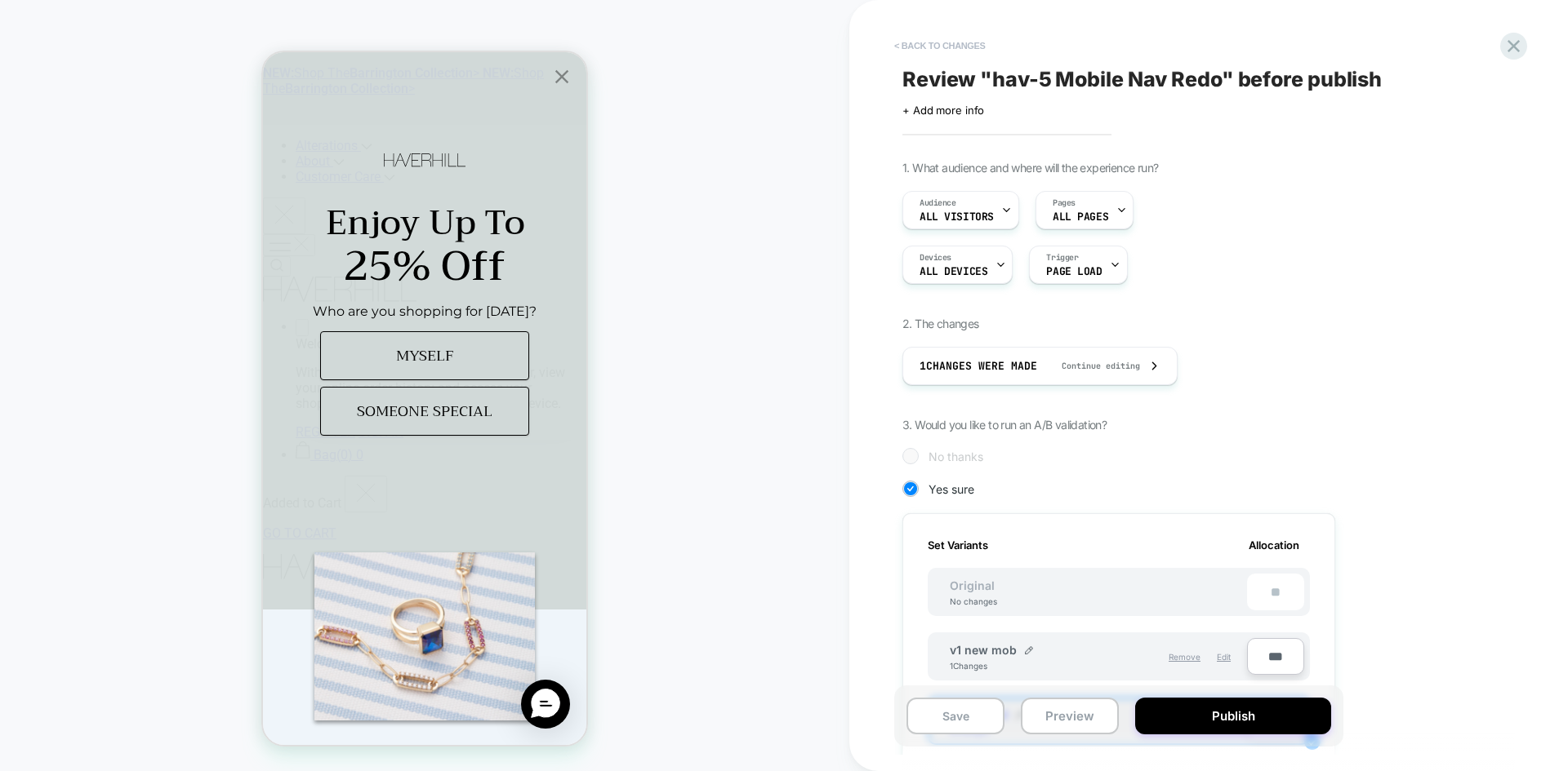
click at [960, 40] on button "< Back to changes" at bounding box center [940, 45] width 108 height 26
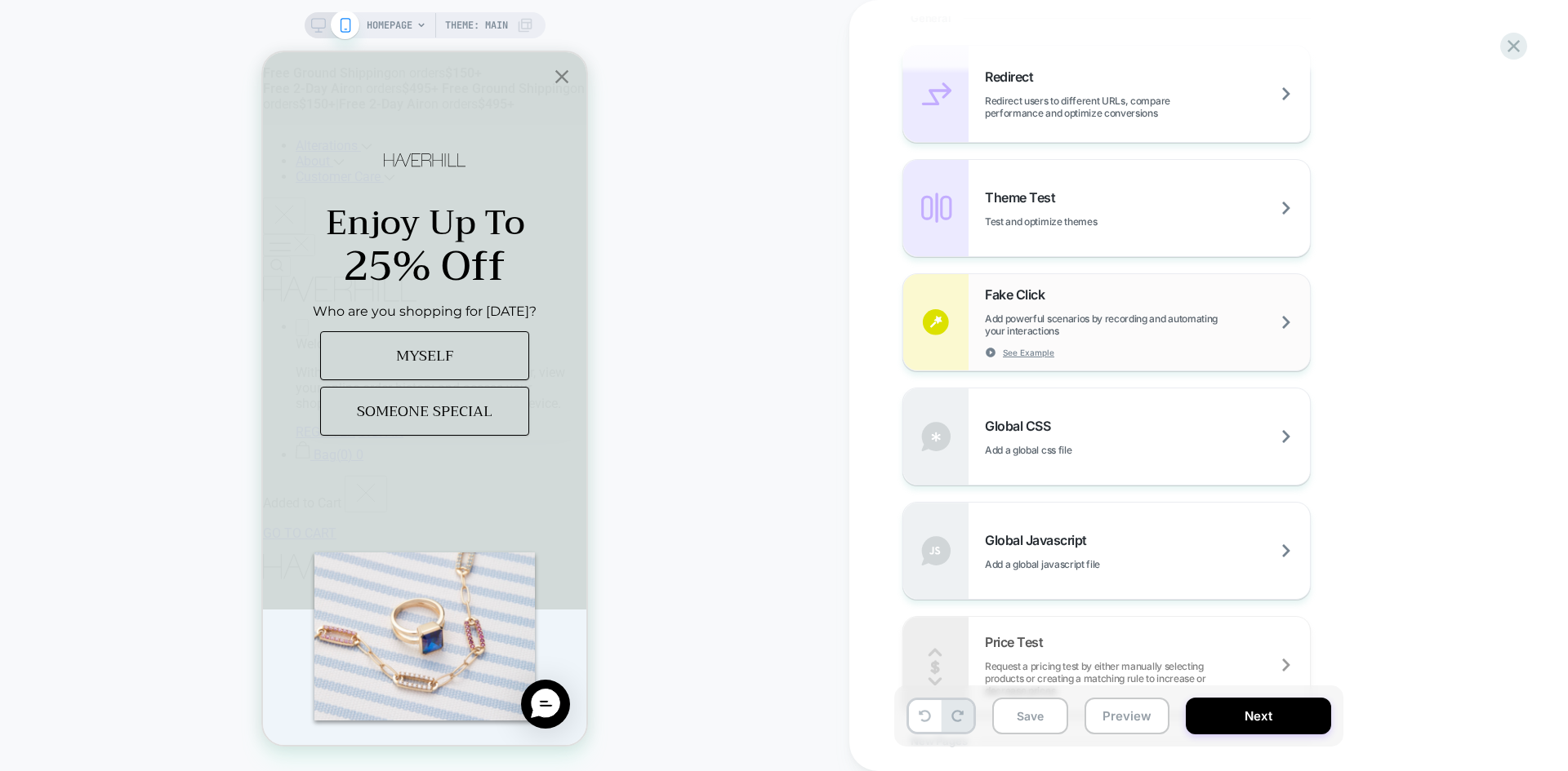
scroll to position [734, 0]
click at [1130, 555] on div "Global Javascript Add a global javascript file" at bounding box center [1146, 550] width 325 height 39
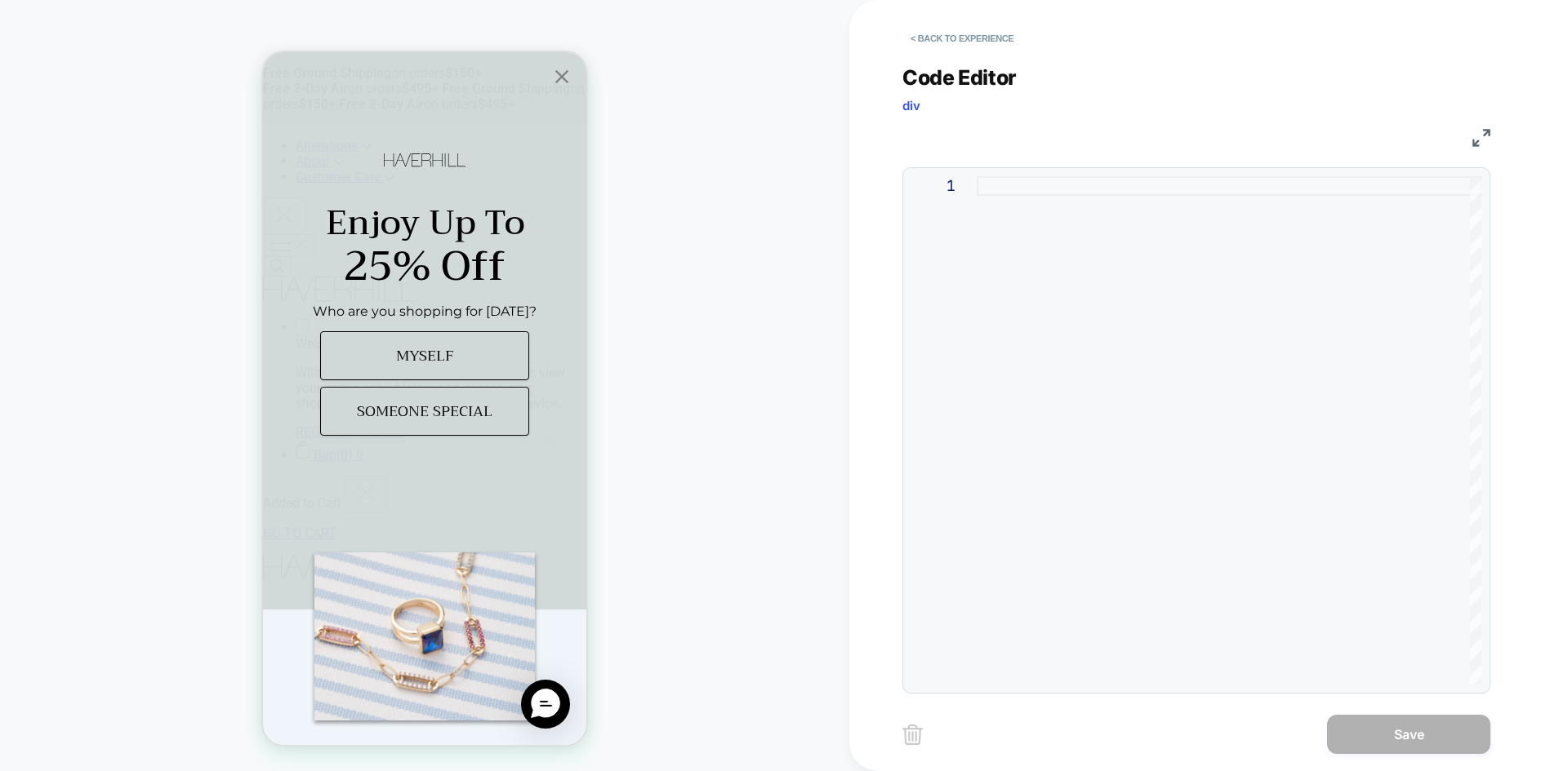
click at [1110, 395] on div at bounding box center [1228, 430] width 504 height 509
type textarea "**********"
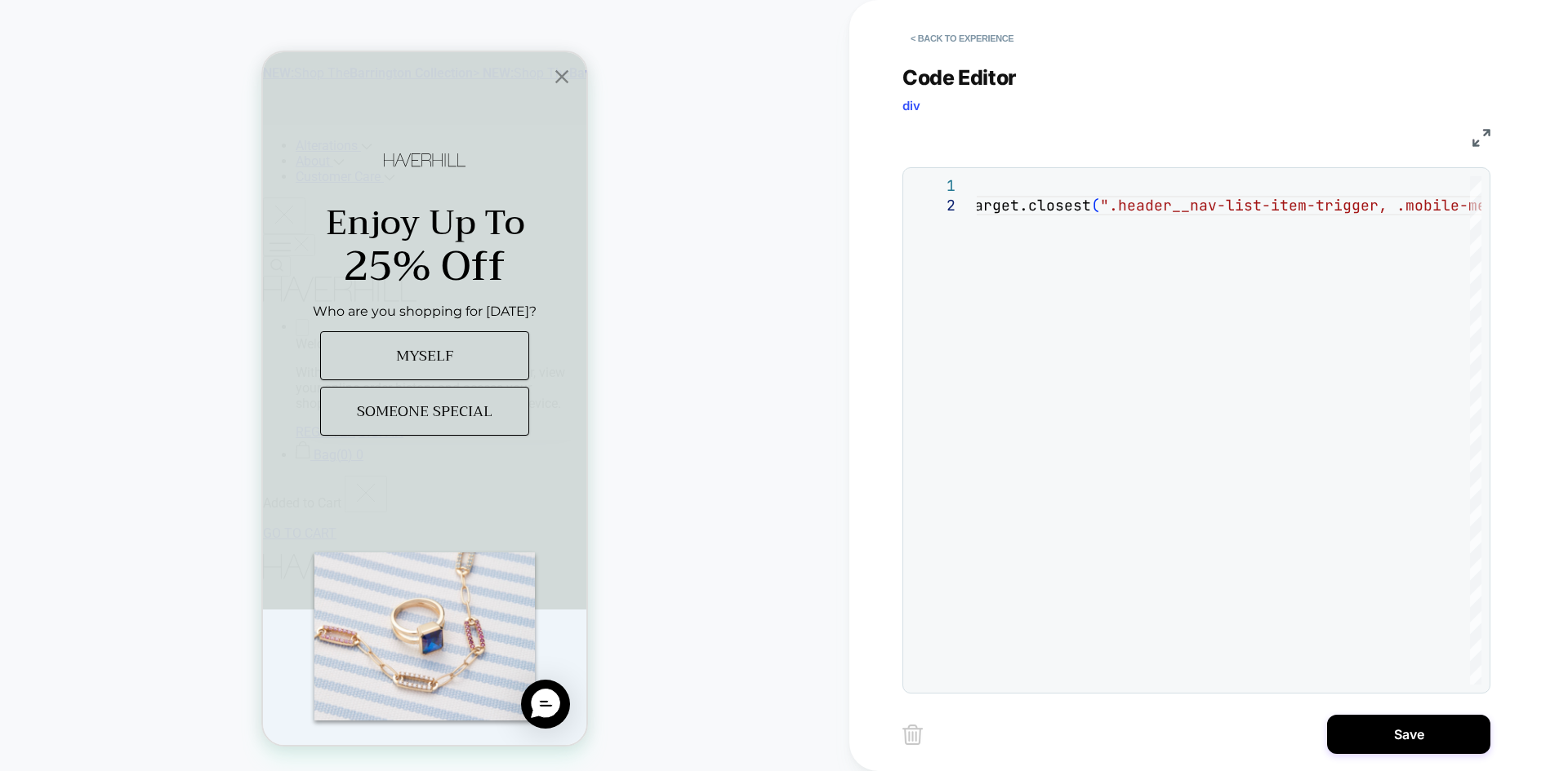
click at [1403, 759] on div "< Back to experience Code Editor div JS 1 2 // jshint ignore: start ( n=> { var…" at bounding box center [1208, 386] width 612 height 771
click at [1409, 745] on button "Save" at bounding box center [1409, 735] width 164 height 40
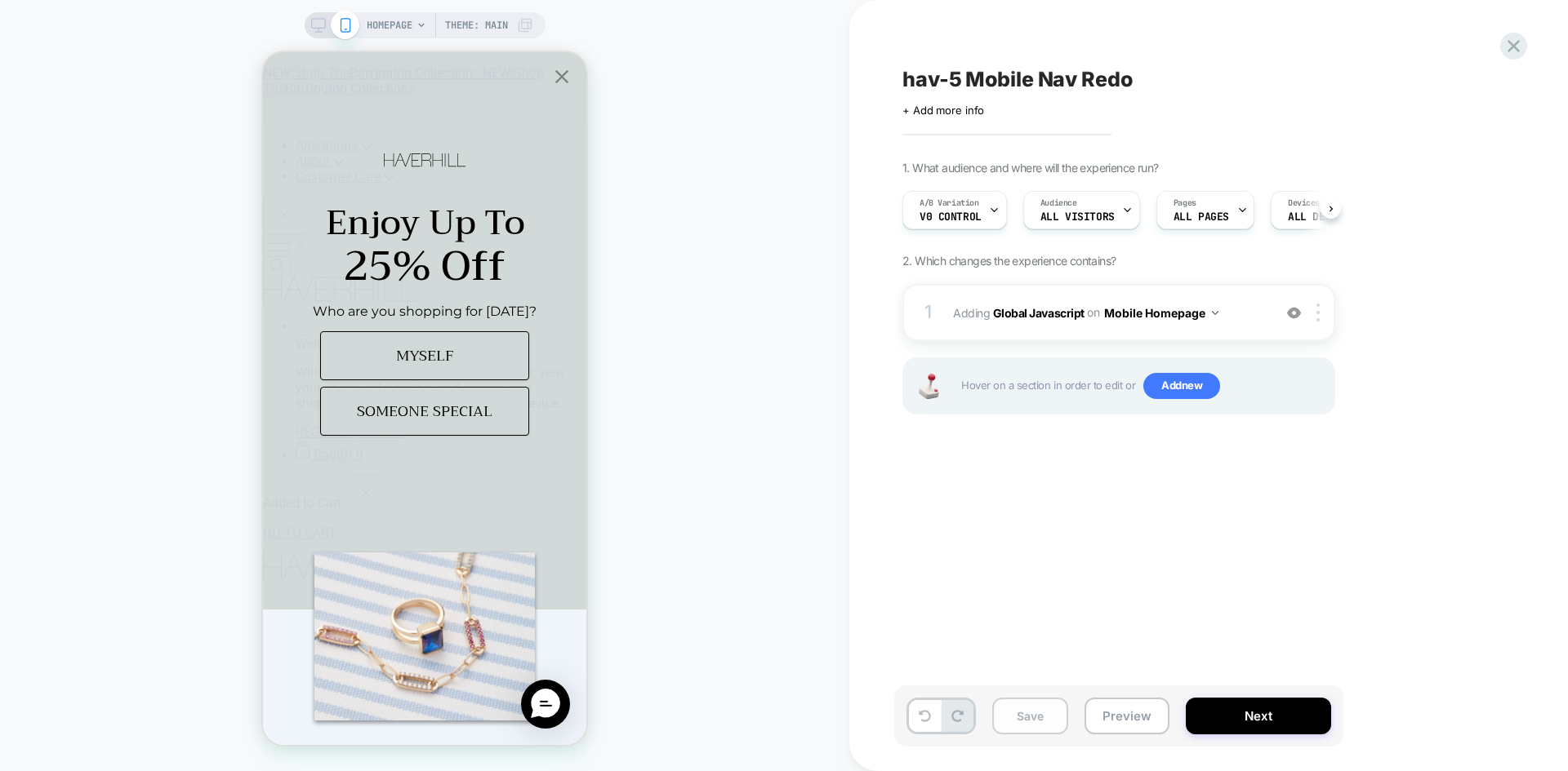
scroll to position [0, 1]
click at [1028, 731] on button "Save" at bounding box center [1029, 715] width 76 height 37
click at [1028, 727] on button "Save" at bounding box center [1029, 715] width 76 height 37
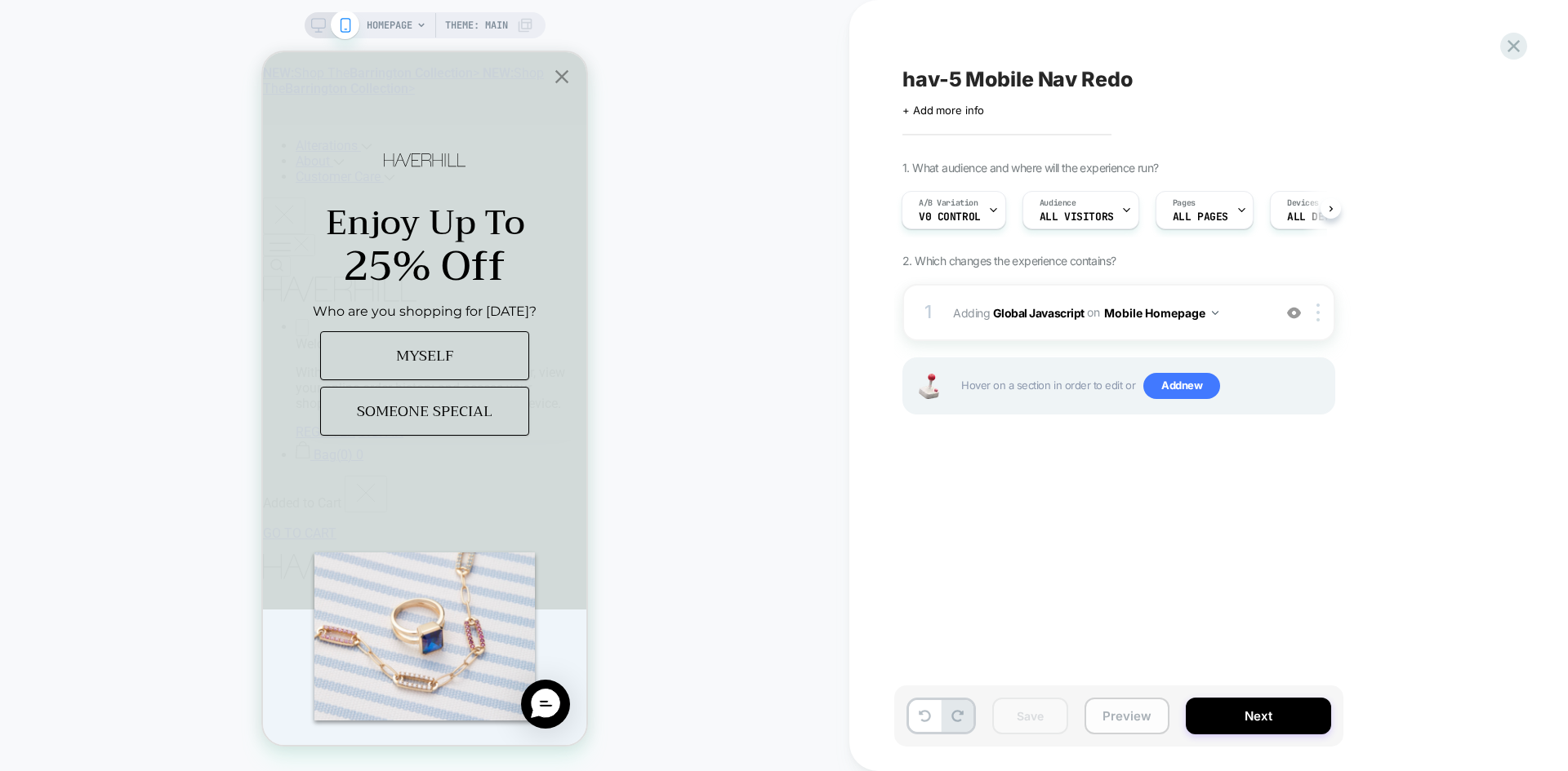
click at [1144, 719] on button "Preview" at bounding box center [1127, 715] width 85 height 37
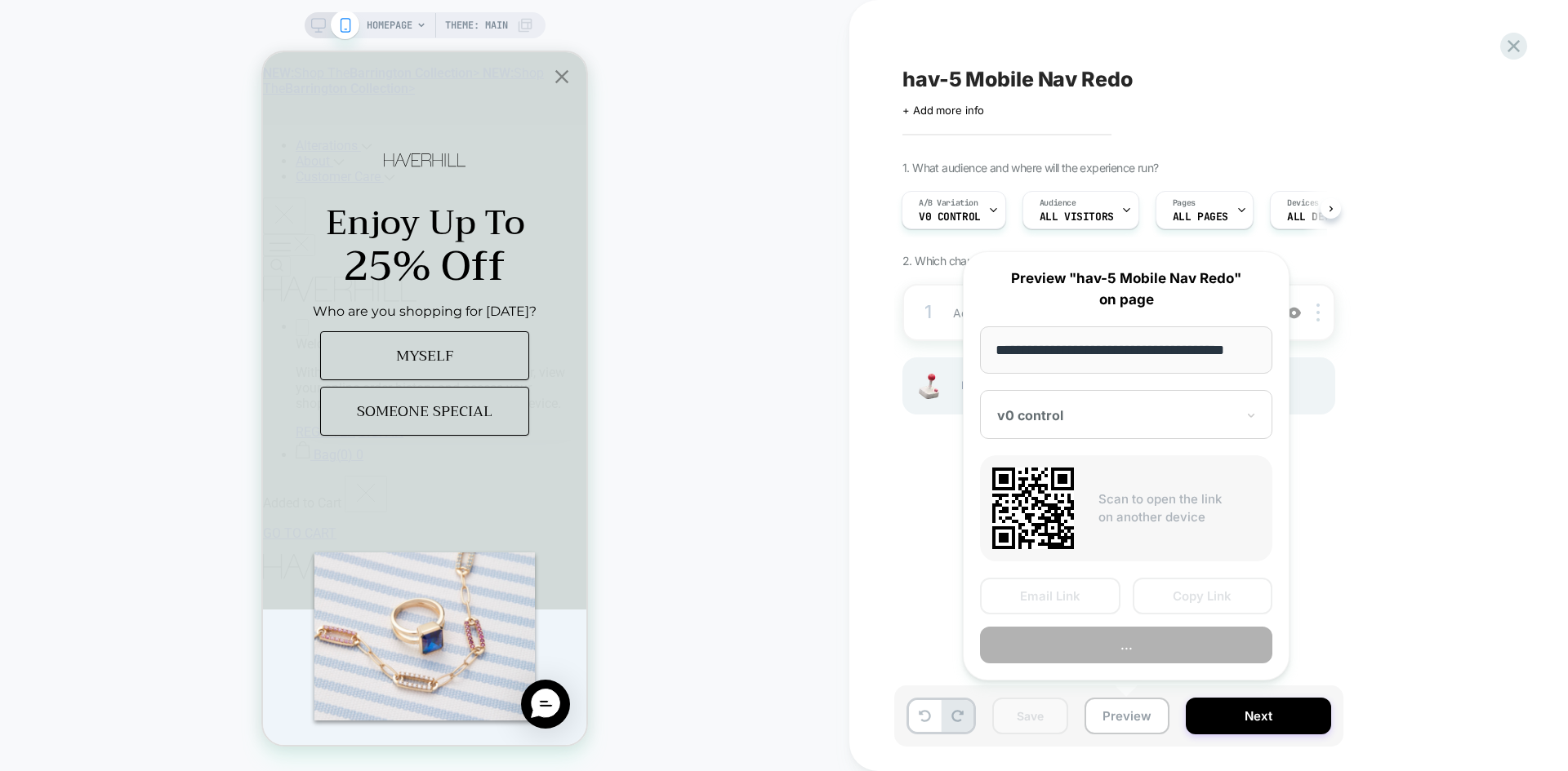
scroll to position [0, 10]
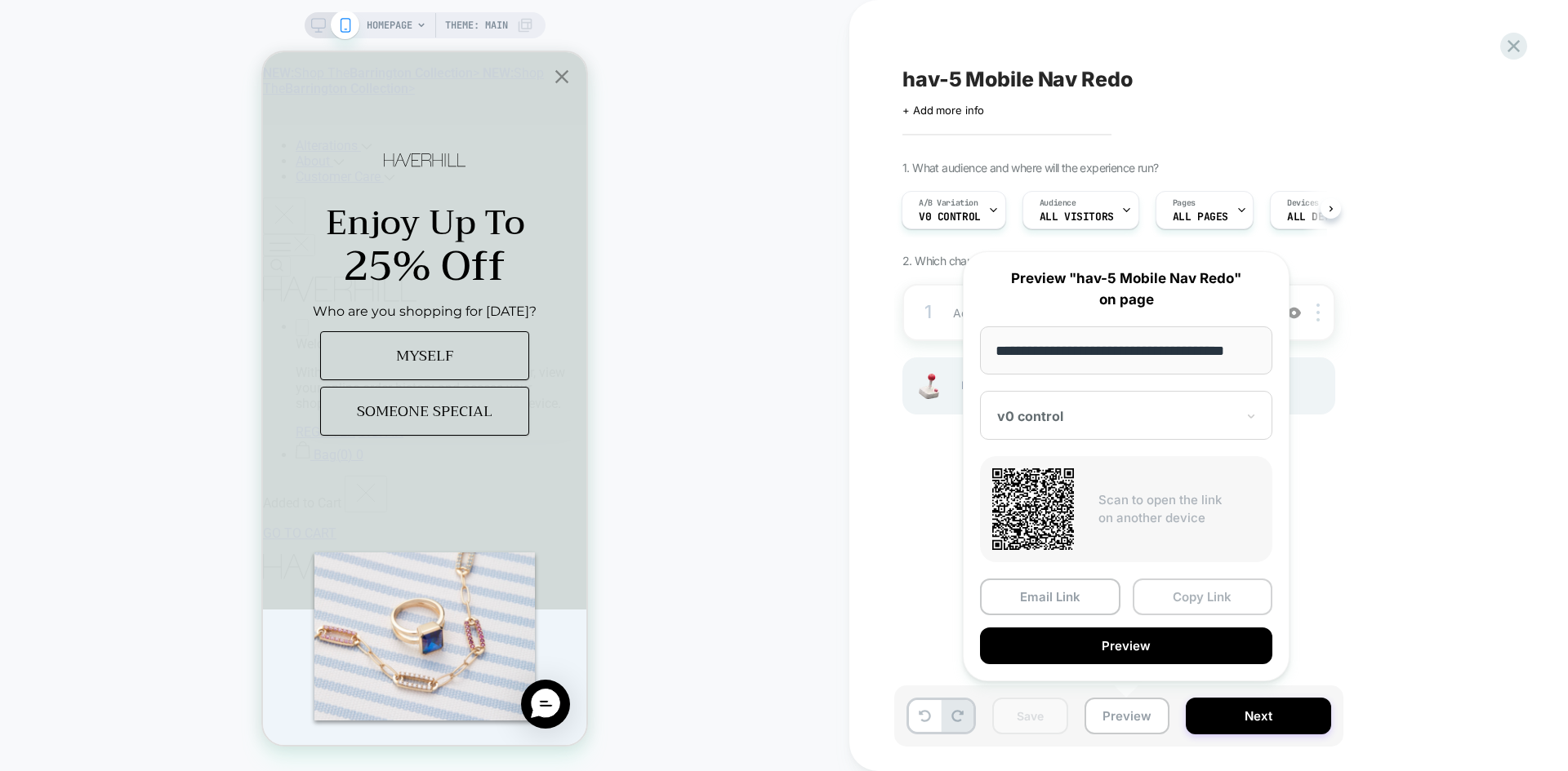
click at [1214, 605] on button "Copy Link" at bounding box center [1203, 597] width 140 height 37
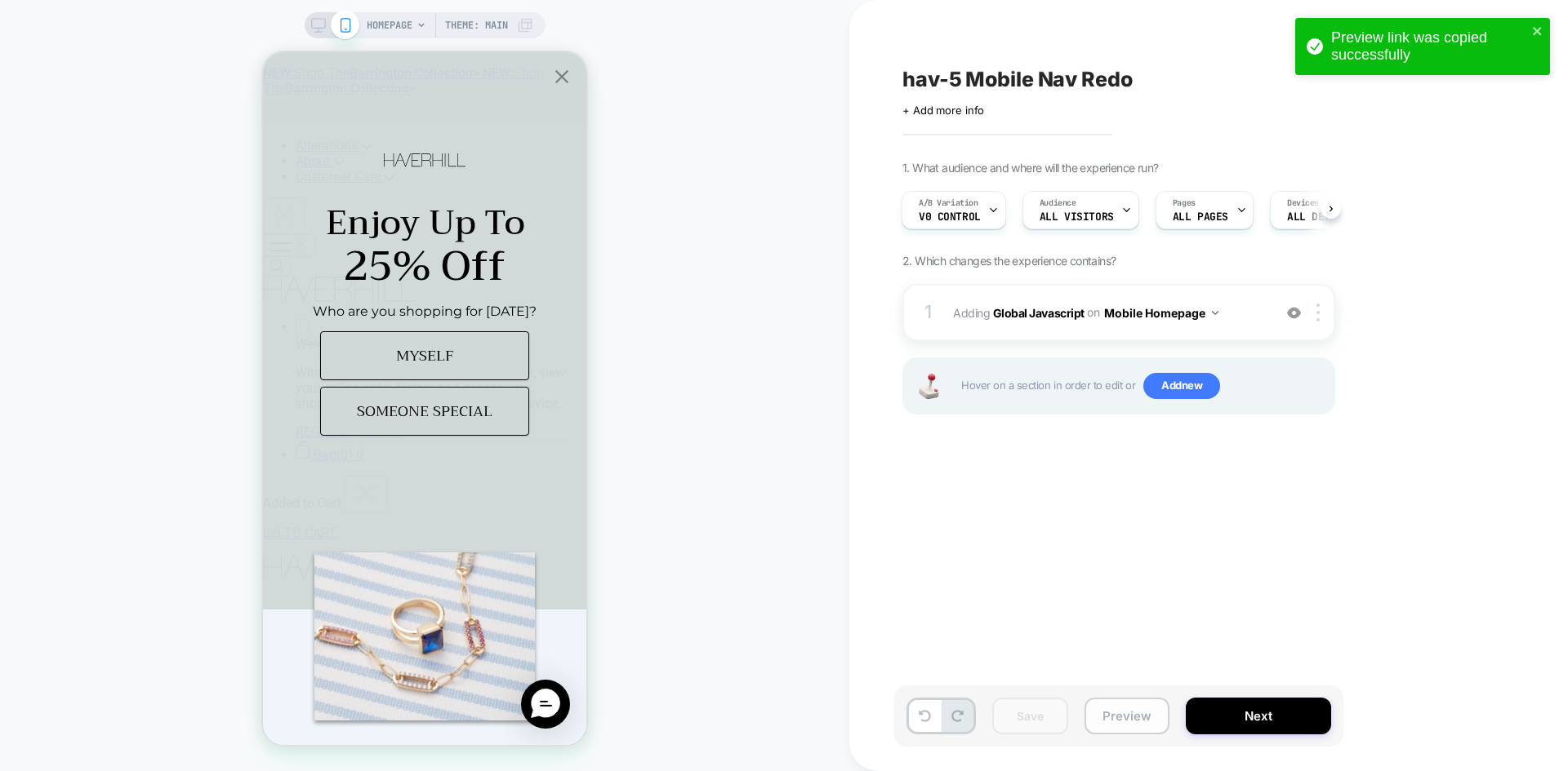
click at [1125, 711] on button "Preview" at bounding box center [1127, 715] width 85 height 37
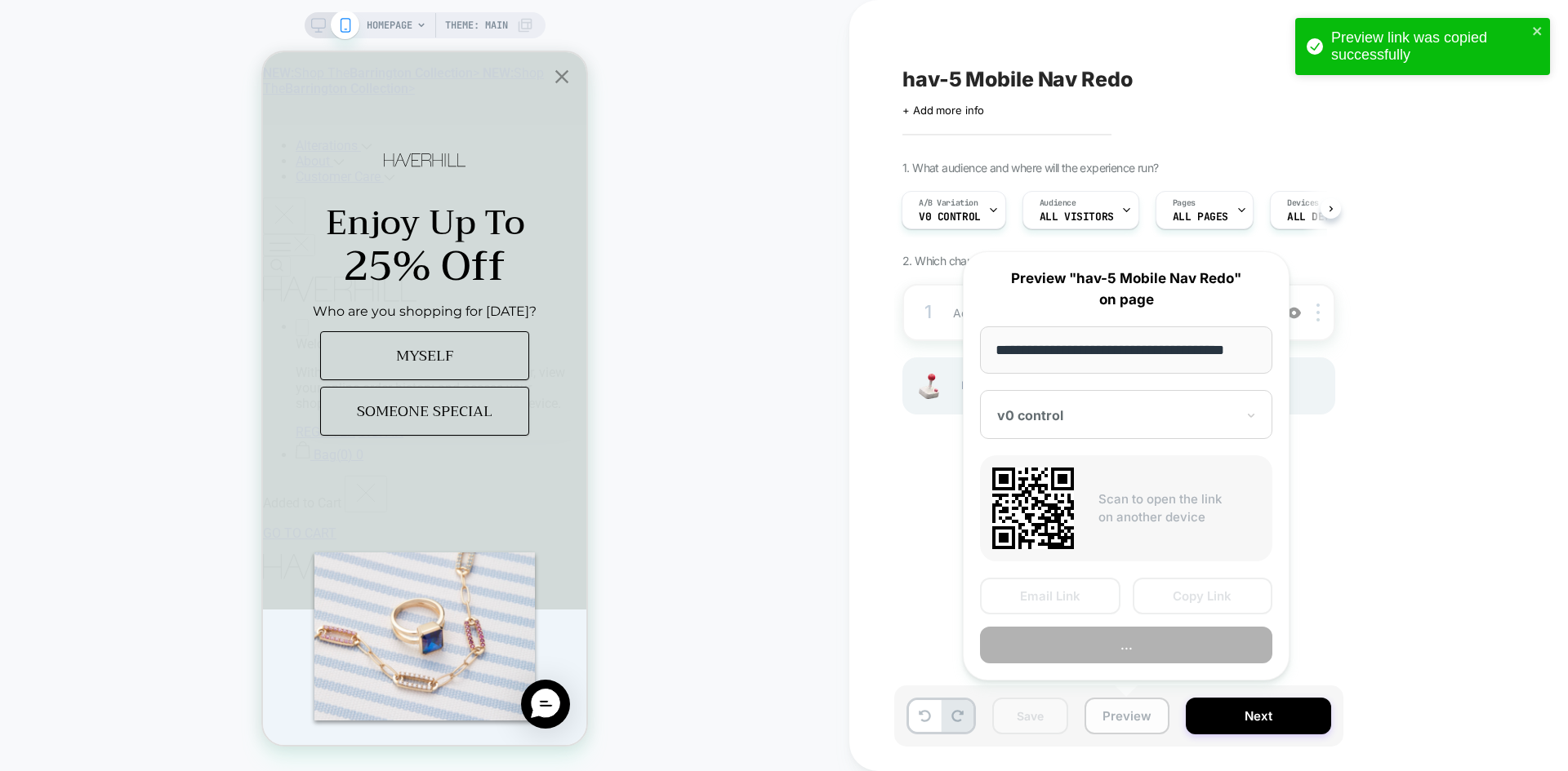
scroll to position [0, 10]
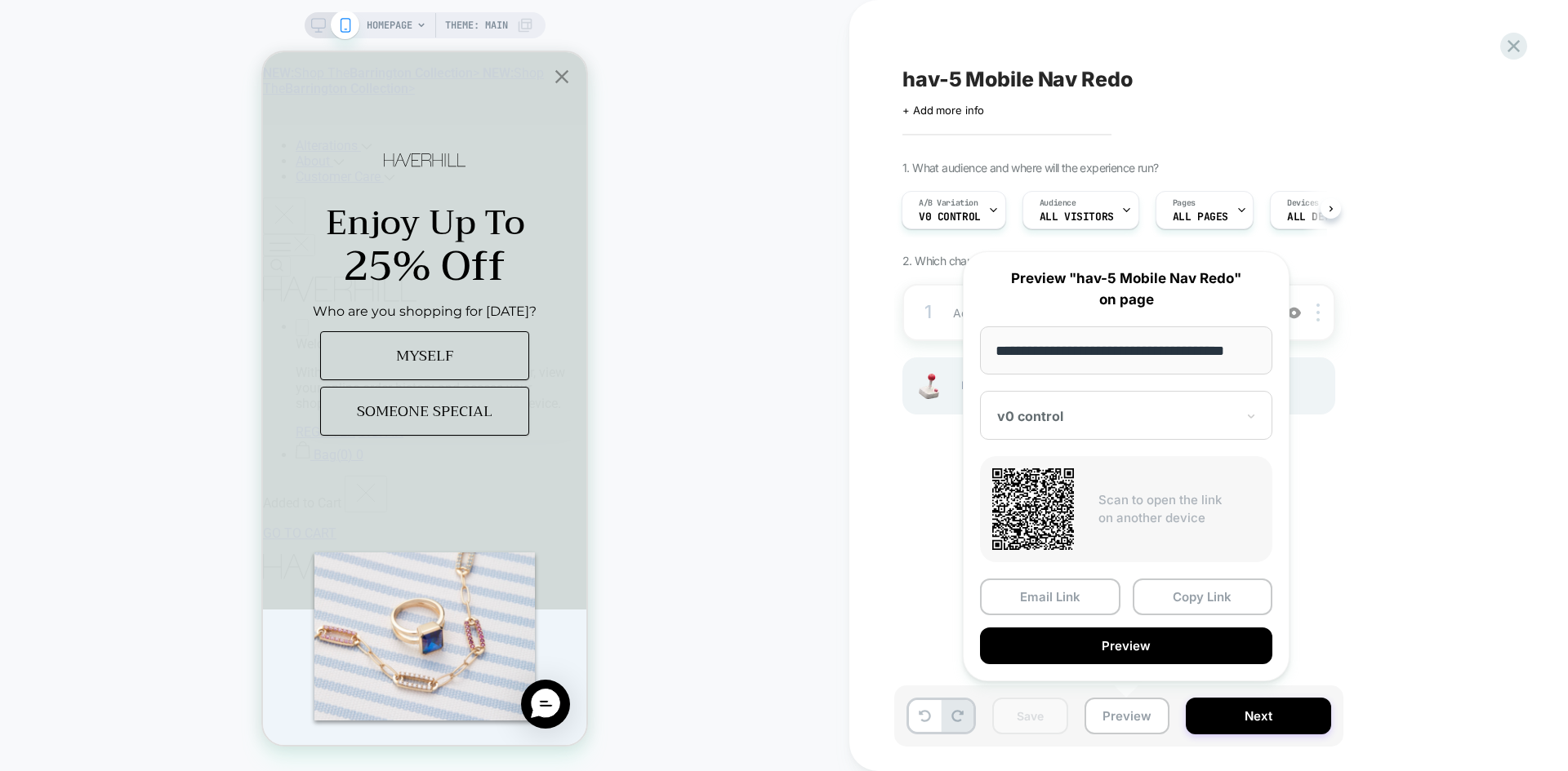
click at [1060, 413] on div at bounding box center [1116, 416] width 238 height 16
drag, startPoint x: 941, startPoint y: 518, endPoint x: 931, endPoint y: 519, distance: 10.0
click at [934, 519] on div "hav-5 Mobile Nav Redo Click to edit experience details + Add more info 1. What …" at bounding box center [1199, 386] width 612 height 739
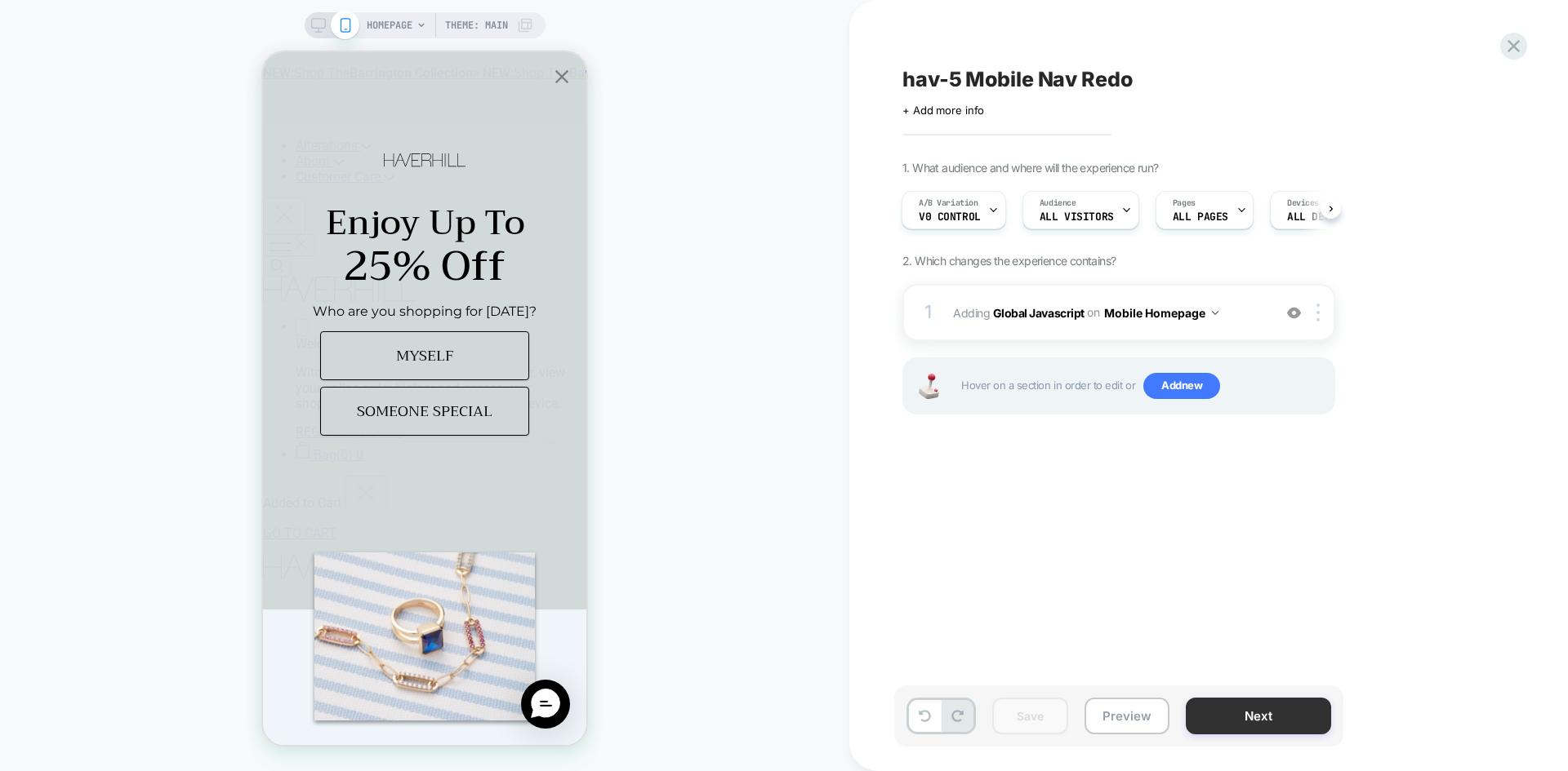
click at [1217, 701] on button "Next" at bounding box center [1259, 715] width 146 height 37
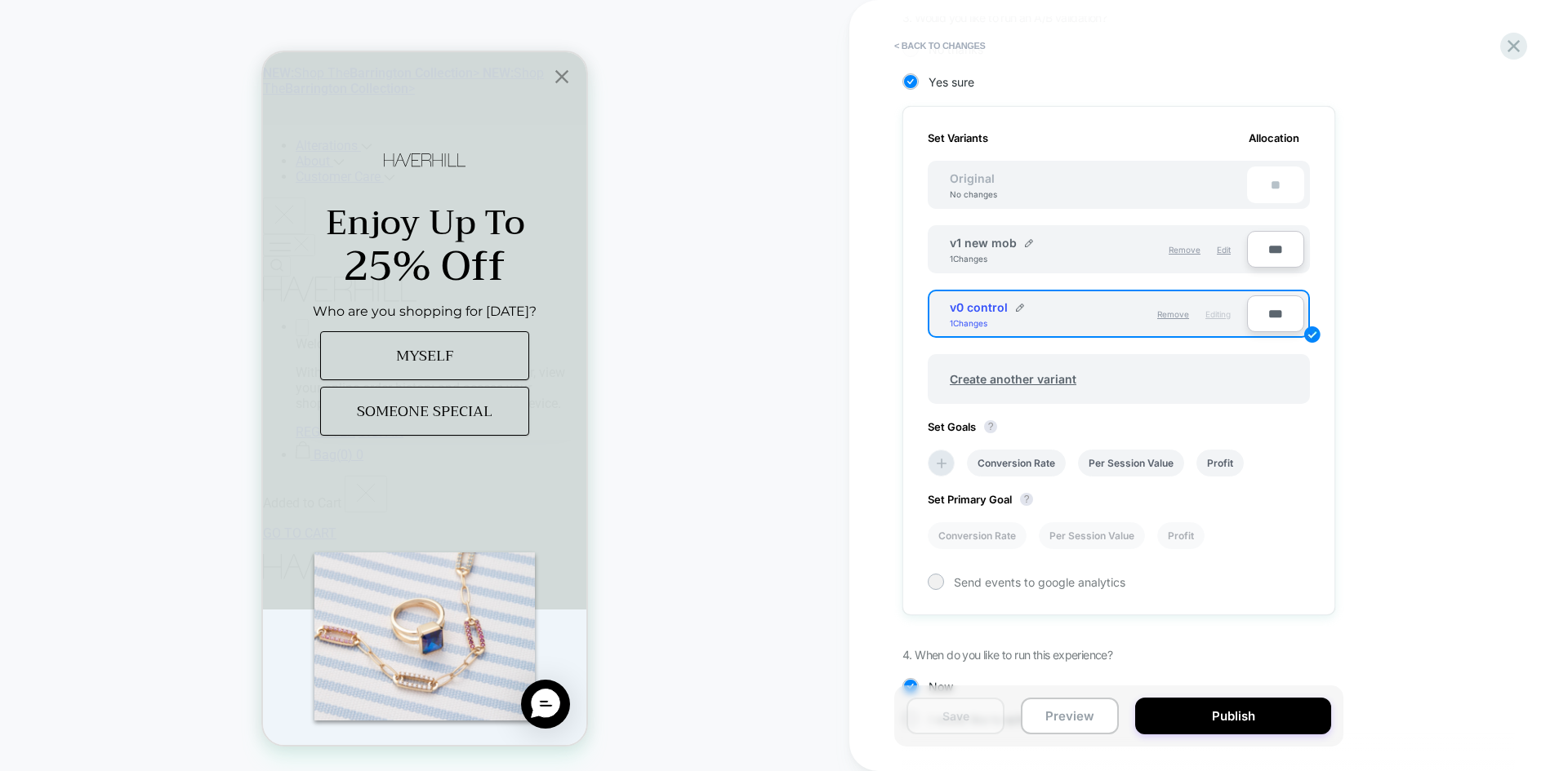
scroll to position [469, 0]
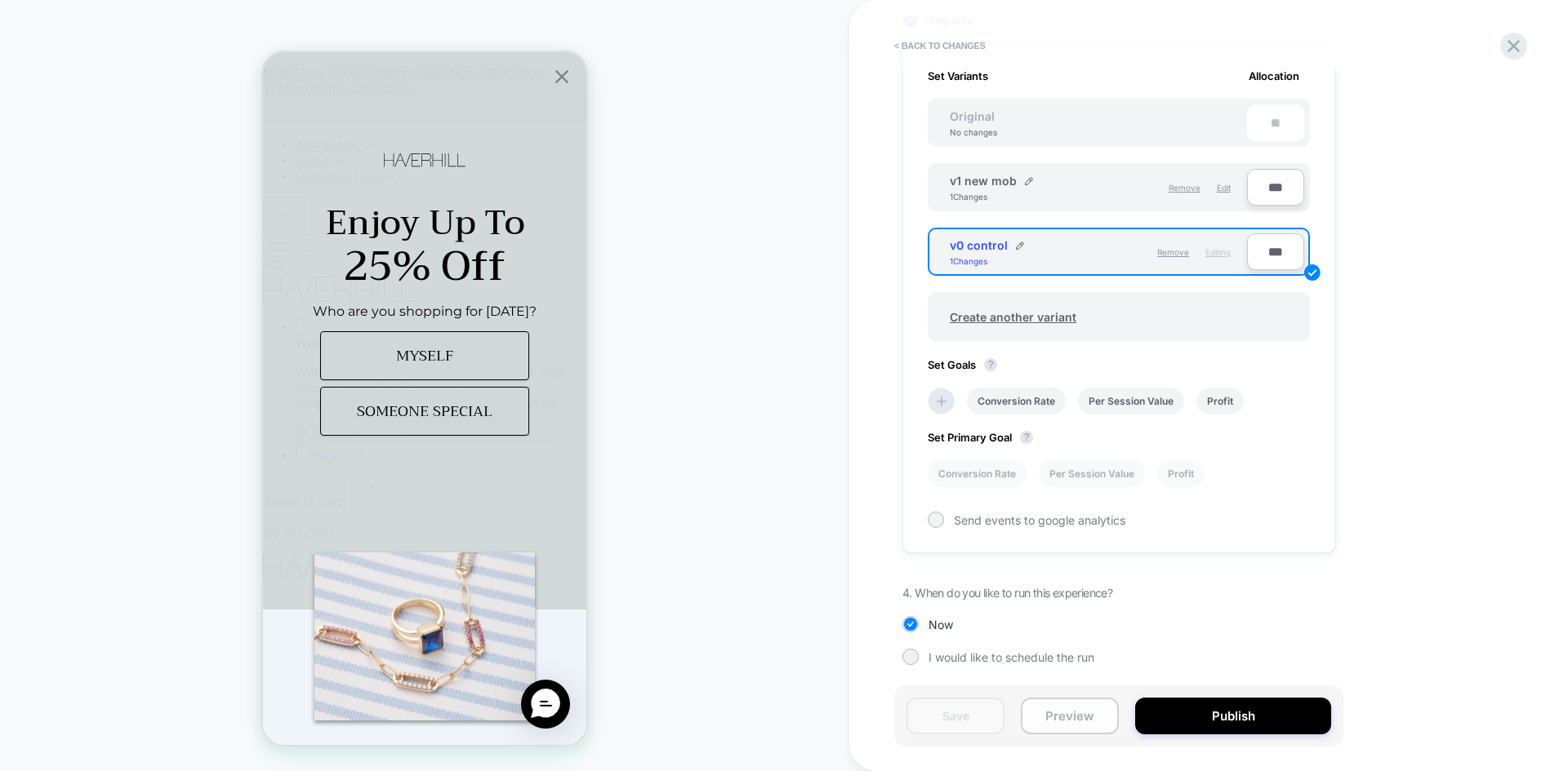
click at [1067, 722] on button "Preview" at bounding box center [1069, 715] width 98 height 37
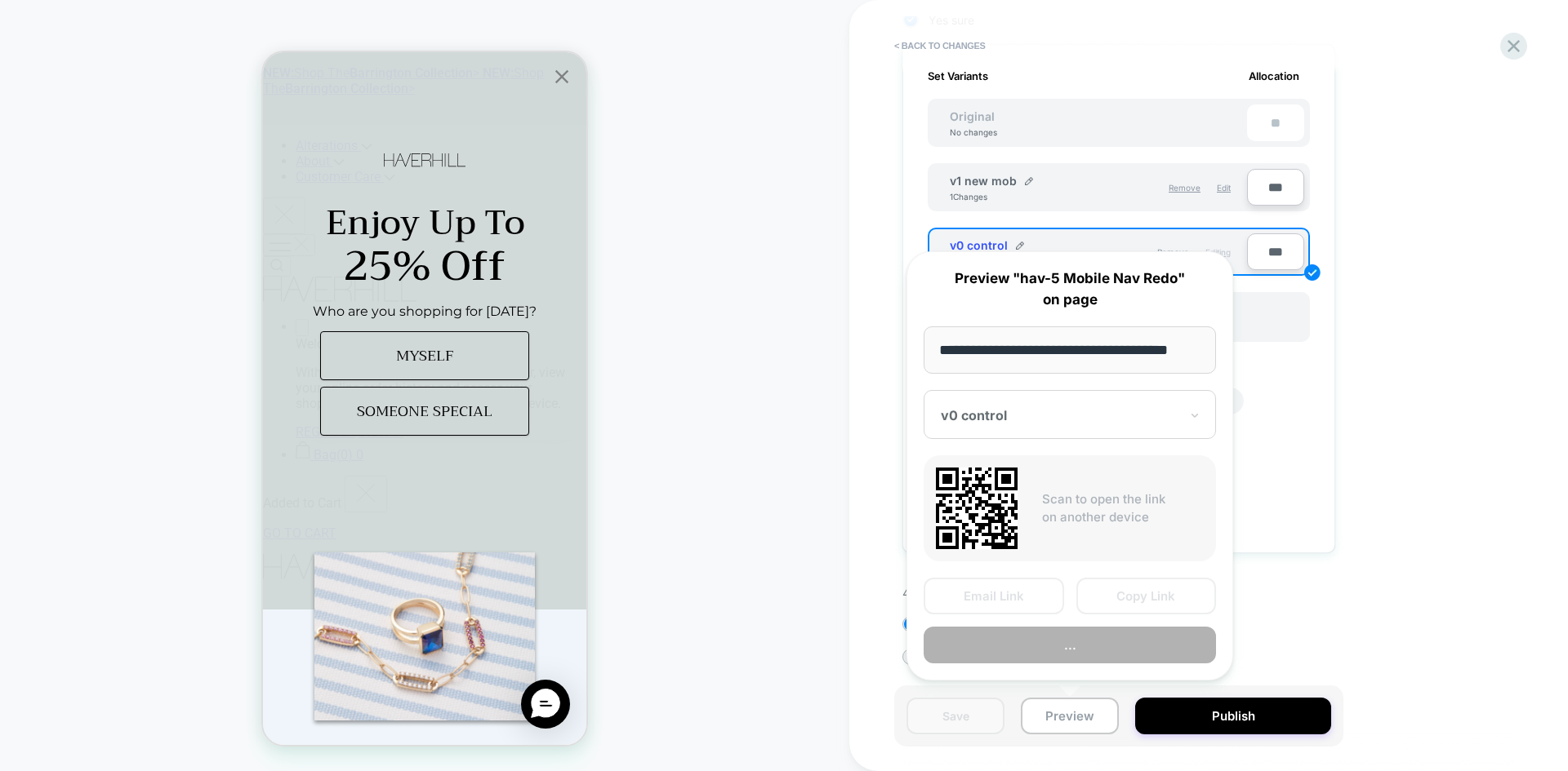
scroll to position [0, 10]
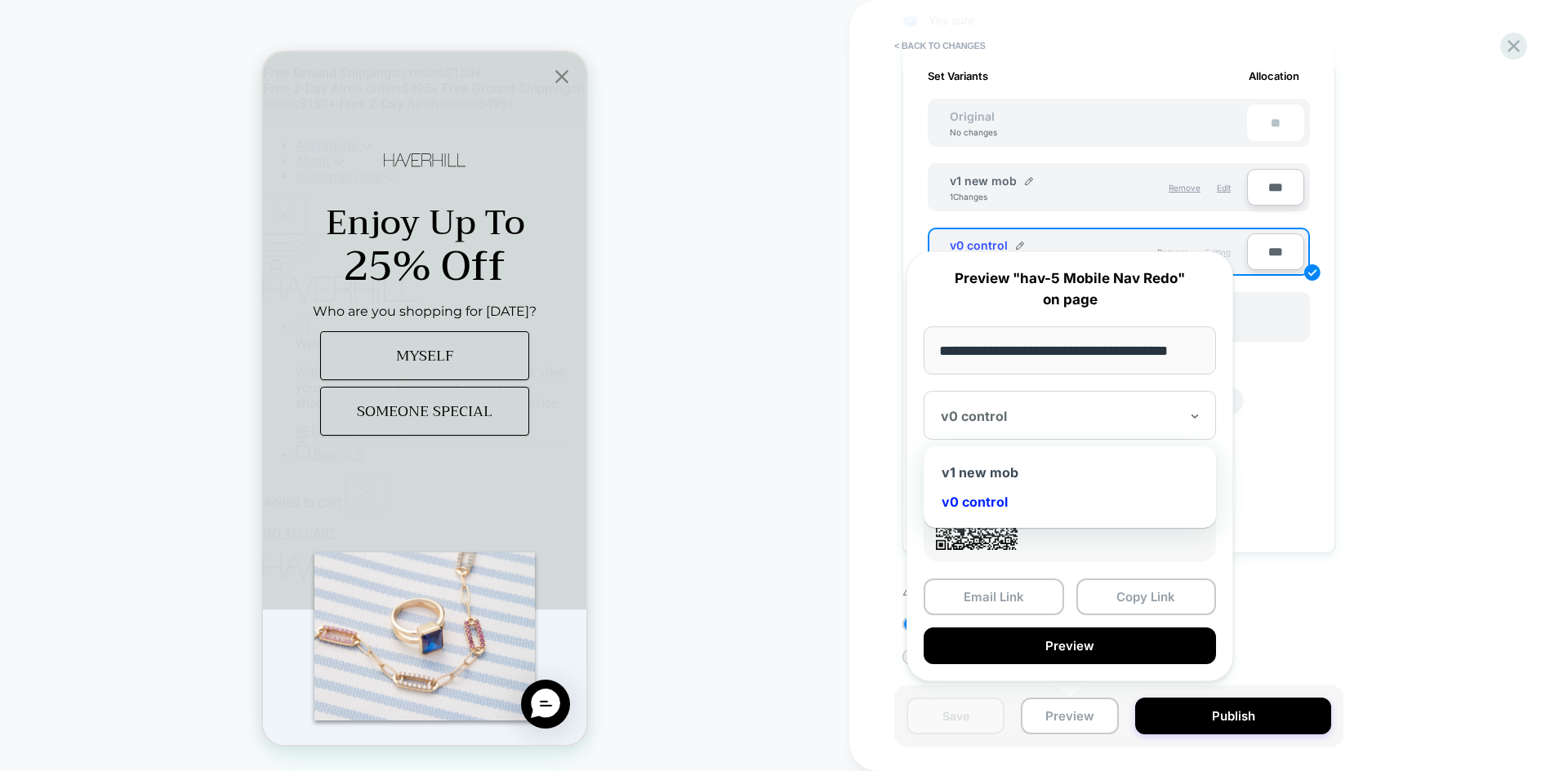
click at [1036, 420] on div at bounding box center [1059, 416] width 238 height 16
click at [1018, 478] on div "v1 new mob" at bounding box center [1069, 472] width 276 height 30
click at [1162, 593] on button "Copy Link" at bounding box center [1146, 597] width 140 height 37
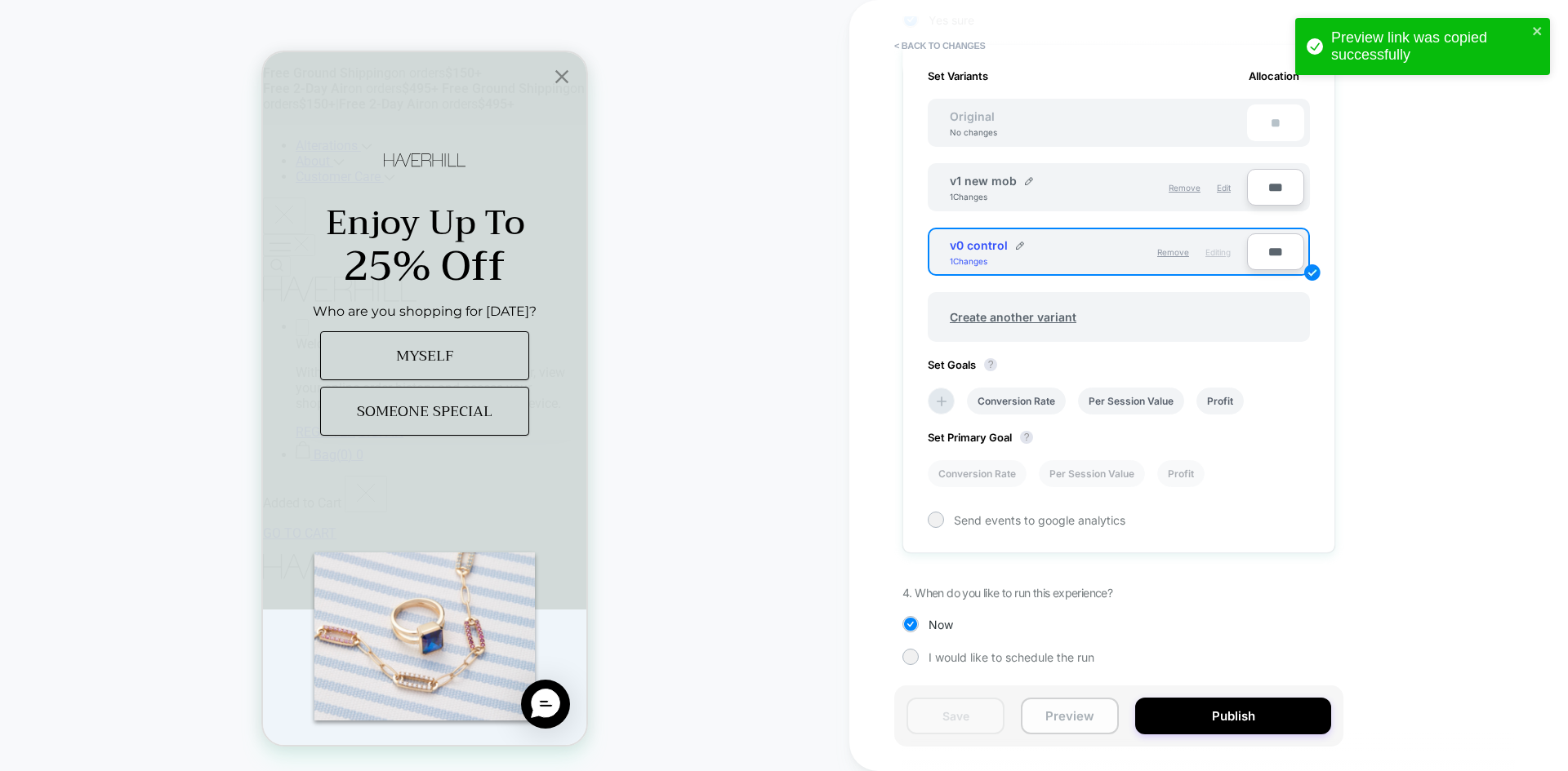
click at [1075, 711] on button "Preview" at bounding box center [1069, 715] width 98 height 37
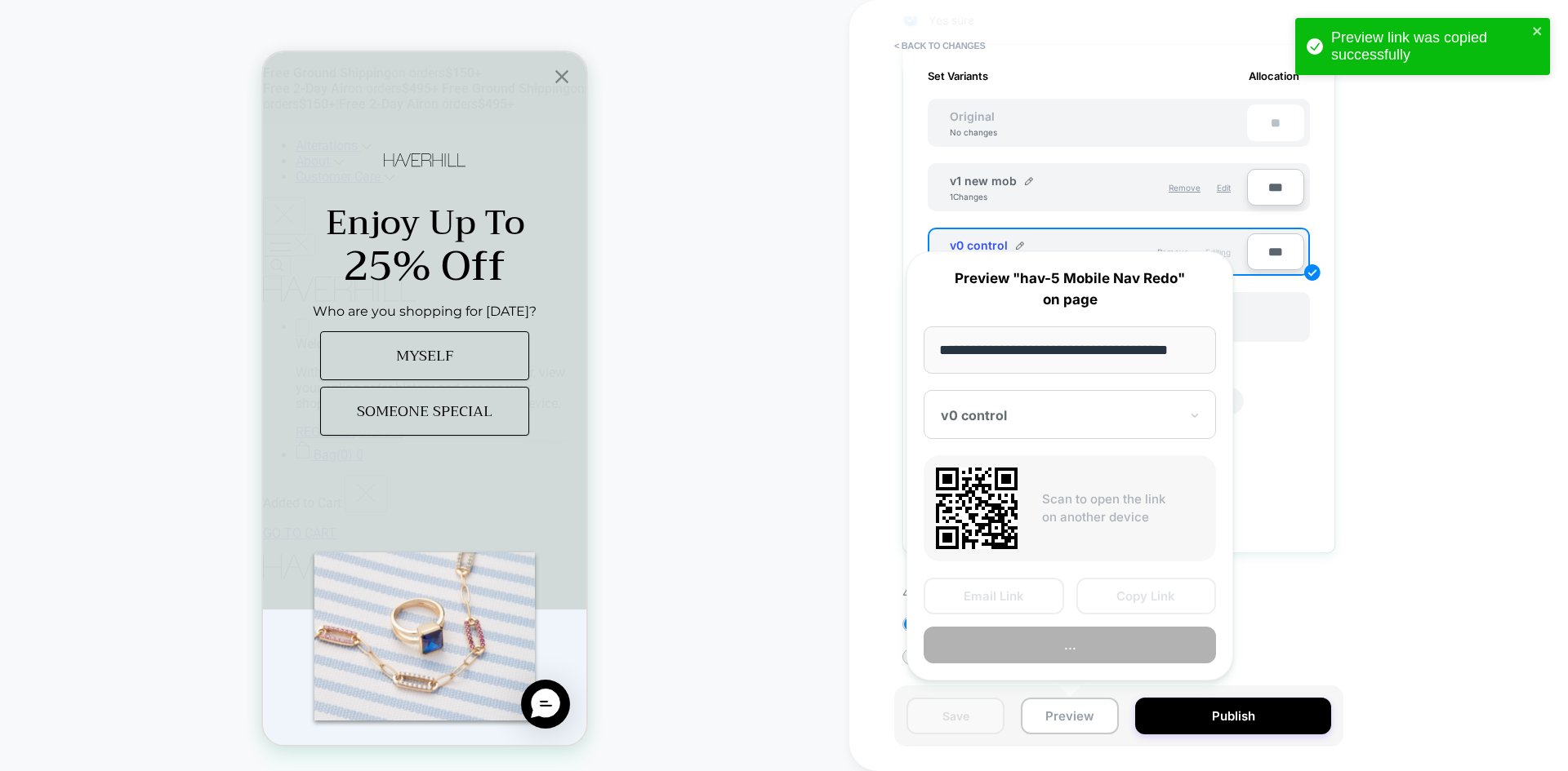
scroll to position [0, 10]
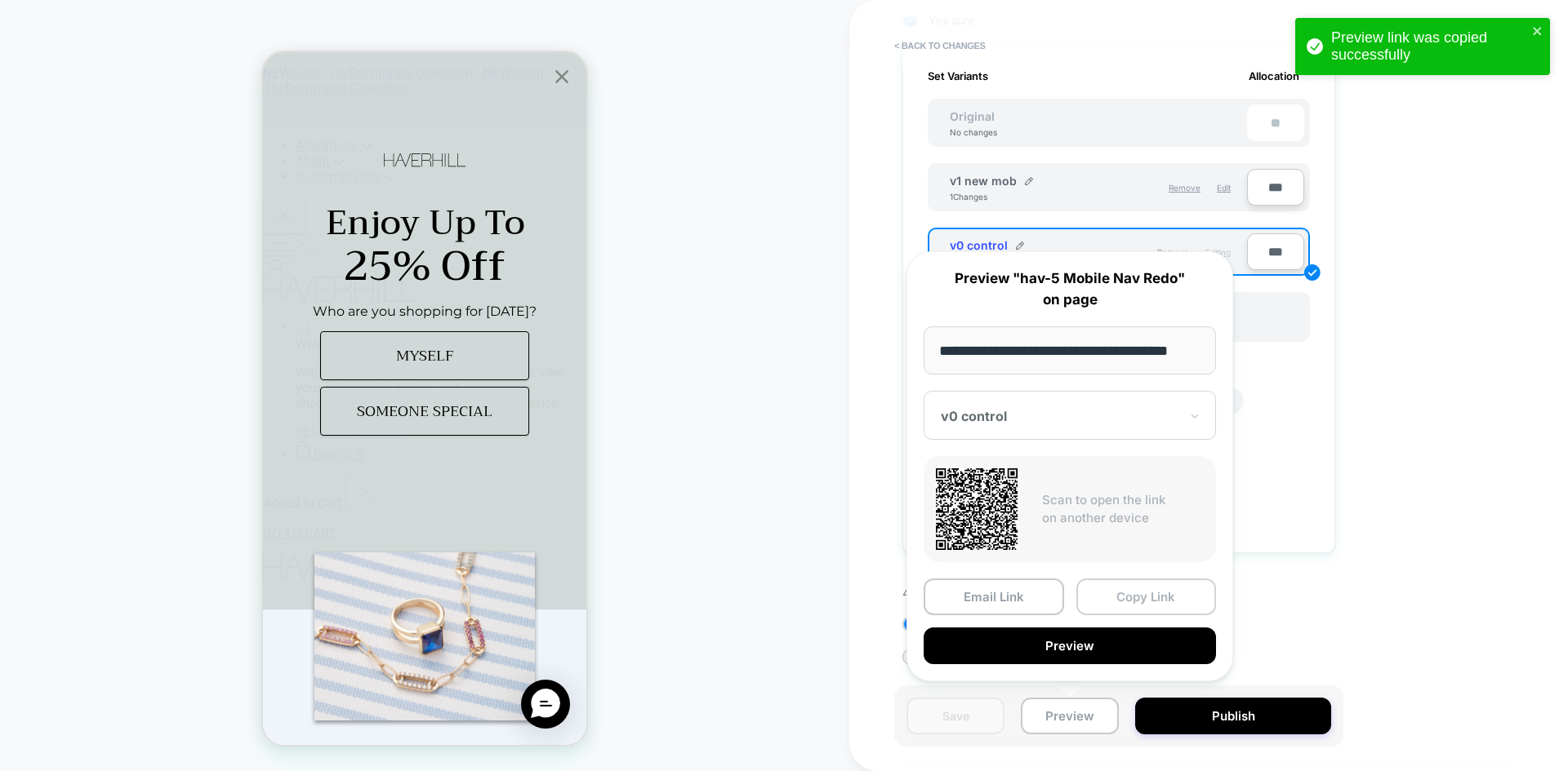
click at [1137, 602] on button "Copy Link" at bounding box center [1146, 597] width 140 height 37
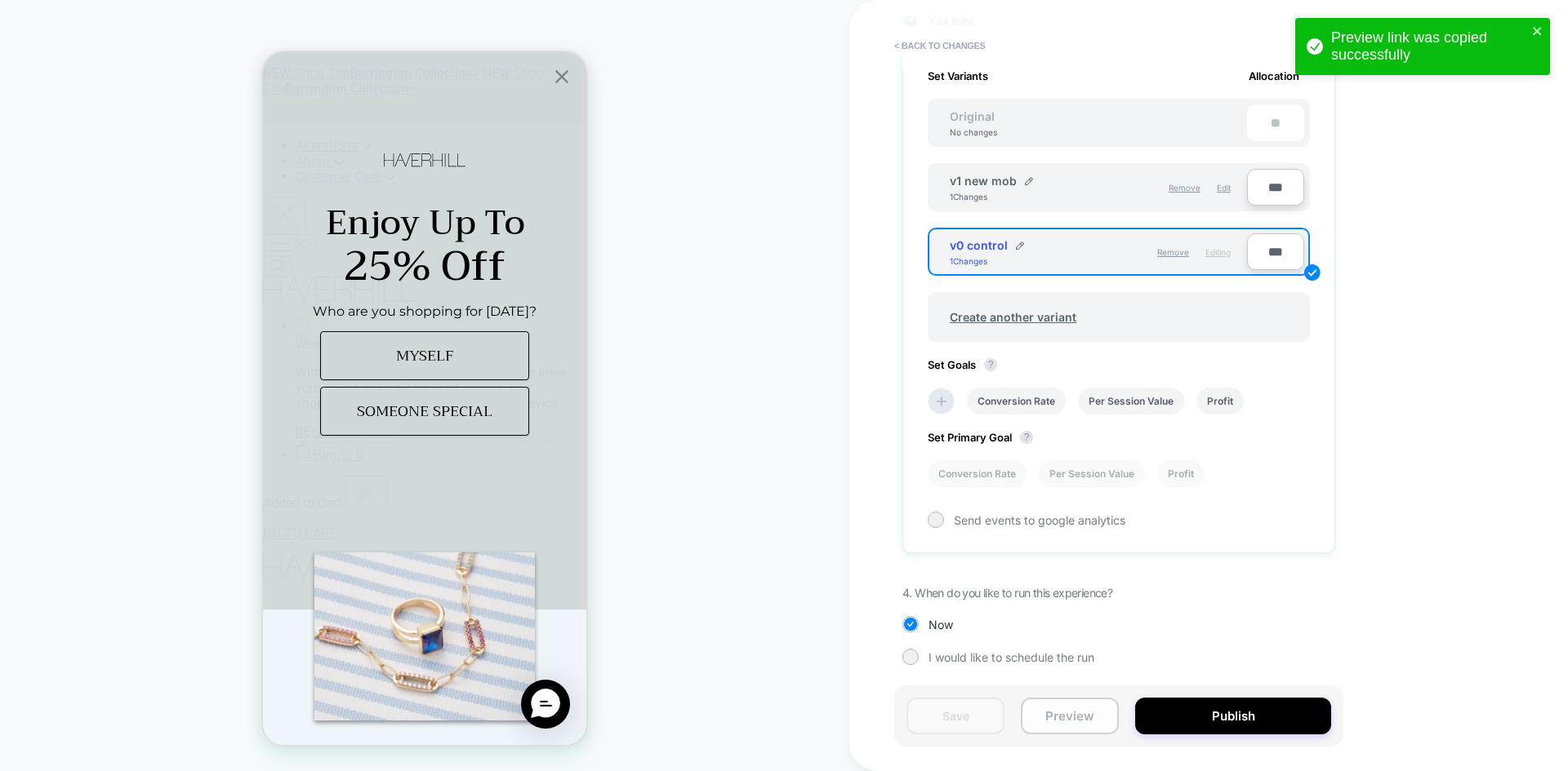
click at [1058, 703] on button "Preview" at bounding box center [1069, 715] width 98 height 37
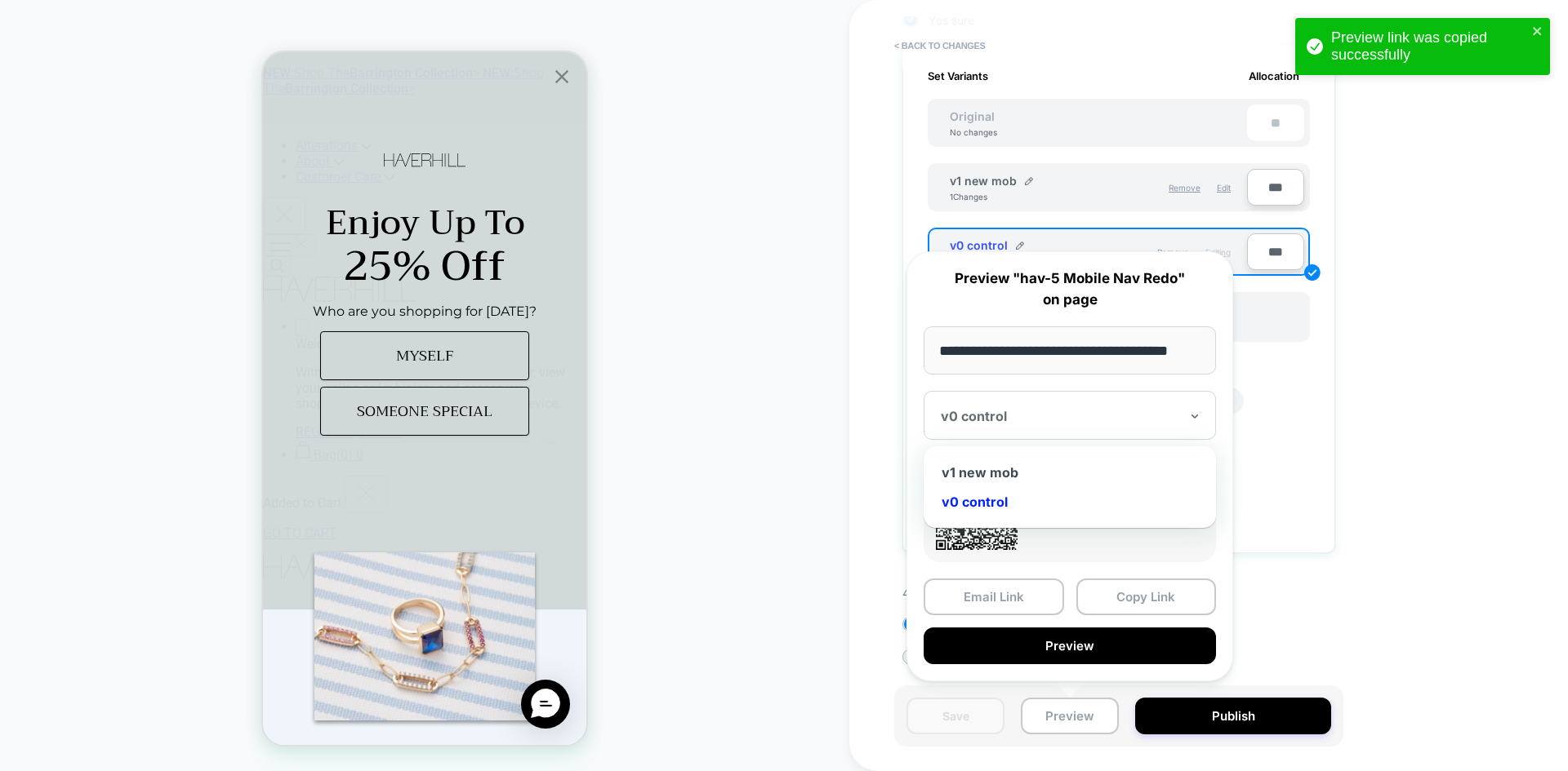
click at [1024, 398] on div "v0 control" at bounding box center [1069, 415] width 292 height 49
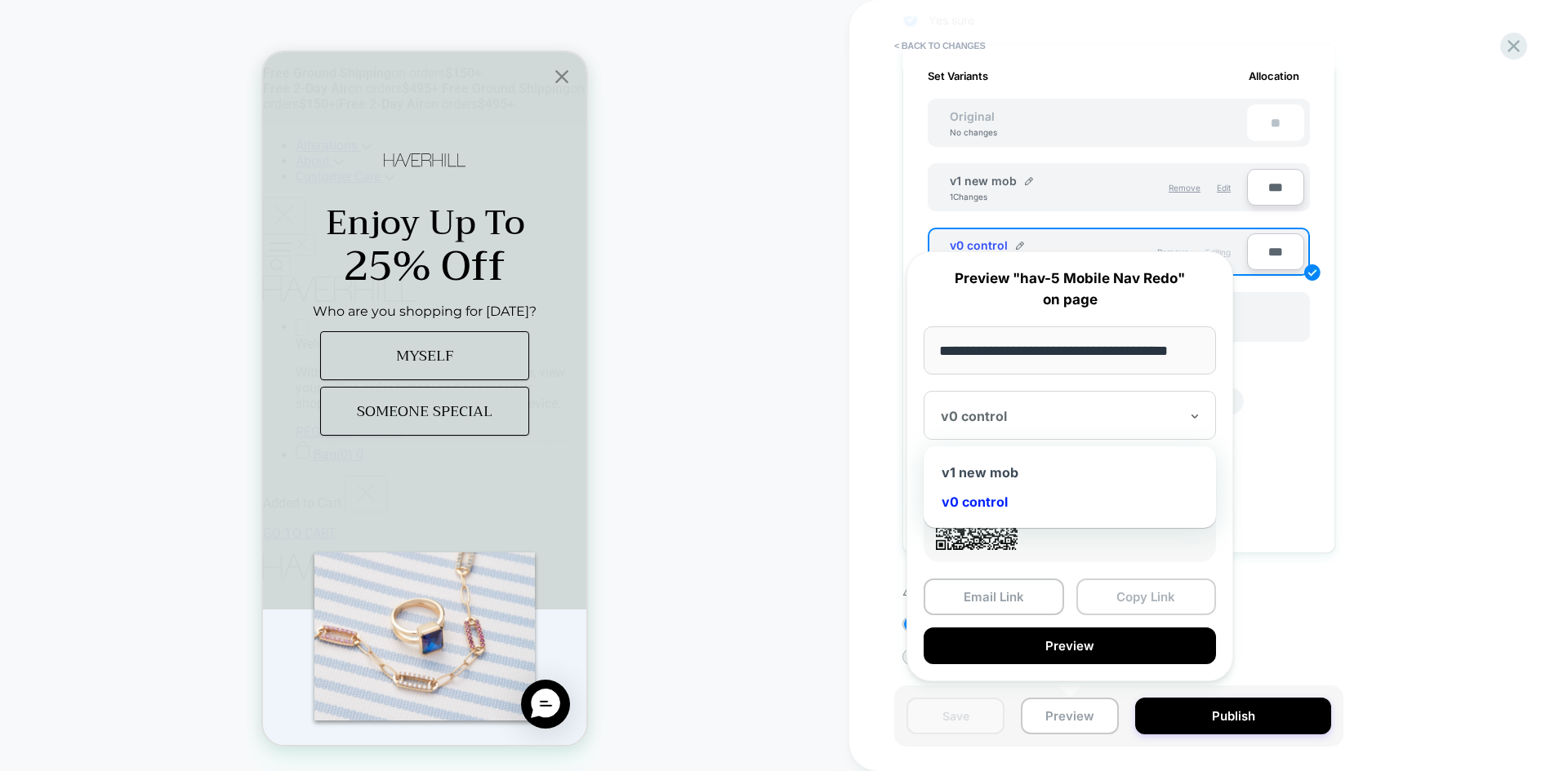
click at [1145, 589] on button "Copy Link" at bounding box center [1146, 597] width 140 height 37
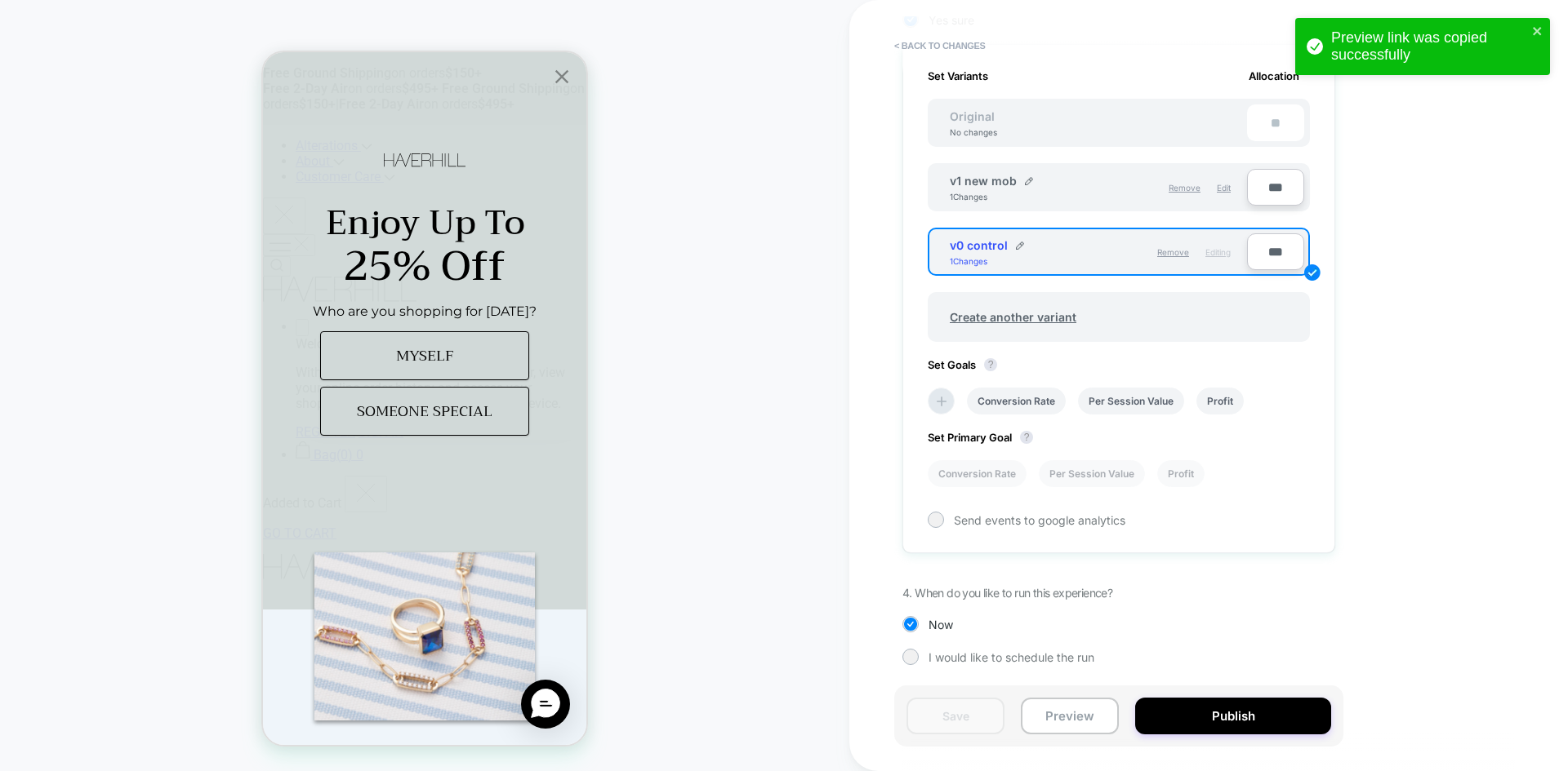
click at [1145, 589] on div "1. What audience and where will the experience run? Audience All Visitors Pages…" at bounding box center [1200, 191] width 596 height 998
click at [1060, 693] on div "Save Preview Publish" at bounding box center [1118, 716] width 449 height 61
drag, startPoint x: 1060, startPoint y: 693, endPoint x: 1055, endPoint y: 714, distance: 21.6
click at [1058, 706] on div "Save Preview Publish" at bounding box center [1118, 716] width 449 height 61
click at [1055, 714] on button "Preview" at bounding box center [1069, 715] width 98 height 37
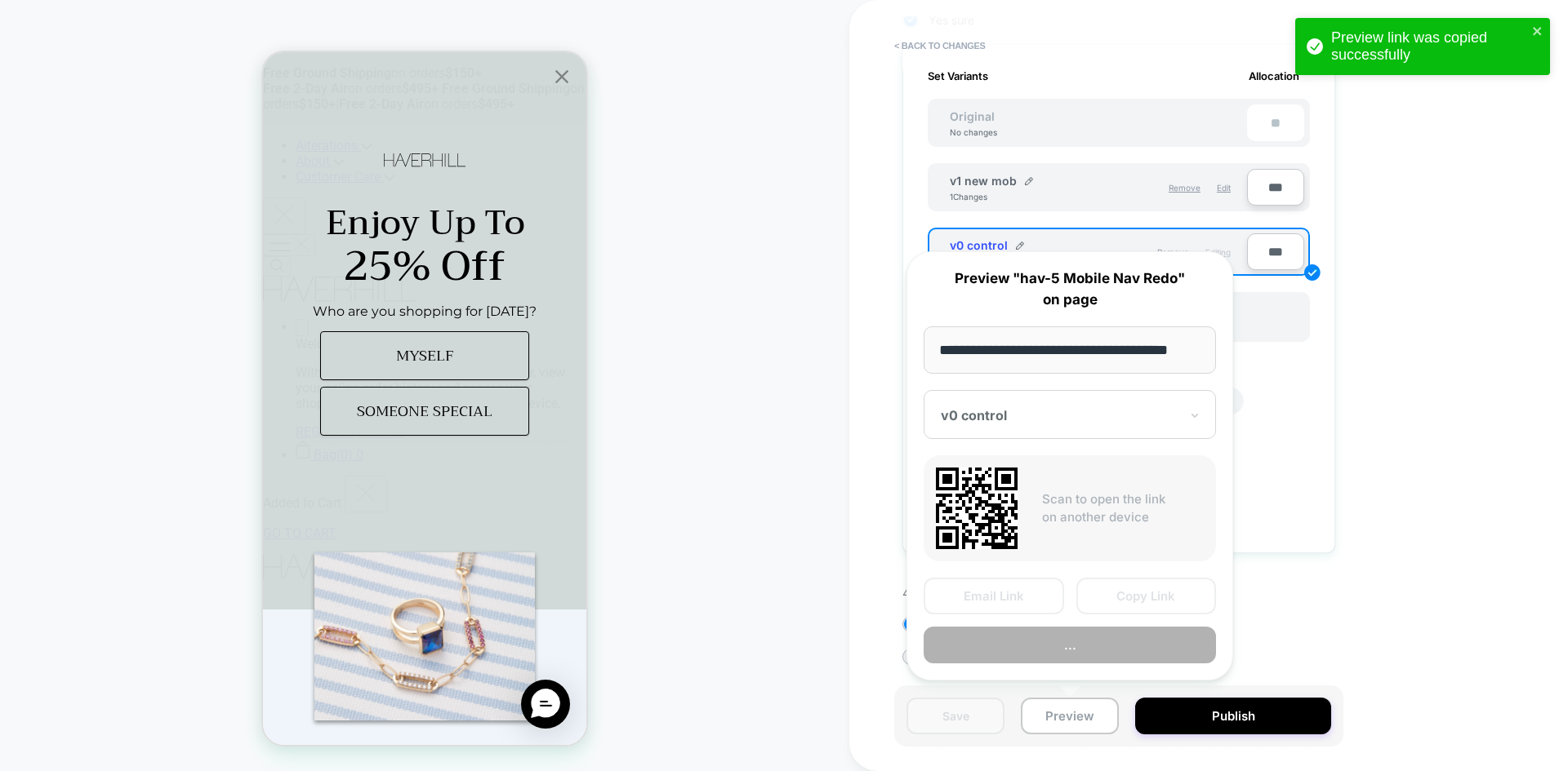
scroll to position [0, 10]
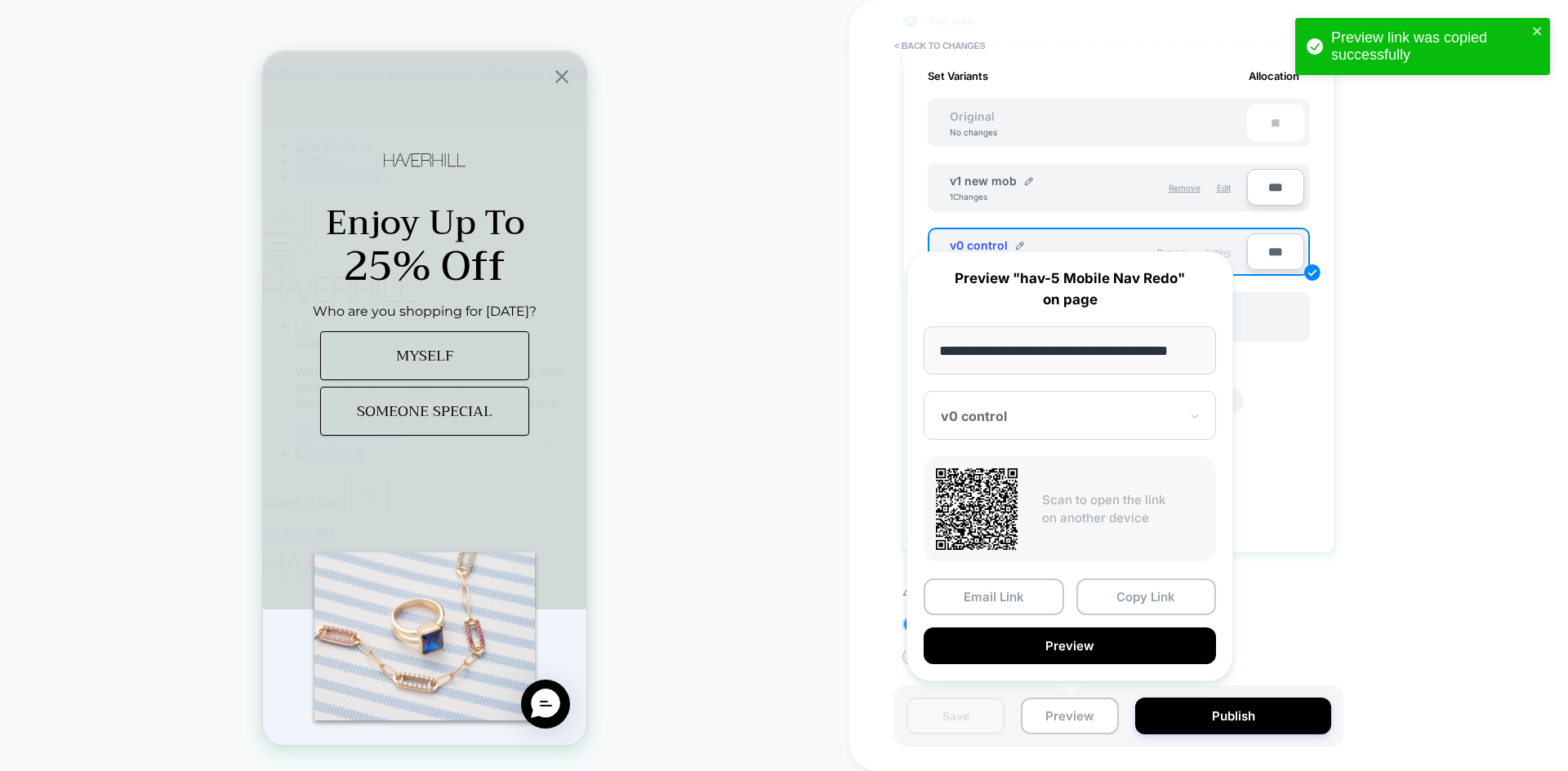
click at [1032, 440] on div "**********" at bounding box center [1069, 466] width 326 height 430
click at [1032, 433] on div "v0 control" at bounding box center [1069, 415] width 292 height 49
click at [1023, 505] on div "v0 control" at bounding box center [1069, 501] width 276 height 30
click at [1133, 585] on button "Copy Link" at bounding box center [1146, 597] width 140 height 37
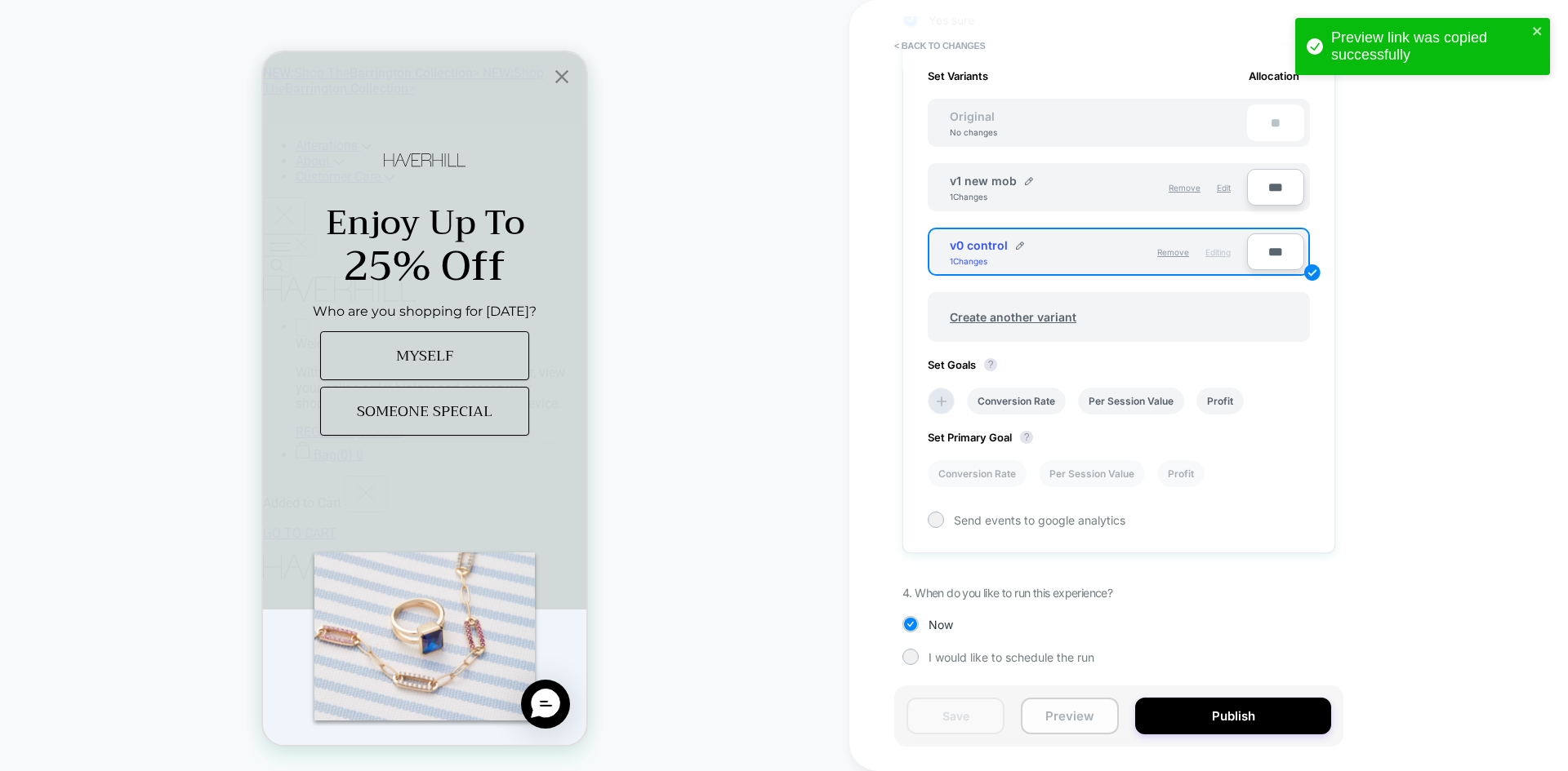
click at [1029, 724] on button "Preview" at bounding box center [1069, 715] width 98 height 37
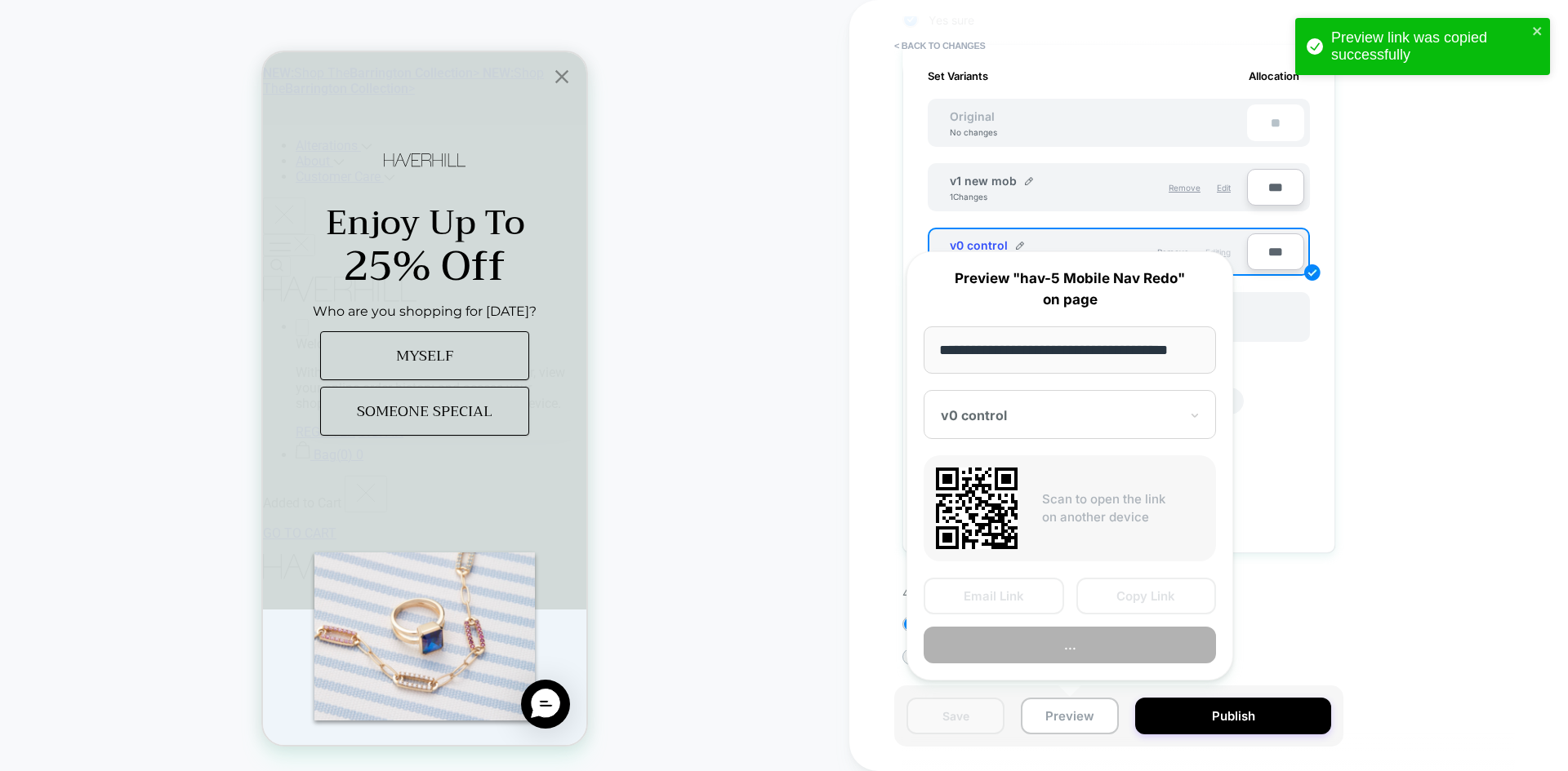
scroll to position [0, 10]
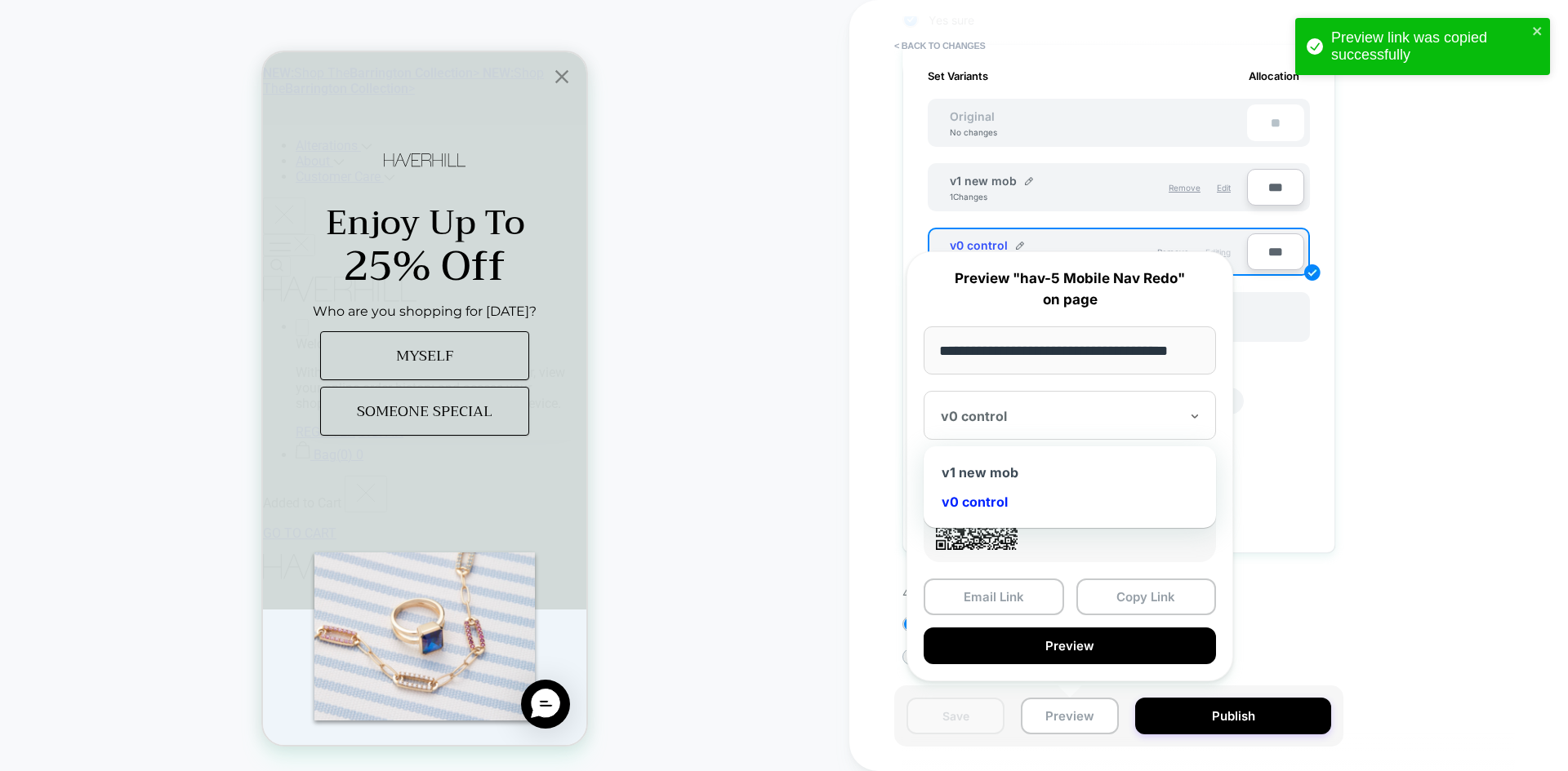
click at [987, 429] on div "v0 control" at bounding box center [1069, 415] width 292 height 49
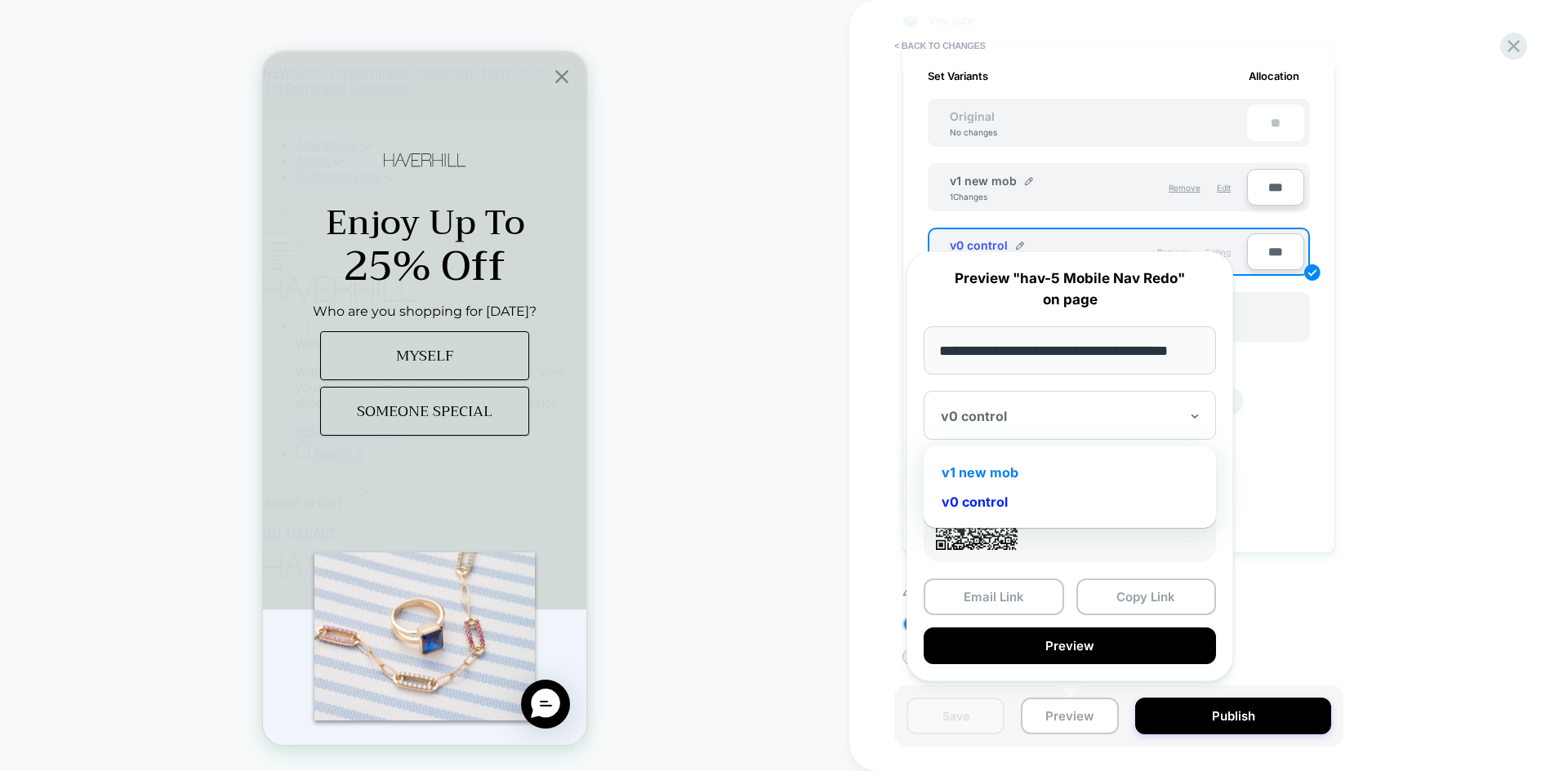
click at [1001, 474] on div "v1 new mob" at bounding box center [1069, 472] width 276 height 30
click at [1150, 594] on button "Copy Link" at bounding box center [1146, 597] width 140 height 37
